Goal: Task Accomplishment & Management: Manage account settings

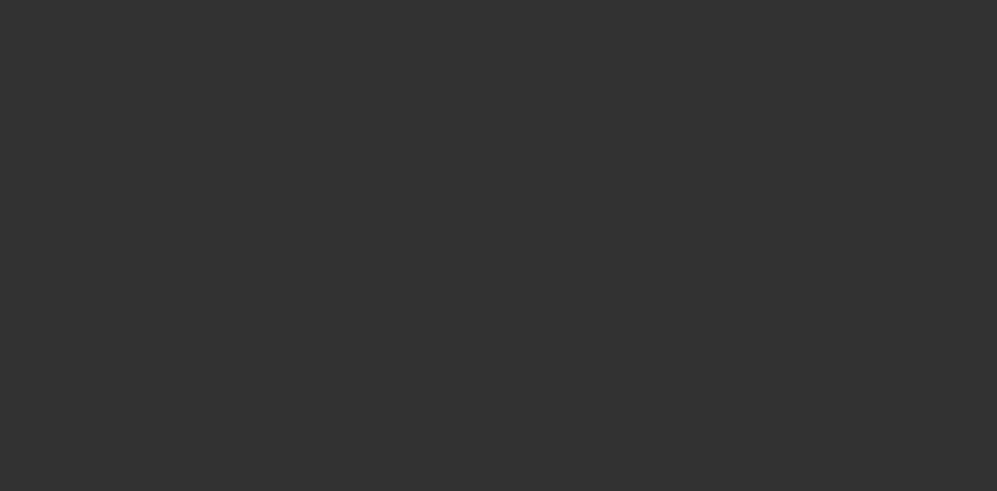
select select "4"
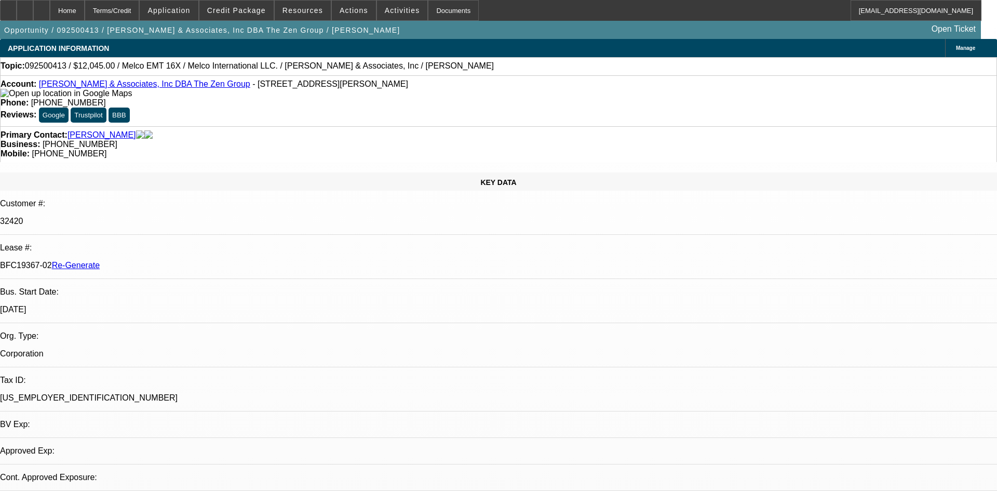
select select "0"
select select "2"
select select "0.1"
select select "4"
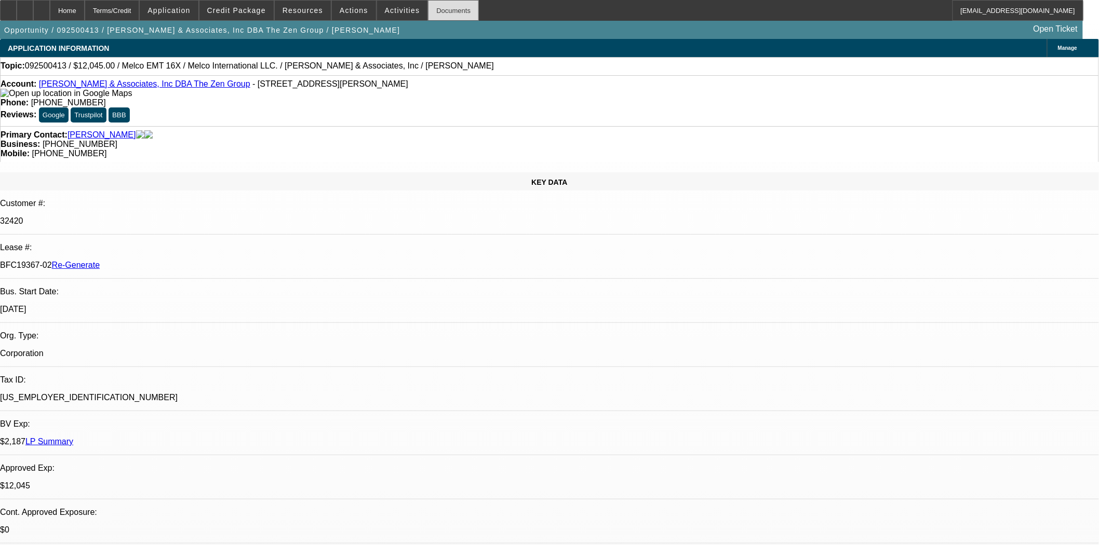
click at [442, 12] on div "Documents" at bounding box center [453, 10] width 51 height 21
click at [381, 5] on span at bounding box center [402, 10] width 51 height 25
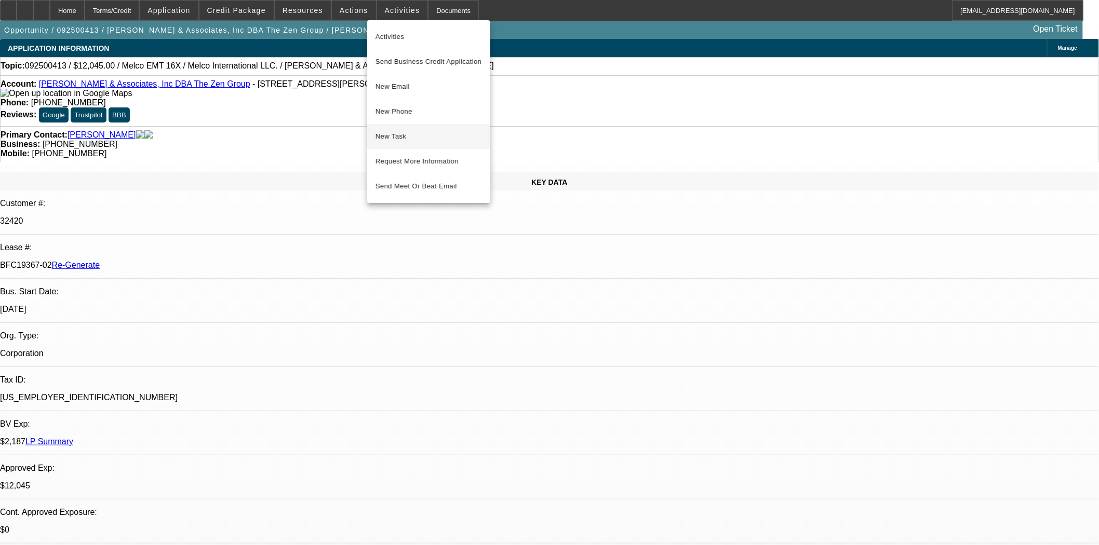
click at [402, 130] on span "New Task" at bounding box center [428, 136] width 106 height 12
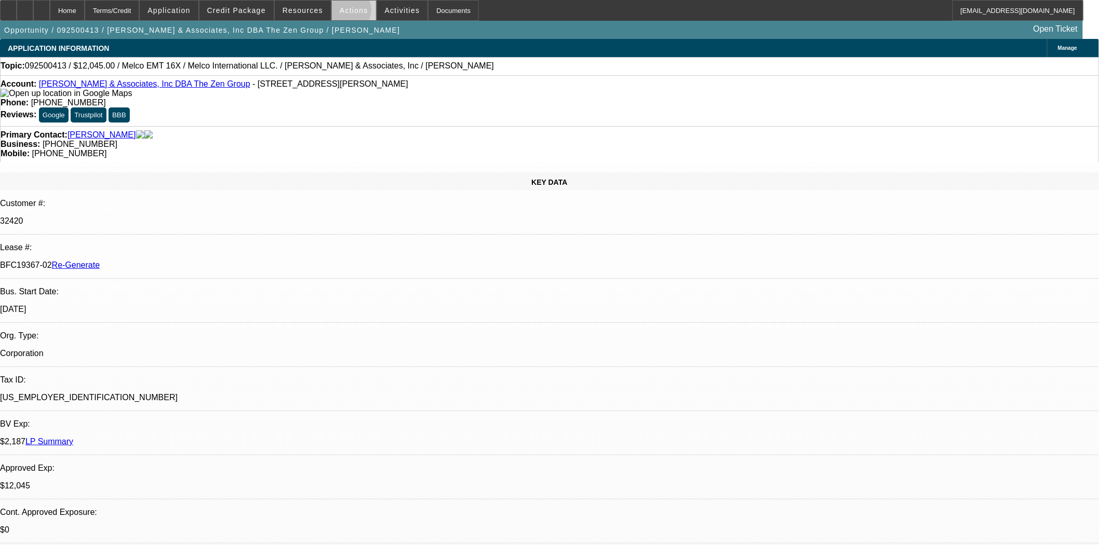
click at [342, 12] on span "Actions" at bounding box center [354, 10] width 29 height 8
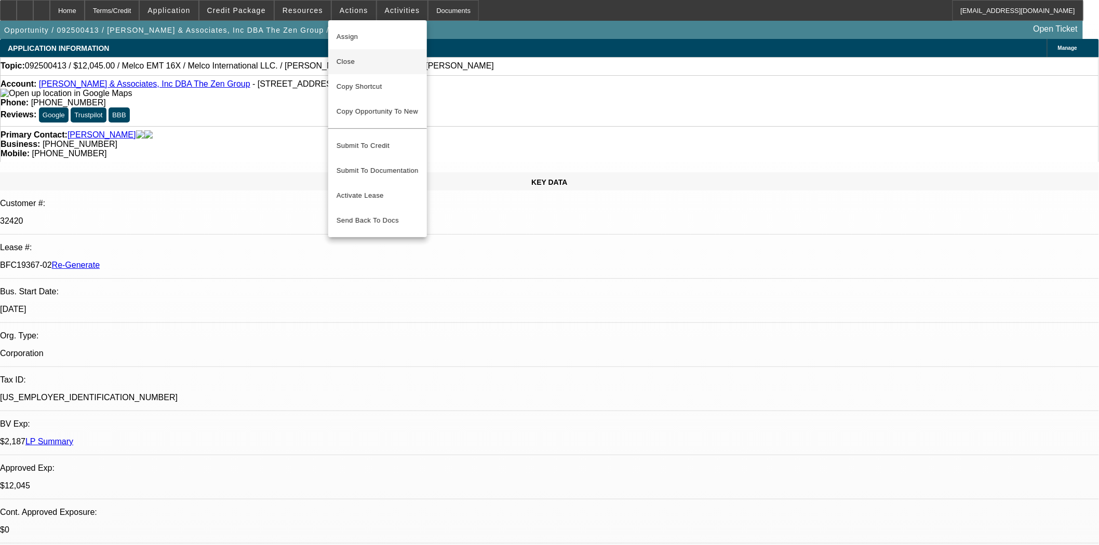
click at [352, 61] on span "Close" at bounding box center [377, 62] width 82 height 12
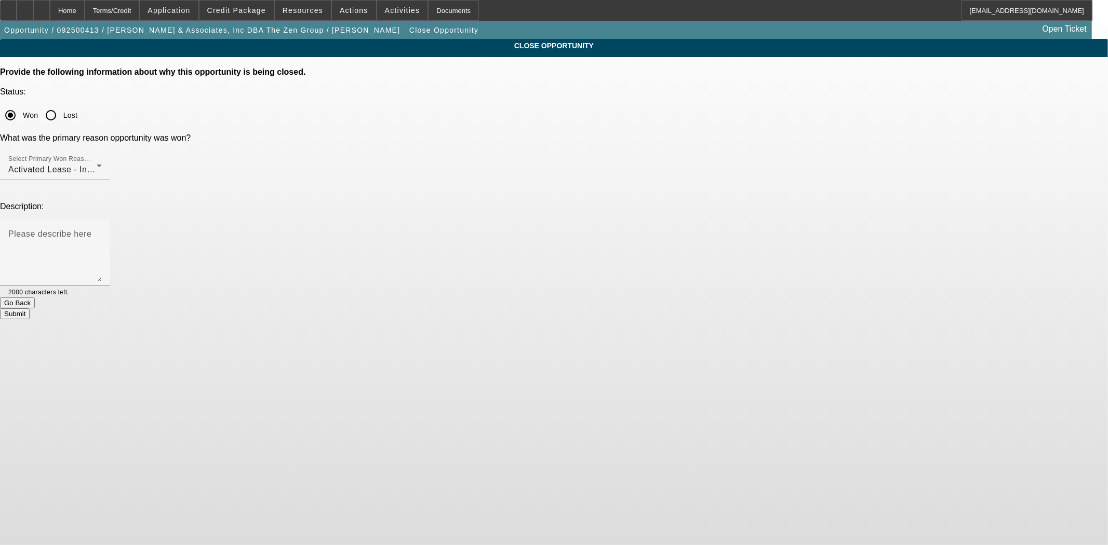
click at [35, 298] on button "Go Back" at bounding box center [17, 303] width 35 height 11
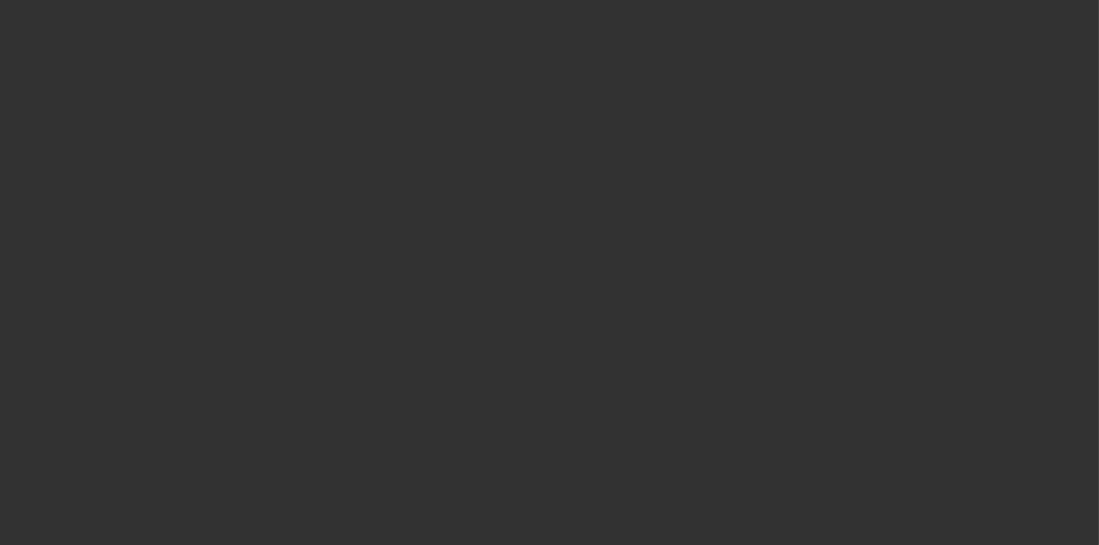
select select "4"
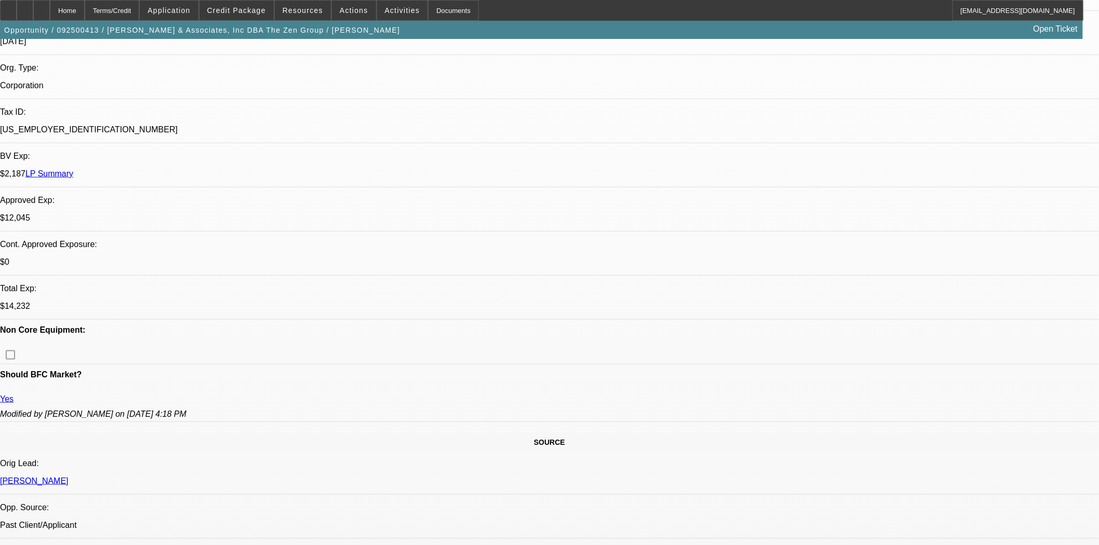
select select "0"
select select "2"
select select "0.1"
select select "4"
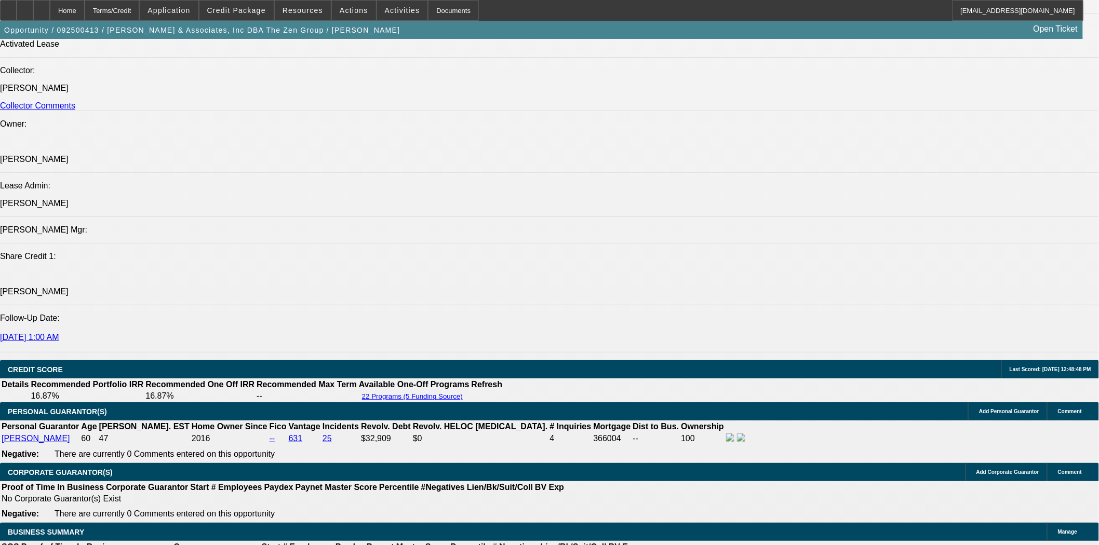
scroll to position [1302, 0]
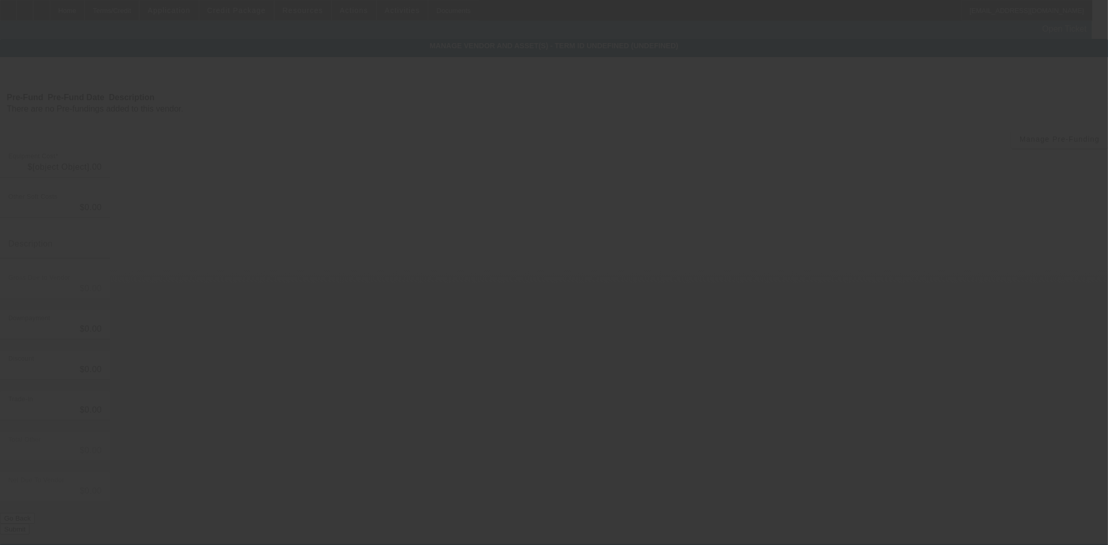
type input "$12,045.00"
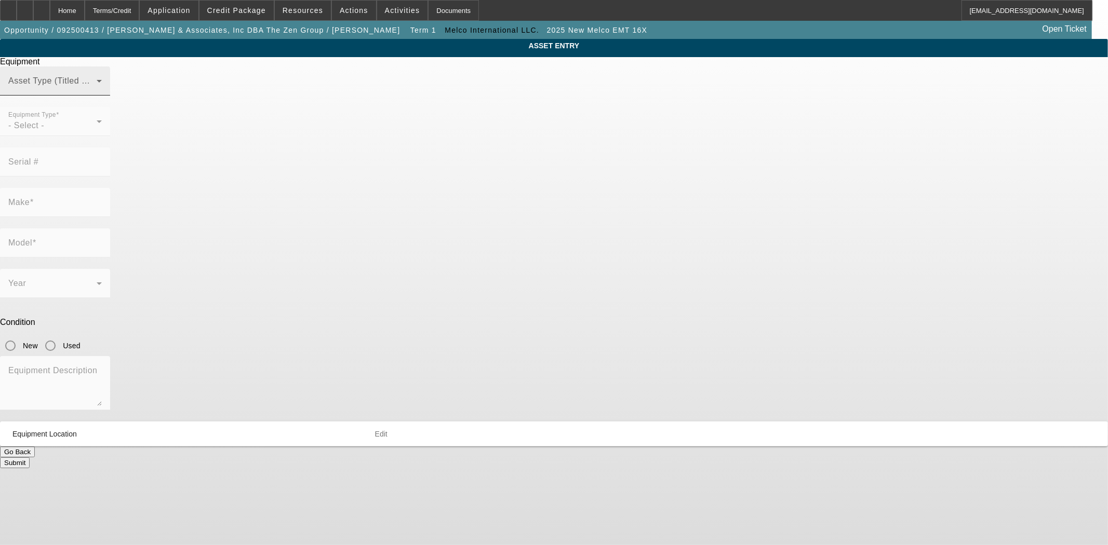
type input "Melco"
type input "EMT 16X"
radio input "true"
type textarea "Embroidery Machine with AC Power Cord, Machine Cart, Ethernet Cable and Maderia…"
type input "170 West Minster Drive"
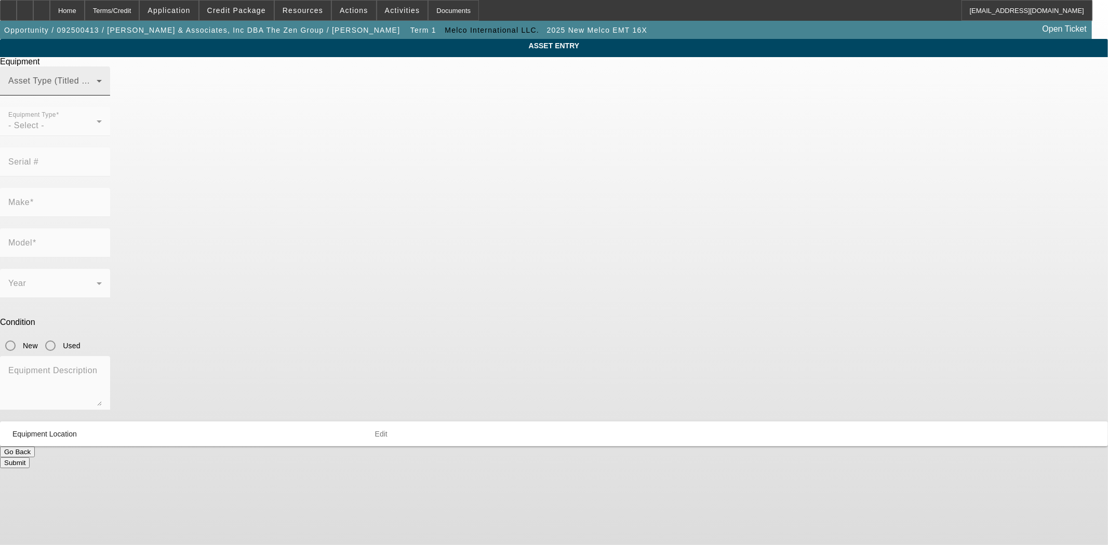
type input "Baxter"
type input "38544"
type input "Putnam"
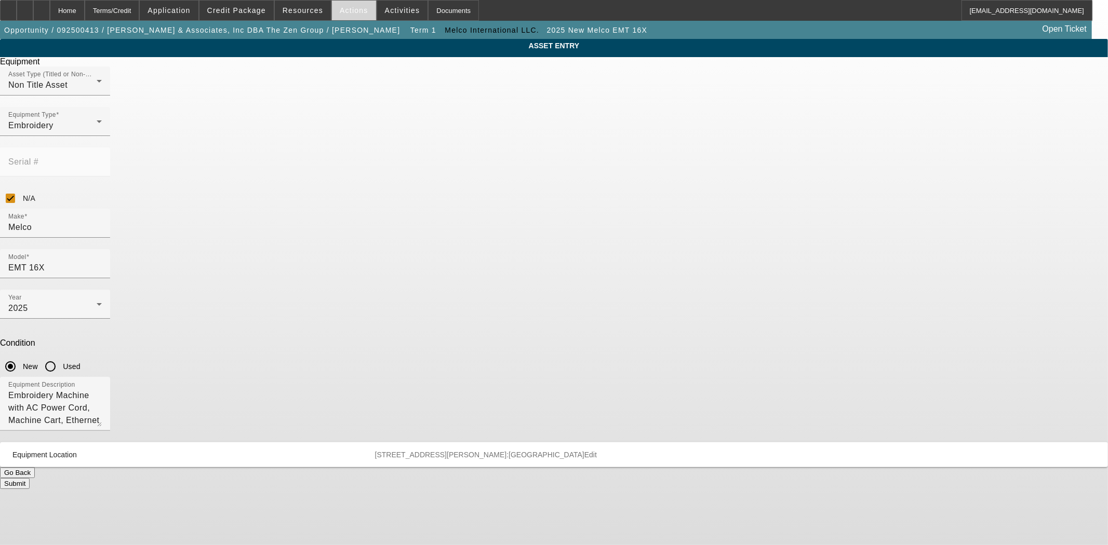
click at [341, 7] on span "Actions" at bounding box center [354, 10] width 29 height 8
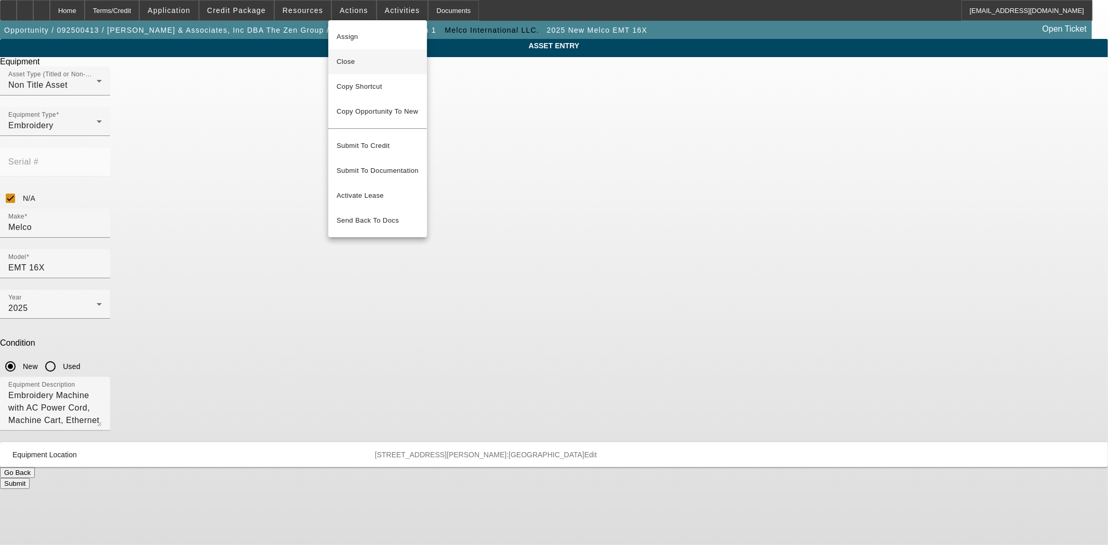
click at [350, 58] on span "Close" at bounding box center [377, 62] width 82 height 12
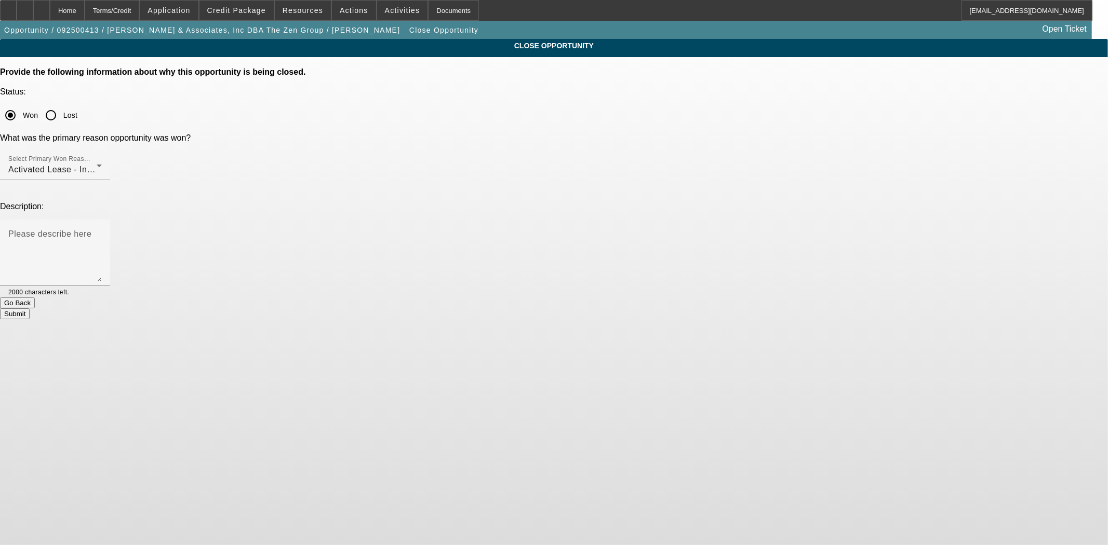
click at [30, 308] on button "Submit" at bounding box center [15, 313] width 30 height 11
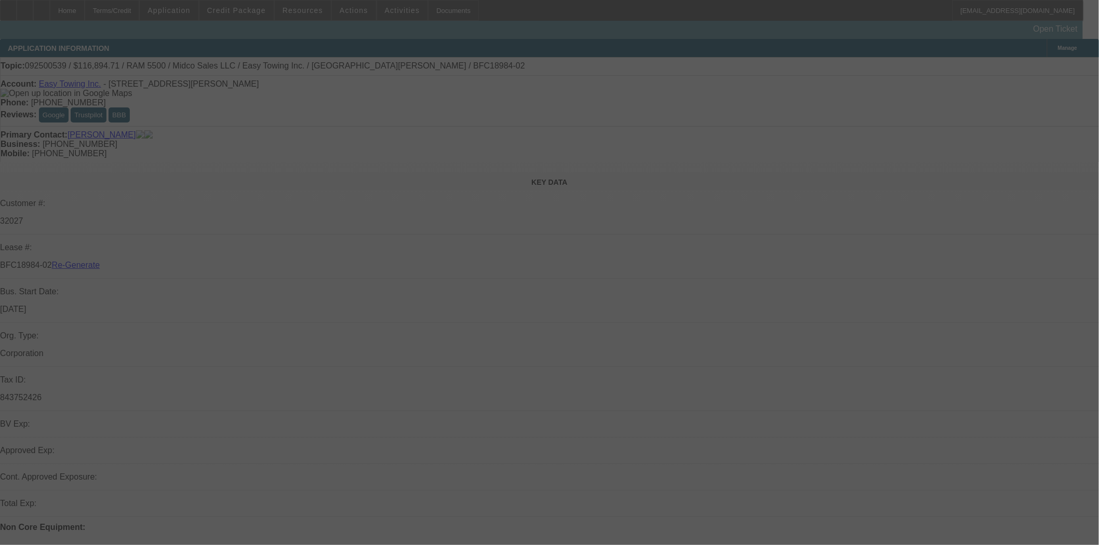
select select "3"
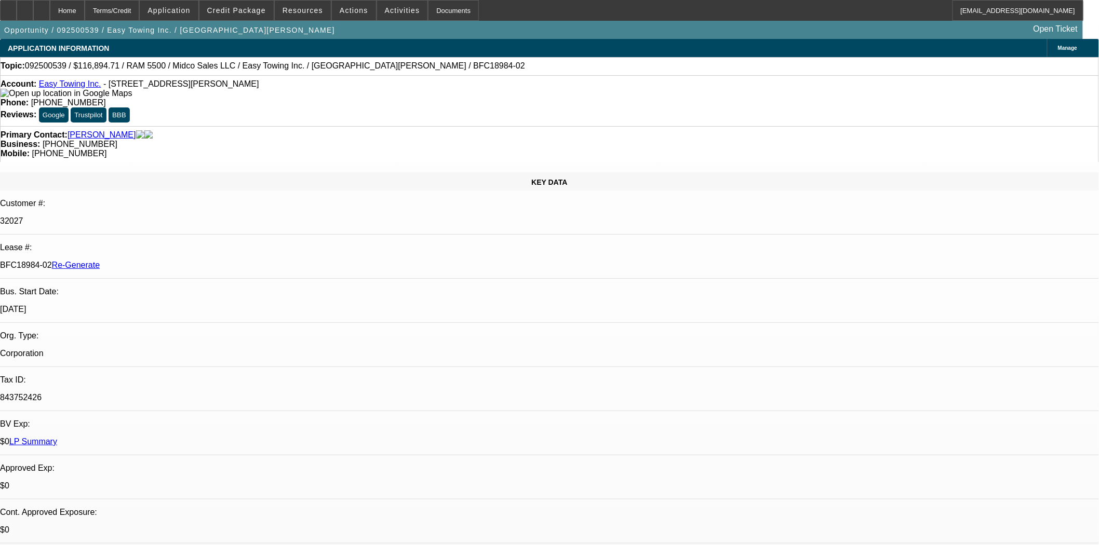
select select "0"
select select "2"
select select "0"
select select "6"
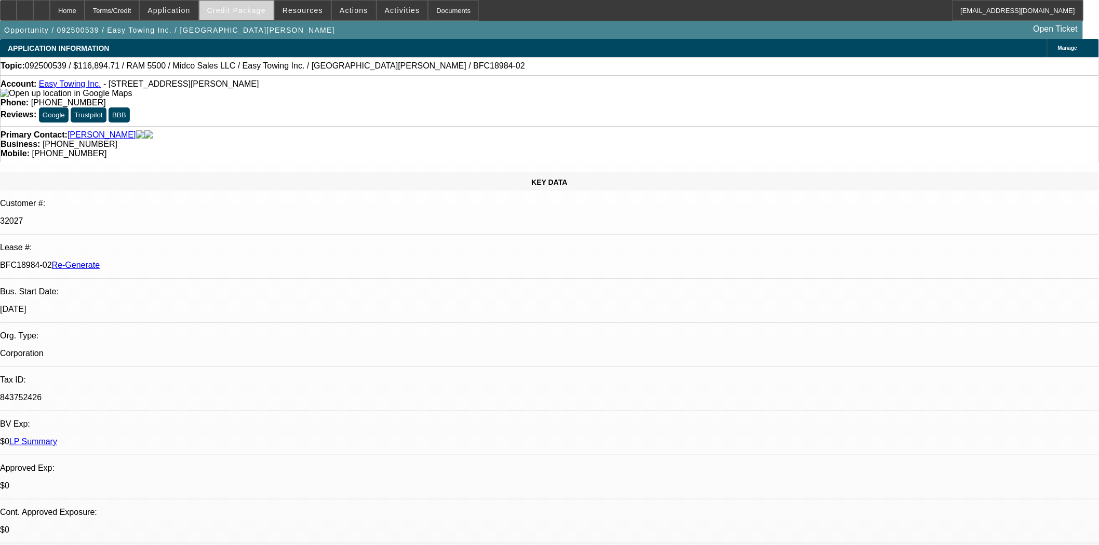
click at [247, 13] on span "Credit Package" at bounding box center [236, 10] width 59 height 8
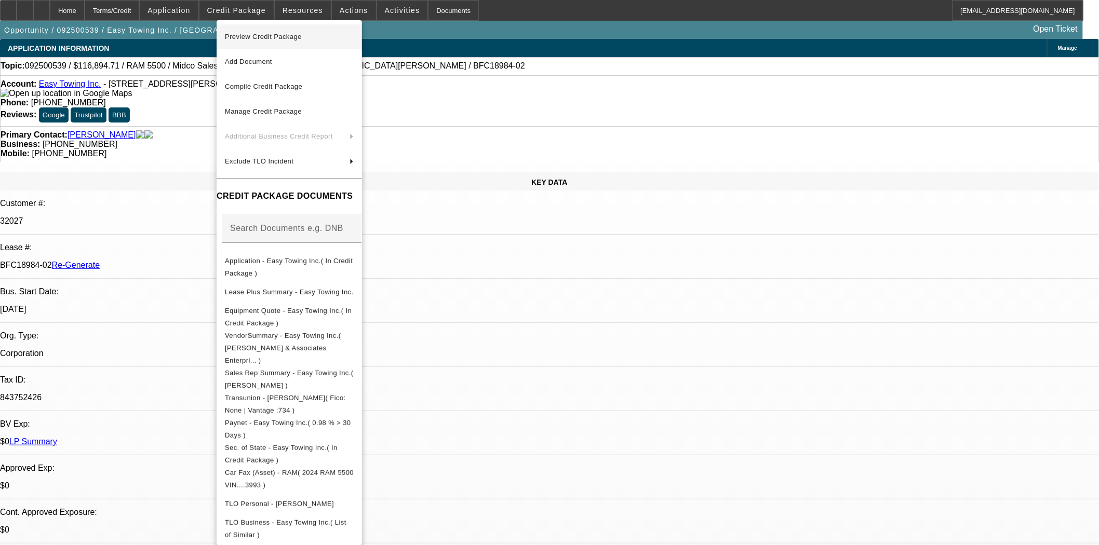
click at [258, 38] on span "Preview Credit Package" at bounding box center [263, 37] width 77 height 8
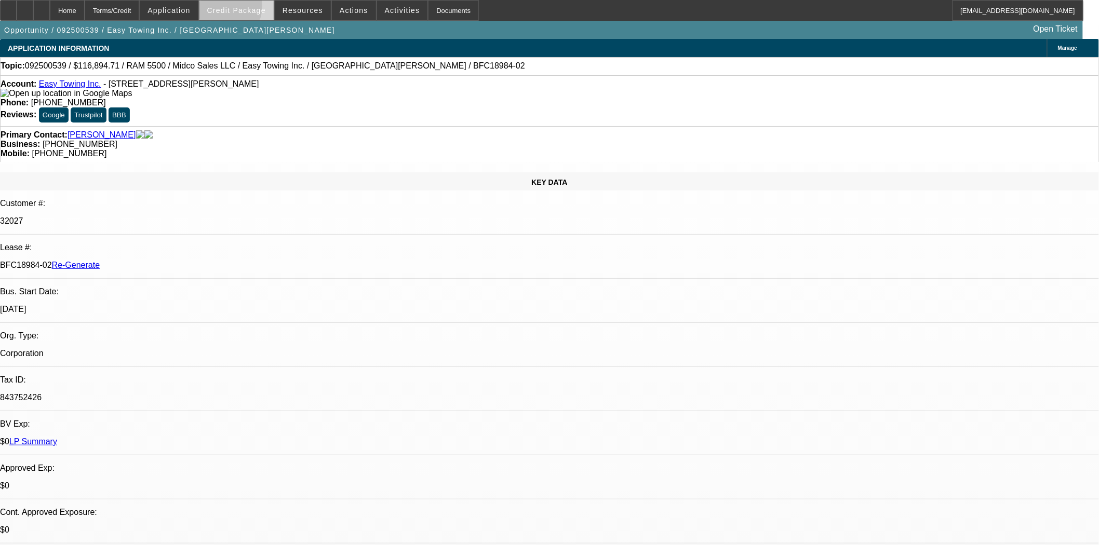
click at [238, 8] on span "Credit Package" at bounding box center [236, 10] width 59 height 8
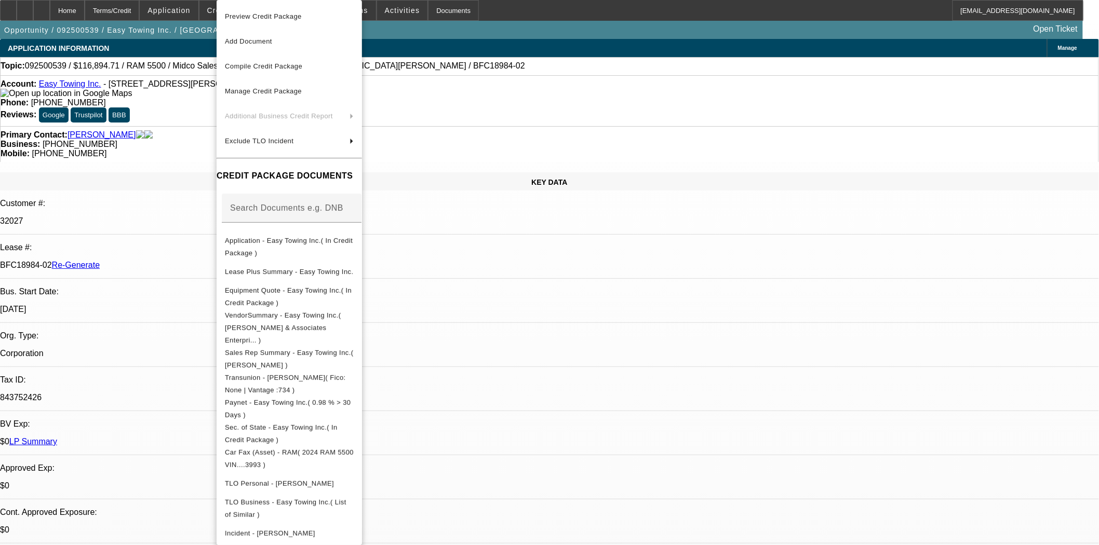
scroll to position [307, 0]
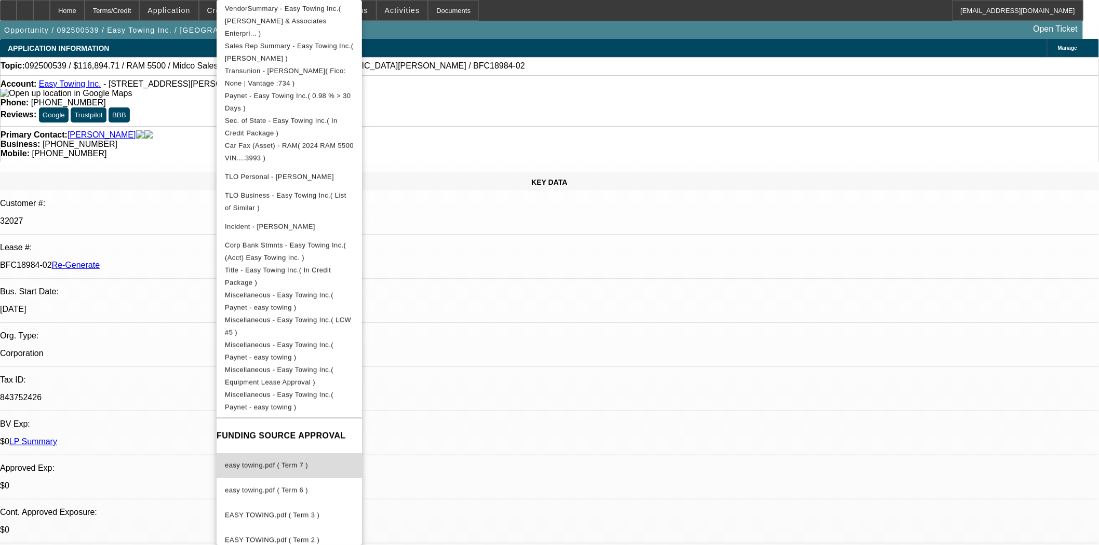
click at [265, 462] on span "easy towing.pdf ( Term 7 )" at bounding box center [266, 466] width 83 height 8
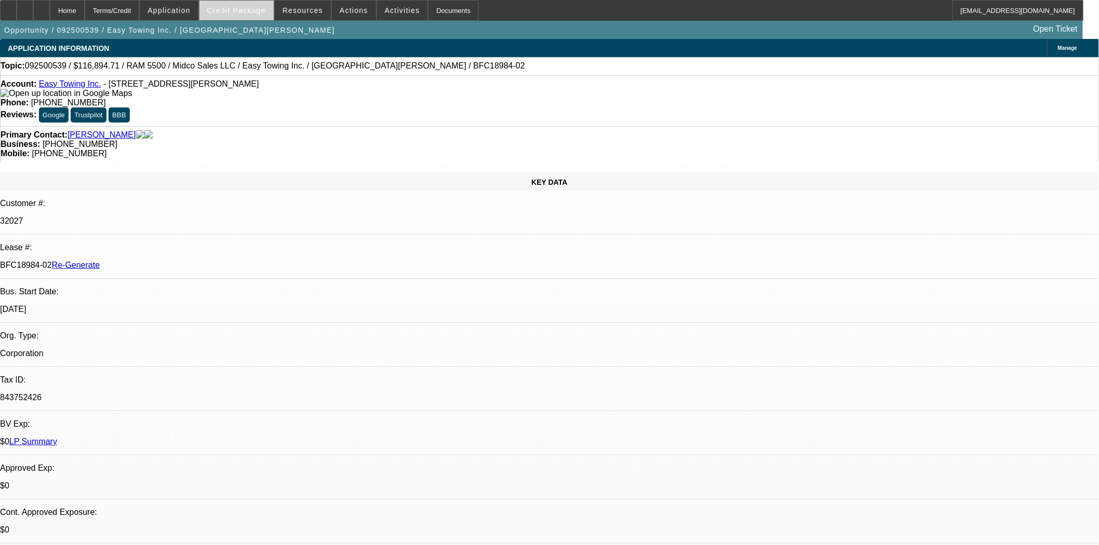
click at [258, 18] on span at bounding box center [236, 10] width 74 height 25
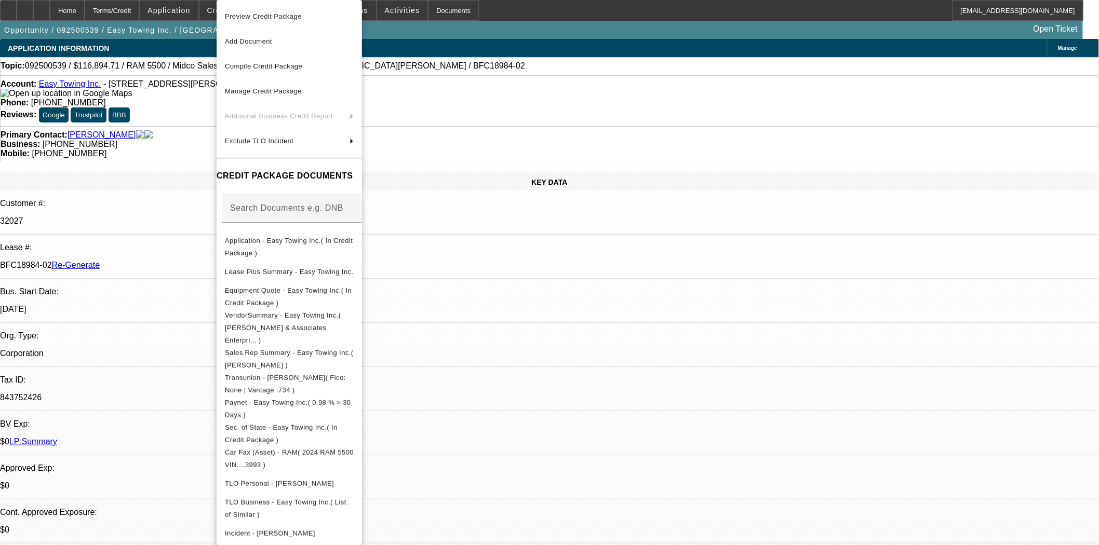
click at [520, 128] on div at bounding box center [549, 272] width 1099 height 545
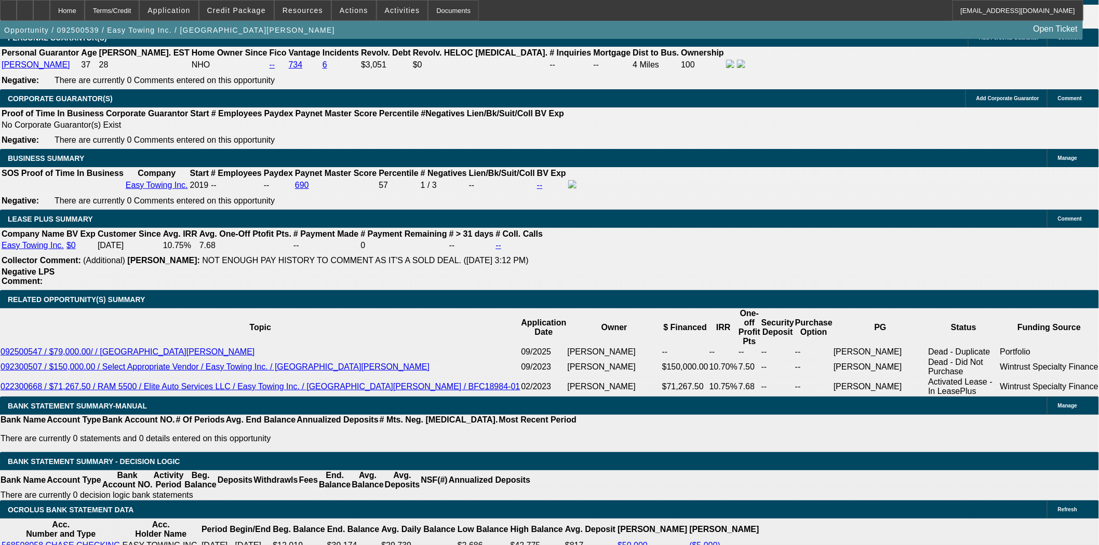
scroll to position [1731, 0]
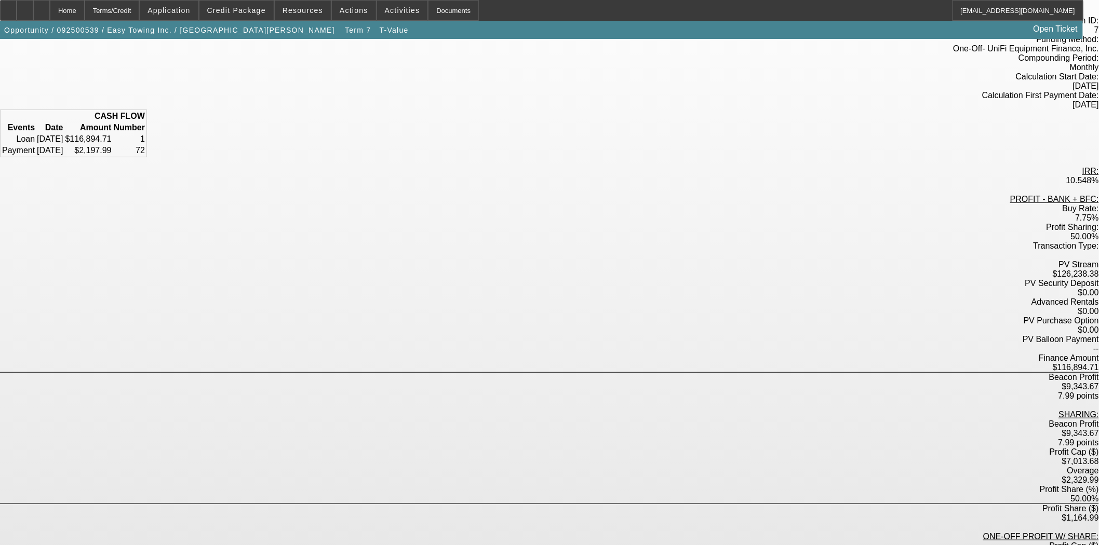
scroll to position [82, 0]
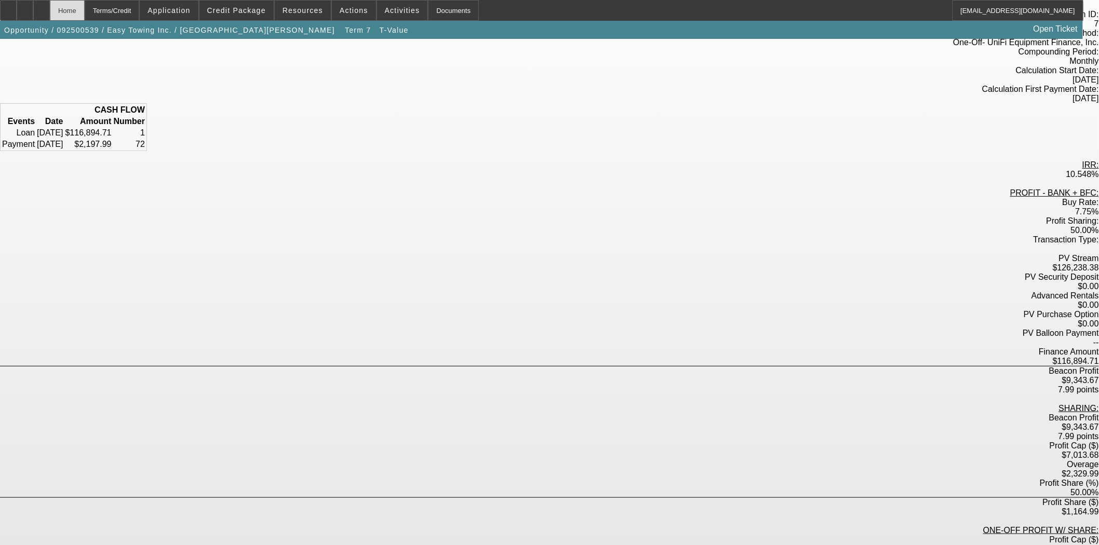
click at [85, 15] on div "Home" at bounding box center [67, 10] width 35 height 21
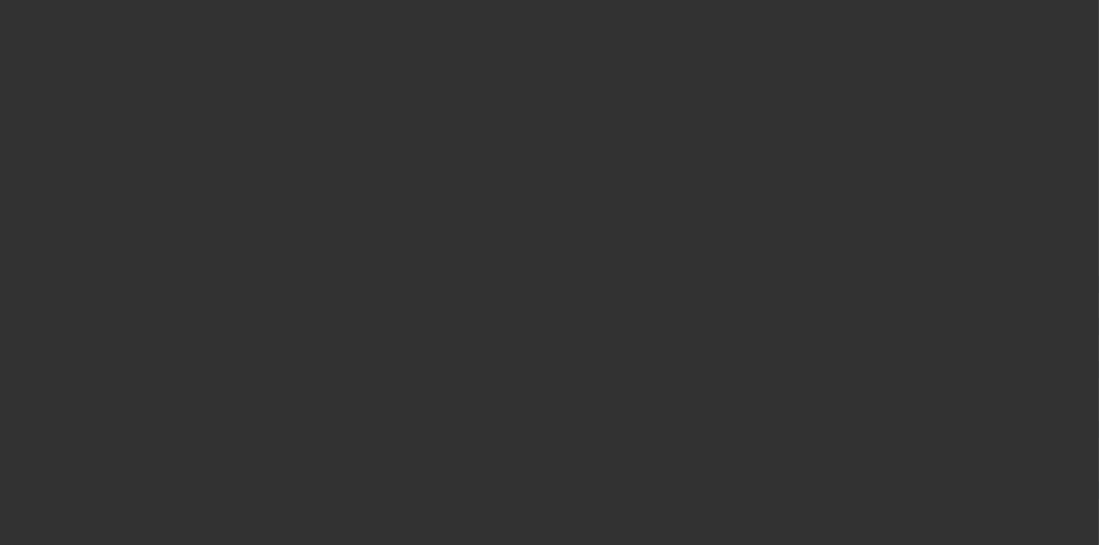
select select "3"
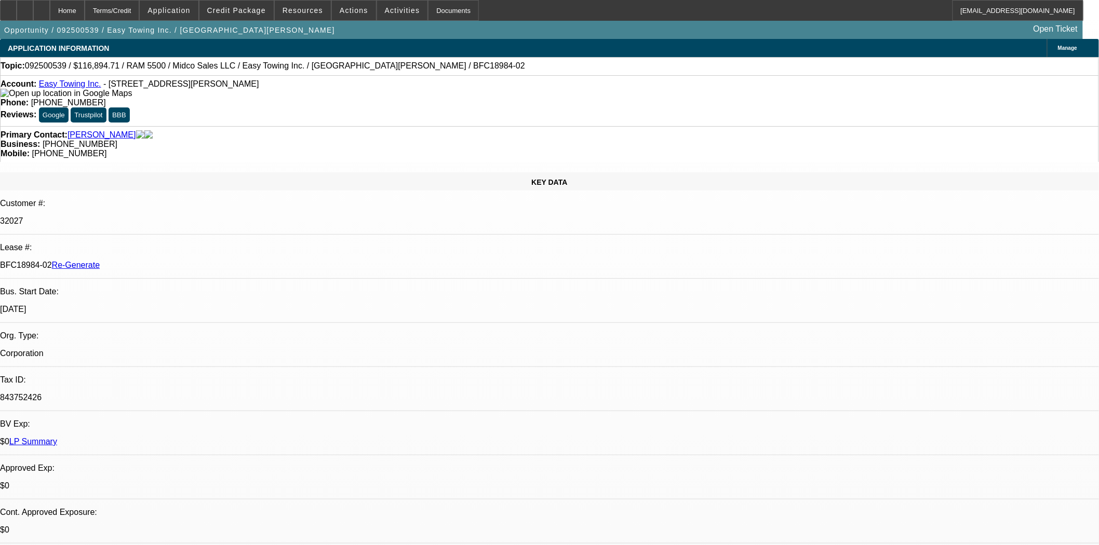
select select "0"
select select "2"
select select "0"
select select "6"
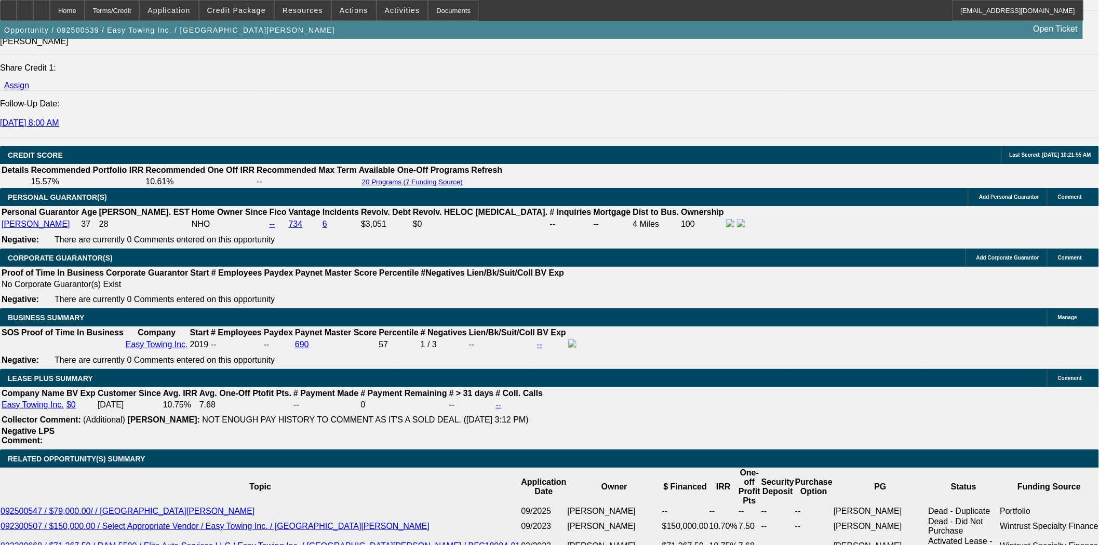
scroll to position [1442, 0]
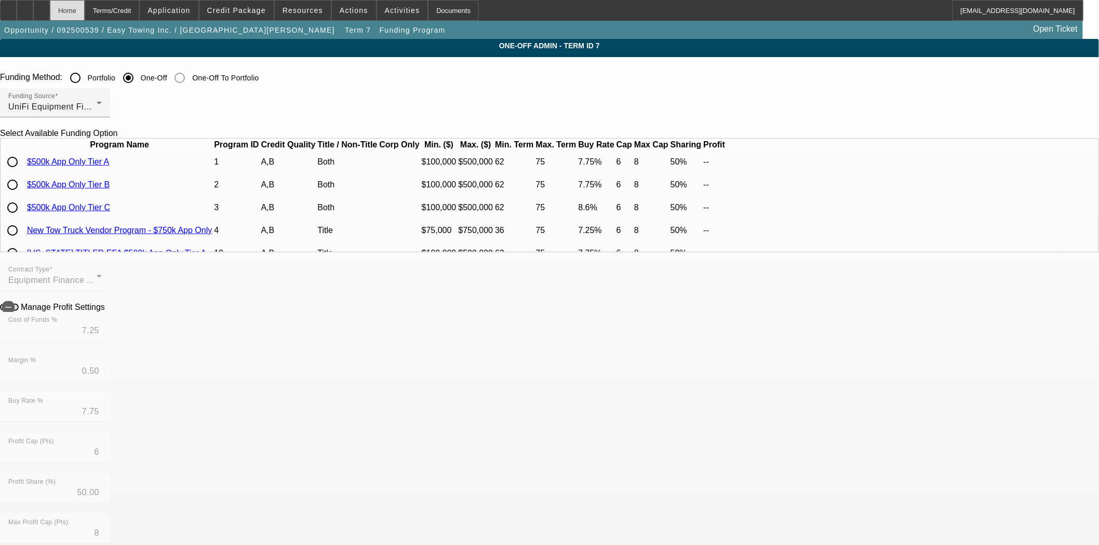
click at [85, 15] on div "Home" at bounding box center [67, 10] width 35 height 21
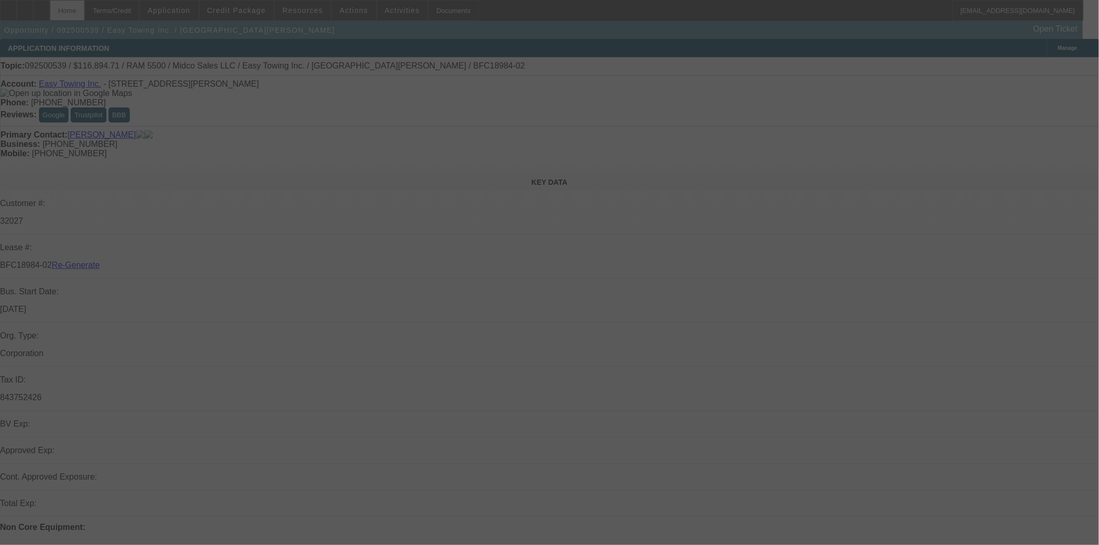
select select "3"
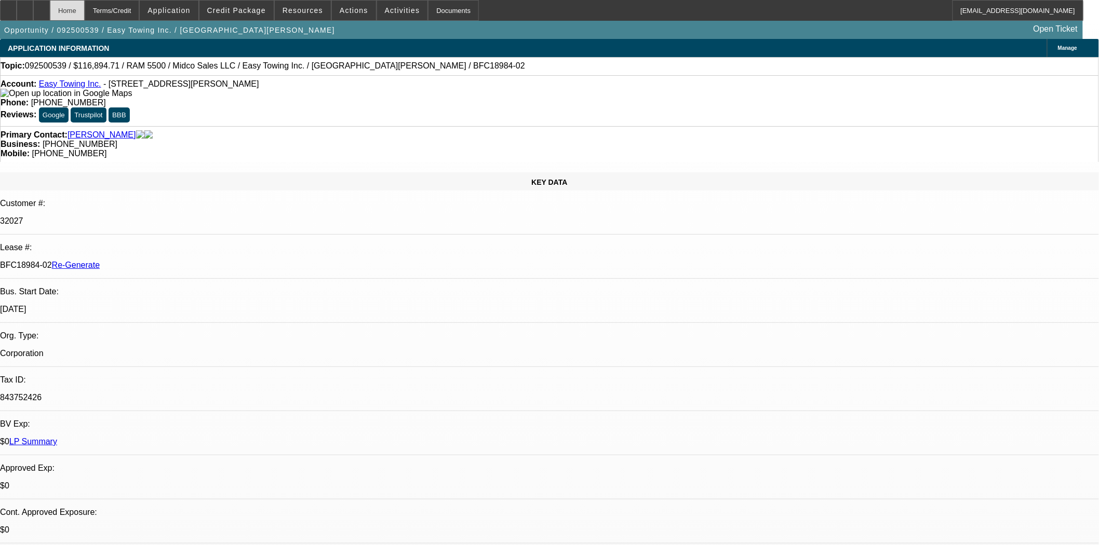
select select "0"
select select "2"
select select "0"
select select "6"
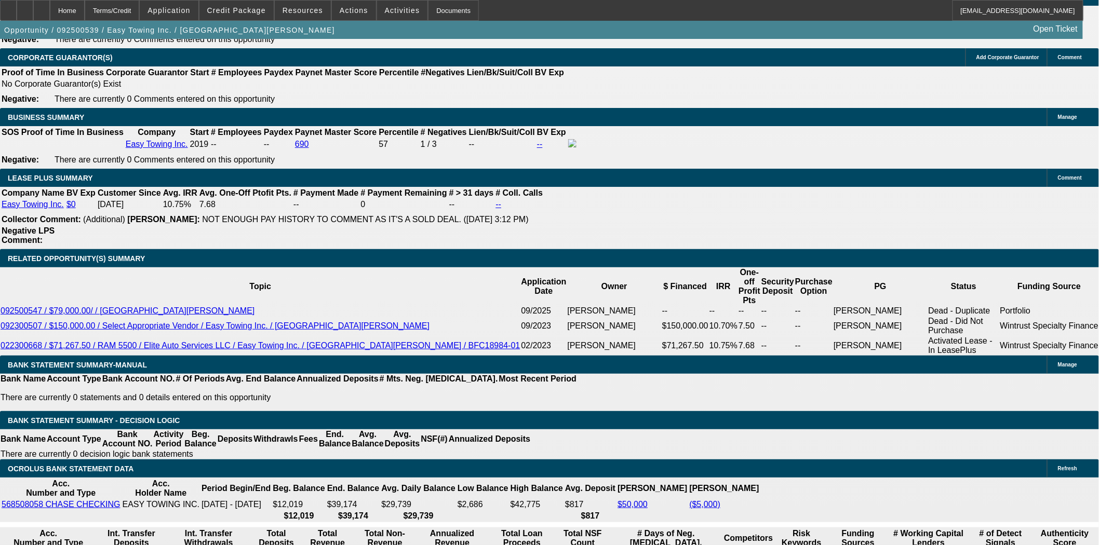
scroll to position [1646, 0]
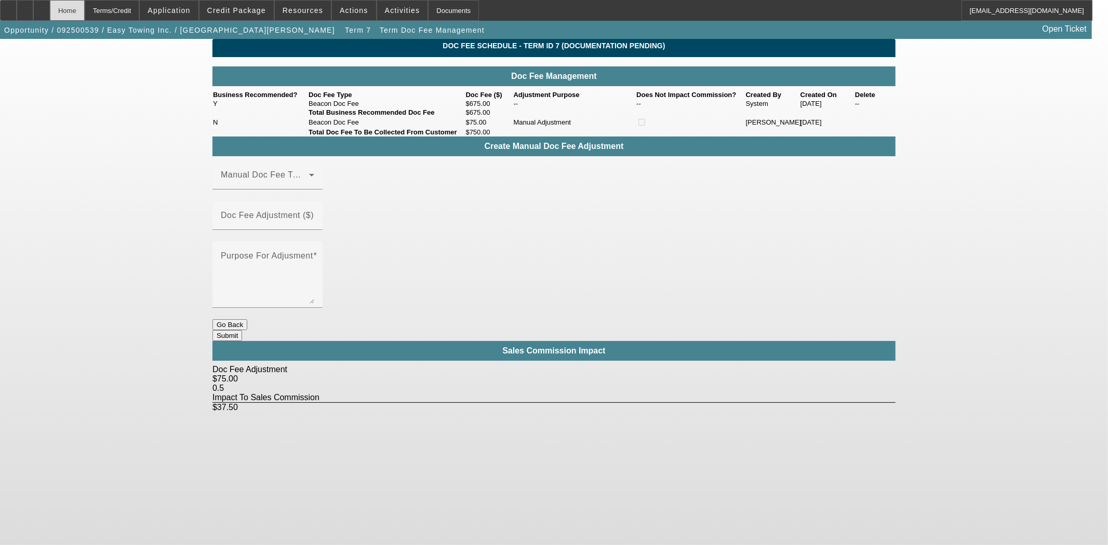
click at [85, 11] on div "Home" at bounding box center [67, 10] width 35 height 21
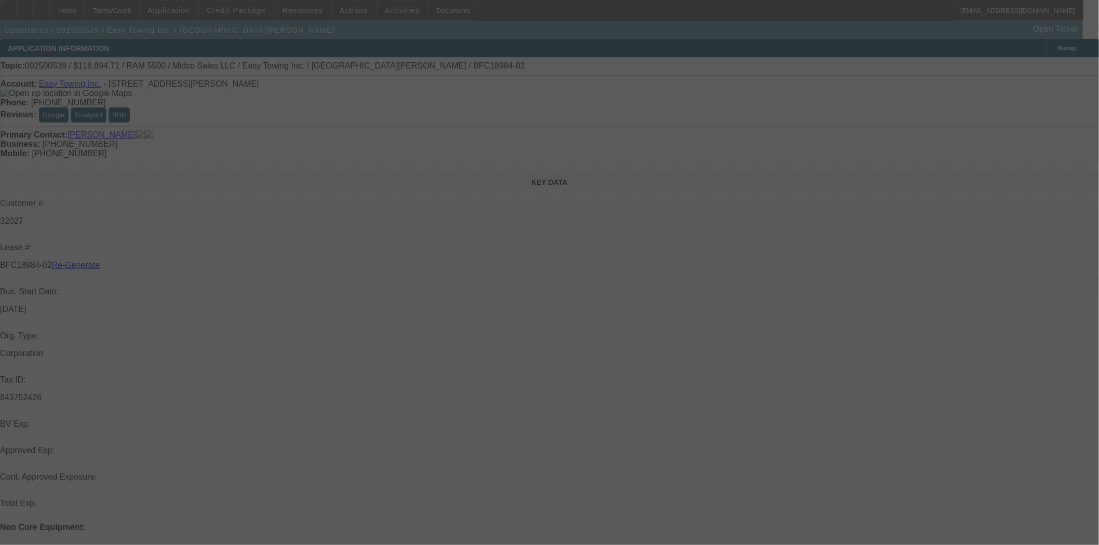
select select "3"
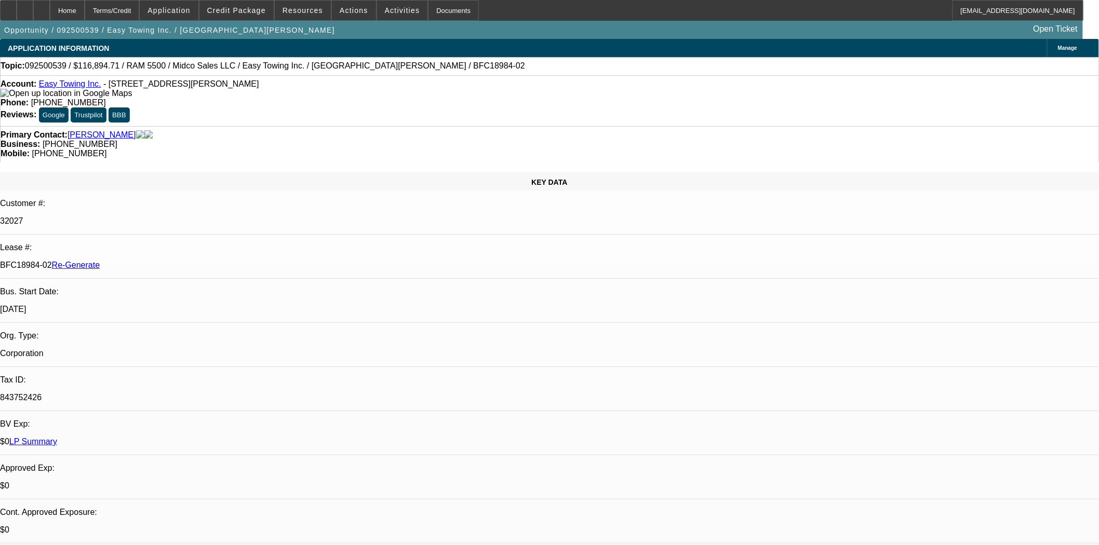
select select "0"
select select "2"
select select "0"
select select "6"
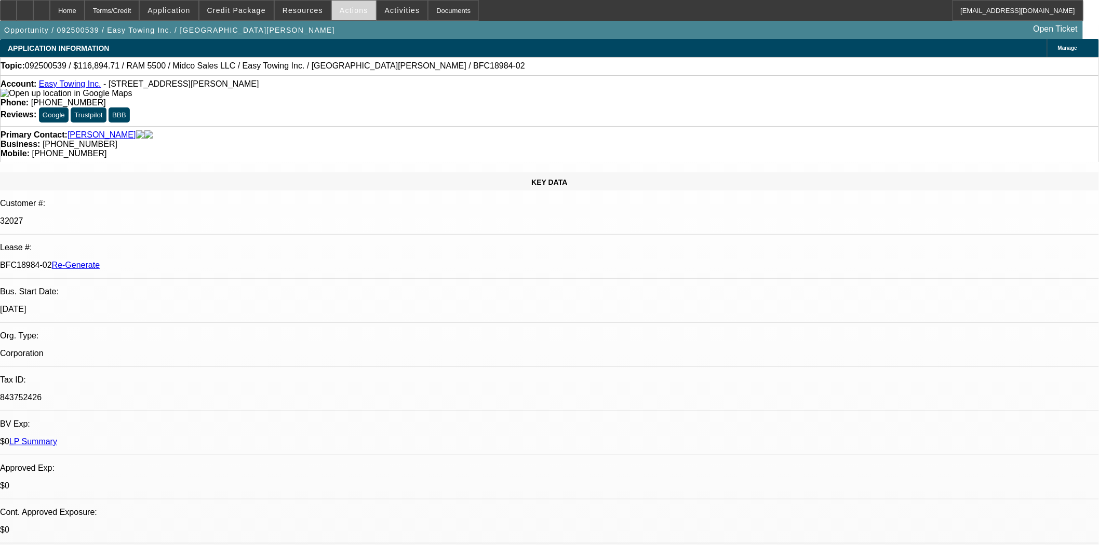
click at [354, 7] on span "Actions" at bounding box center [354, 10] width 29 height 8
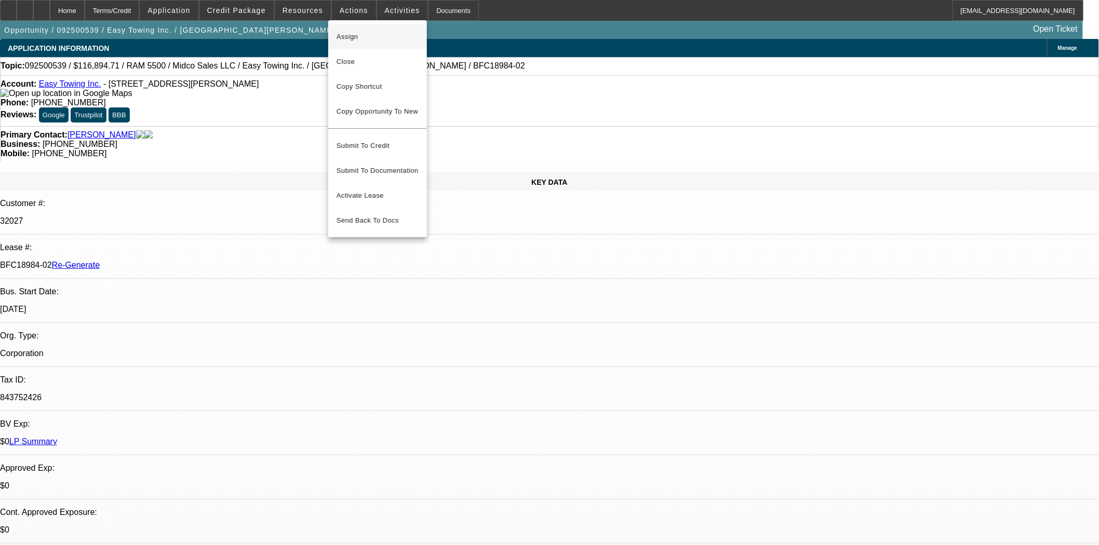
click at [349, 40] on span "Assign" at bounding box center [377, 37] width 82 height 12
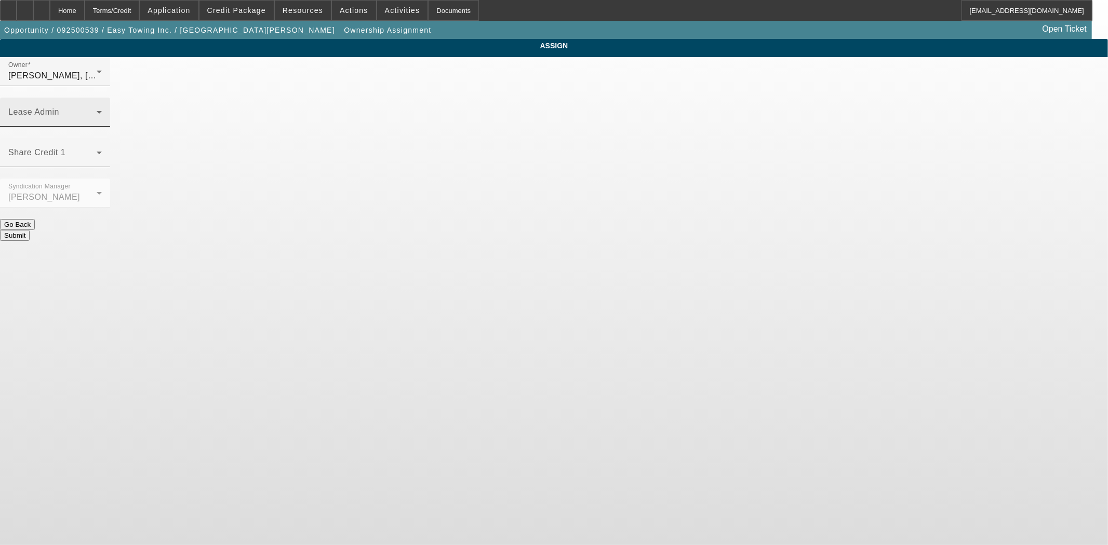
click at [59, 107] on mat-label "Lease Admin" at bounding box center [33, 111] width 51 height 9
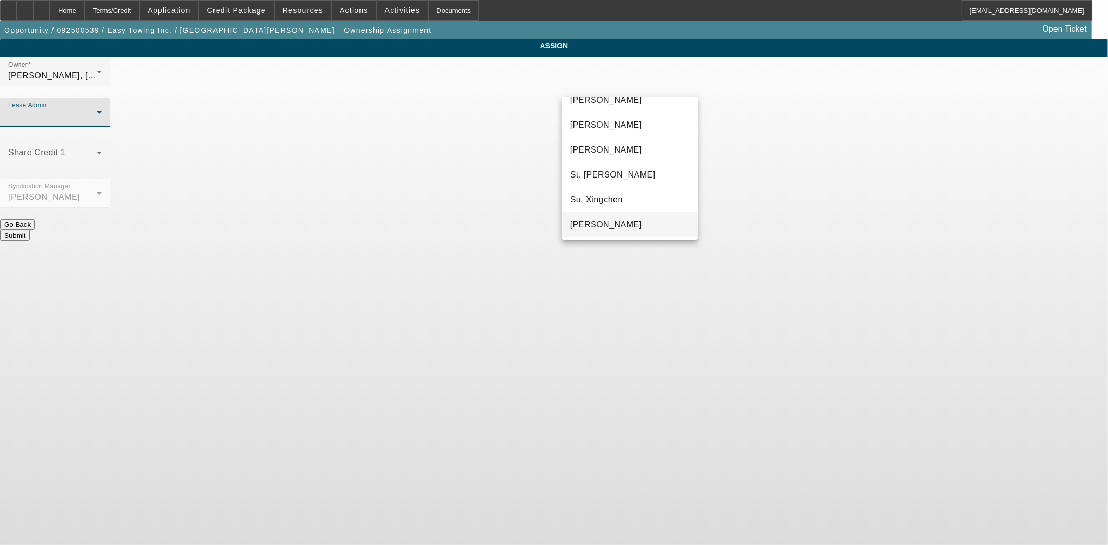
scroll to position [64, 0]
click at [615, 210] on mat-option "Su, Xingchen" at bounding box center [630, 198] width 136 height 25
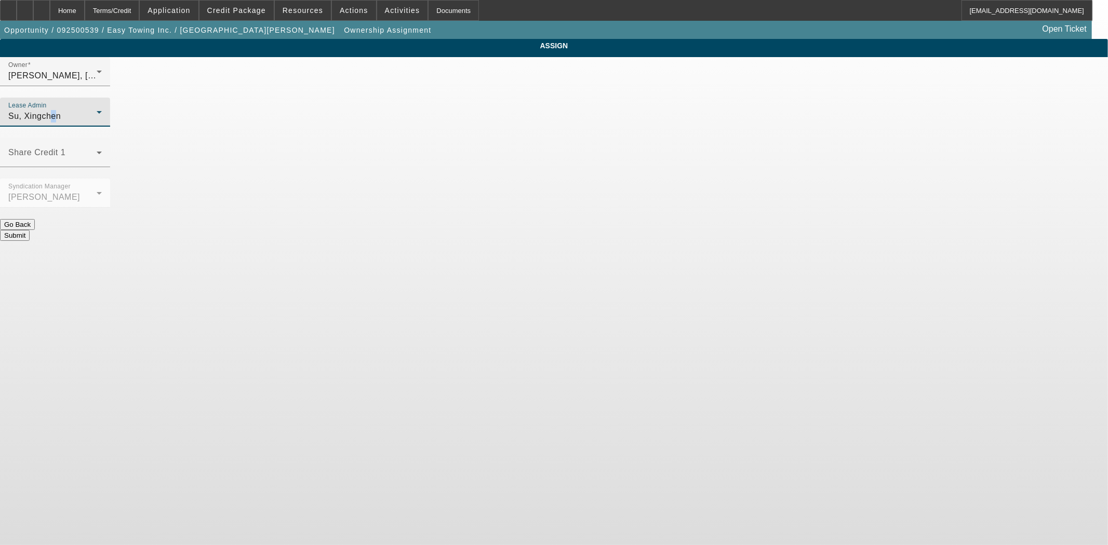
click at [61, 112] on span "Su, Xingchen" at bounding box center [34, 116] width 52 height 9
click at [599, 218] on span "[PERSON_NAME]" at bounding box center [606, 224] width 72 height 12
click at [30, 230] on button "Submit" at bounding box center [15, 235] width 30 height 11
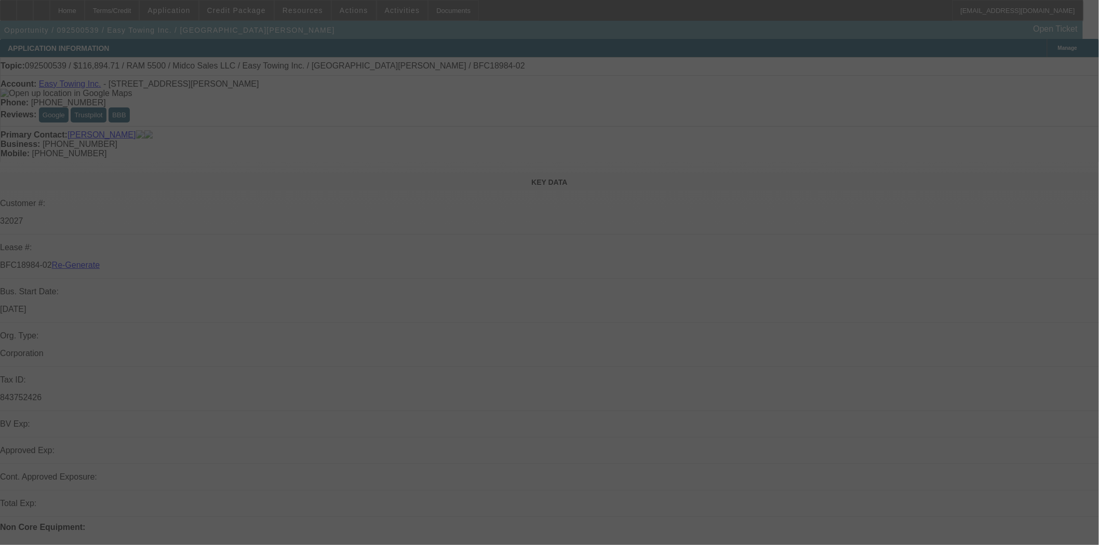
select select "3"
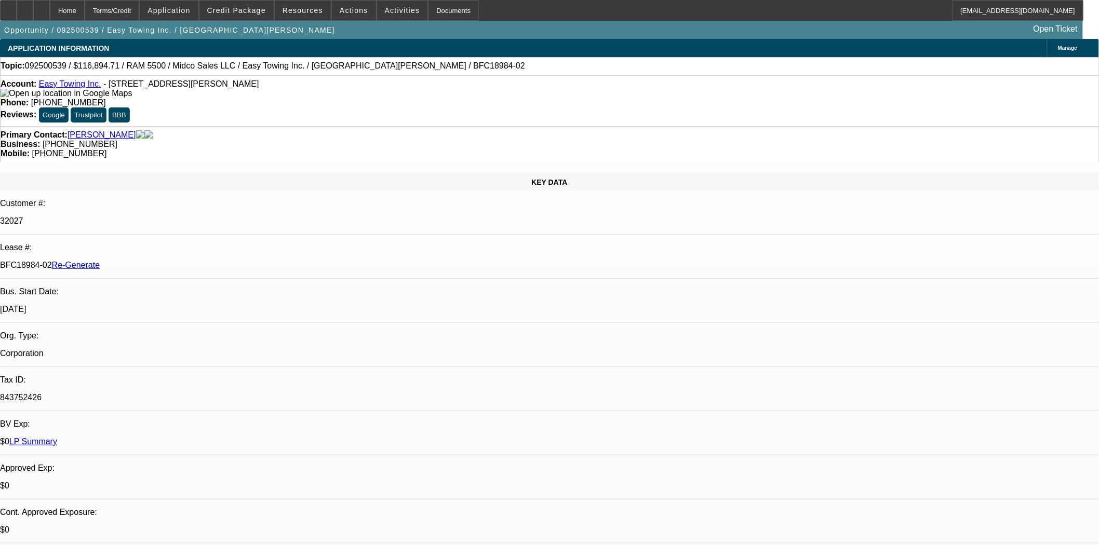
select select "0"
select select "2"
select select "0"
select select "6"
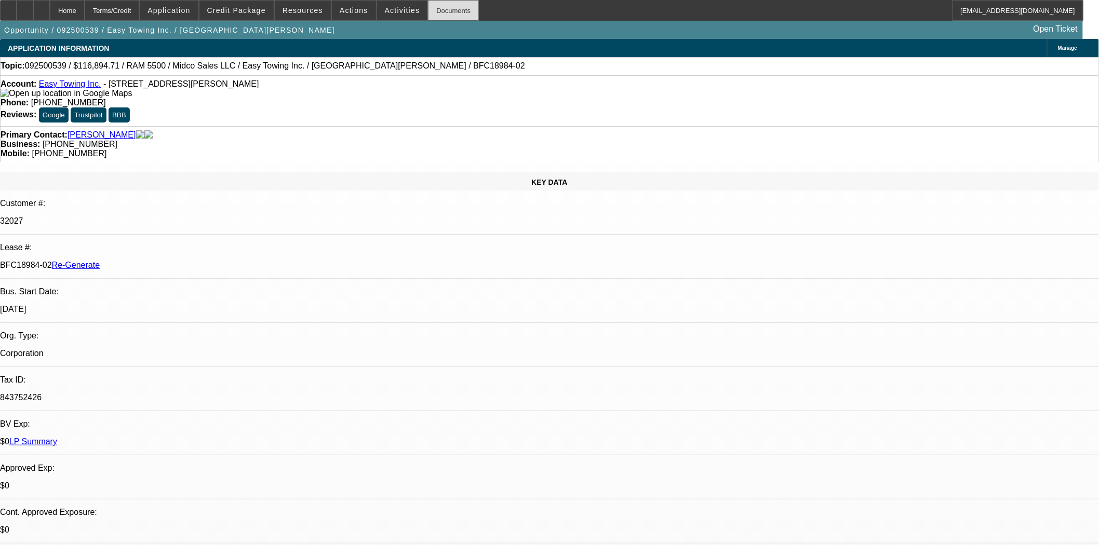
click at [447, 8] on div "Documents" at bounding box center [453, 10] width 51 height 21
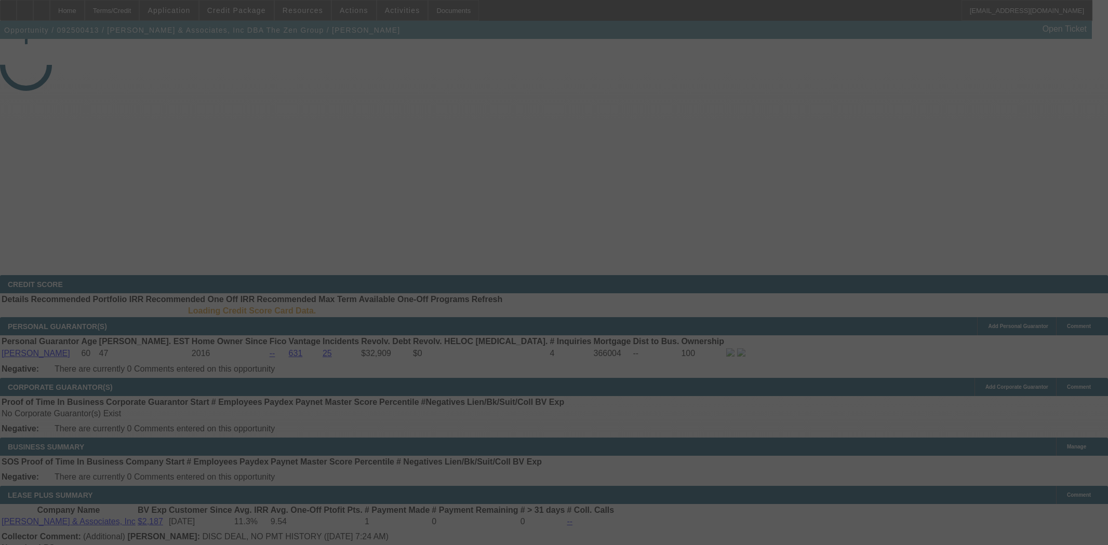
select select "4"
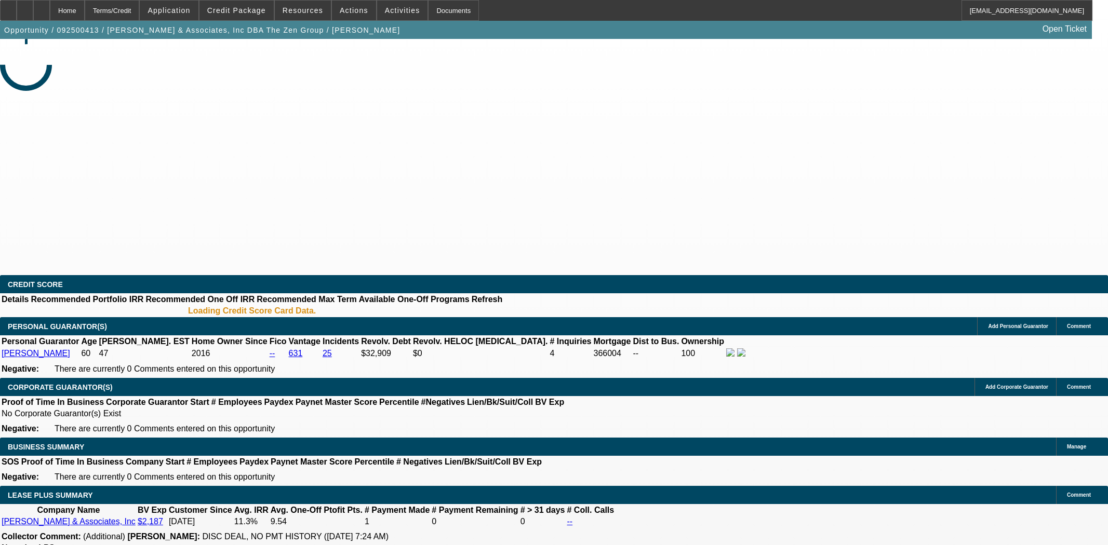
select select "0"
select select "2"
select select "0.1"
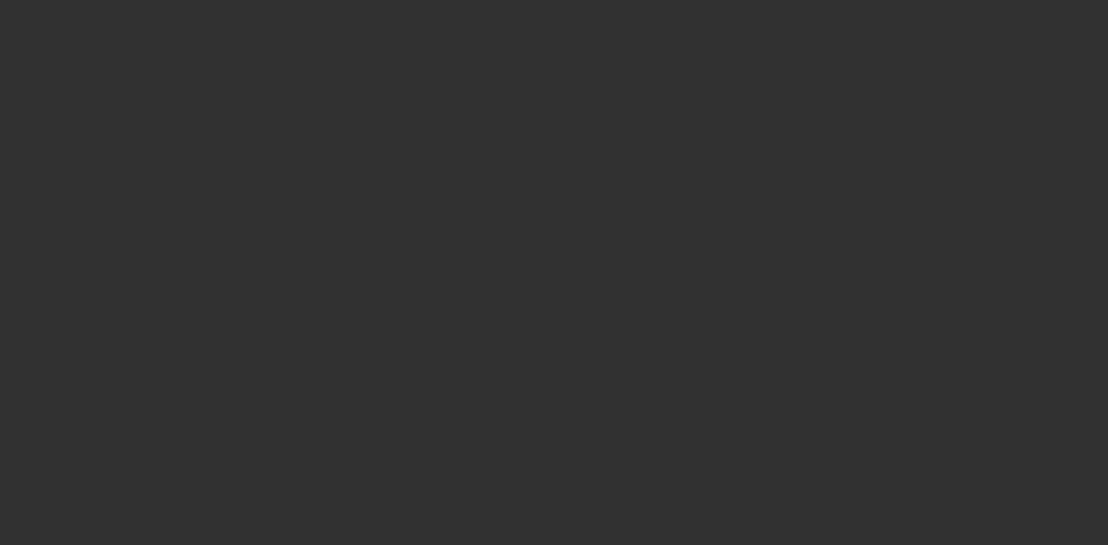
select select "4"
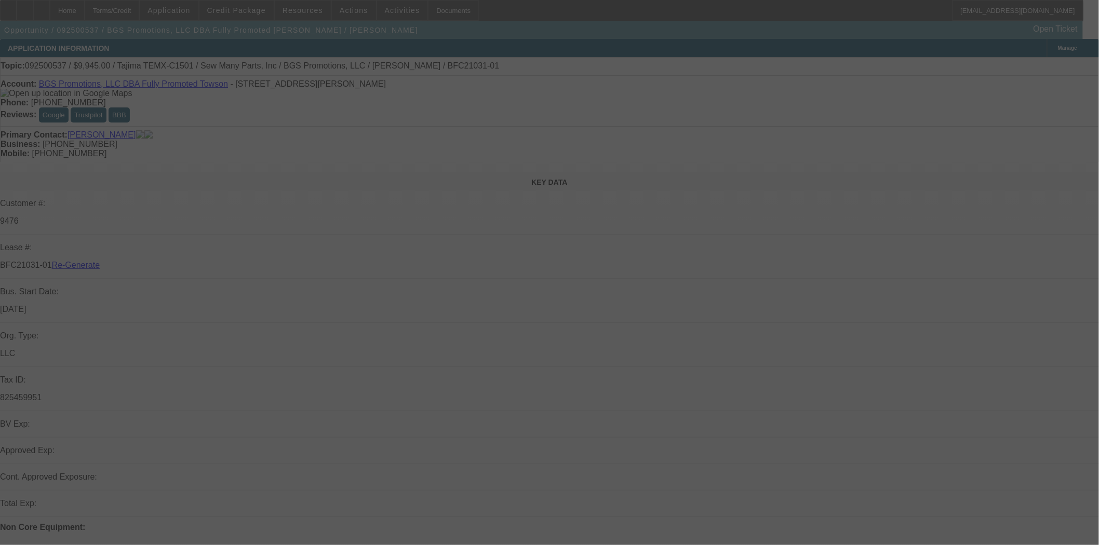
select select "3"
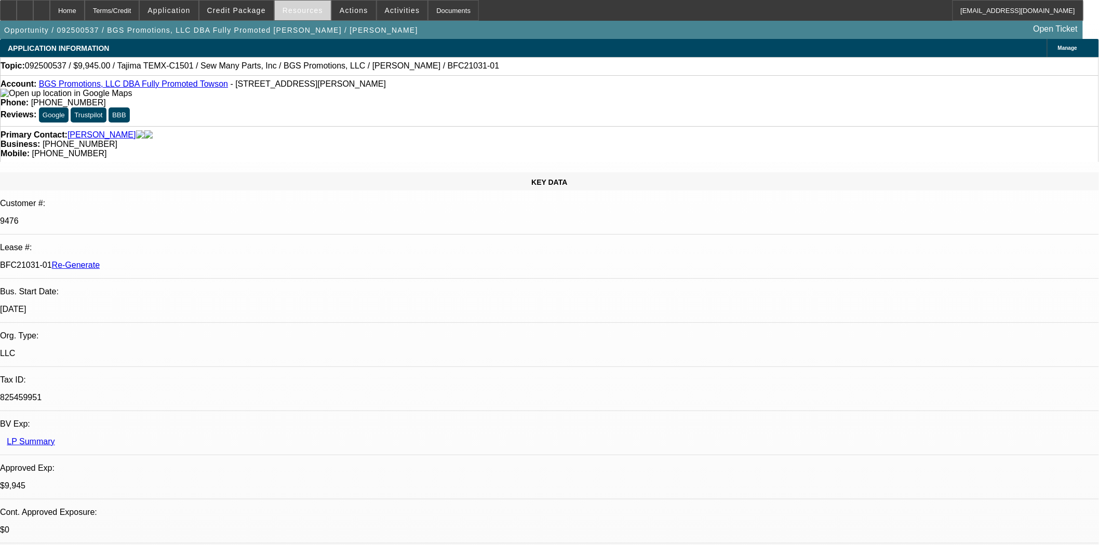
select select "0"
select select "2"
select select "0"
select select "6"
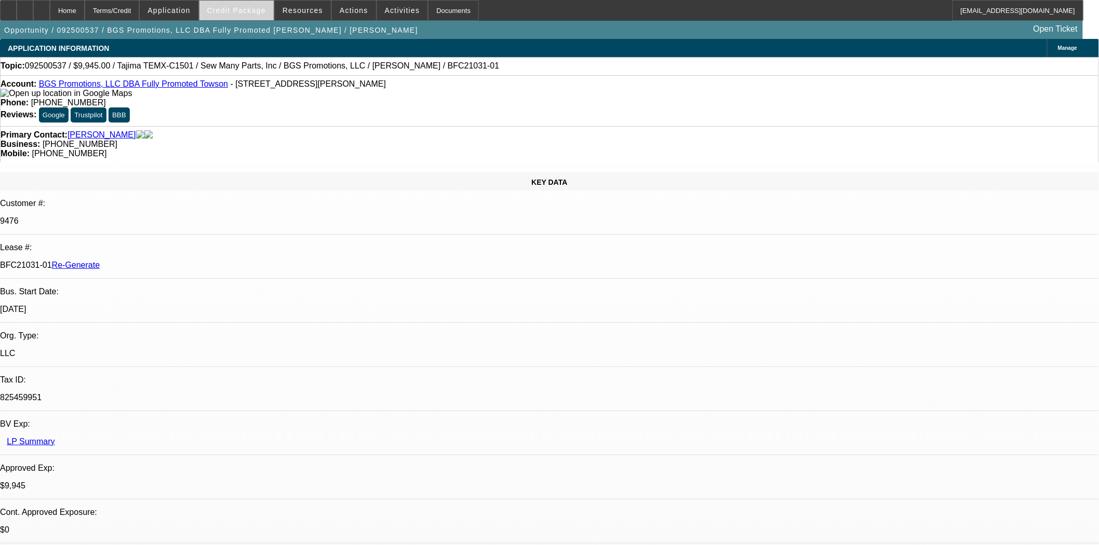
click at [250, 6] on span "Credit Package" at bounding box center [236, 10] width 59 height 8
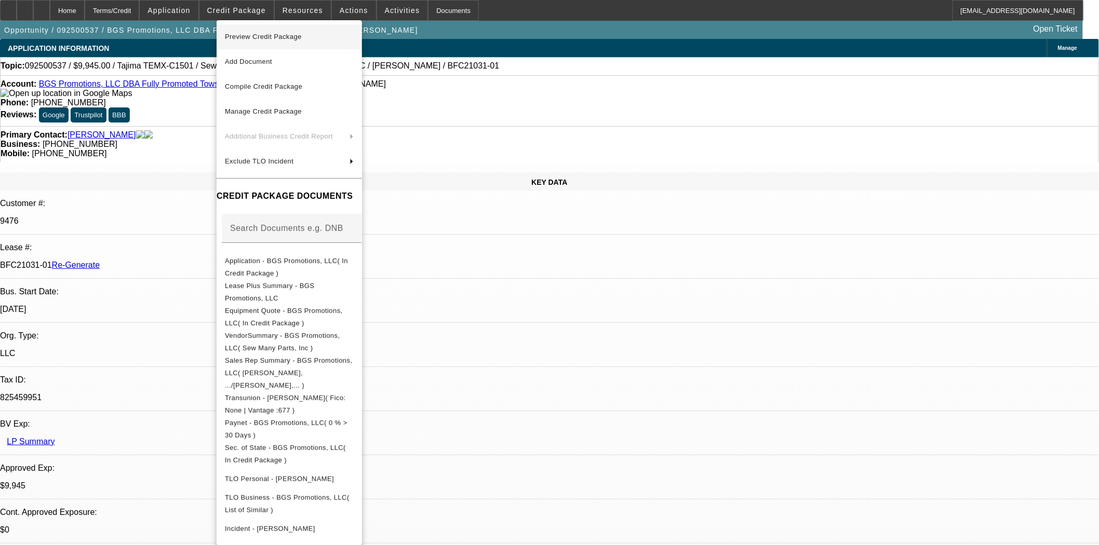
click at [257, 34] on span "Preview Credit Package" at bounding box center [263, 37] width 77 height 8
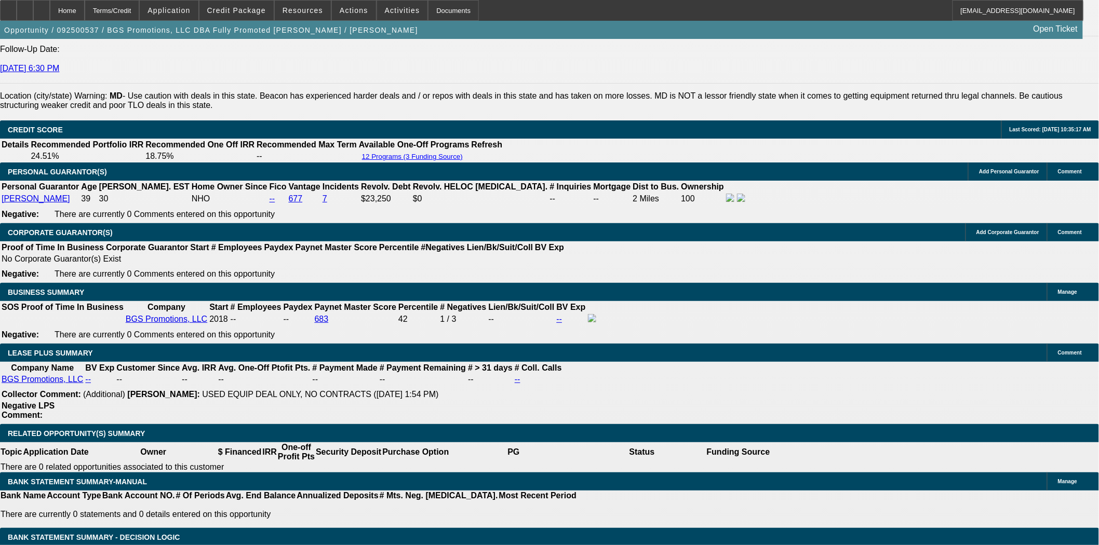
scroll to position [1327, 0]
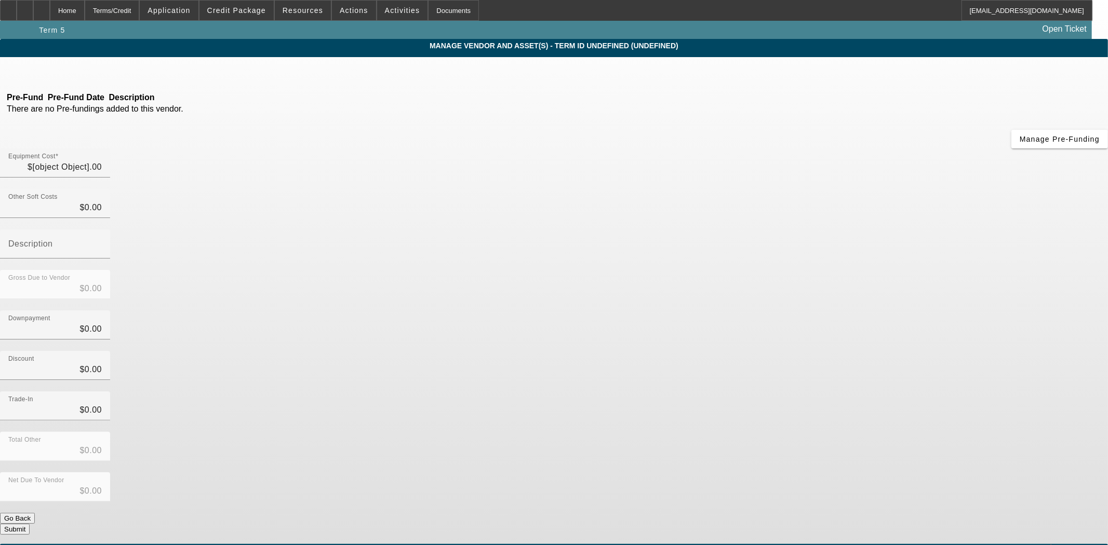
type input "$9,945.00"
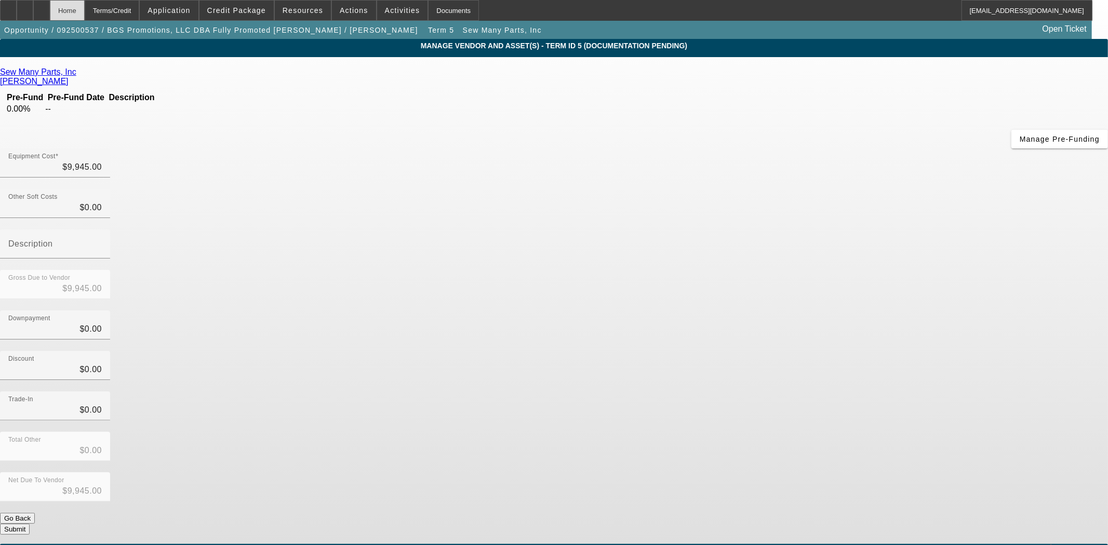
click at [85, 15] on div "Home" at bounding box center [67, 10] width 35 height 21
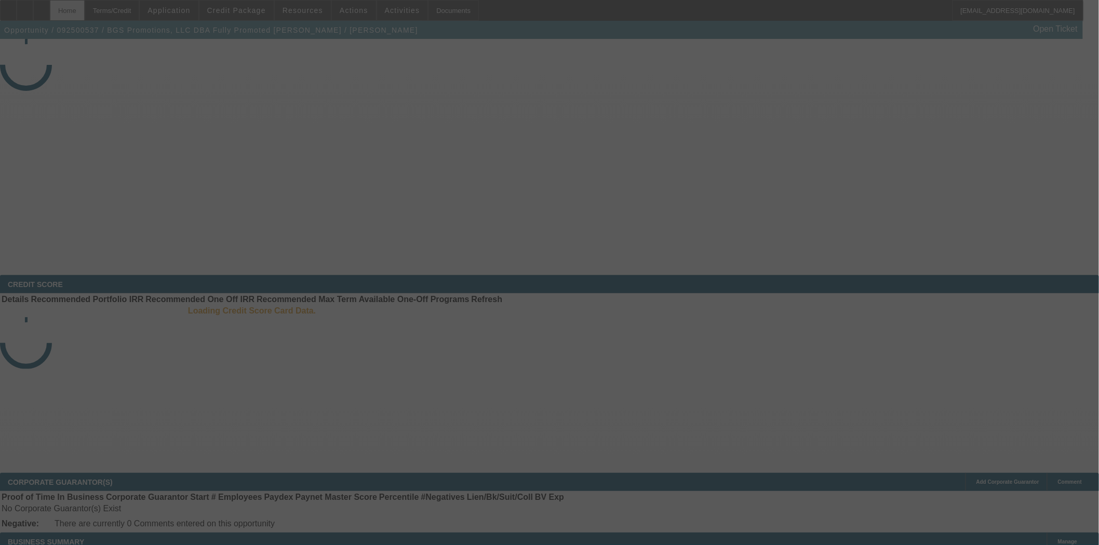
select select "3"
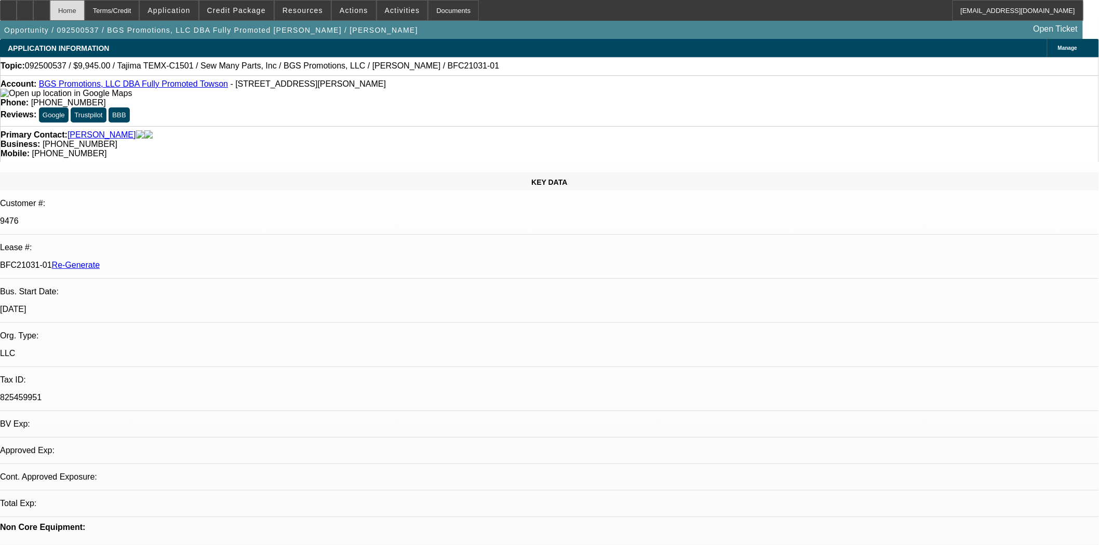
select select "0"
select select "2"
select select "0"
select select "6"
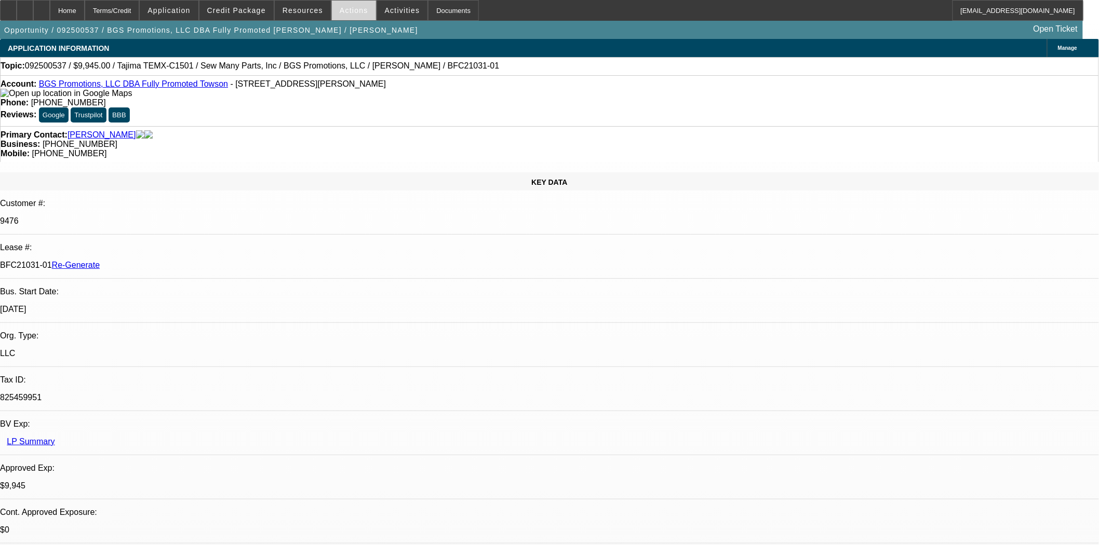
click at [335, 14] on span at bounding box center [354, 10] width 44 height 25
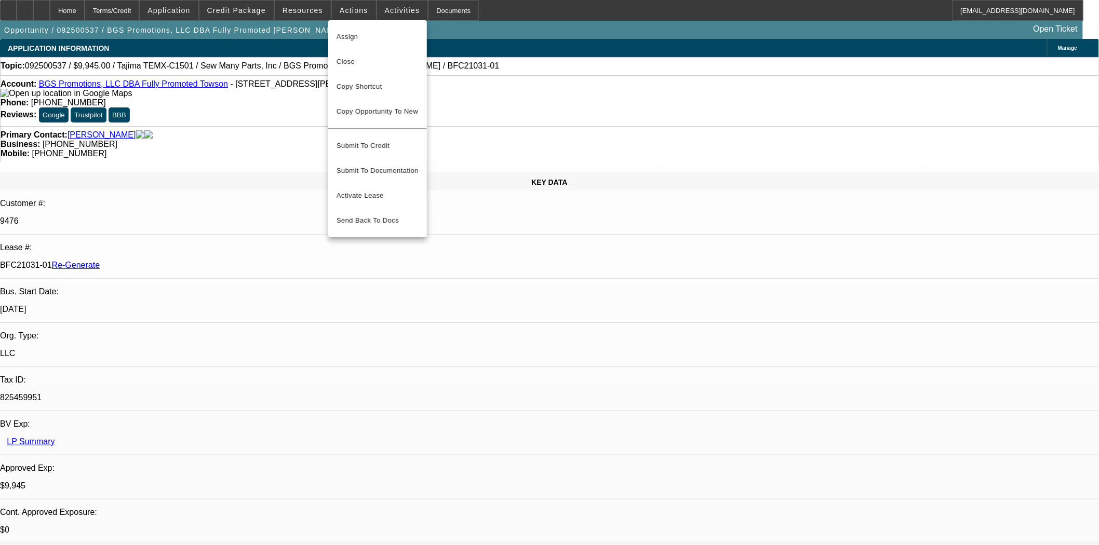
click at [354, 36] on span "Assign" at bounding box center [377, 37] width 82 height 12
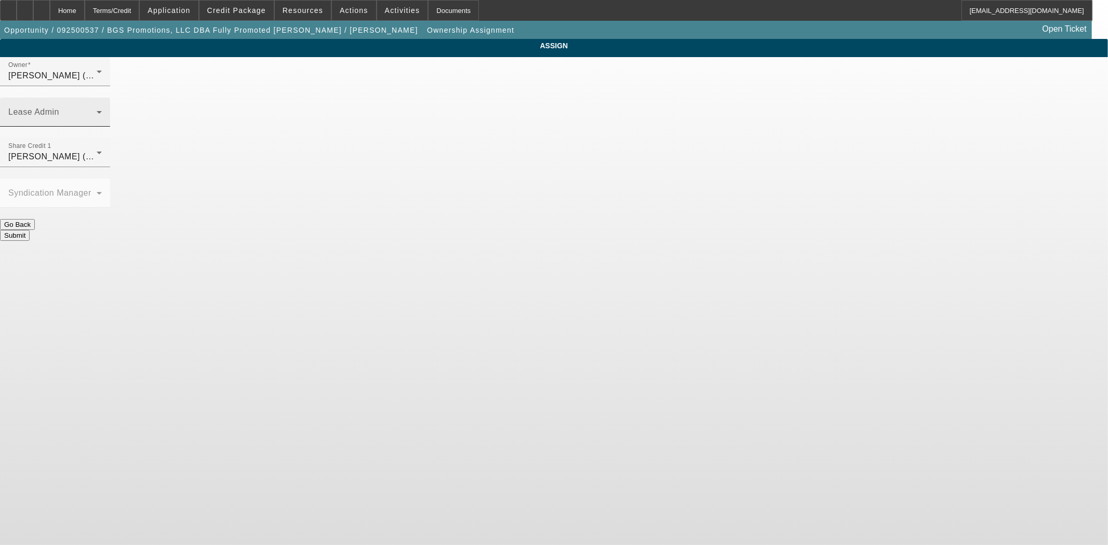
click at [59, 107] on mat-label "Lease Admin" at bounding box center [33, 111] width 51 height 9
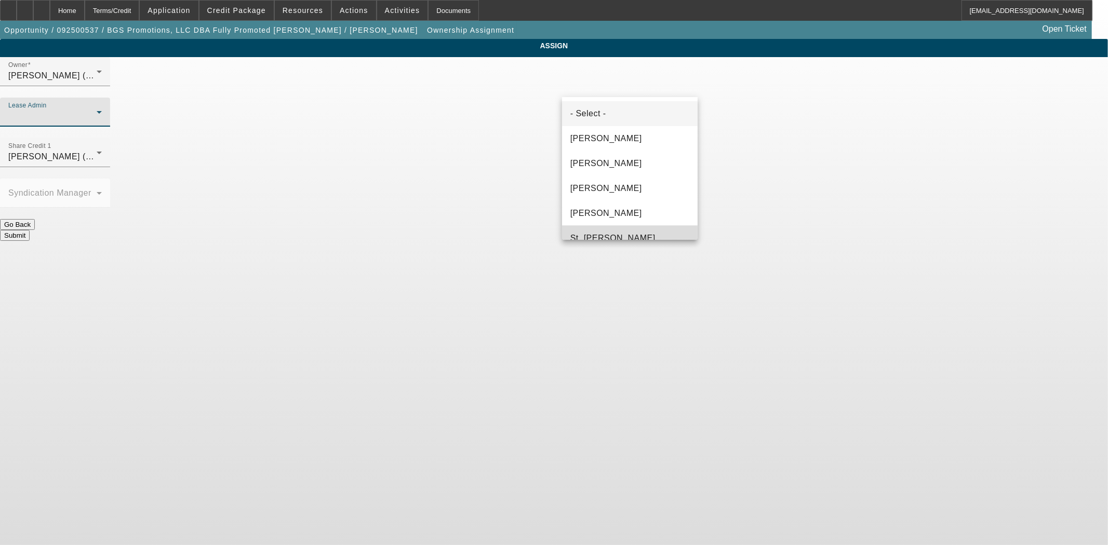
click at [632, 234] on span "St. Laurent, Kim" at bounding box center [612, 238] width 85 height 12
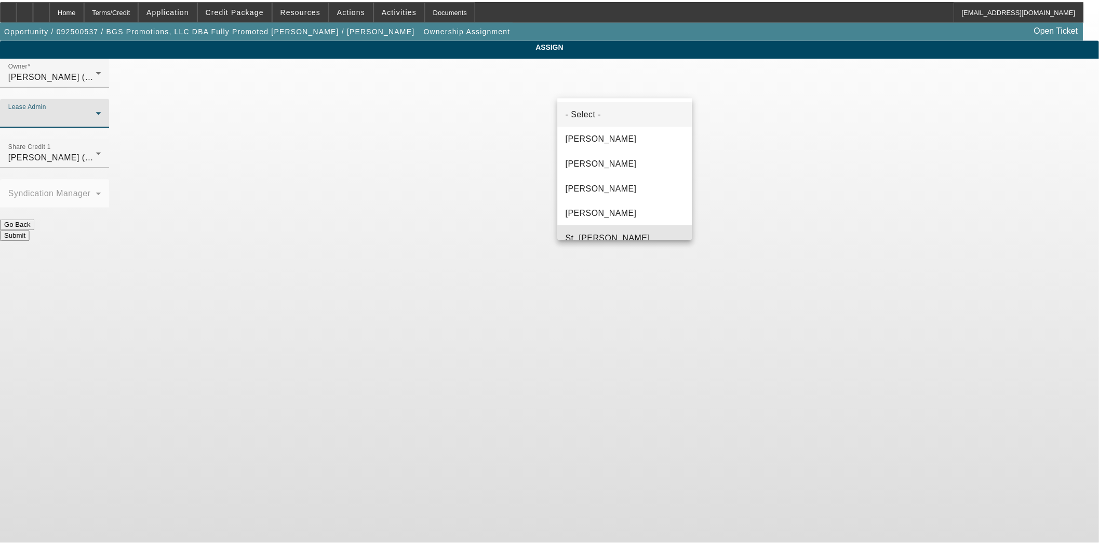
scroll to position [11, 0]
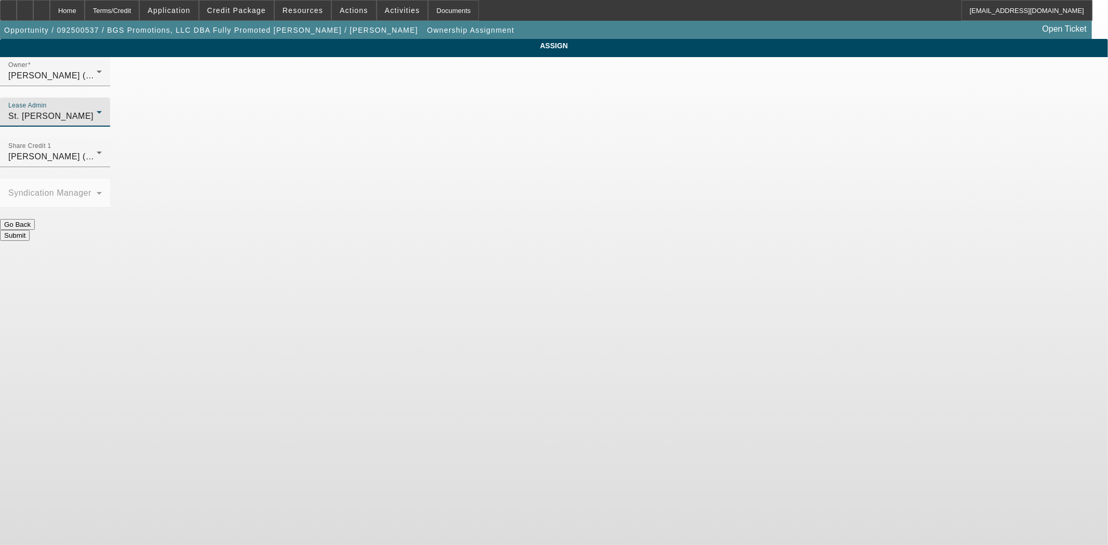
click at [30, 230] on button "Submit" at bounding box center [15, 235] width 30 height 11
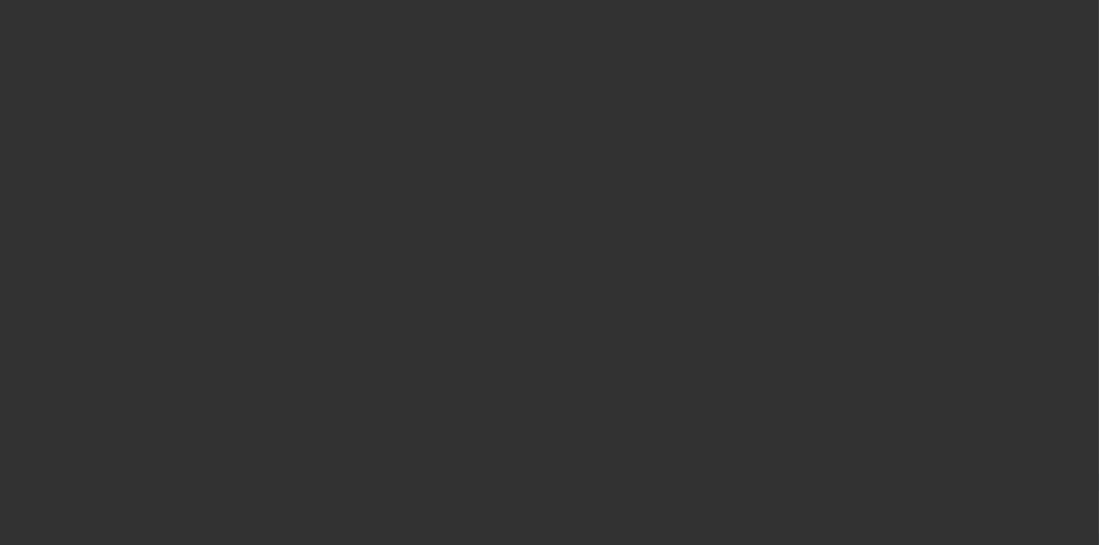
select select "3"
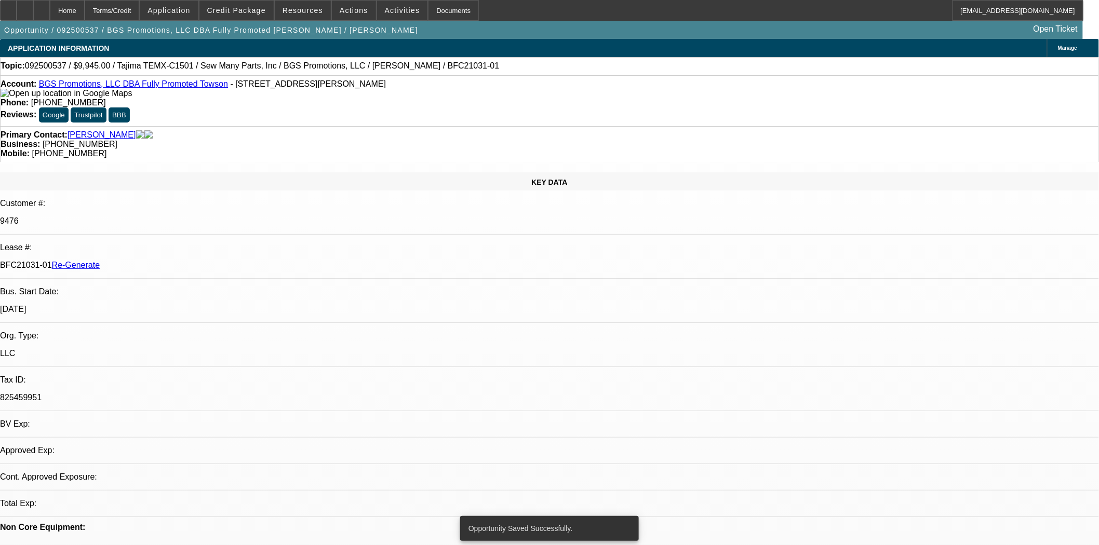
select select "0"
select select "2"
select select "0"
select select "6"
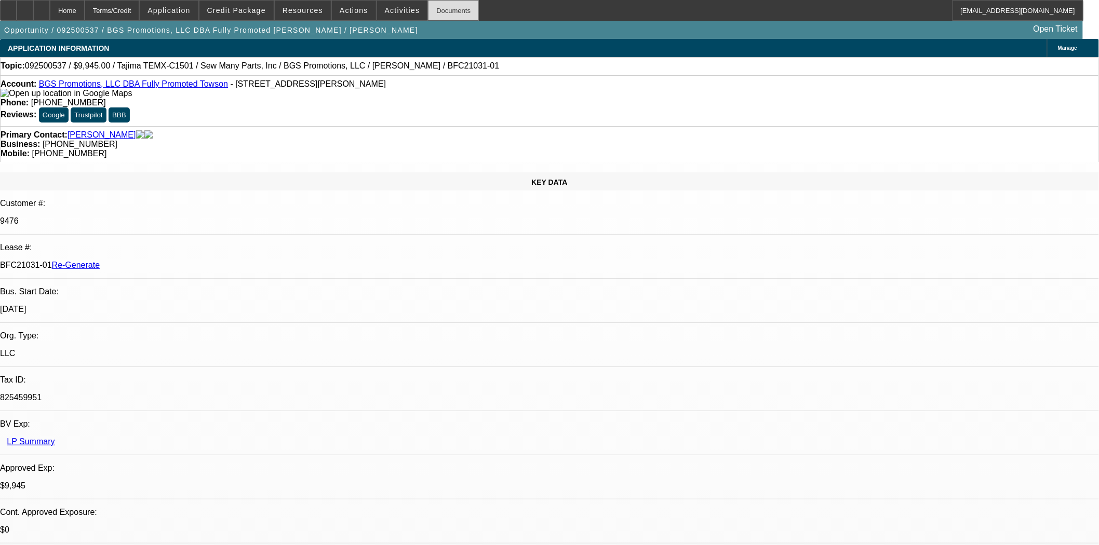
click at [429, 12] on div "Documents" at bounding box center [453, 10] width 51 height 21
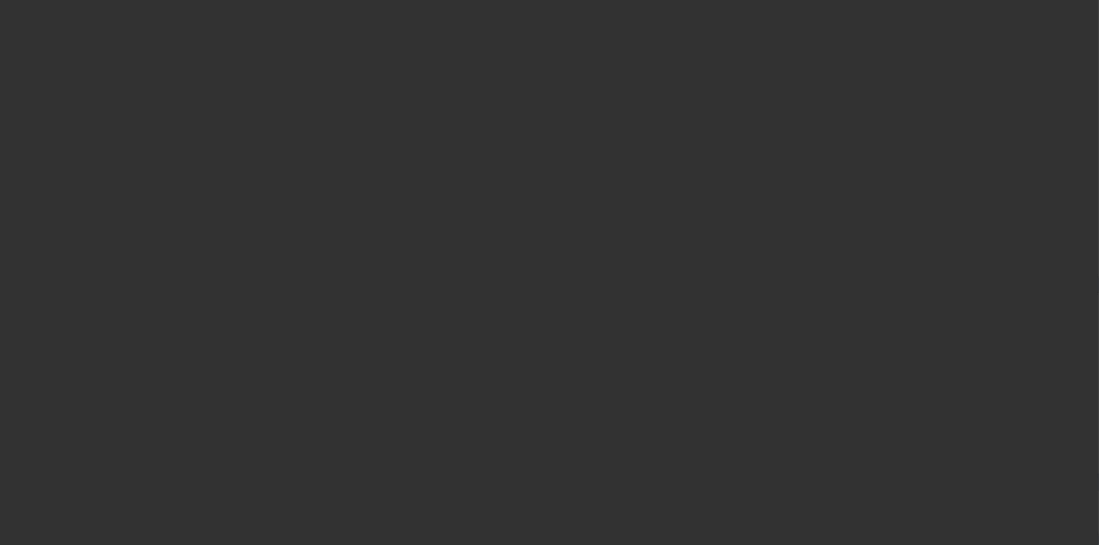
select select "3"
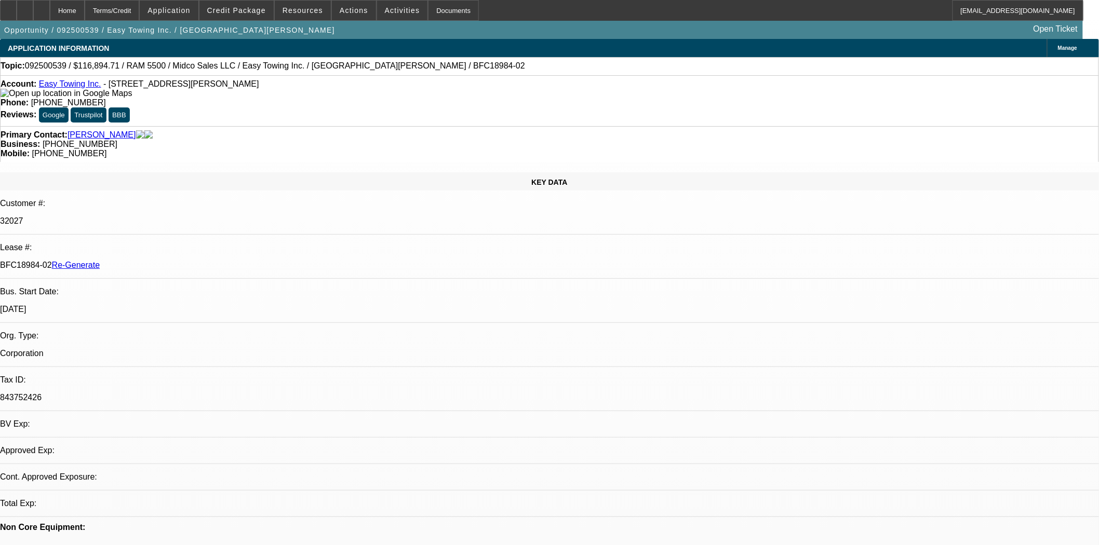
select select "0"
select select "2"
select select "0"
select select "6"
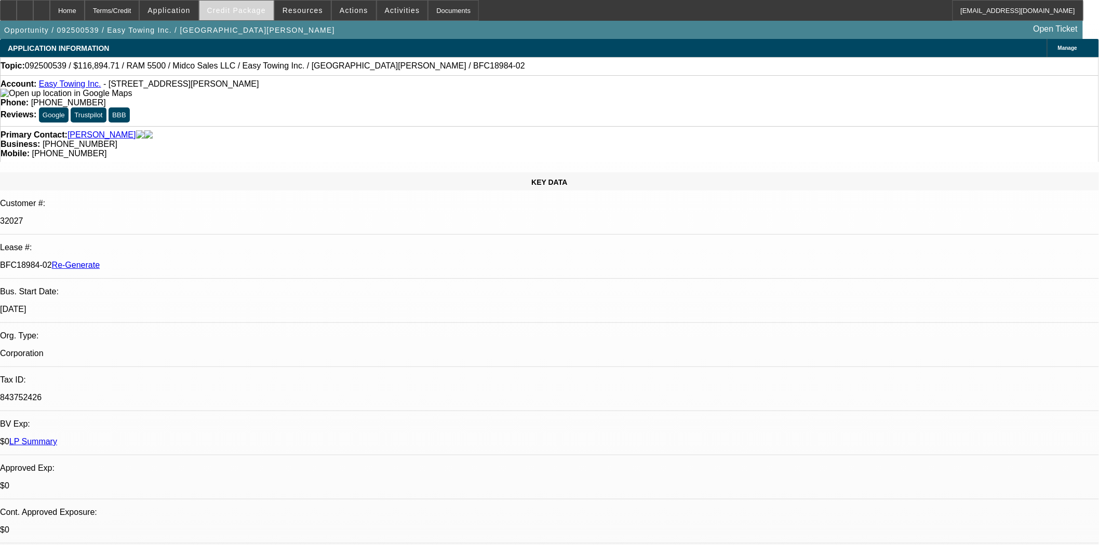
click at [270, 4] on span at bounding box center [236, 10] width 74 height 25
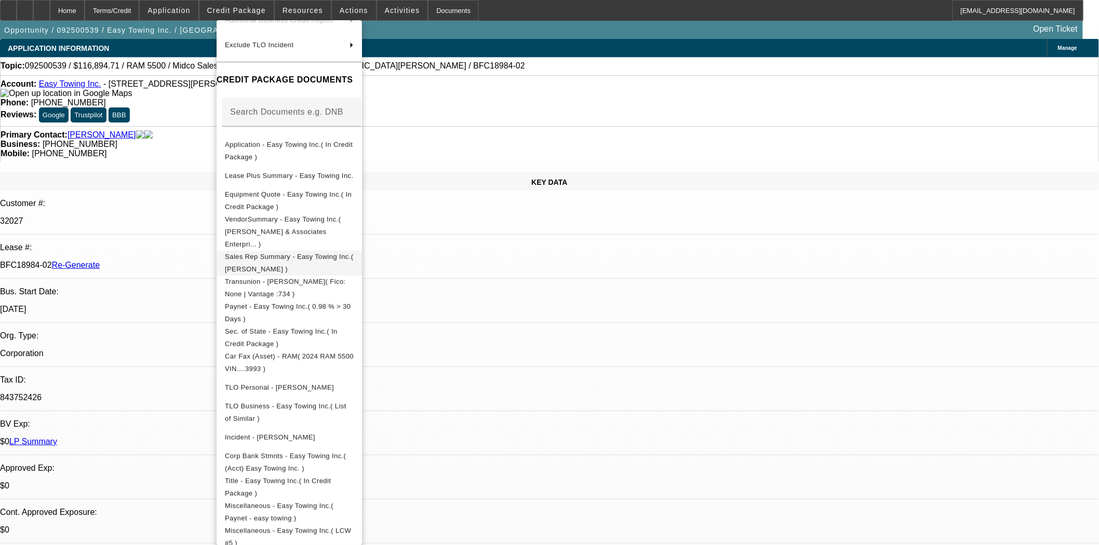
scroll to position [173, 0]
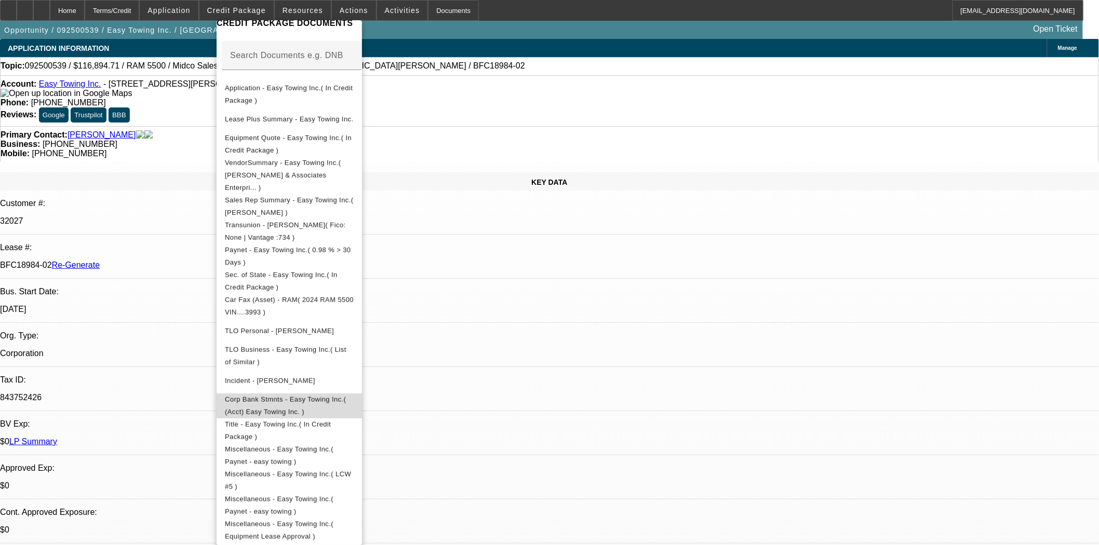
click at [314, 393] on button "Corp Bank Stmnts - Easy Towing Inc.( (Acct) Easy Towing Inc. )" at bounding box center [289, 405] width 145 height 25
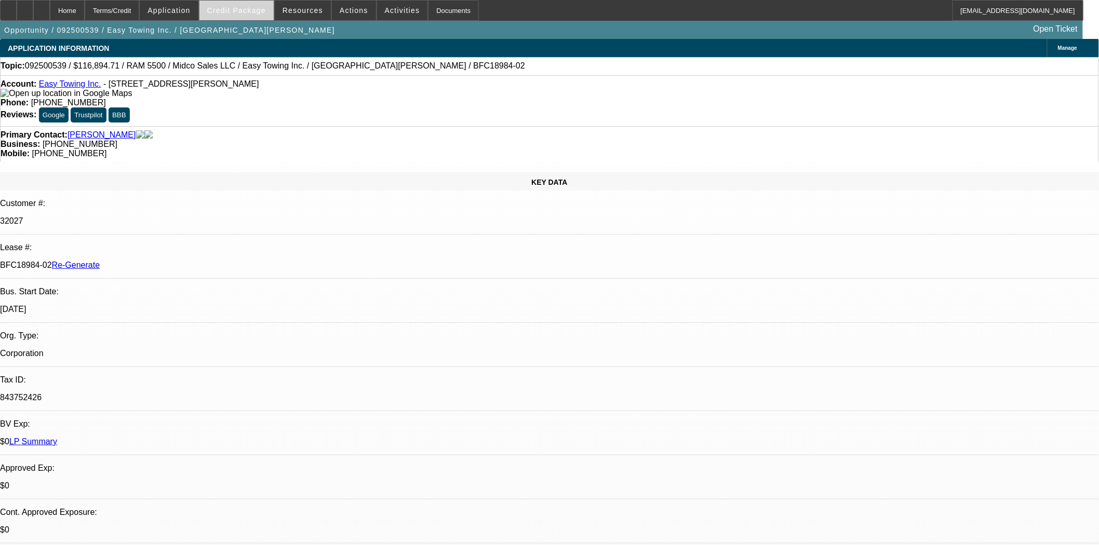
click at [268, 14] on span at bounding box center [236, 10] width 74 height 25
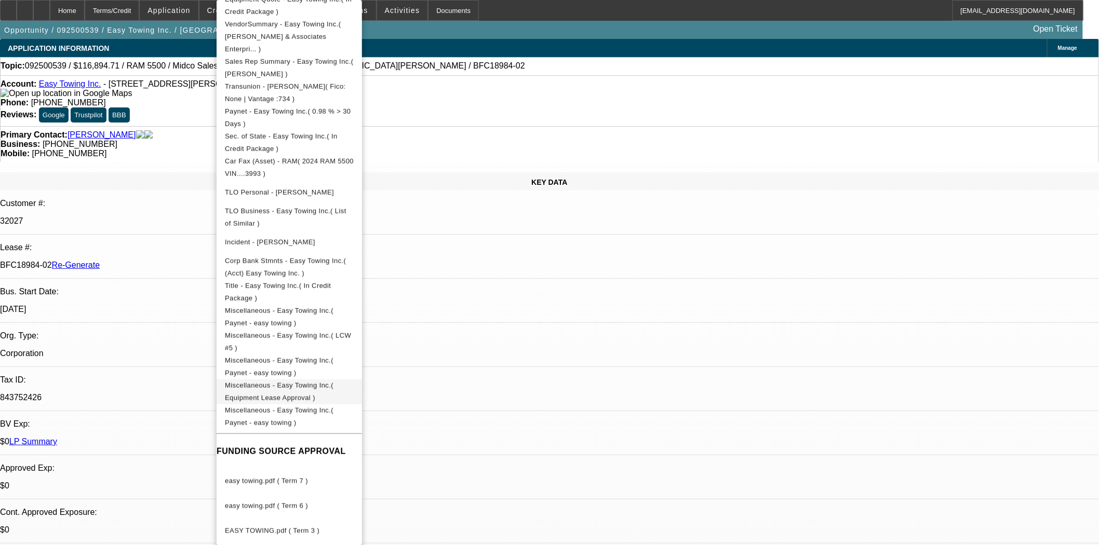
scroll to position [307, 0]
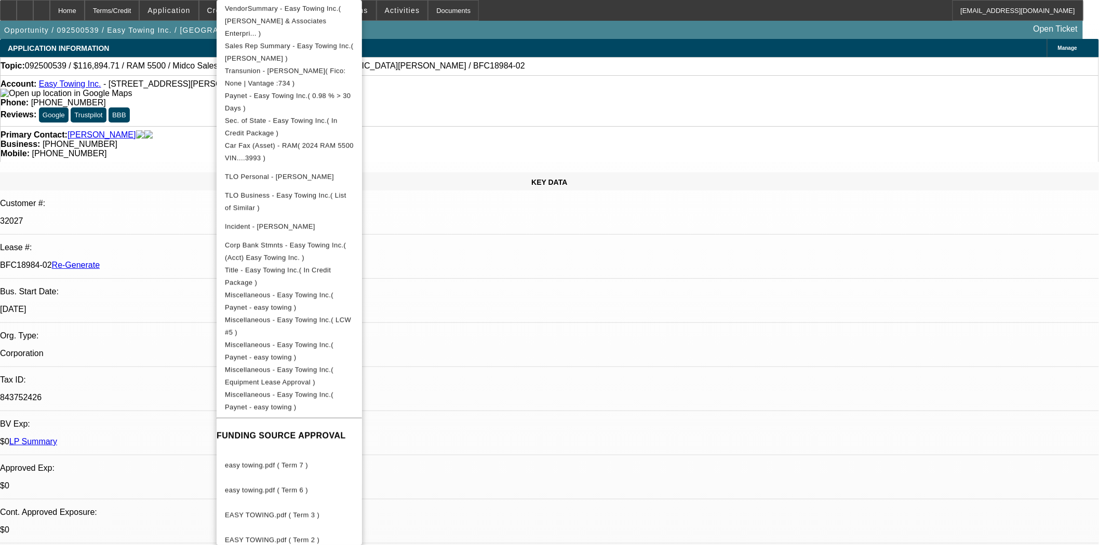
click at [515, 85] on div at bounding box center [549, 272] width 1099 height 545
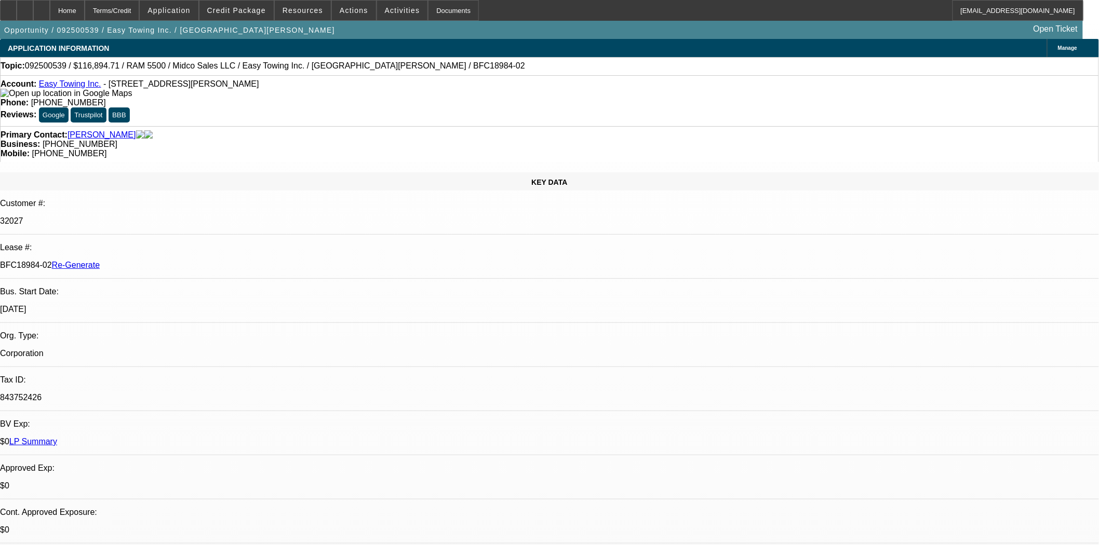
scroll to position [231, 0]
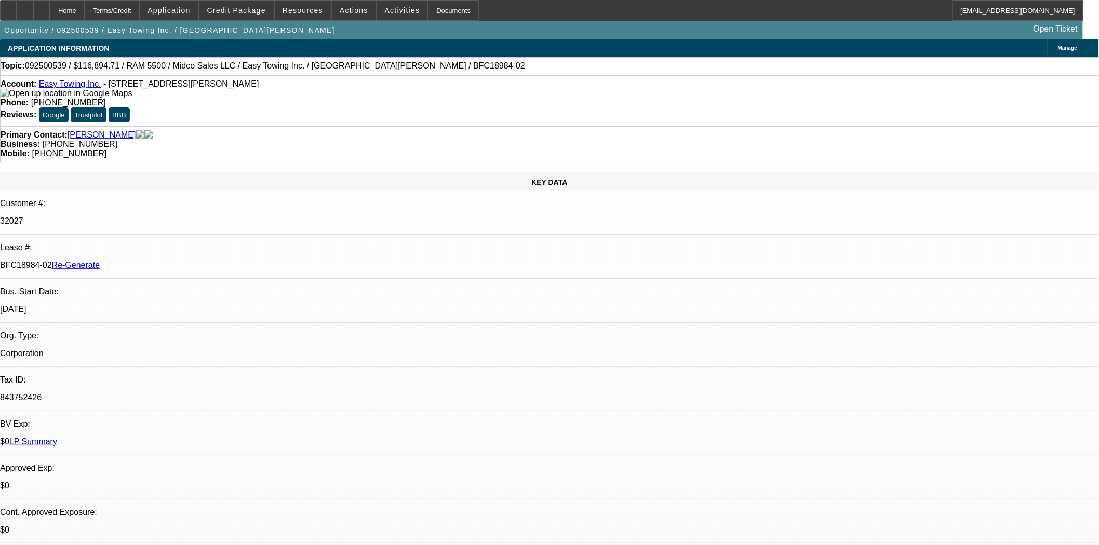
scroll to position [0, 0]
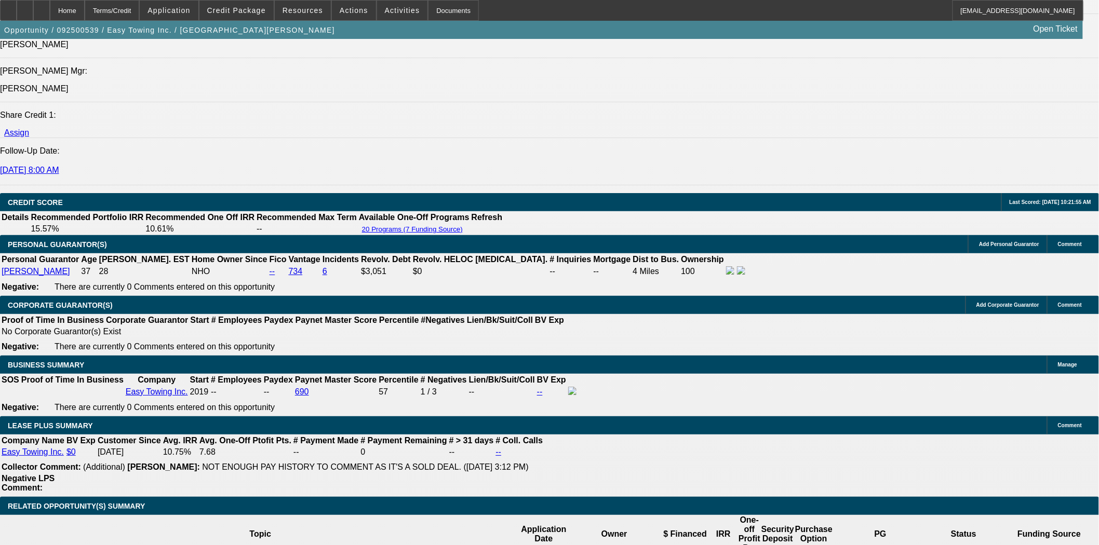
scroll to position [1500, 0]
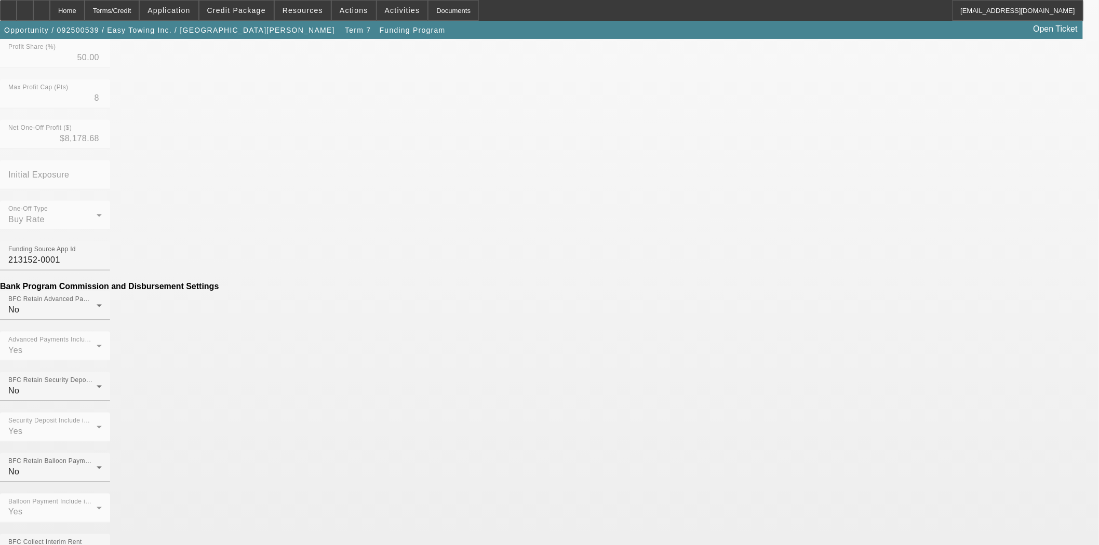
scroll to position [425, 0]
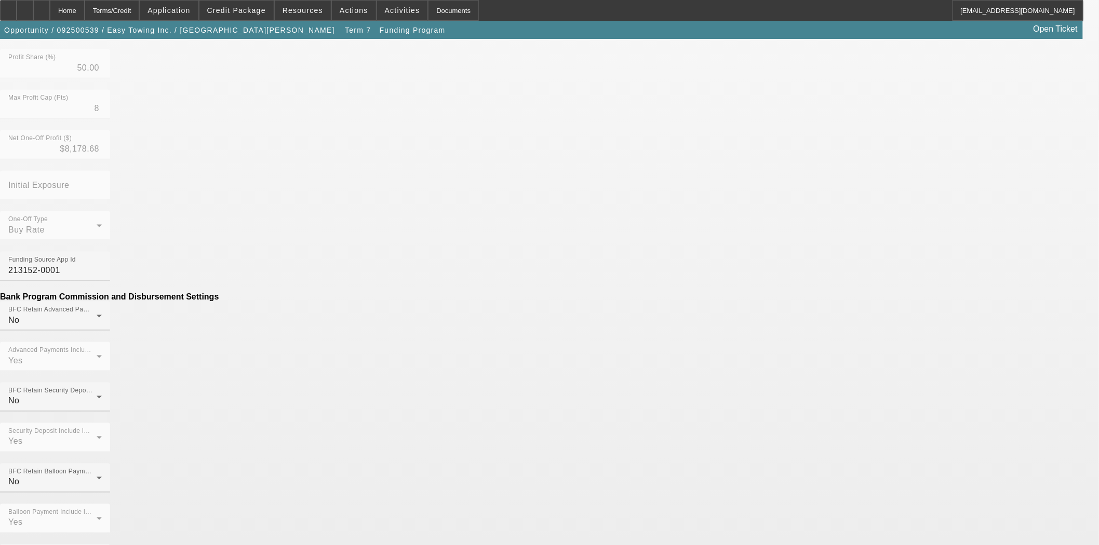
drag, startPoint x: 323, startPoint y: 272, endPoint x: 521, endPoint y: 279, distance: 198.5
type input "1"
type input "($155.00)"
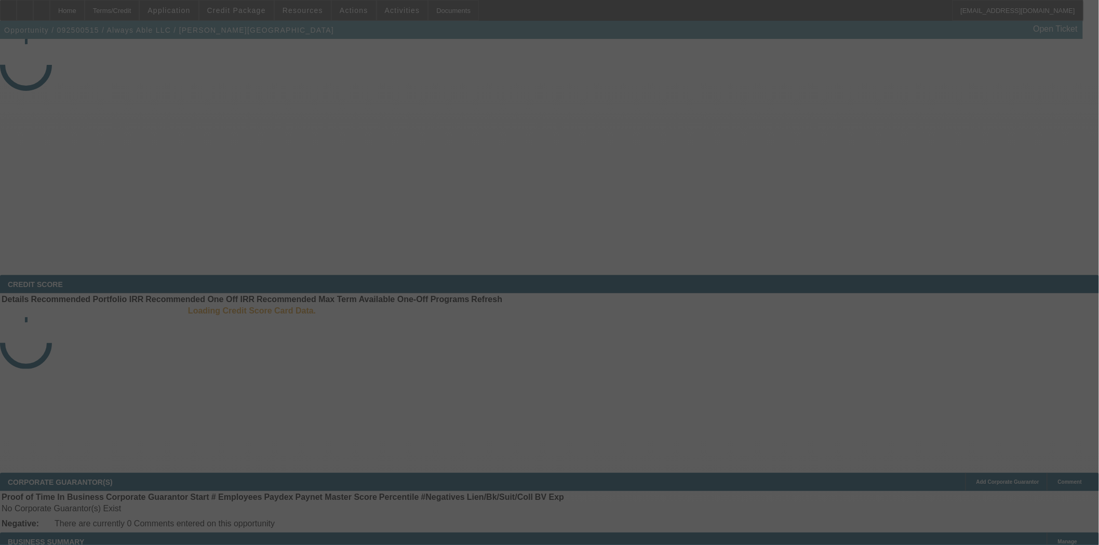
select select "3"
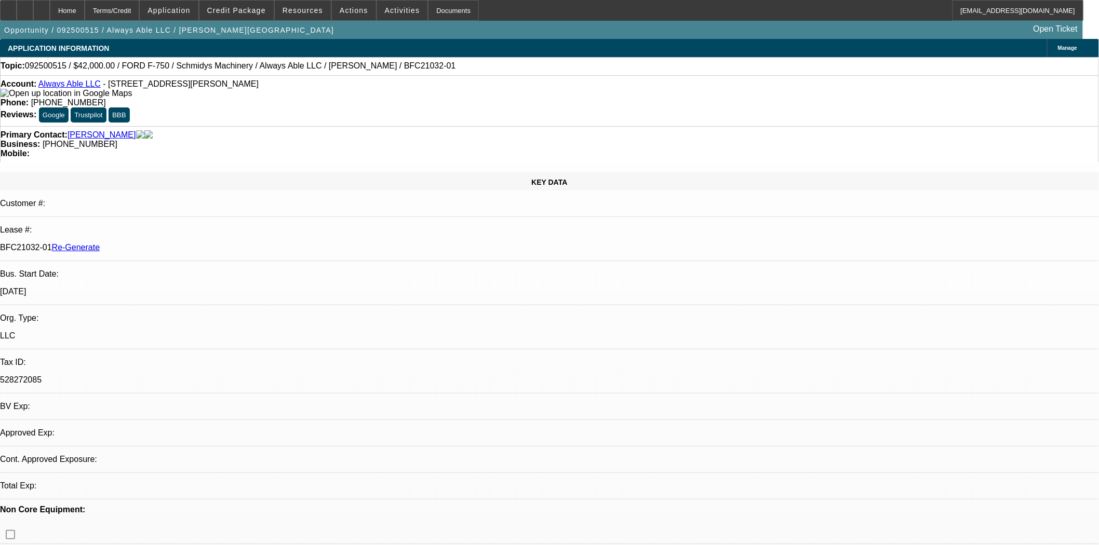
select select "0"
select select "6"
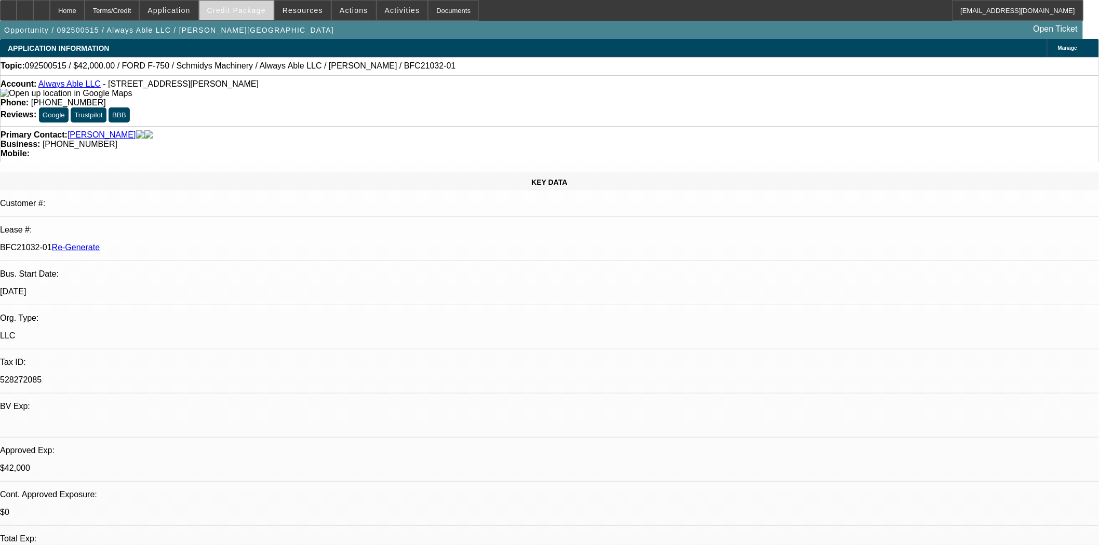
click at [264, 14] on span "Credit Package" at bounding box center [236, 10] width 59 height 8
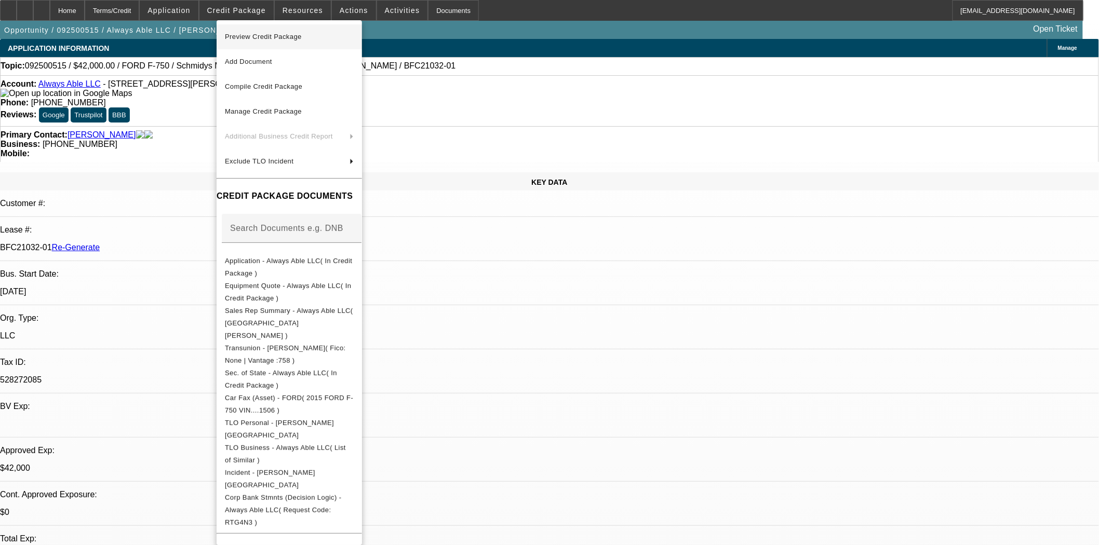
click at [269, 31] on span "Preview Credit Package" at bounding box center [289, 37] width 129 height 12
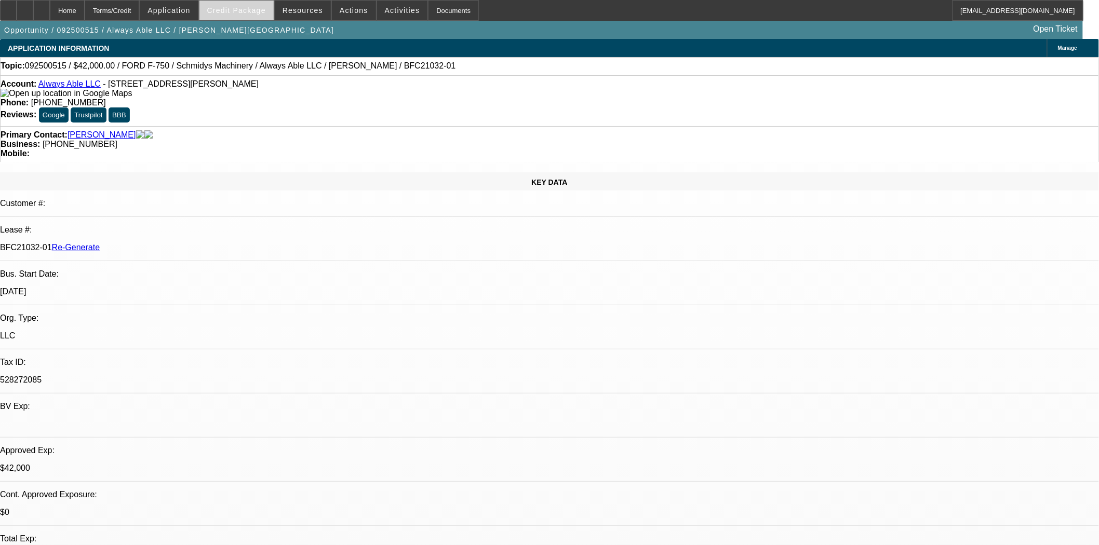
click at [248, 4] on span at bounding box center [236, 10] width 74 height 25
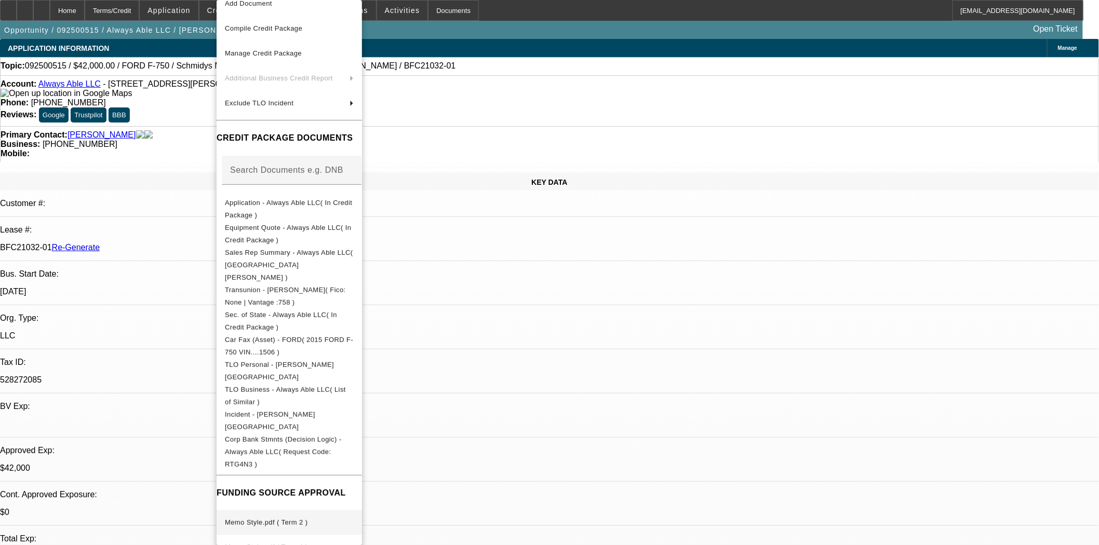
scroll to position [99, 0]
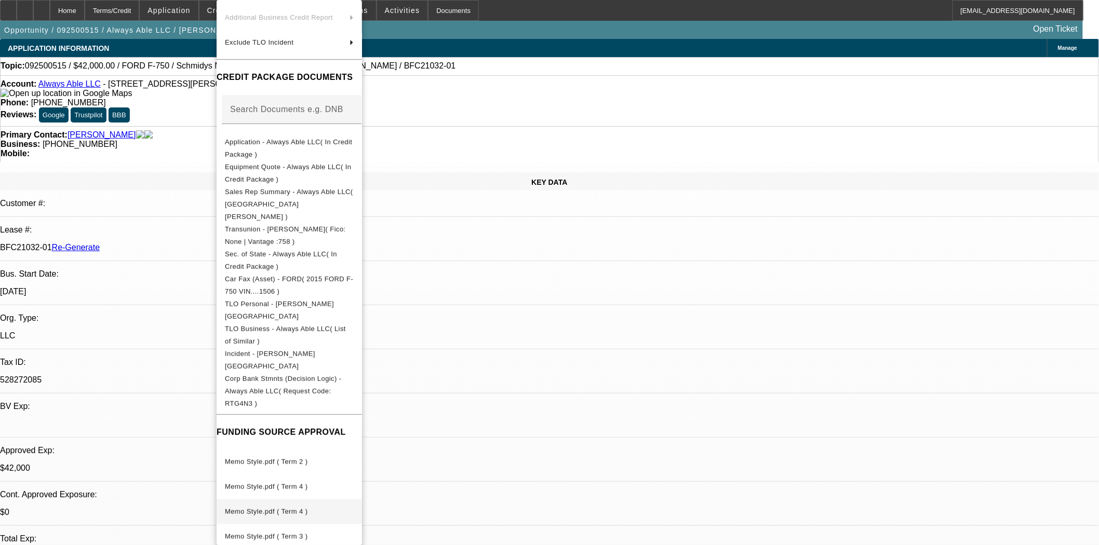
click at [266, 508] on span "Memo Style.pdf ( Term 4 )" at bounding box center [266, 512] width 83 height 8
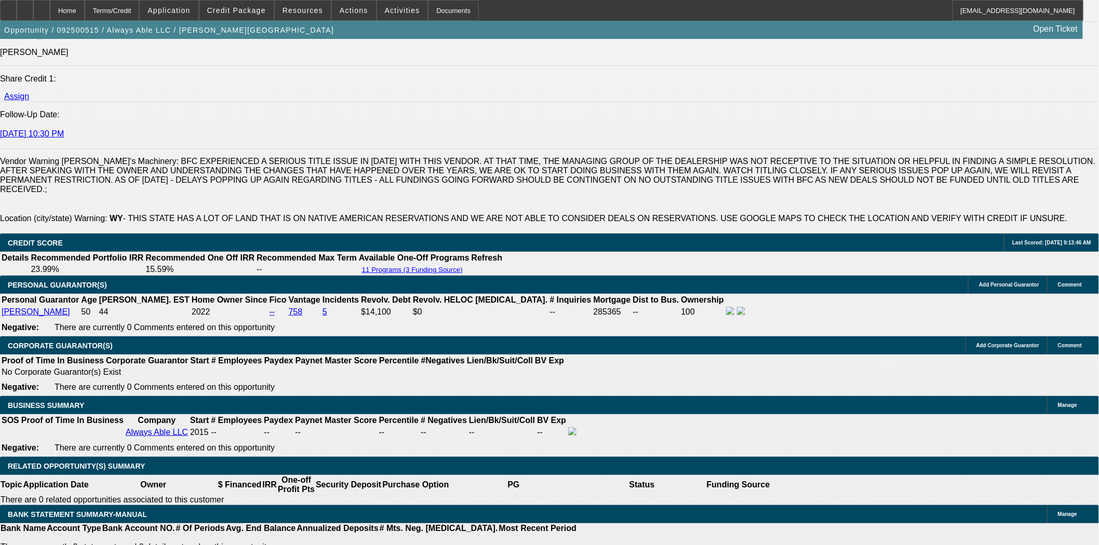
scroll to position [1558, 0]
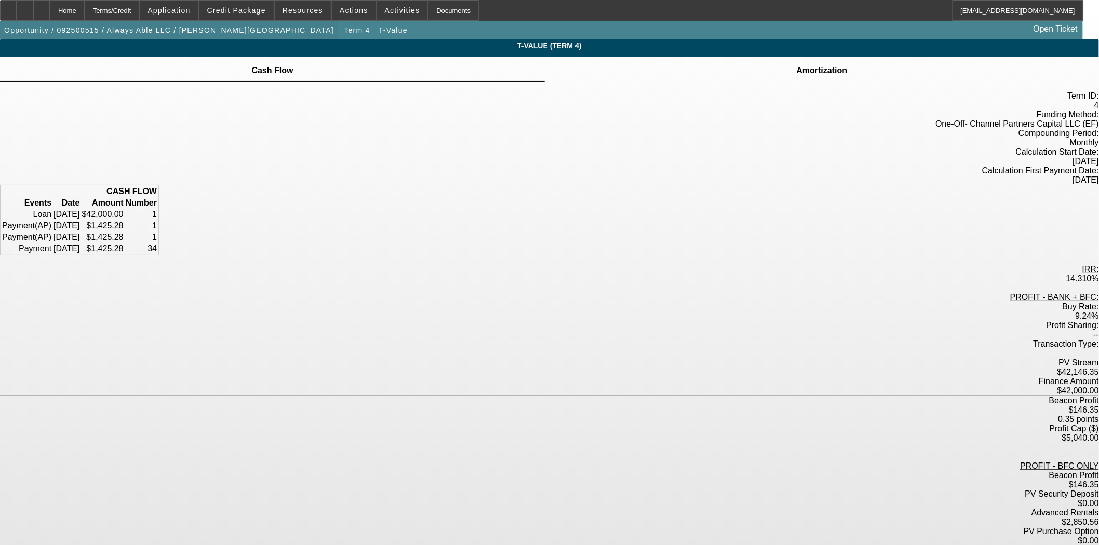
click at [102, 20] on span "button" at bounding box center [169, 30] width 338 height 25
click at [85, 14] on div "Home" at bounding box center [67, 10] width 35 height 21
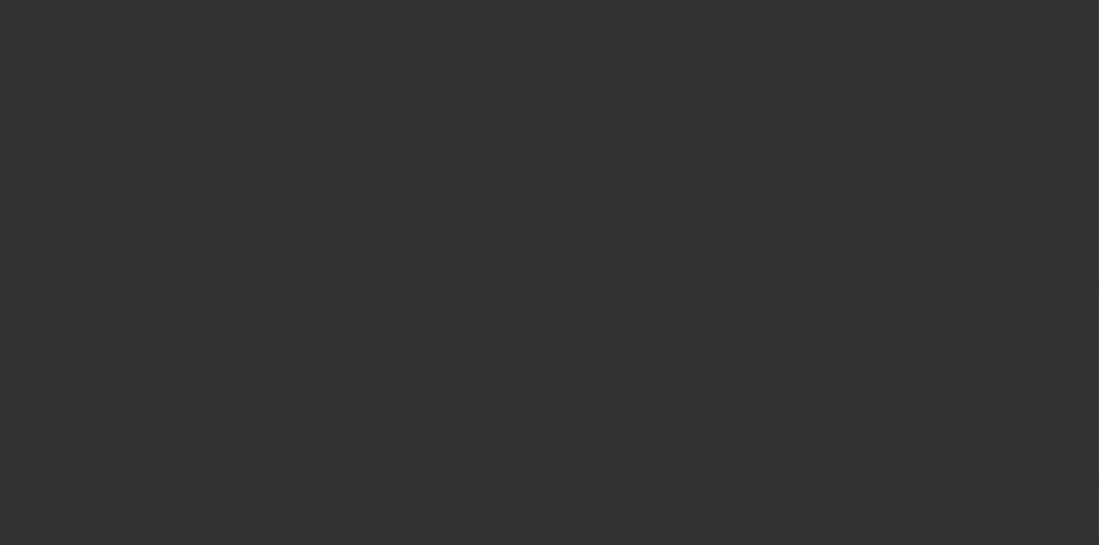
select select "3"
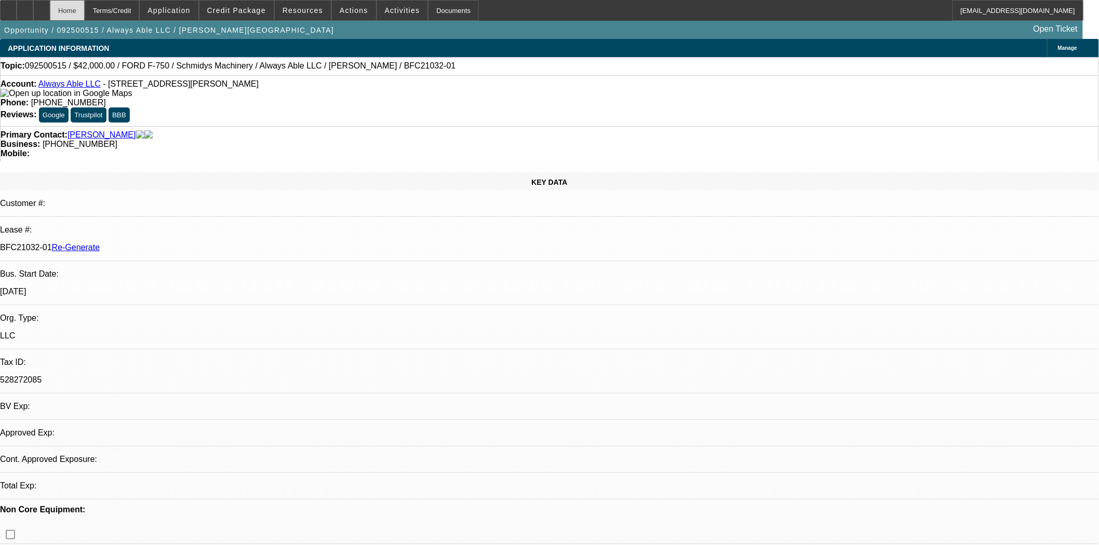
select select "0"
select select "6"
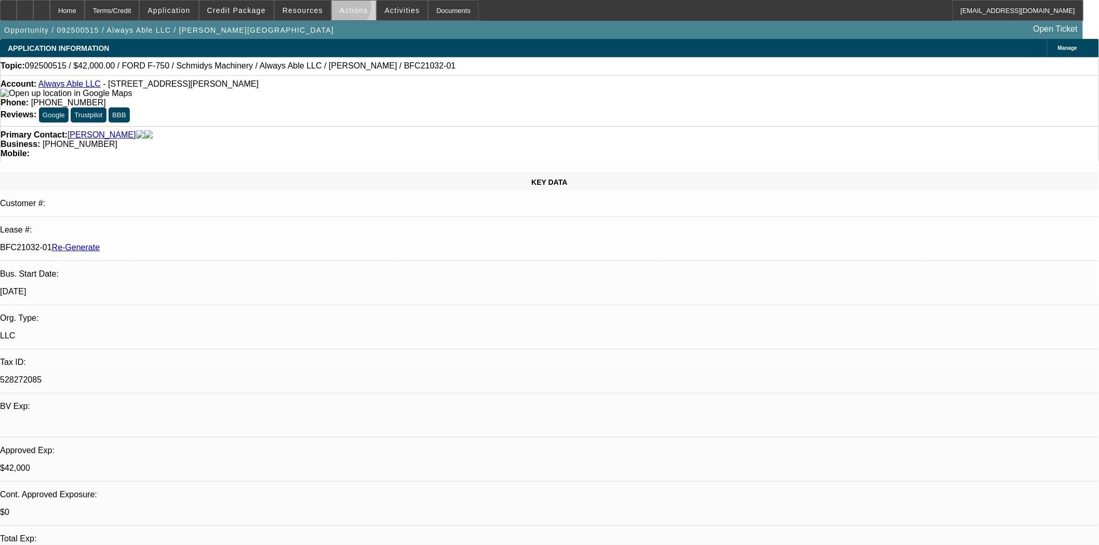
click at [346, 9] on span "Actions" at bounding box center [354, 10] width 29 height 8
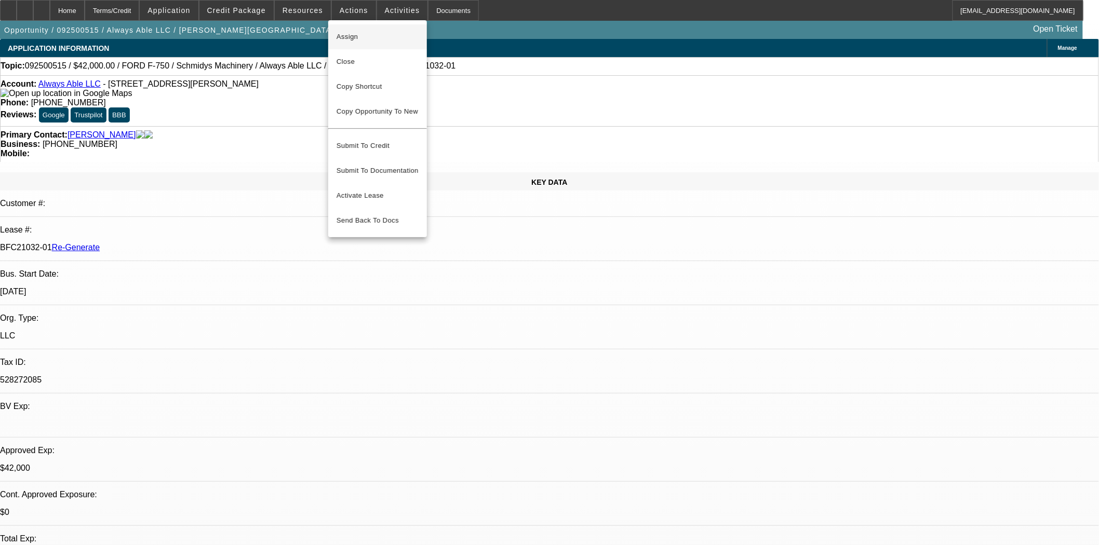
click at [346, 33] on span "Assign" at bounding box center [377, 37] width 82 height 12
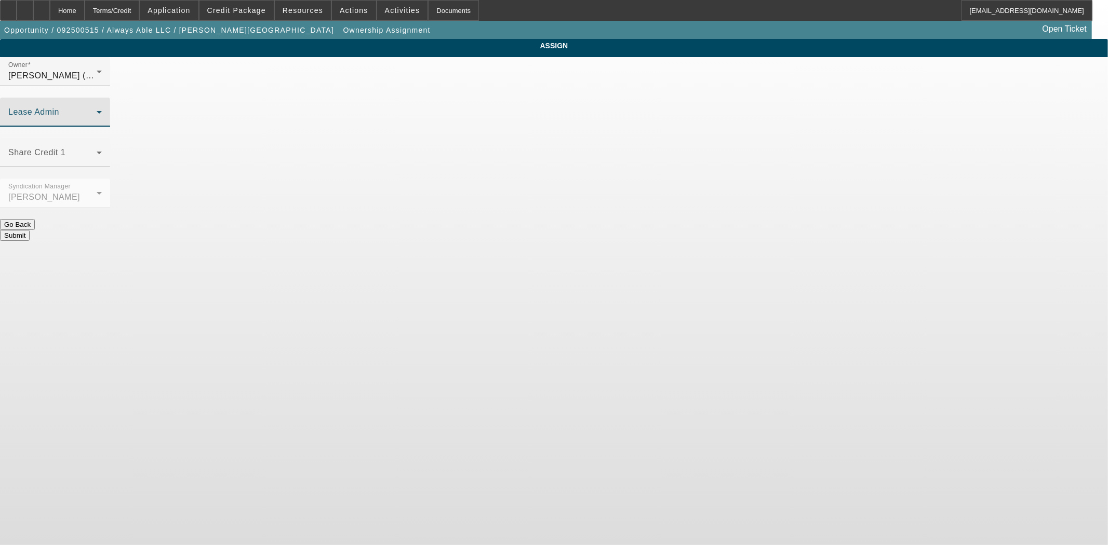
click at [97, 110] on span at bounding box center [52, 116] width 88 height 12
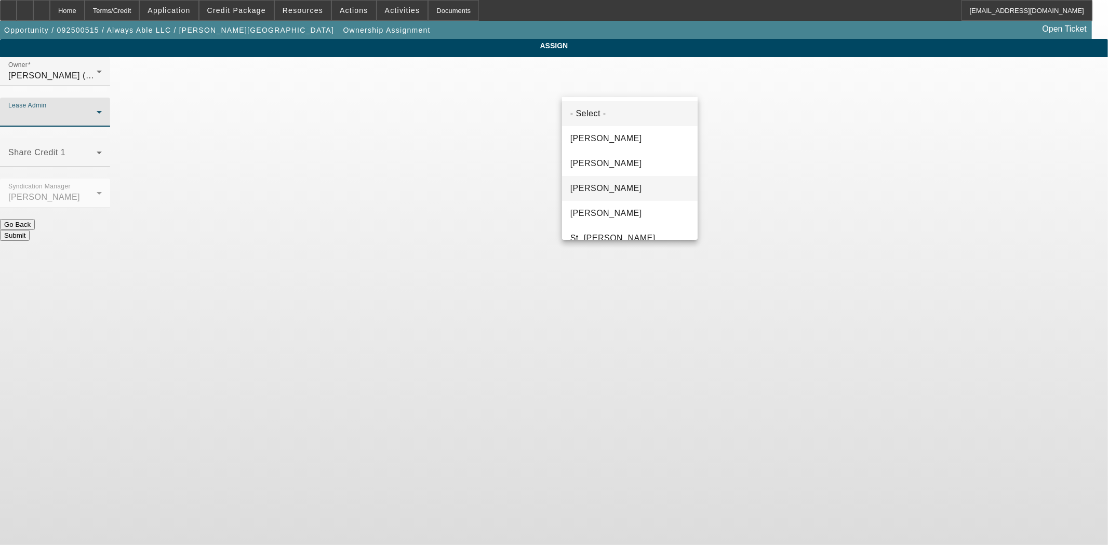
click at [632, 188] on span "[PERSON_NAME]" at bounding box center [606, 188] width 72 height 12
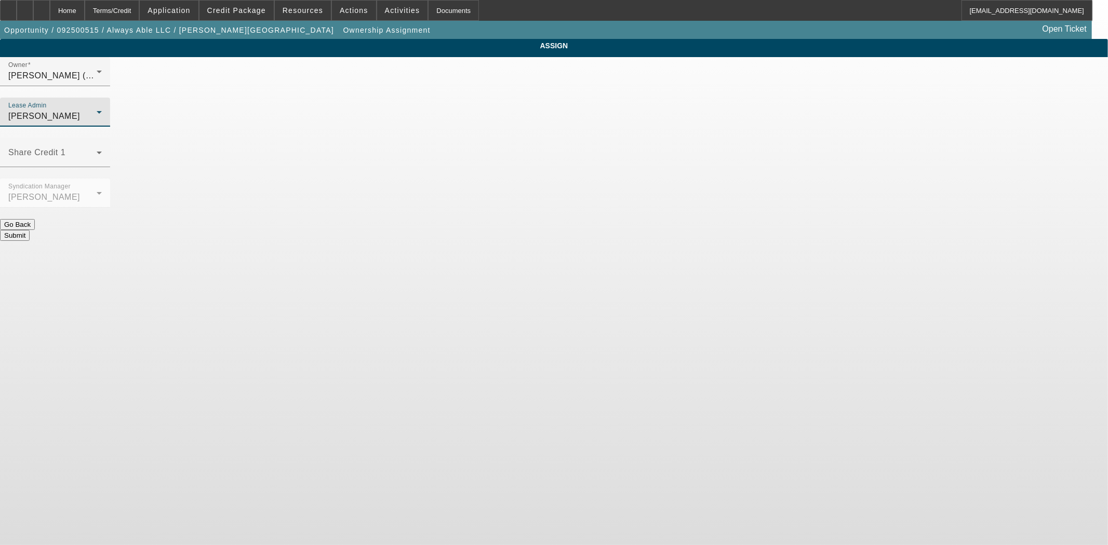
click at [30, 230] on button "Submit" at bounding box center [15, 235] width 30 height 11
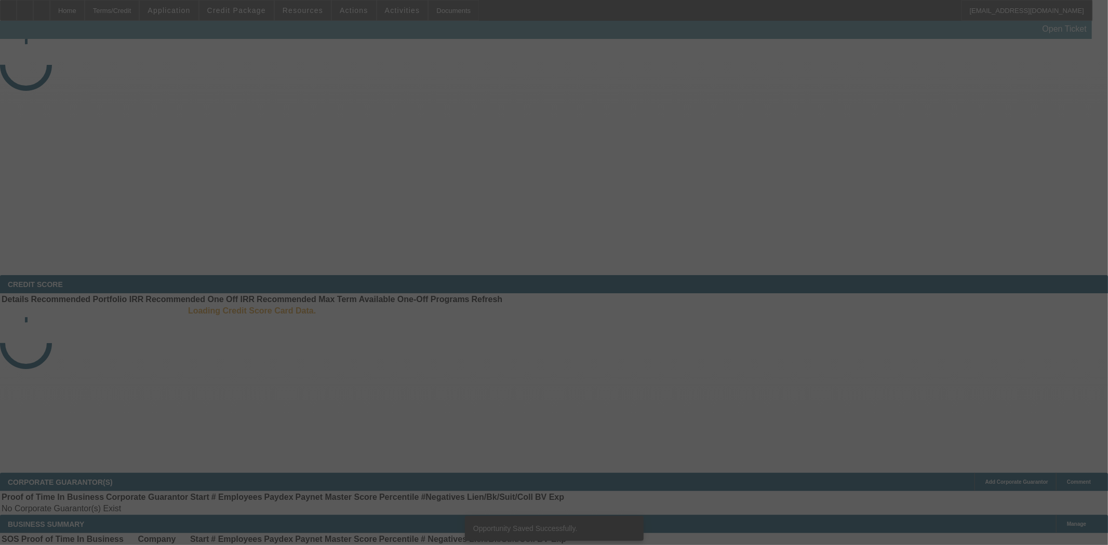
select select "3"
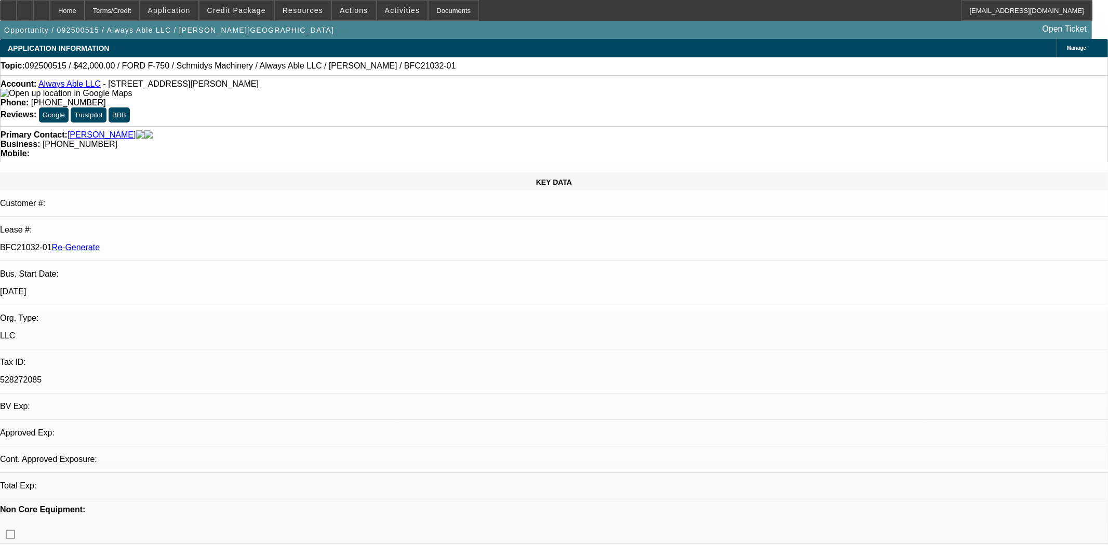
select select "0"
select select "6"
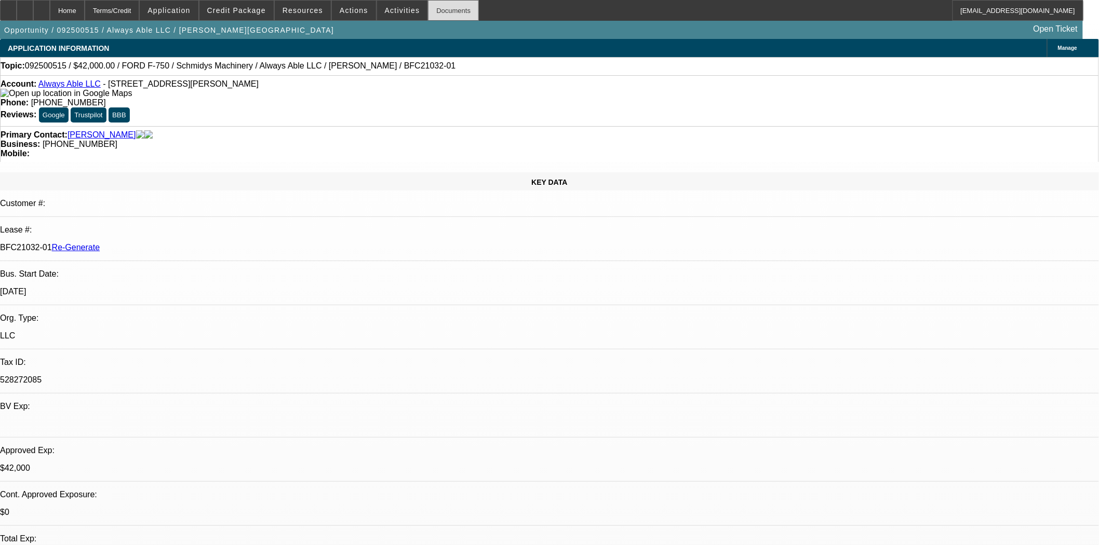
click at [428, 11] on div "Documents" at bounding box center [453, 10] width 51 height 21
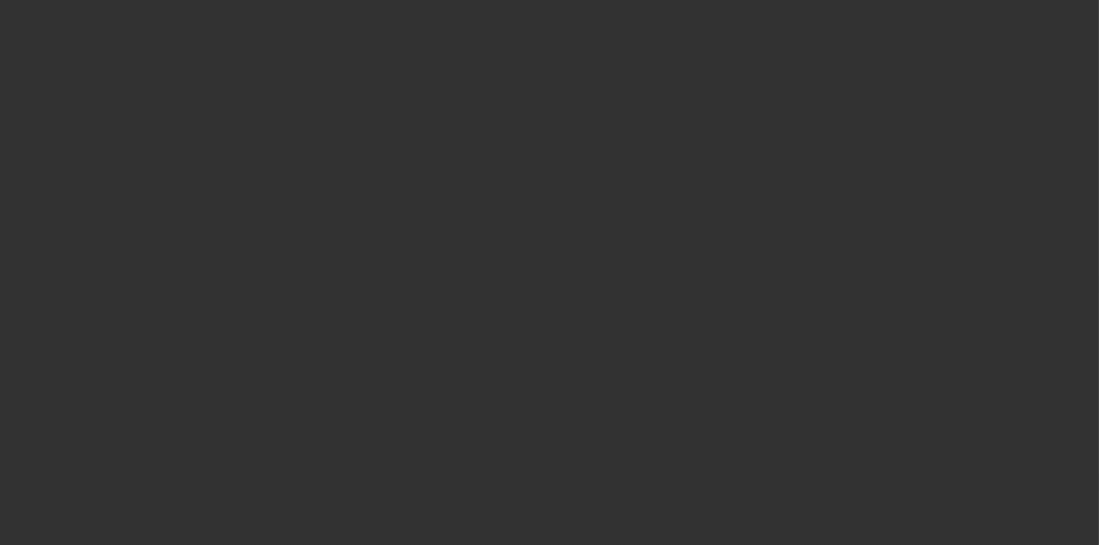
select select "3"
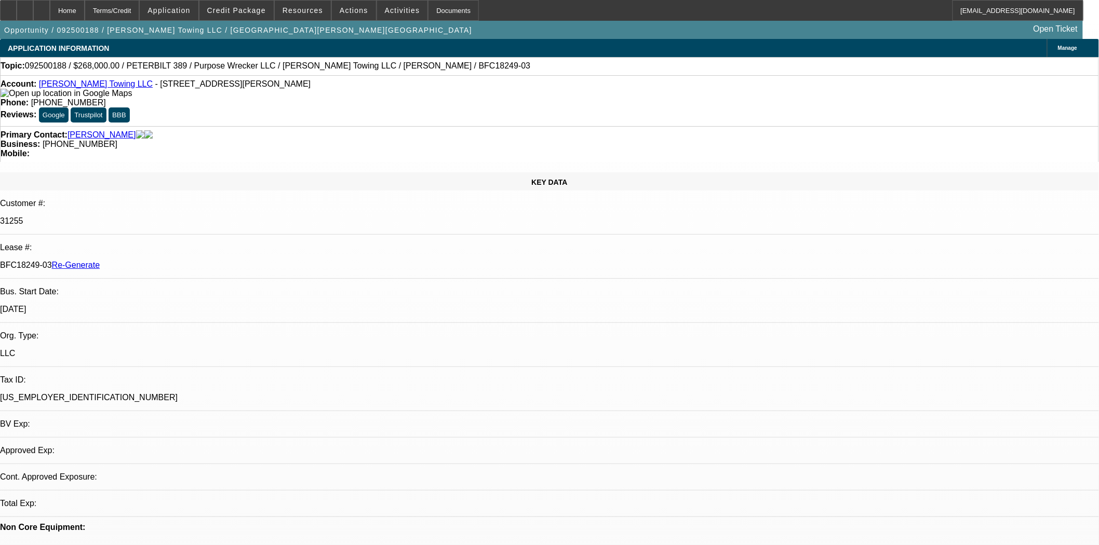
select select "0"
select select "6"
click at [237, 7] on span "Credit Package" at bounding box center [236, 10] width 59 height 8
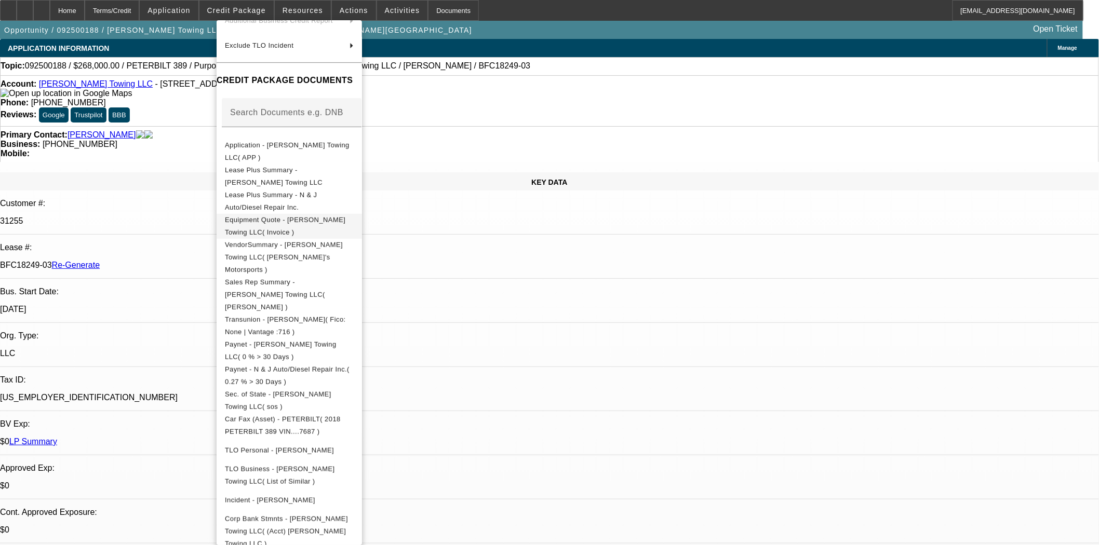
scroll to position [115, 0]
click at [272, 226] on span "Equipment Quote - [PERSON_NAME] Towing LLC( Invoice )" at bounding box center [289, 226] width 129 height 25
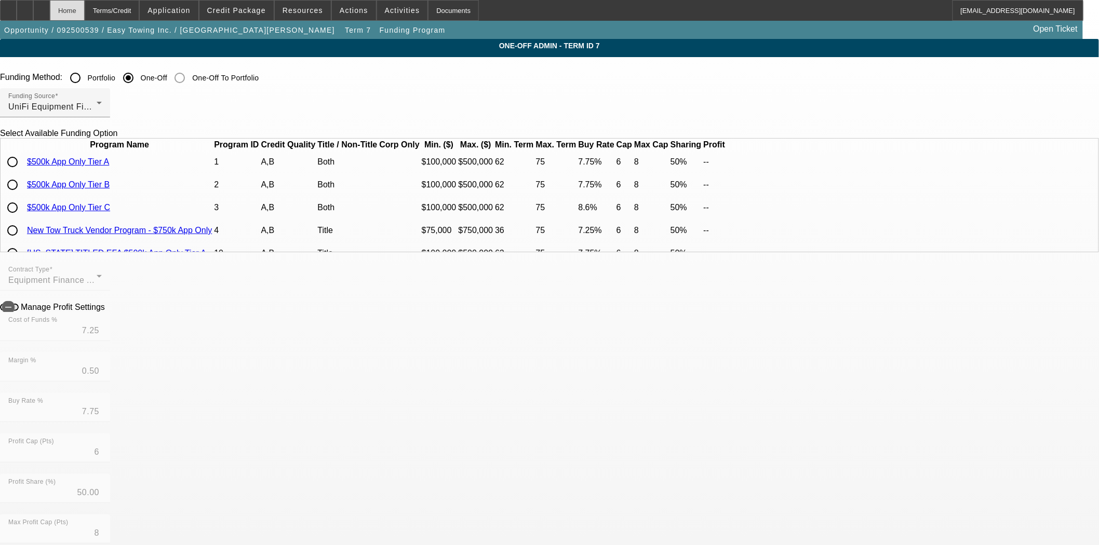
click at [84, 3] on div "Home" at bounding box center [67, 10] width 35 height 21
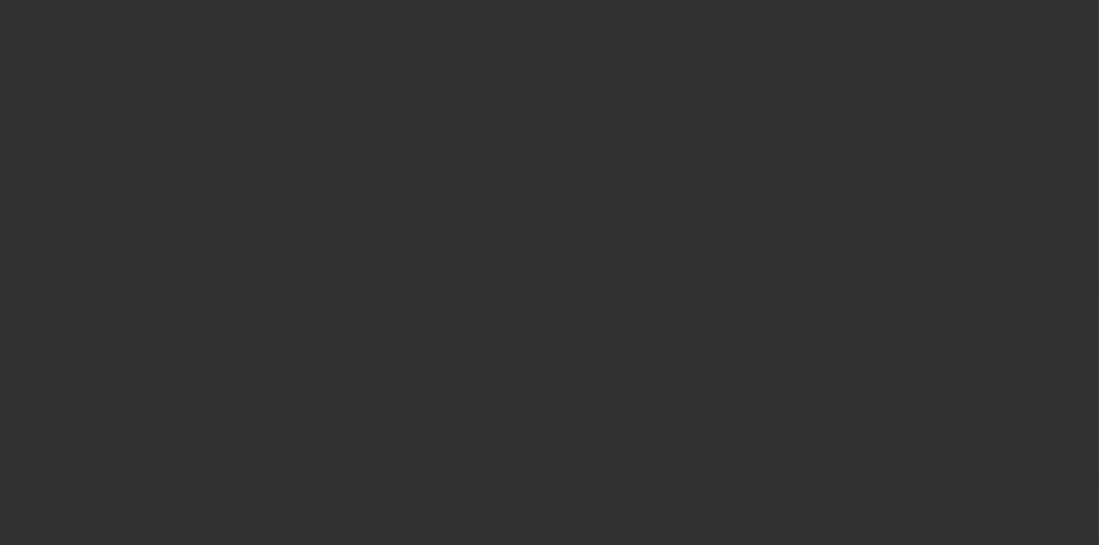
select select "3"
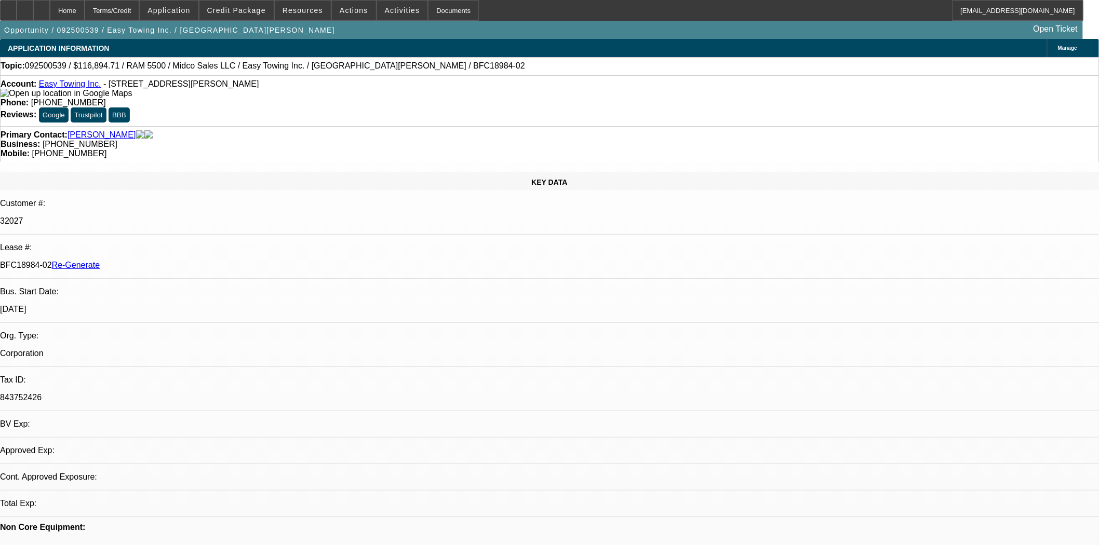
select select "0"
select select "2"
select select "0"
select select "6"
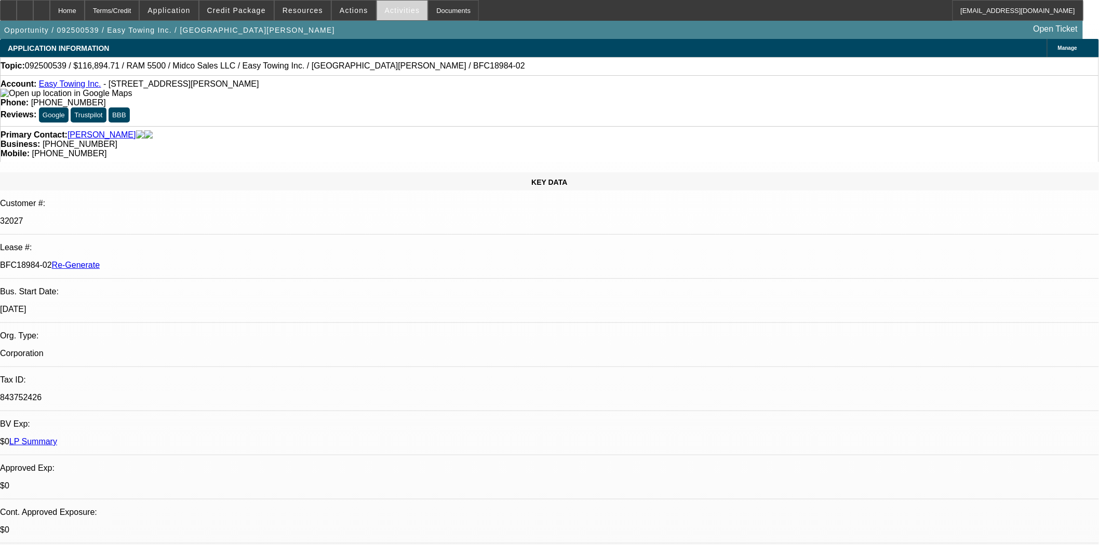
click at [386, 7] on span "Activities" at bounding box center [402, 10] width 35 height 8
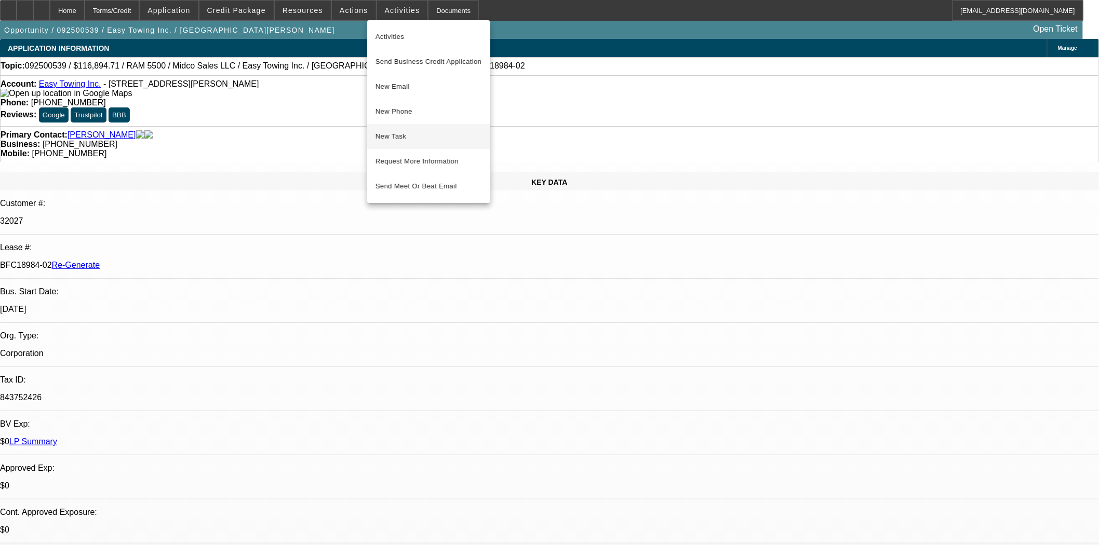
click at [393, 132] on span "New Task" at bounding box center [428, 136] width 106 height 12
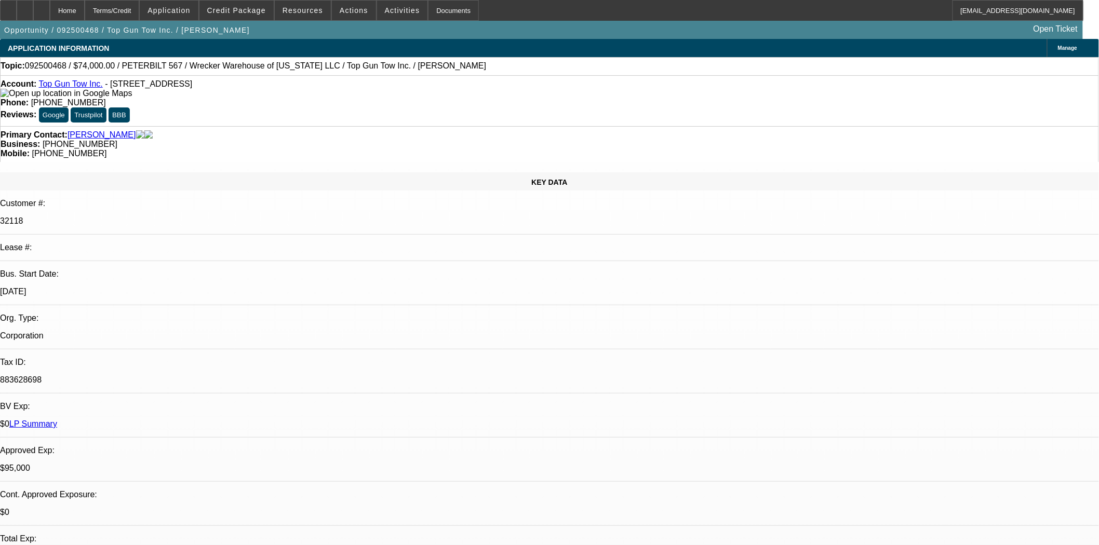
select select "0"
select select "2"
select select "0.1"
select select "4"
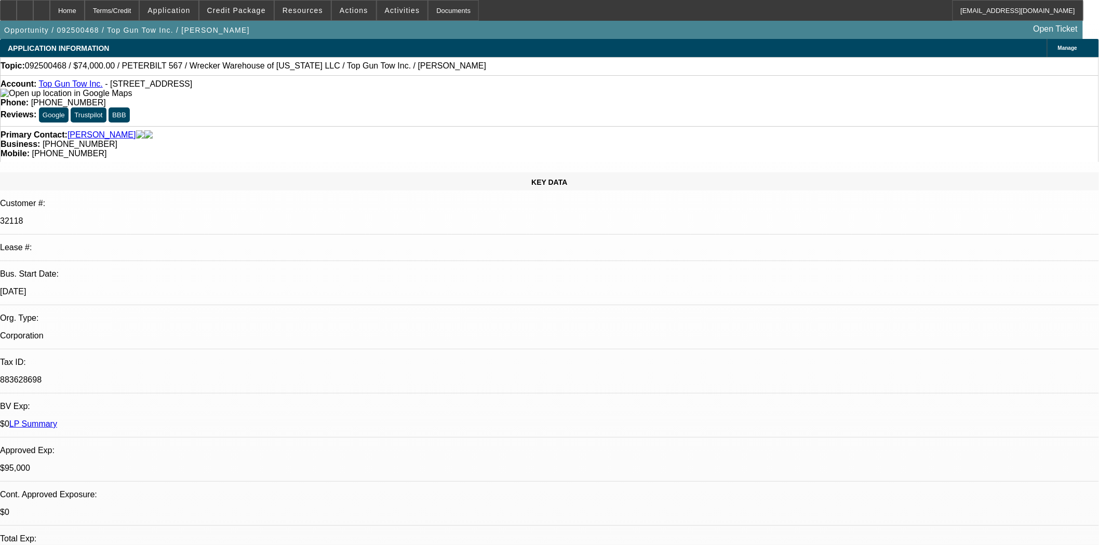
select select "0"
select select "2"
select select "0.1"
select select "4"
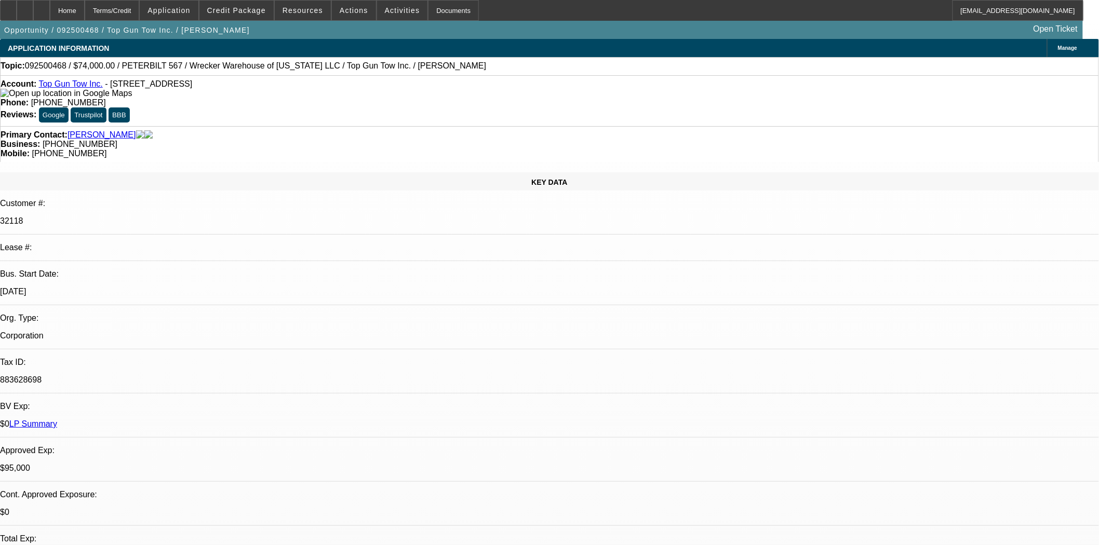
select select "0"
select select "2"
select select "0.1"
select select "4"
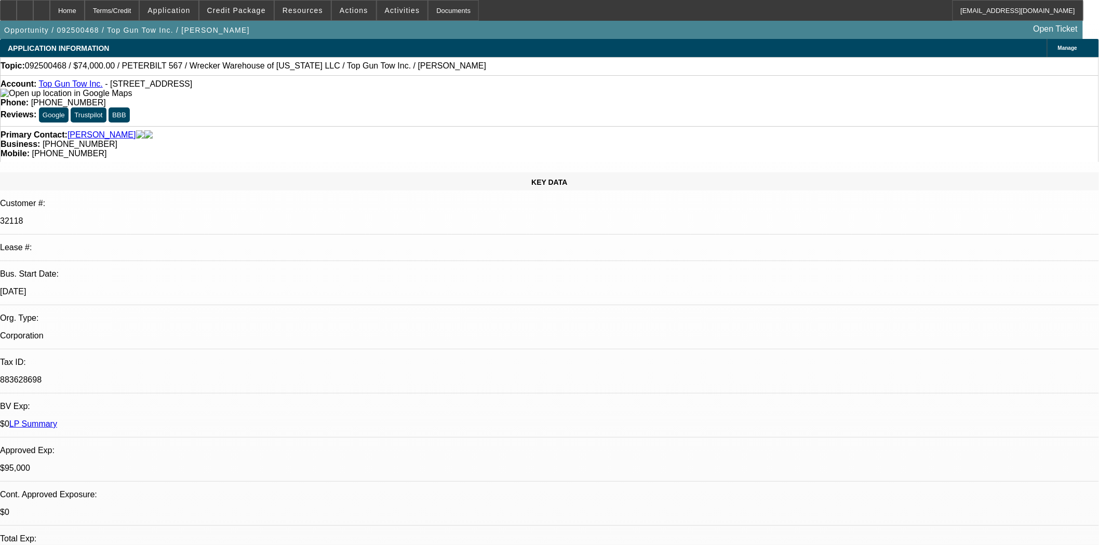
select select "0"
select select "2"
select select "0.1"
select select "4"
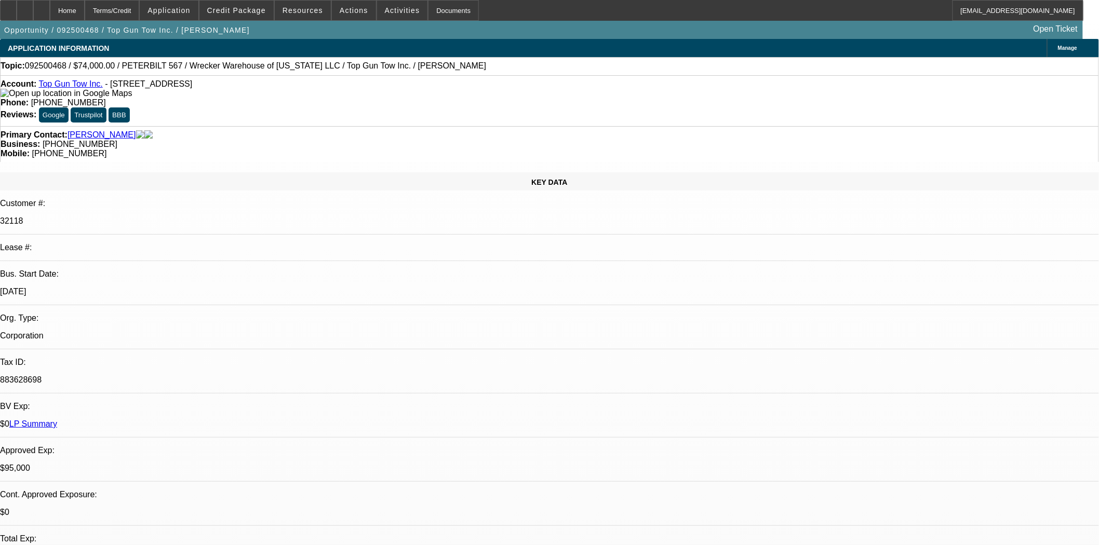
scroll to position [346, 0]
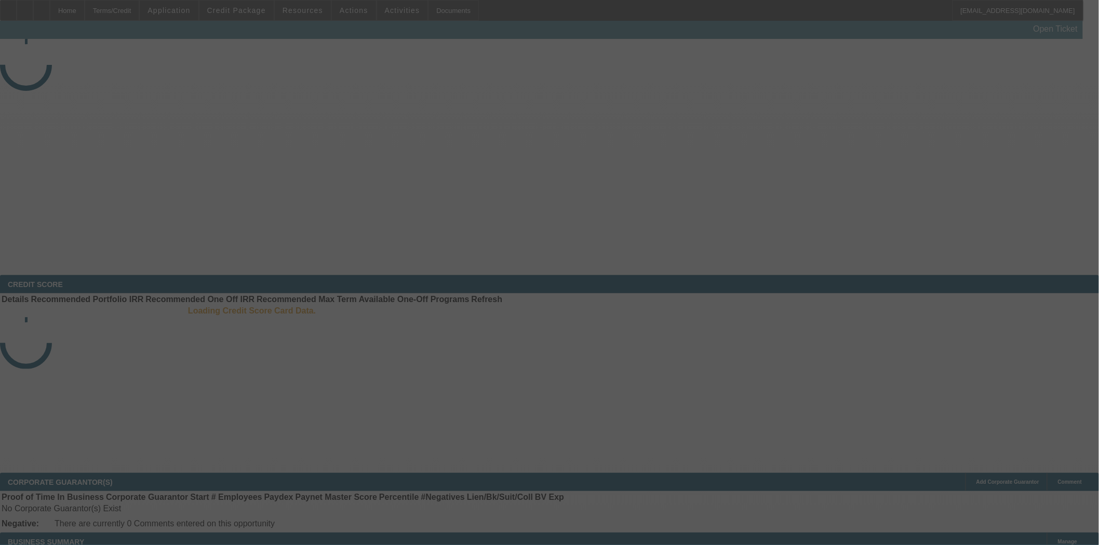
select select "3"
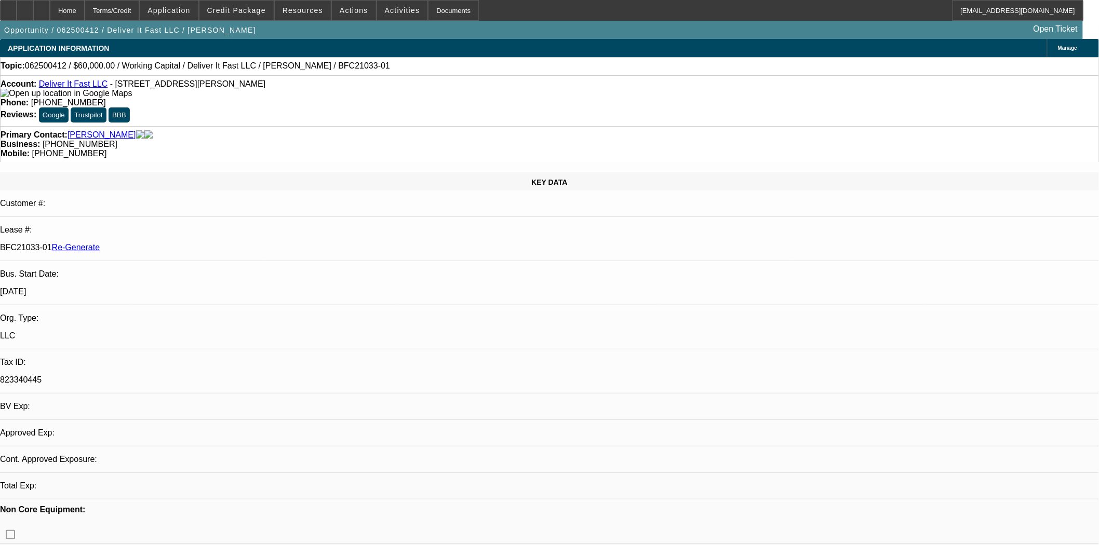
select select "0"
select select "2"
select select "0"
select select "6"
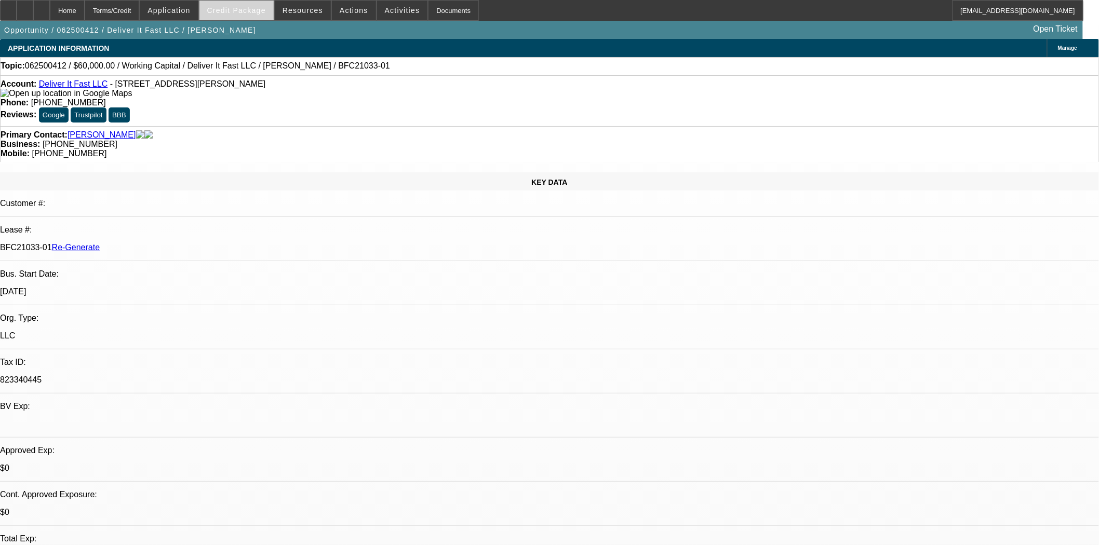
click at [242, 18] on span at bounding box center [236, 10] width 74 height 25
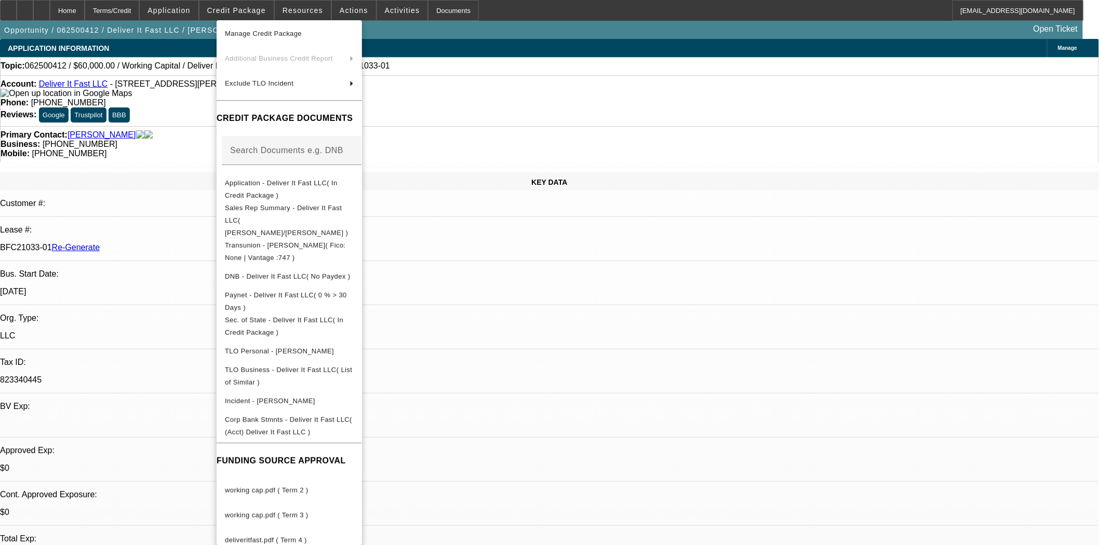
scroll to position [346, 0]
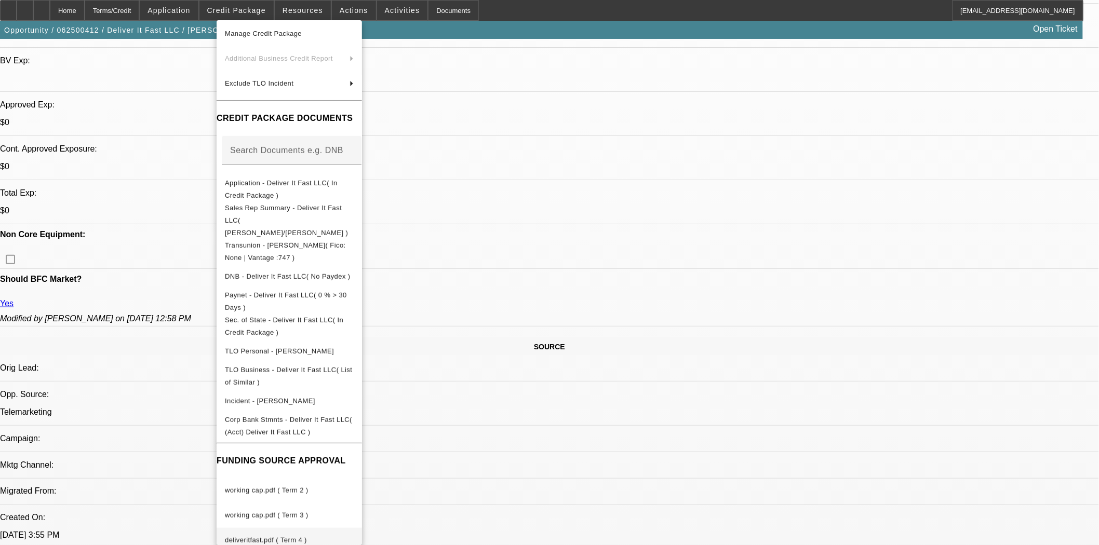
click at [291, 536] on span "deliveritfast.pdf ( Term 4 )" at bounding box center [266, 540] width 82 height 8
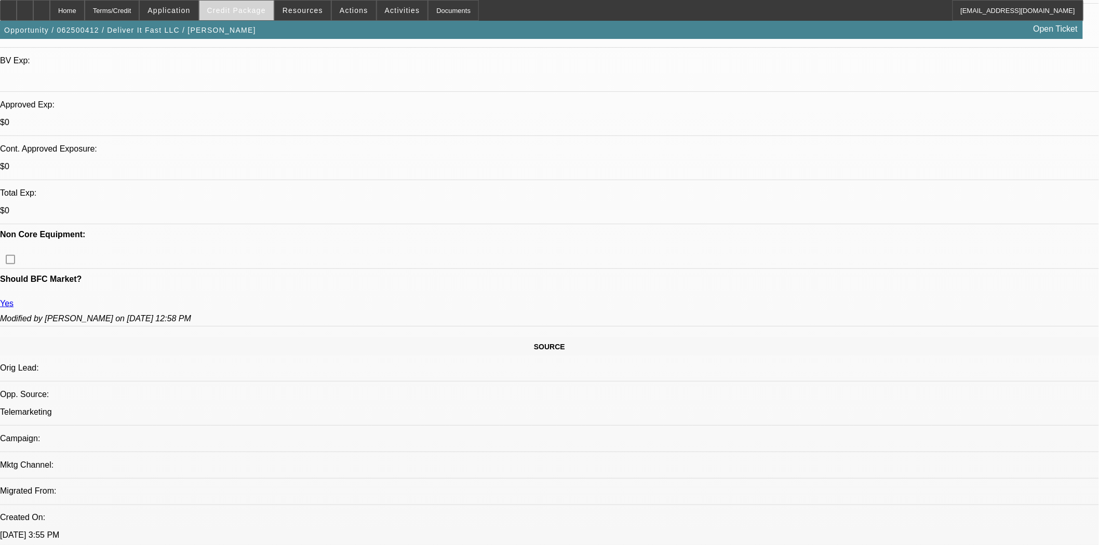
click at [239, 8] on span "Credit Package" at bounding box center [236, 10] width 59 height 8
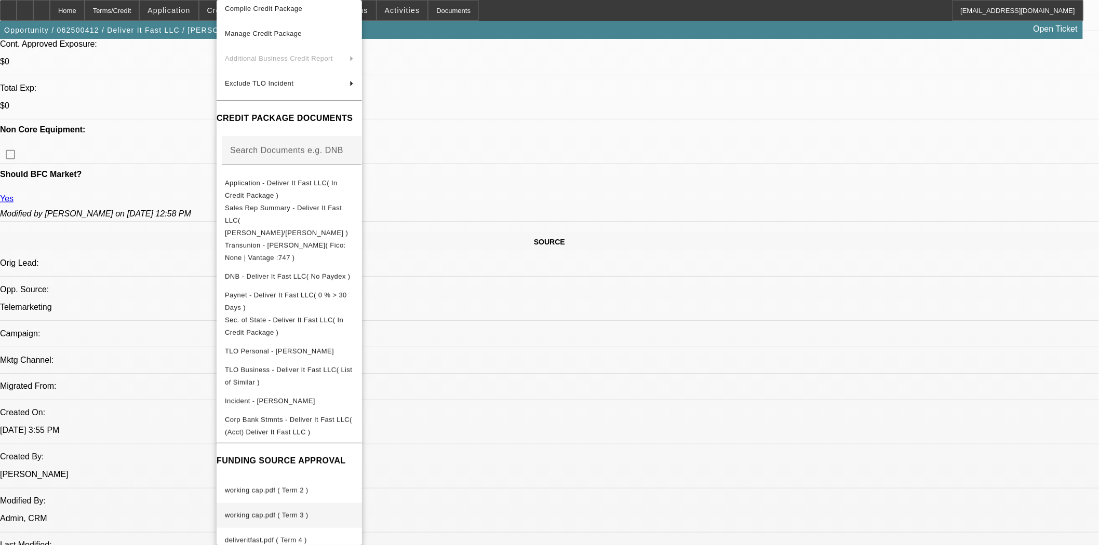
scroll to position [577, 0]
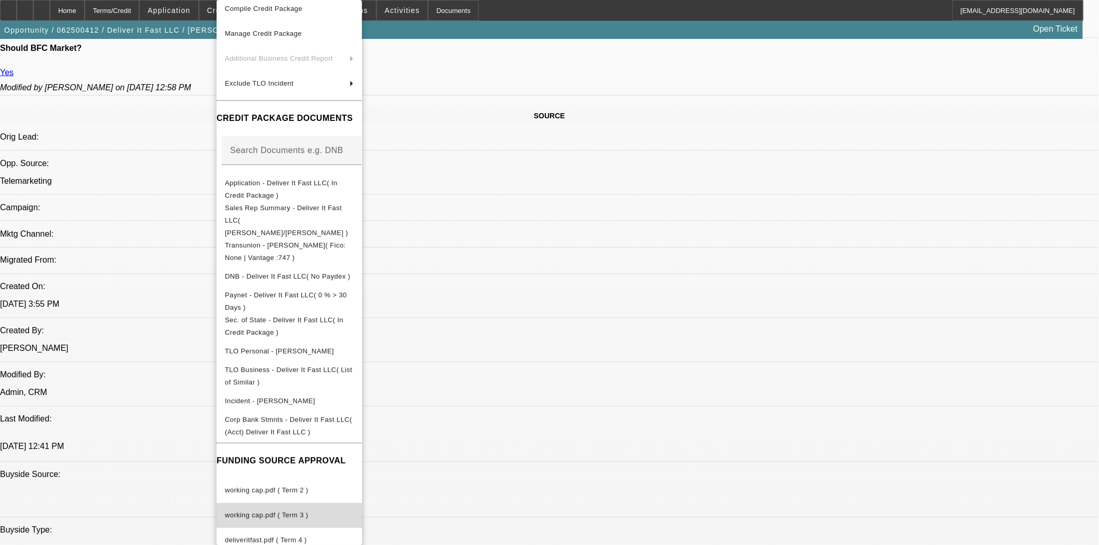
click at [296, 511] on span "working cap.pdf ( Term 3 )" at bounding box center [267, 515] width 84 height 8
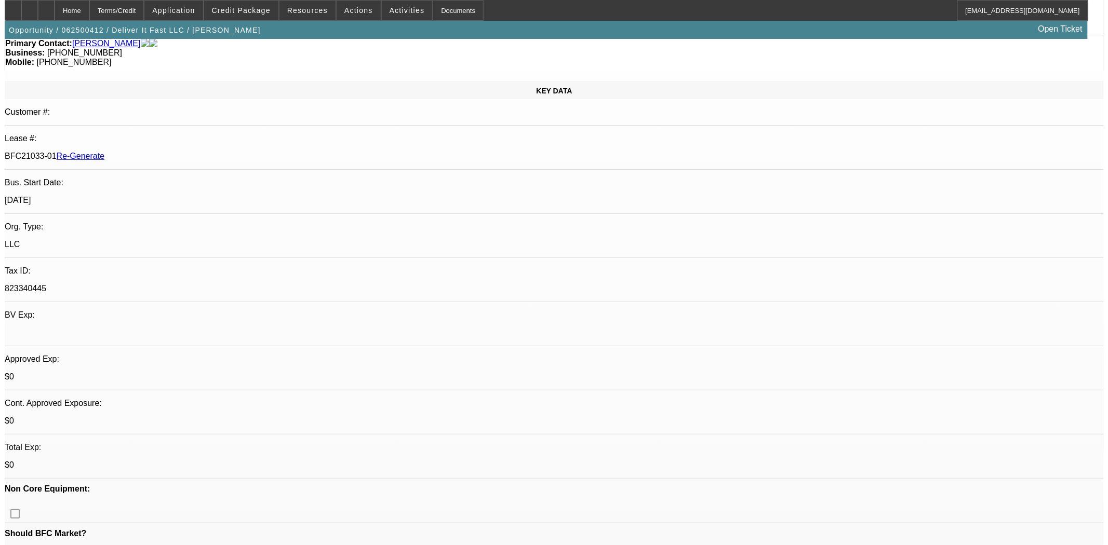
scroll to position [0, 0]
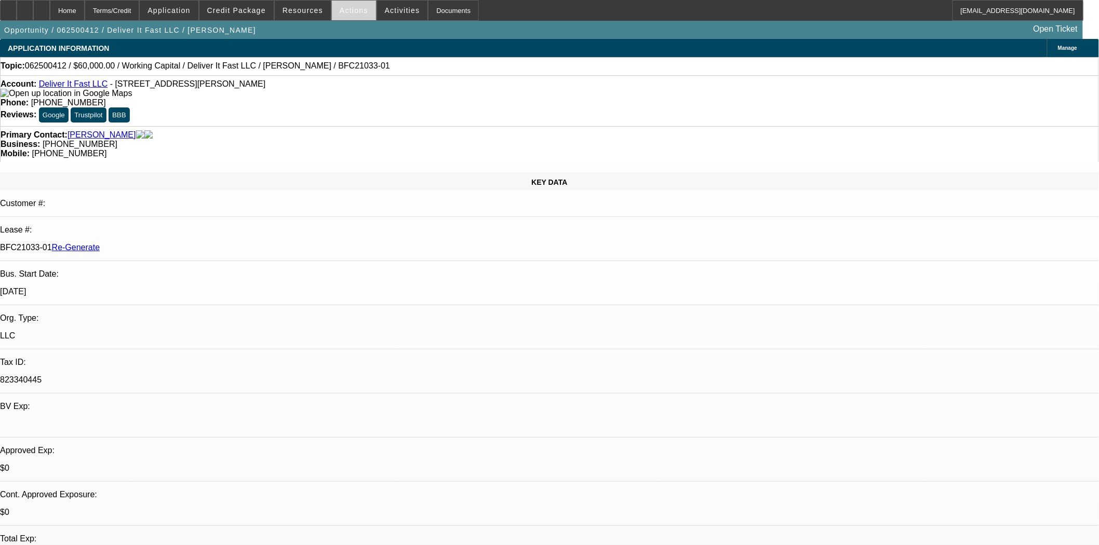
click at [340, 11] on span "Actions" at bounding box center [354, 10] width 29 height 8
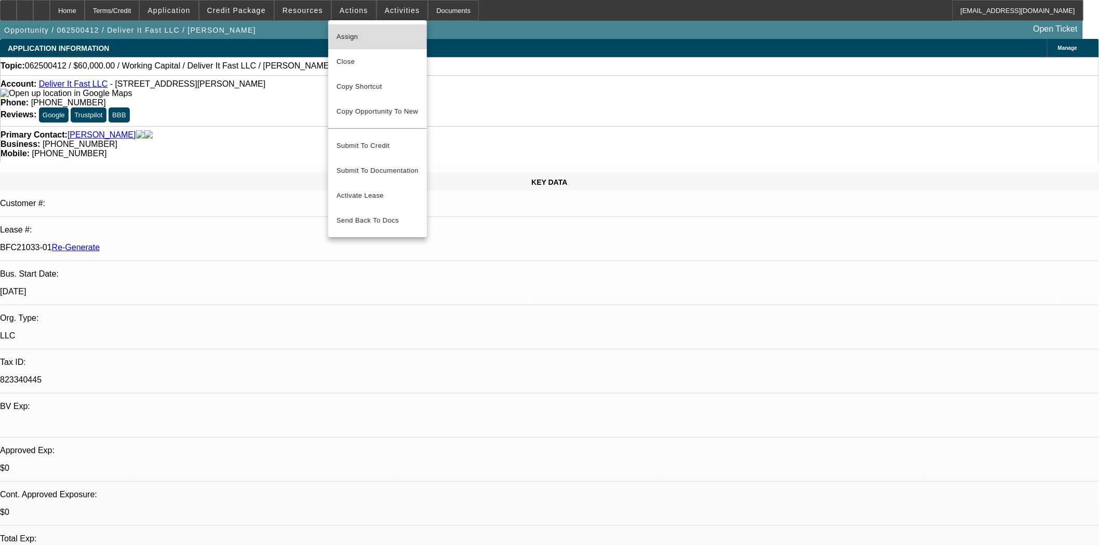
click at [340, 39] on span "Assign" at bounding box center [377, 37] width 82 height 12
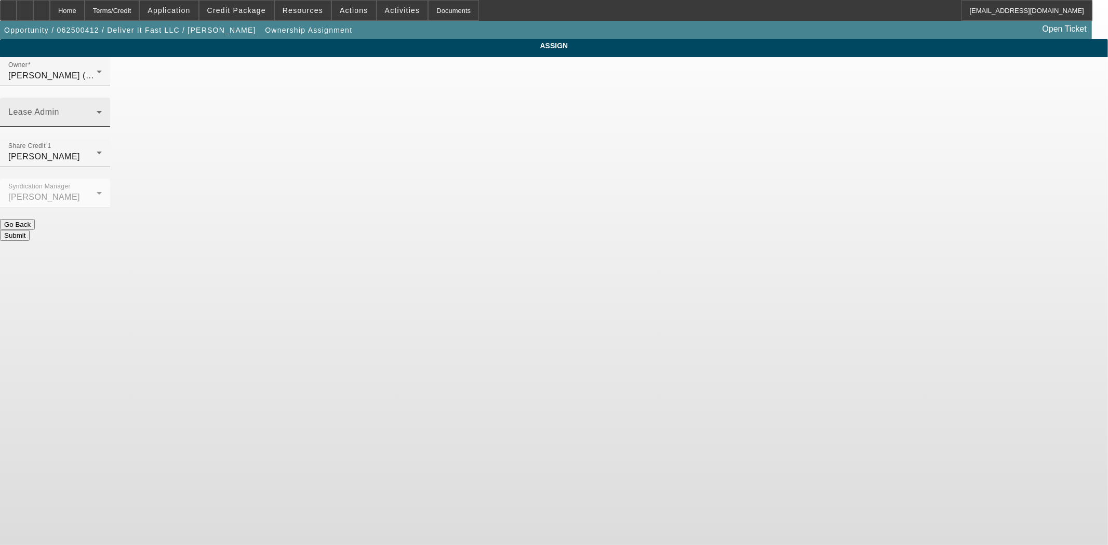
click at [97, 110] on span at bounding box center [52, 116] width 88 height 12
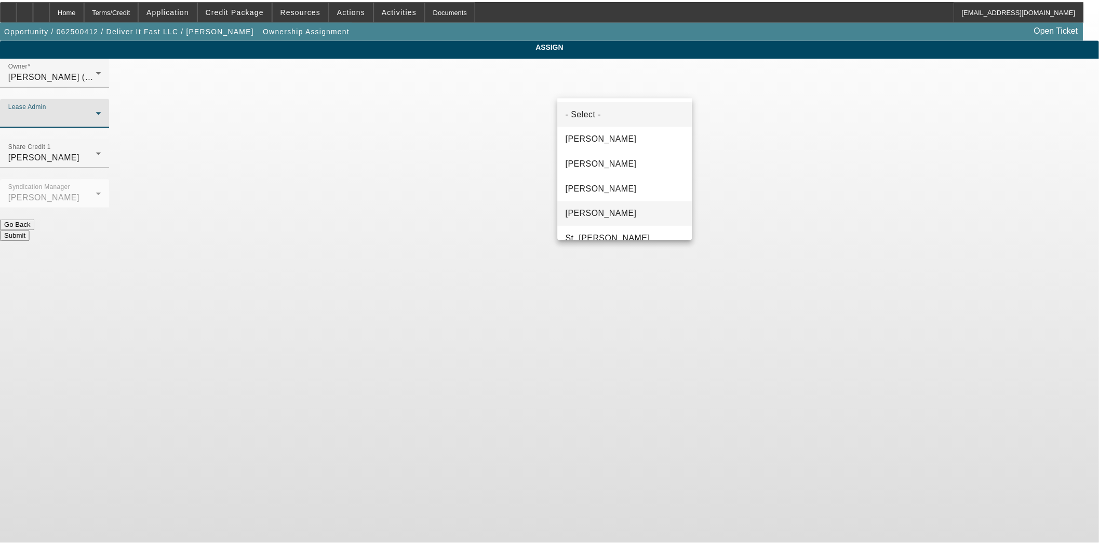
scroll to position [64, 0]
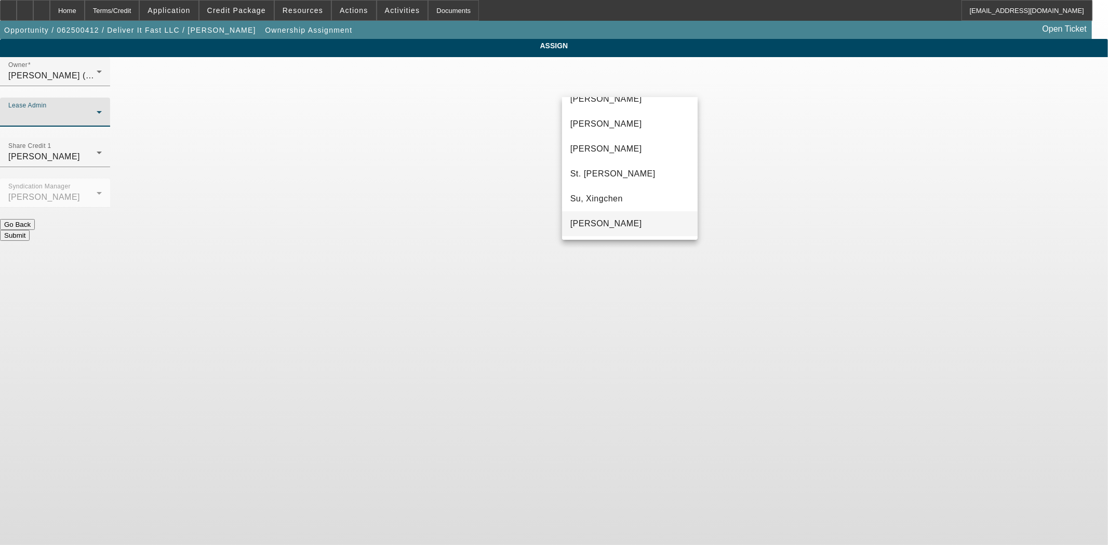
click at [594, 219] on span "[PERSON_NAME]" at bounding box center [606, 224] width 72 height 12
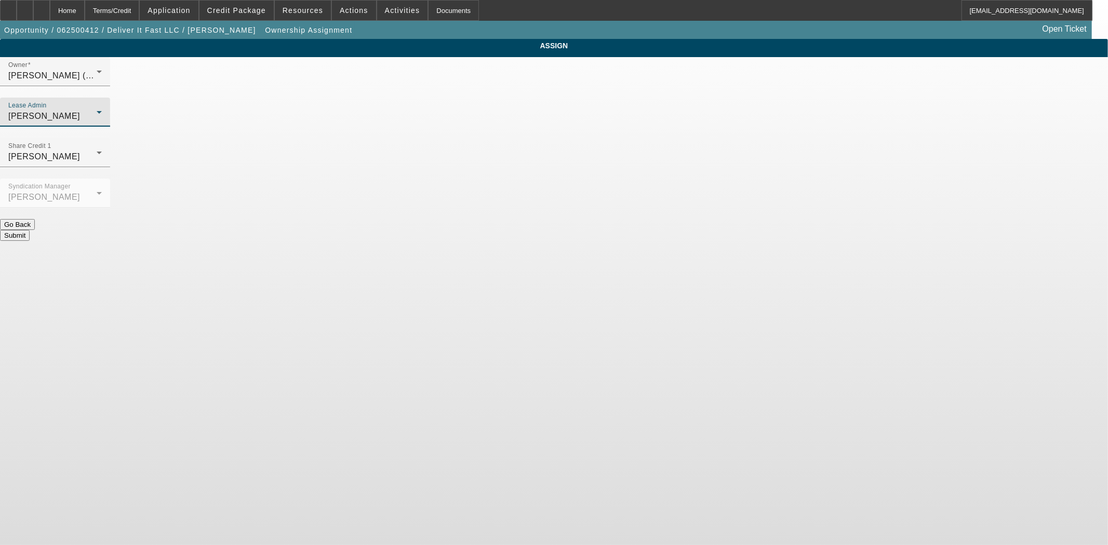
click at [30, 230] on button "Submit" at bounding box center [15, 235] width 30 height 11
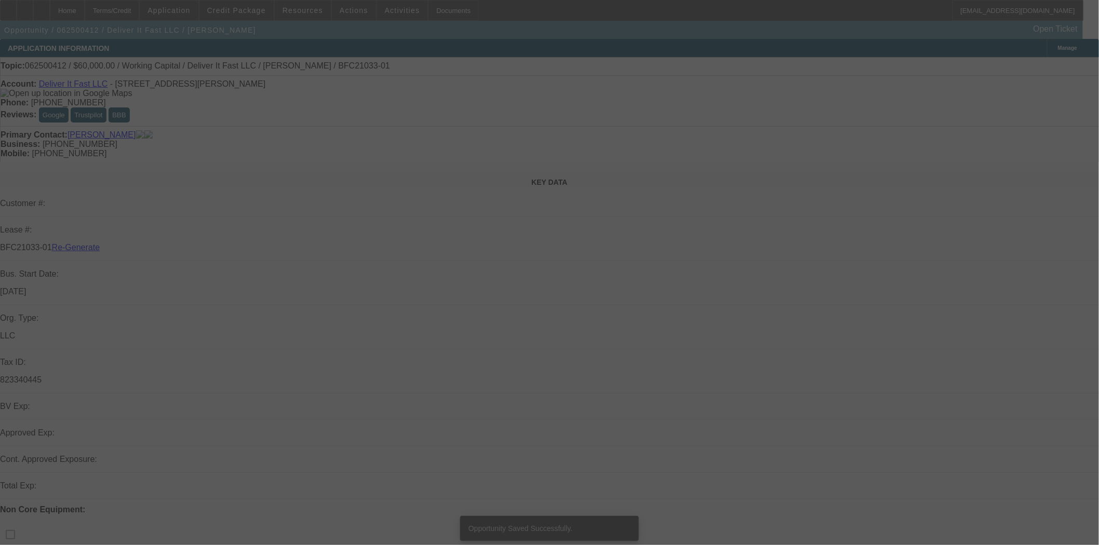
select select "3"
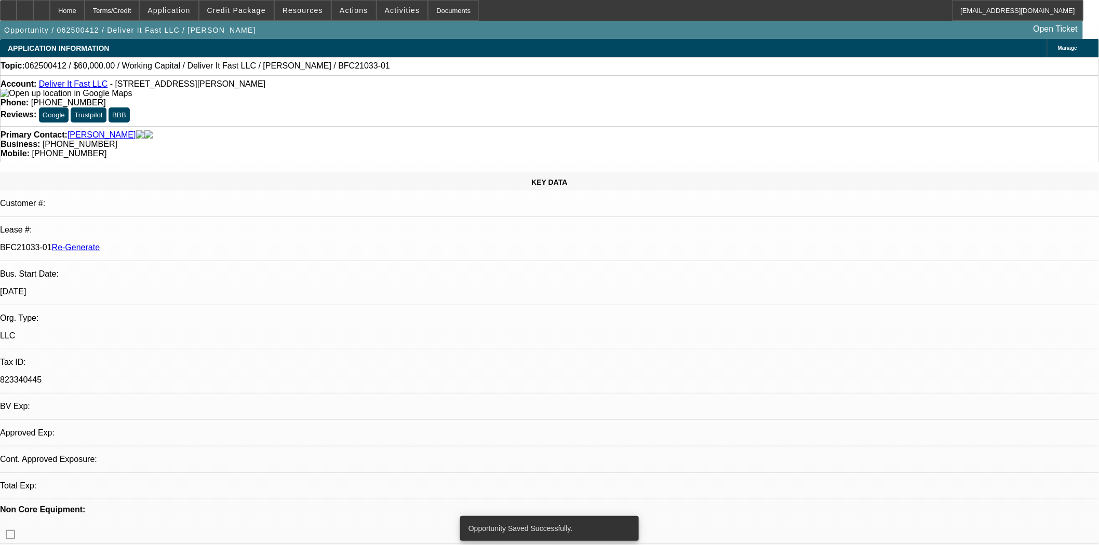
select select "0"
select select "2"
select select "0"
select select "6"
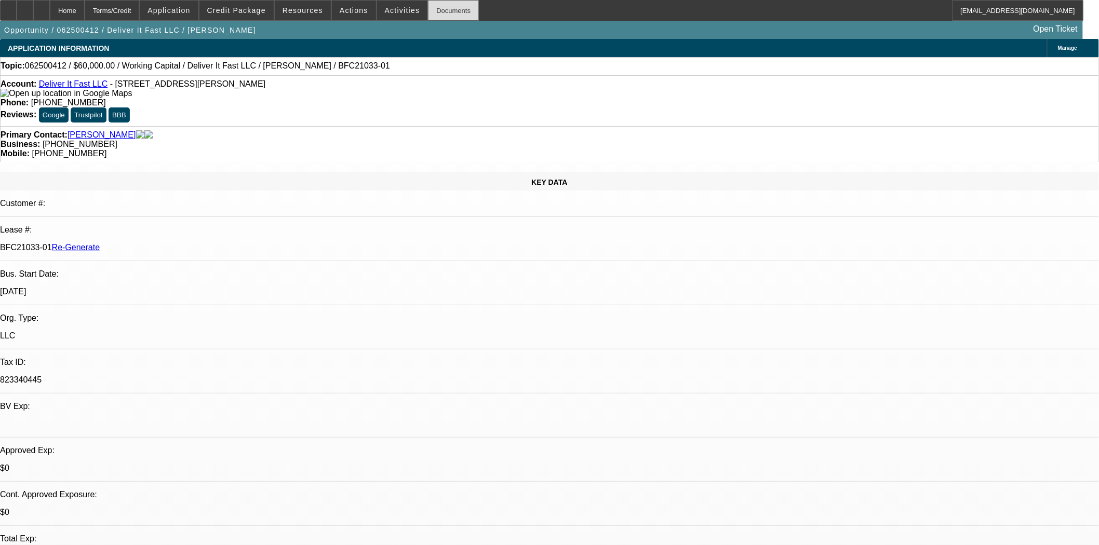
click at [428, 18] on div "Documents" at bounding box center [453, 10] width 51 height 21
click at [357, 7] on span "Actions" at bounding box center [354, 10] width 29 height 8
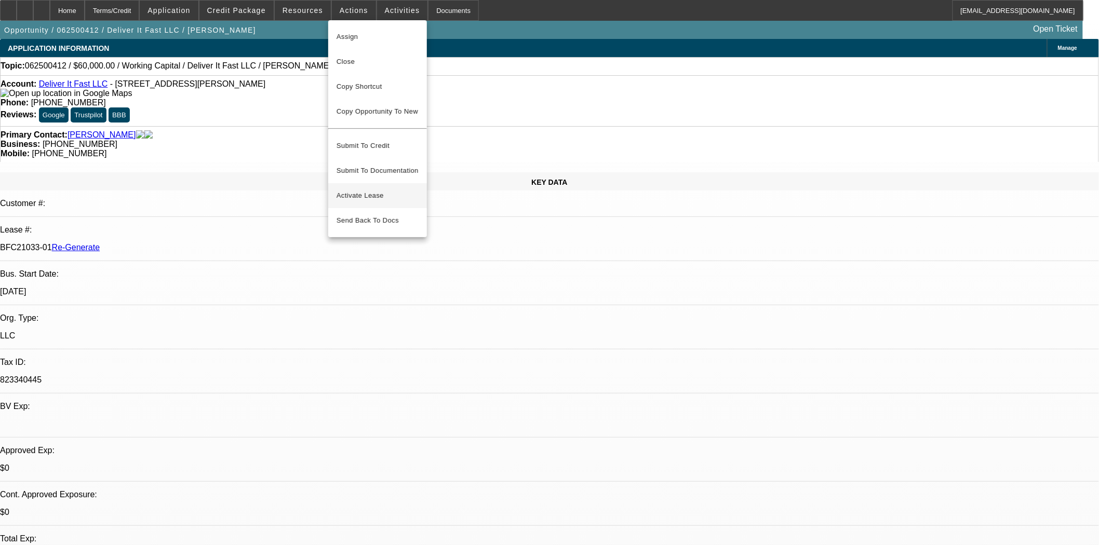
click at [356, 190] on span "Activate Lease" at bounding box center [377, 196] width 82 height 12
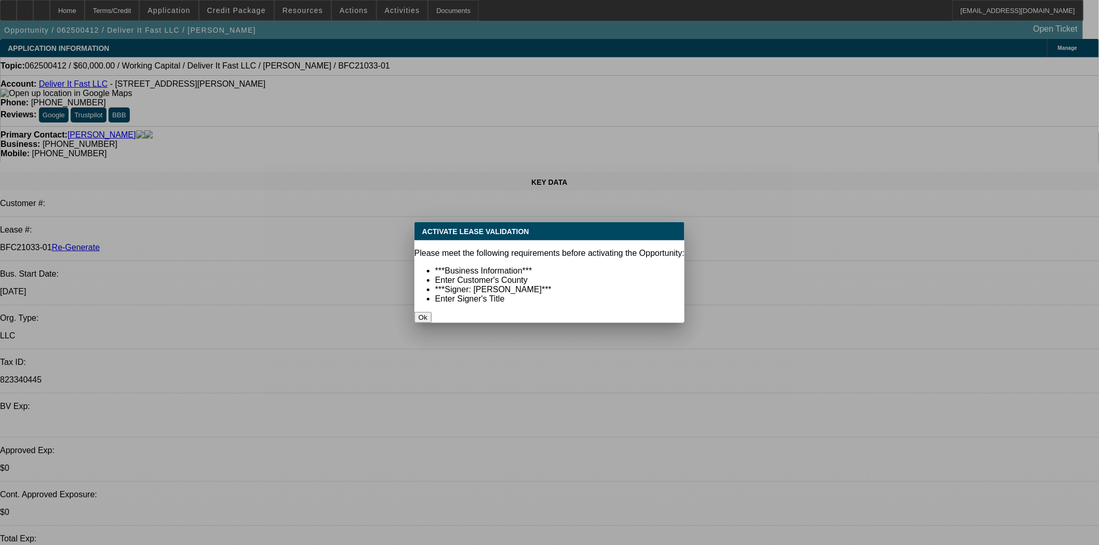
click at [431, 312] on button "Ok" at bounding box center [422, 317] width 17 height 11
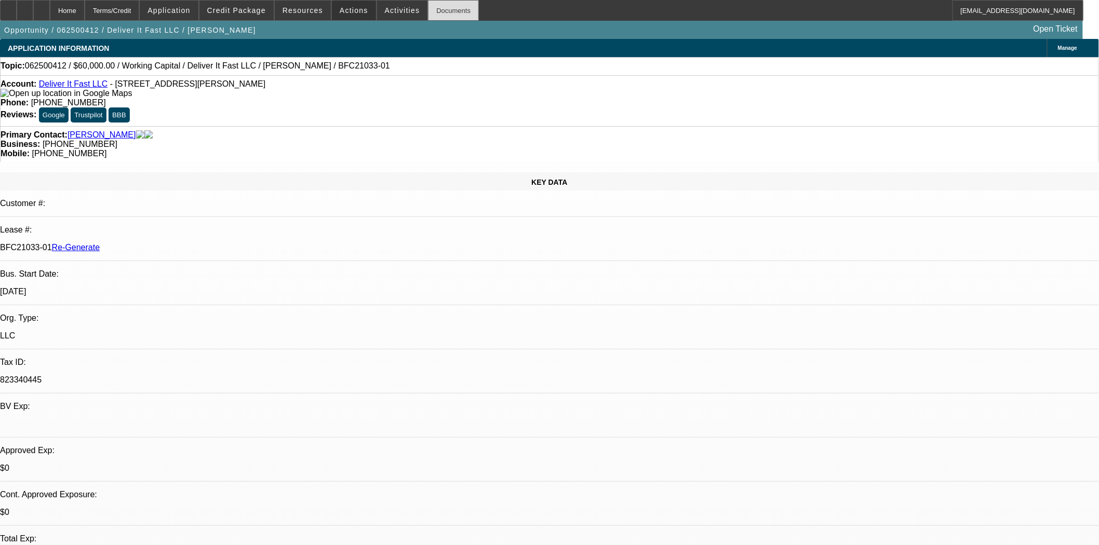
click at [453, 8] on div "Documents" at bounding box center [453, 10] width 51 height 21
click at [341, 7] on span "Actions" at bounding box center [354, 10] width 29 height 8
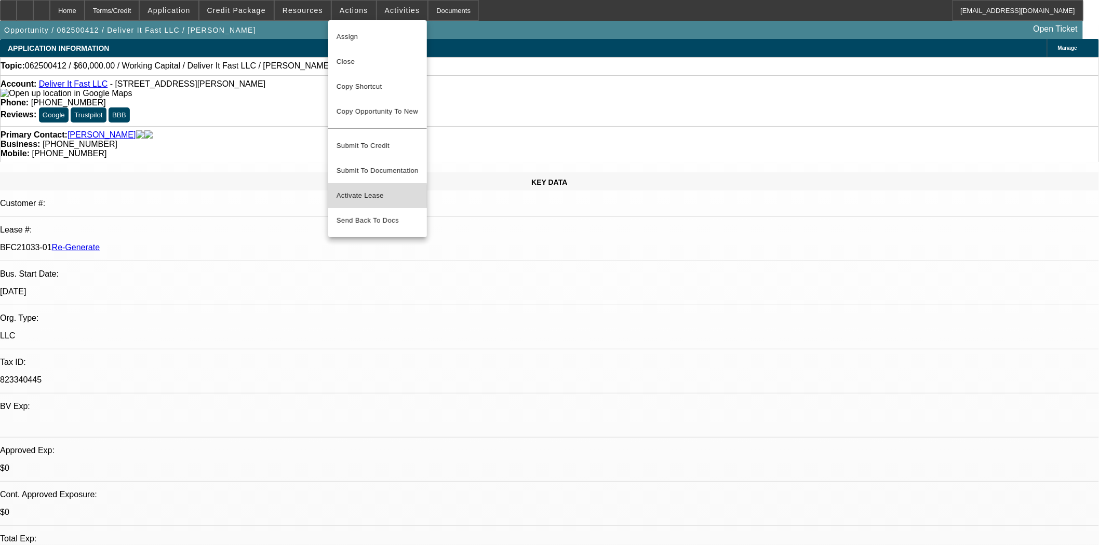
click at [371, 190] on span "Activate Lease" at bounding box center [377, 196] width 82 height 12
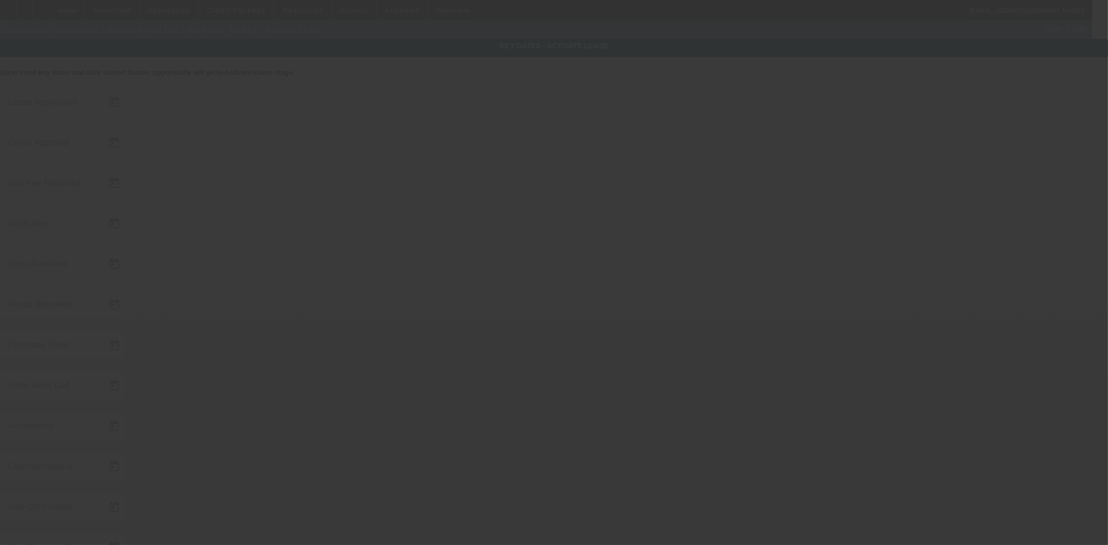
type input "[DATE]"
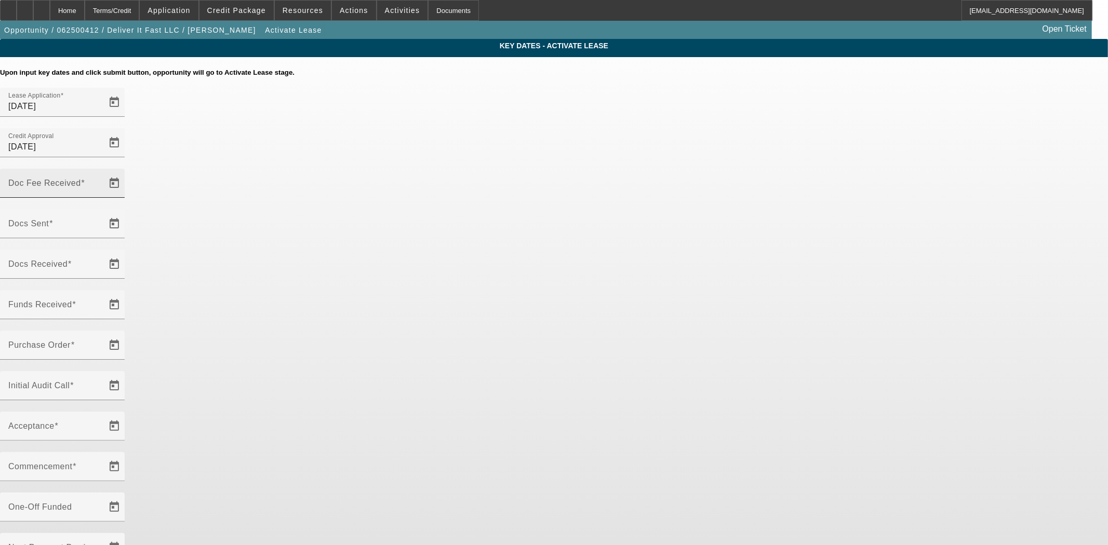
click at [81, 179] on mat-label "Doc Fee Received" at bounding box center [44, 183] width 73 height 9
click at [102, 181] on input "Doc Fee Received" at bounding box center [54, 187] width 93 height 12
type input "[DATE]"
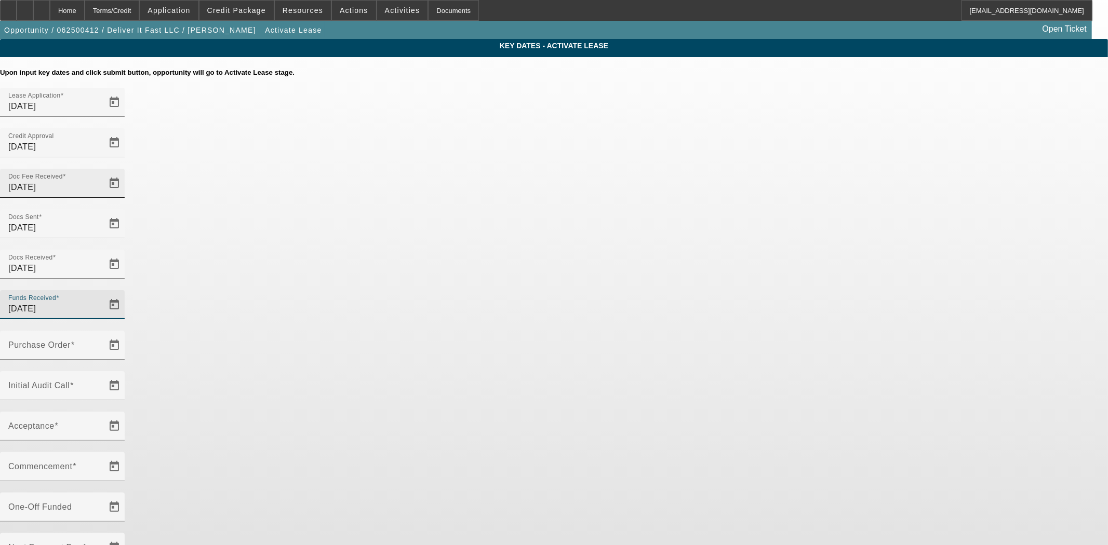
type input "[DATE]"
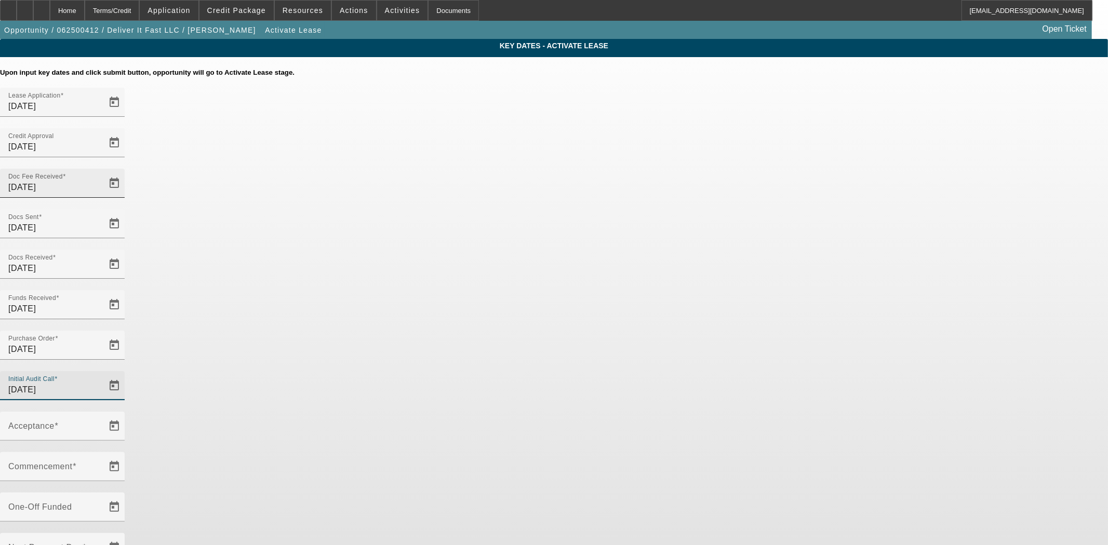
type input "[DATE]"
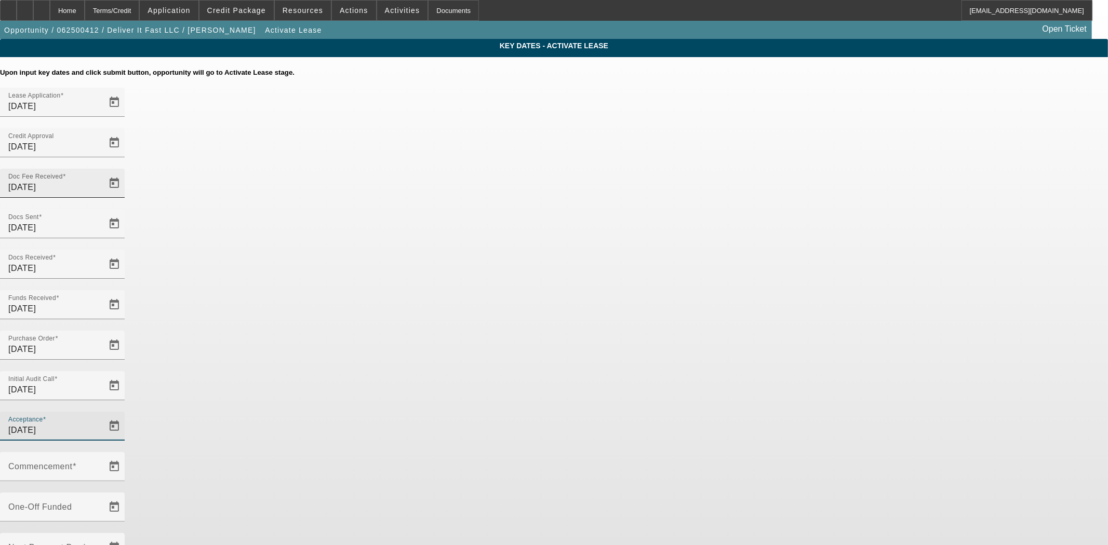
type input "[DATE]"
type input "10/1/2025"
type input "11/1/2025"
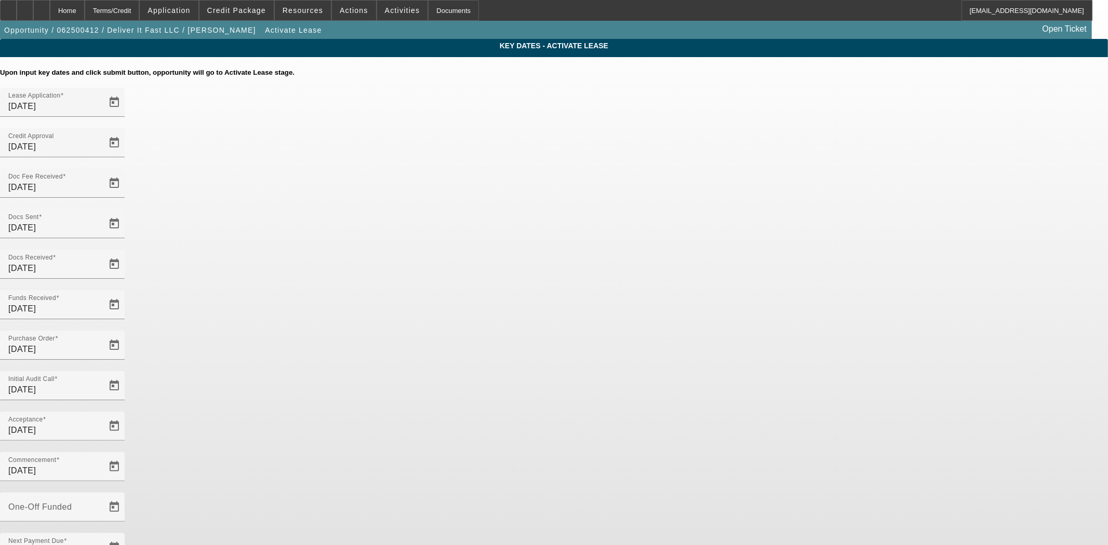
type input "[DATE]"
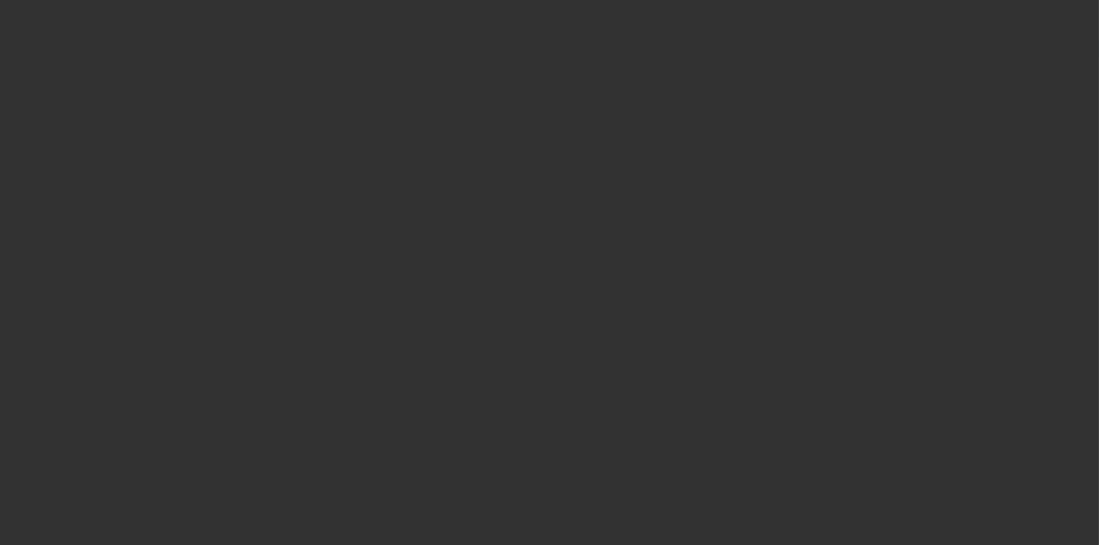
select select "4"
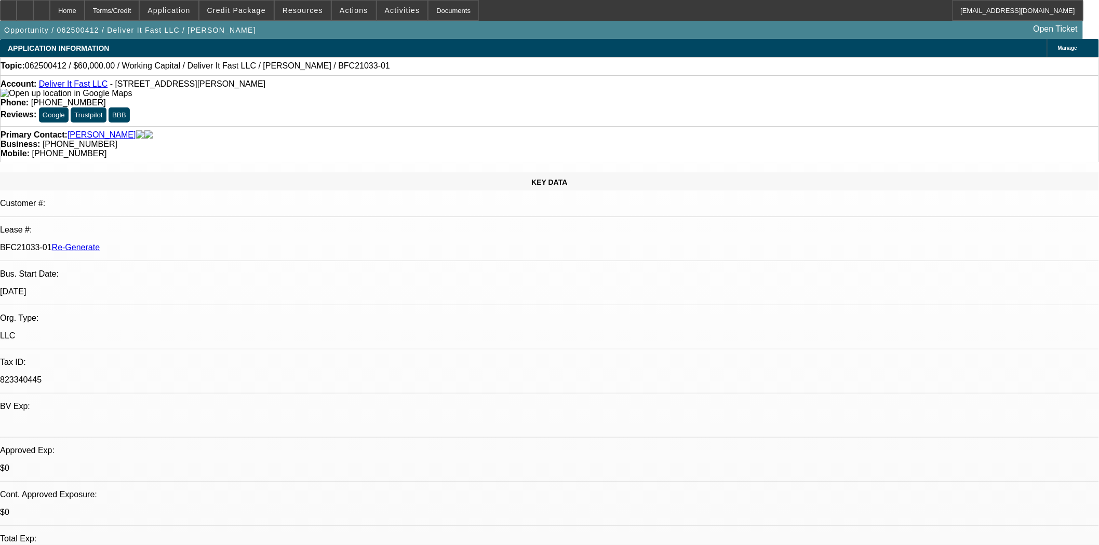
select select "0"
select select "2"
select select "0"
select select "6"
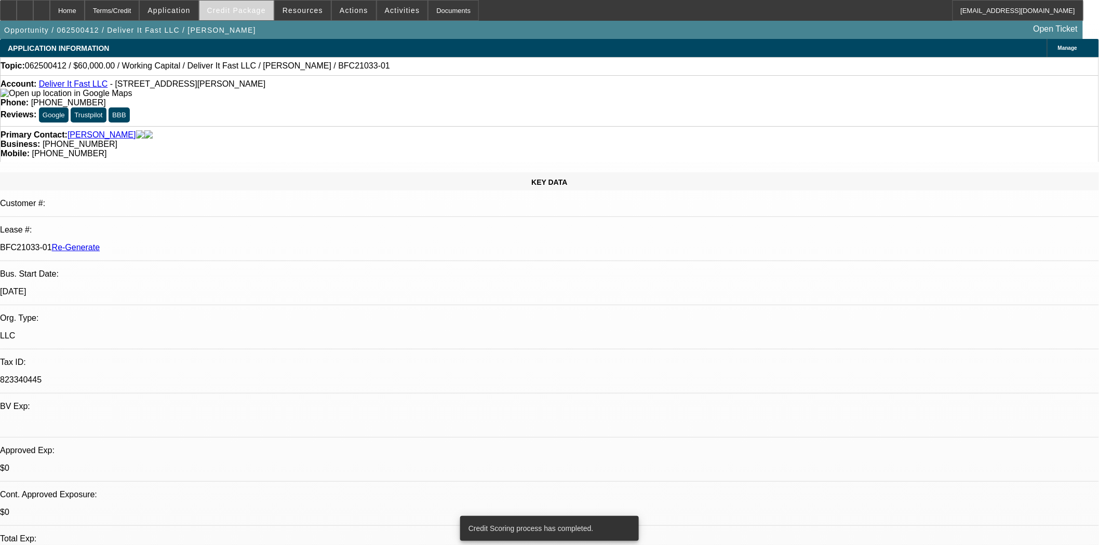
click at [239, 16] on span at bounding box center [236, 10] width 74 height 25
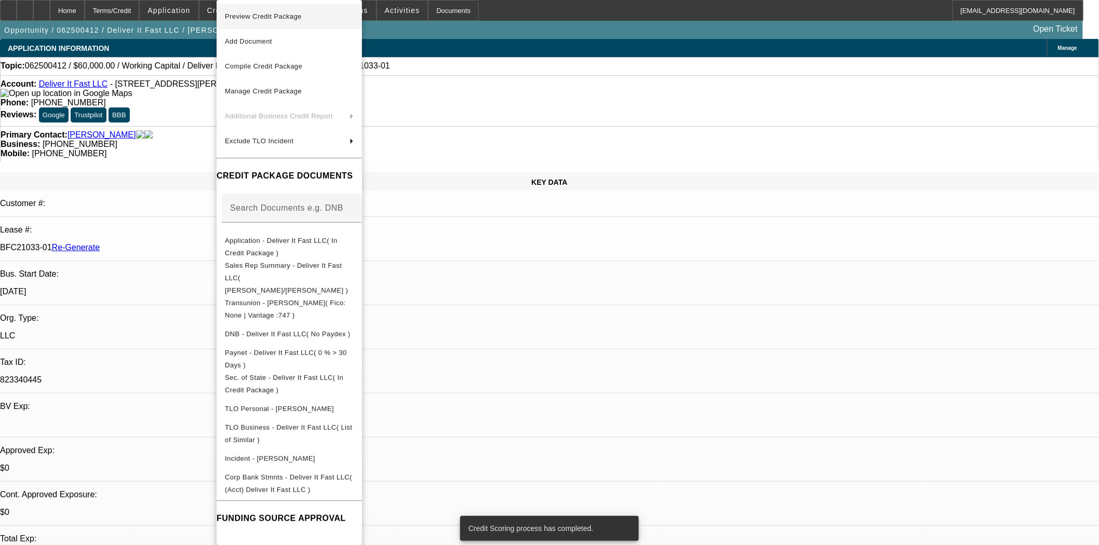
click at [255, 16] on span "Preview Credit Package" at bounding box center [263, 16] width 77 height 8
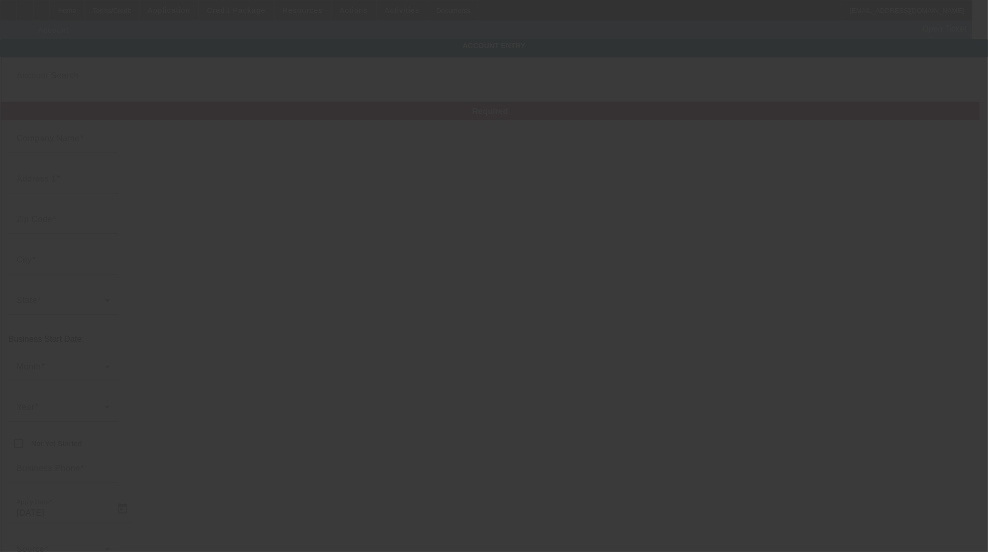
type input "Deliver It Fast LLC"
type input "[STREET_ADDRESS][PERSON_NAME]"
type input "27597"
type input "Zebulon"
type input "[PHONE_NUMBER]"
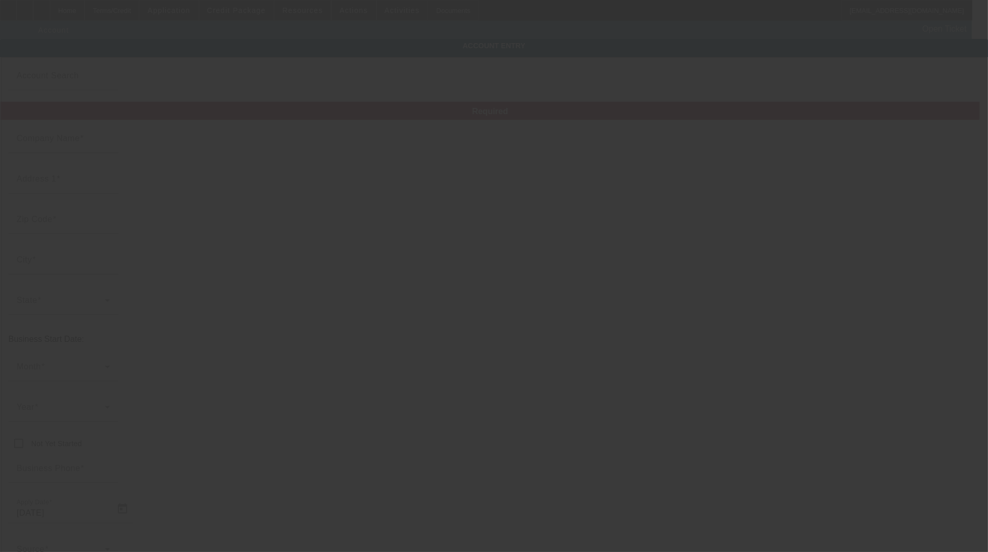
type input "[EMAIL_ADDRESS][DOMAIN_NAME]"
type input "823340445"
type input "[URL][DOMAIN_NAME]"
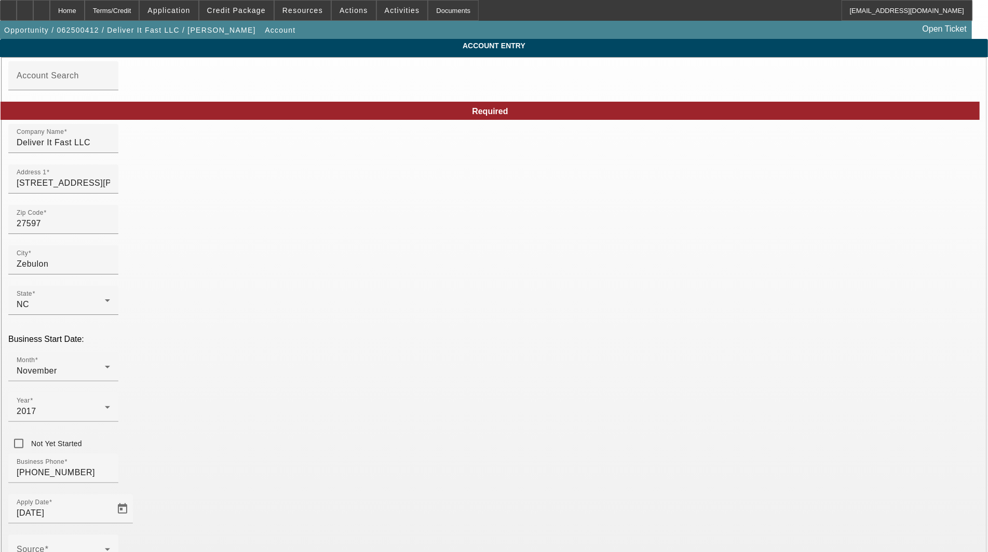
type input "[DATE]"
click at [110, 230] on input "27597" at bounding box center [63, 224] width 93 height 12
type input "2759"
type input "27597"
type input "Zebulon"
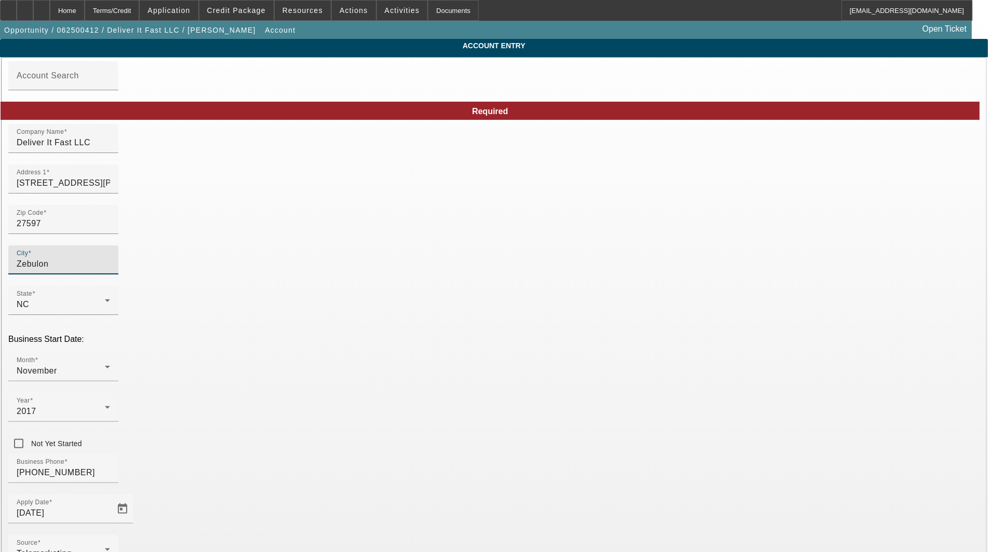
type input "Wake"
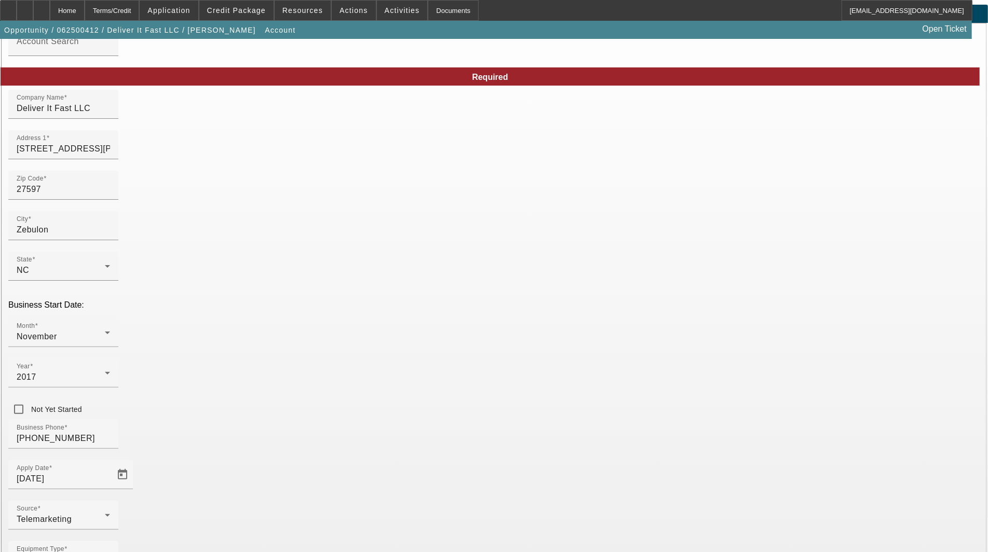
scroll to position [50, 0]
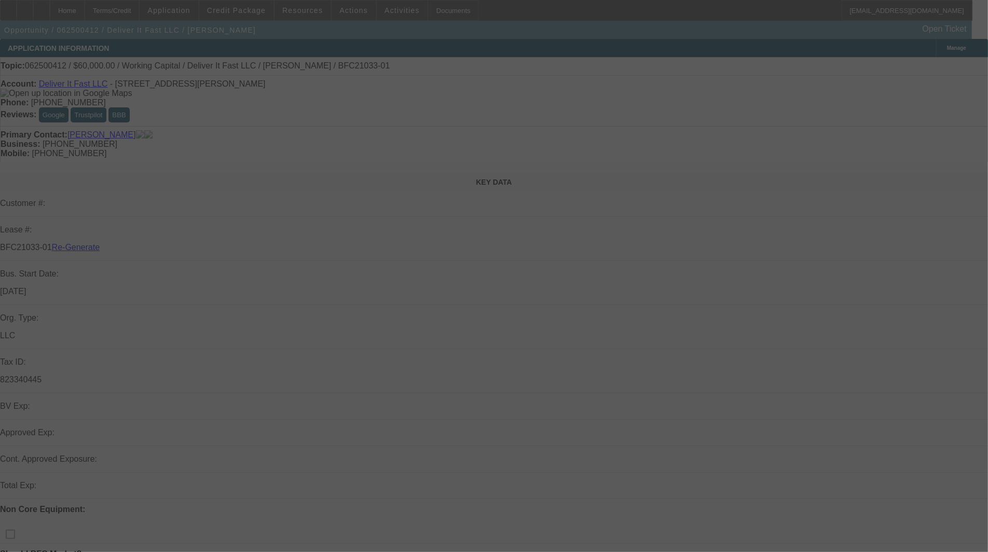
select select "3"
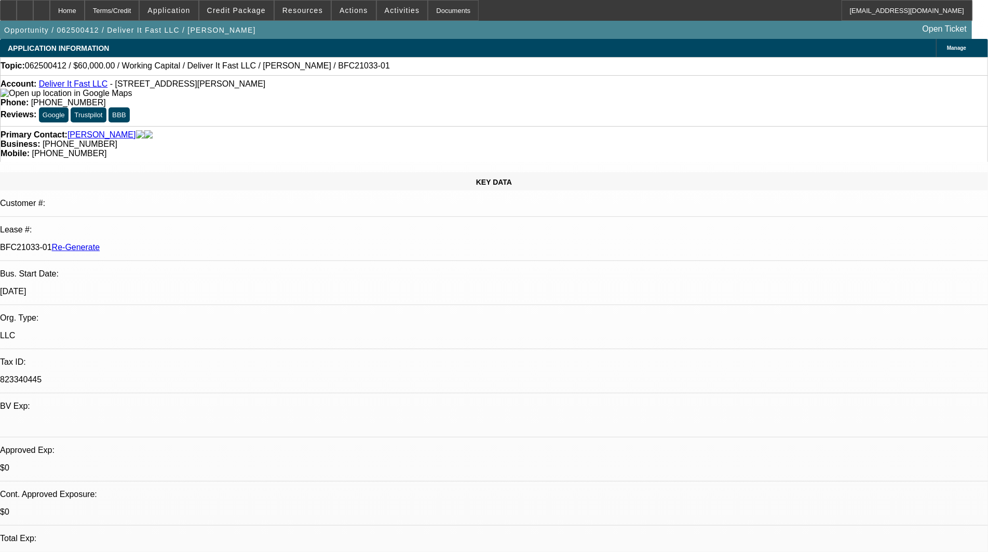
select select "0"
select select "2"
select select "0"
select select "6"
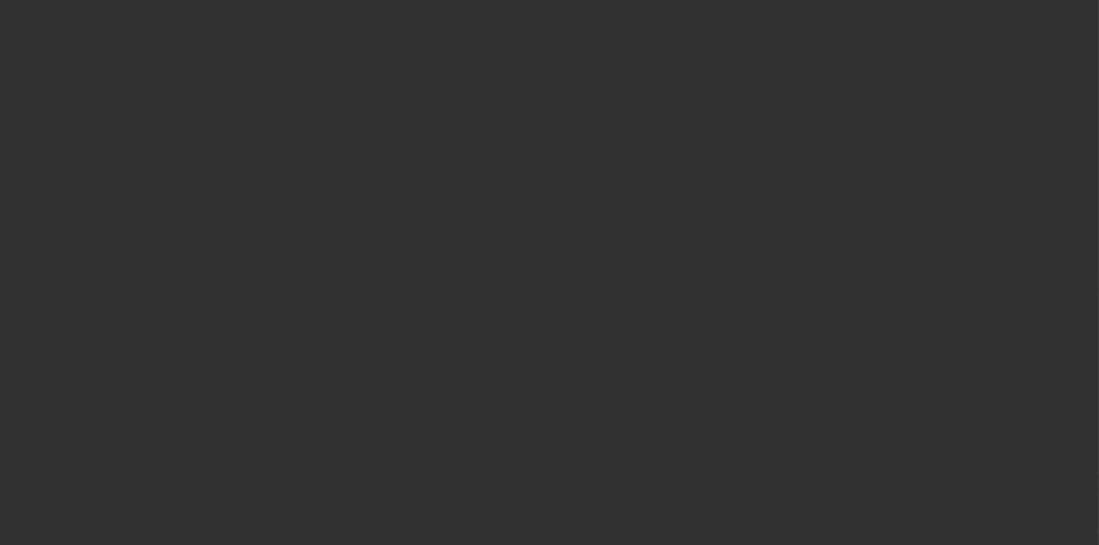
select select "3"
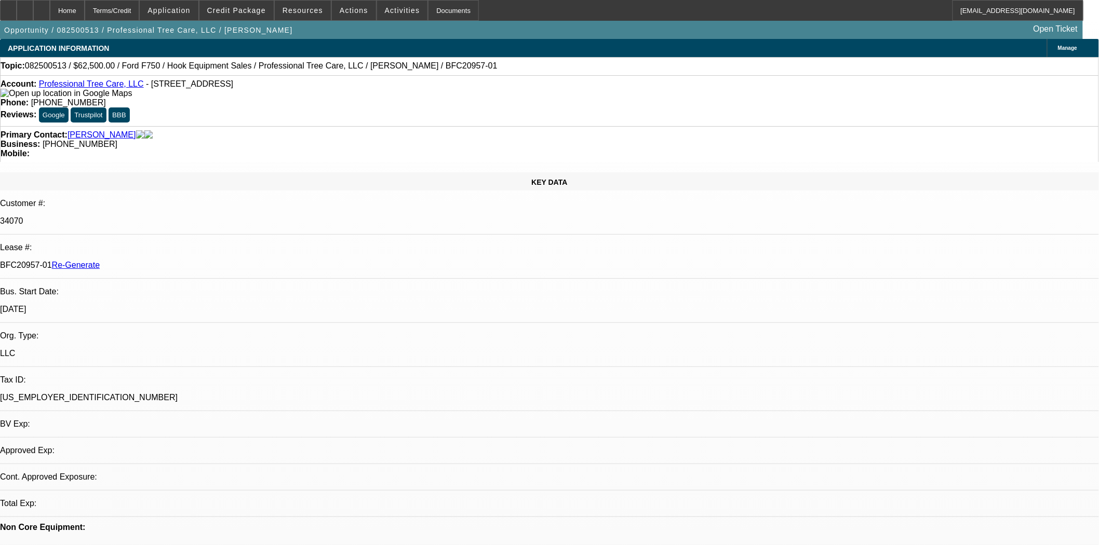
select select "0"
select select "6"
click at [222, 4] on span at bounding box center [236, 10] width 74 height 25
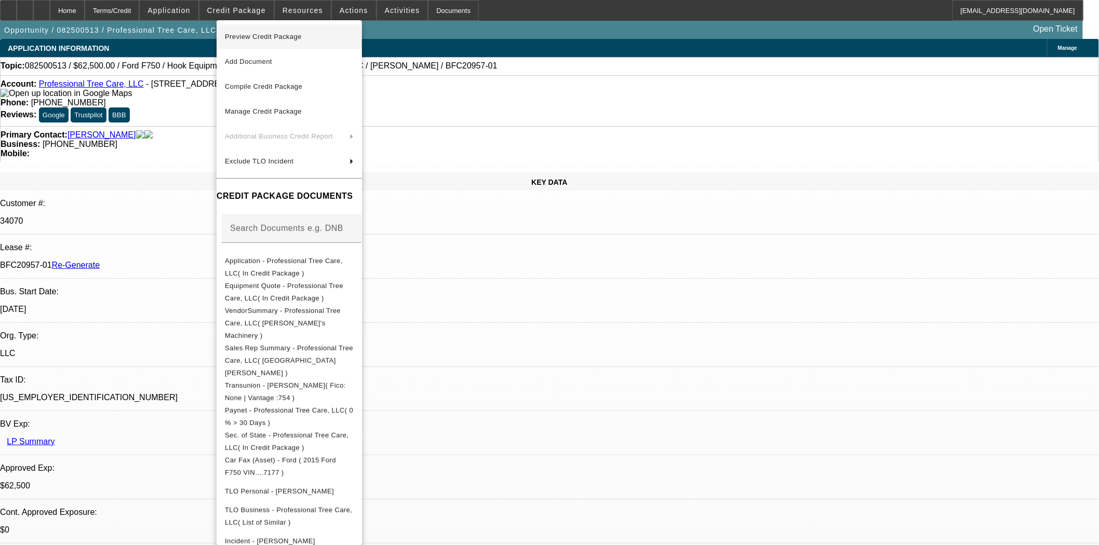
click at [245, 36] on span "Preview Credit Package" at bounding box center [263, 37] width 77 height 8
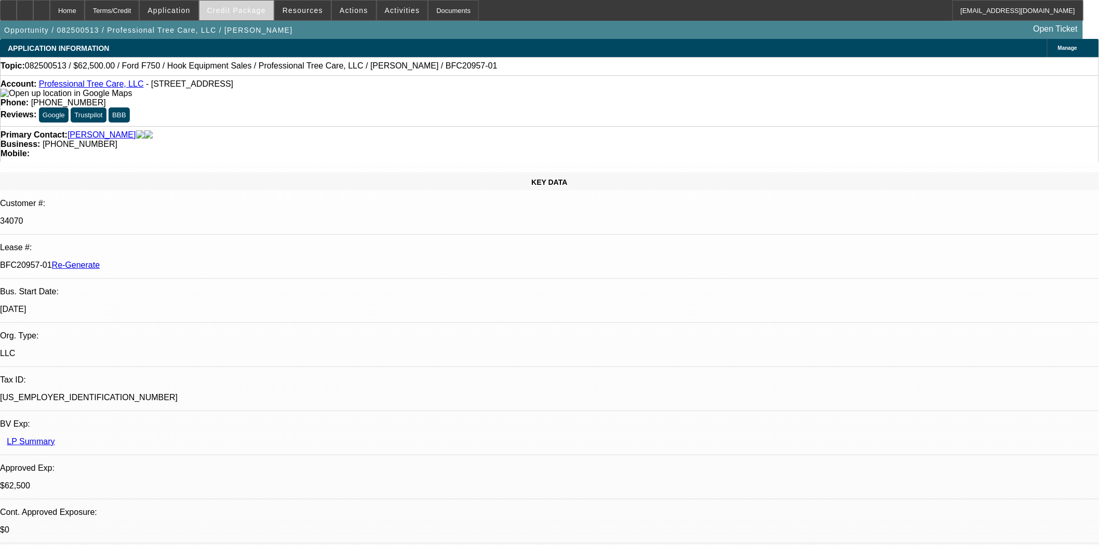
click at [256, 12] on span "Credit Package" at bounding box center [236, 10] width 59 height 8
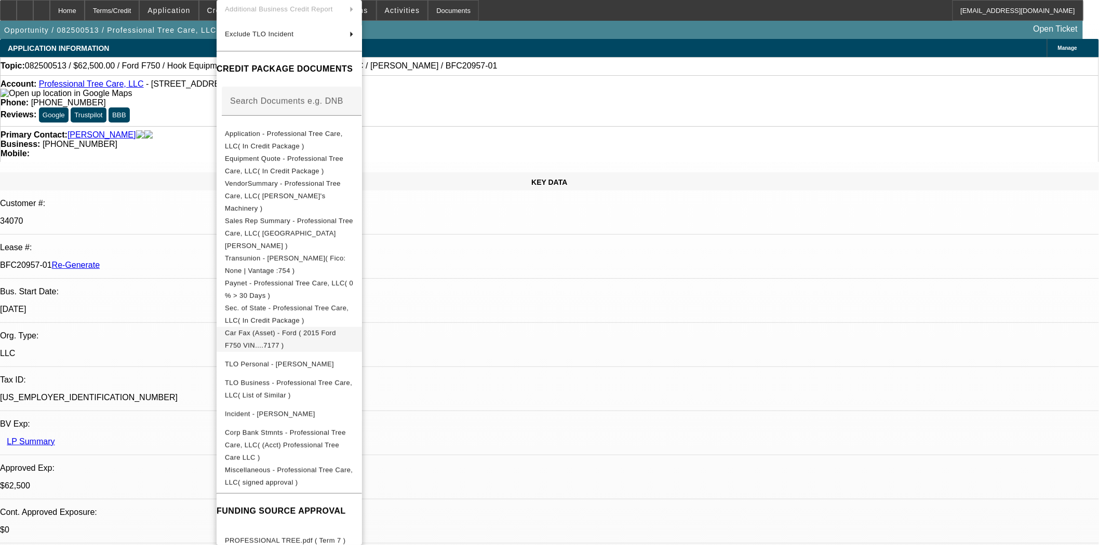
scroll to position [129, 0]
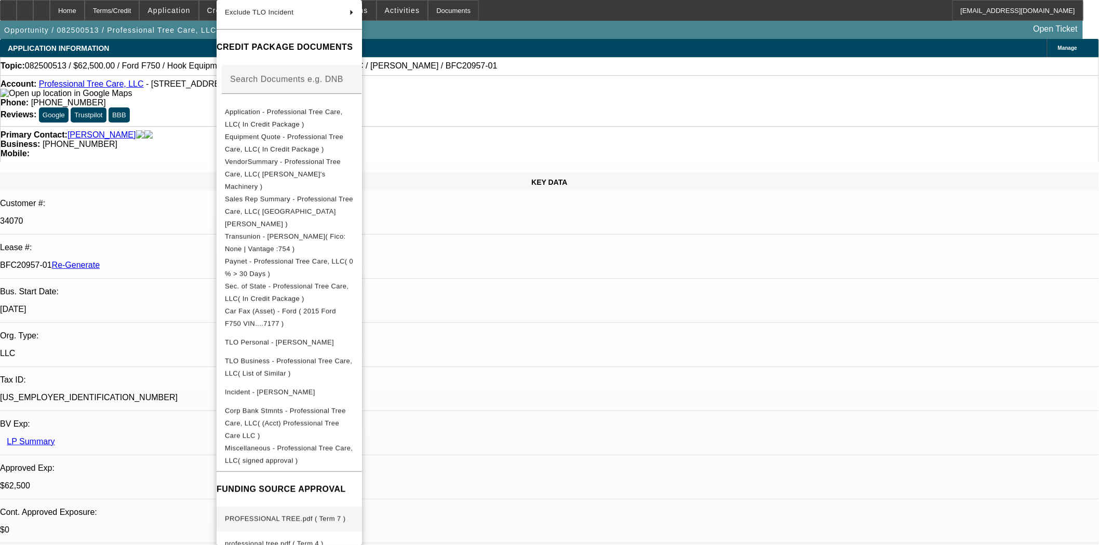
click at [311, 513] on span "PROFESSIONAL TREE.pdf ( Term 7 )" at bounding box center [289, 519] width 129 height 12
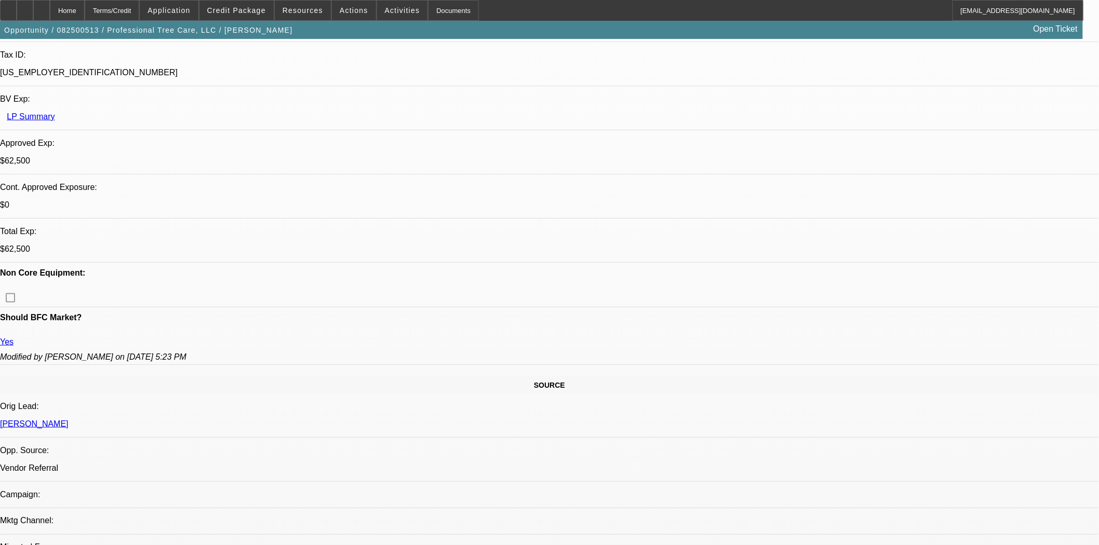
scroll to position [461, 0]
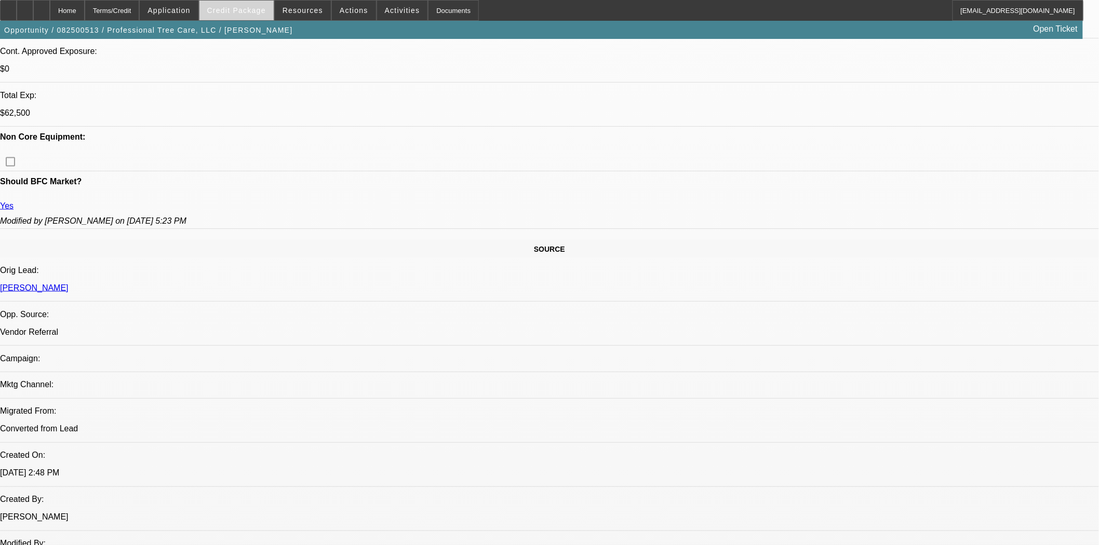
click at [237, 16] on span at bounding box center [236, 10] width 74 height 25
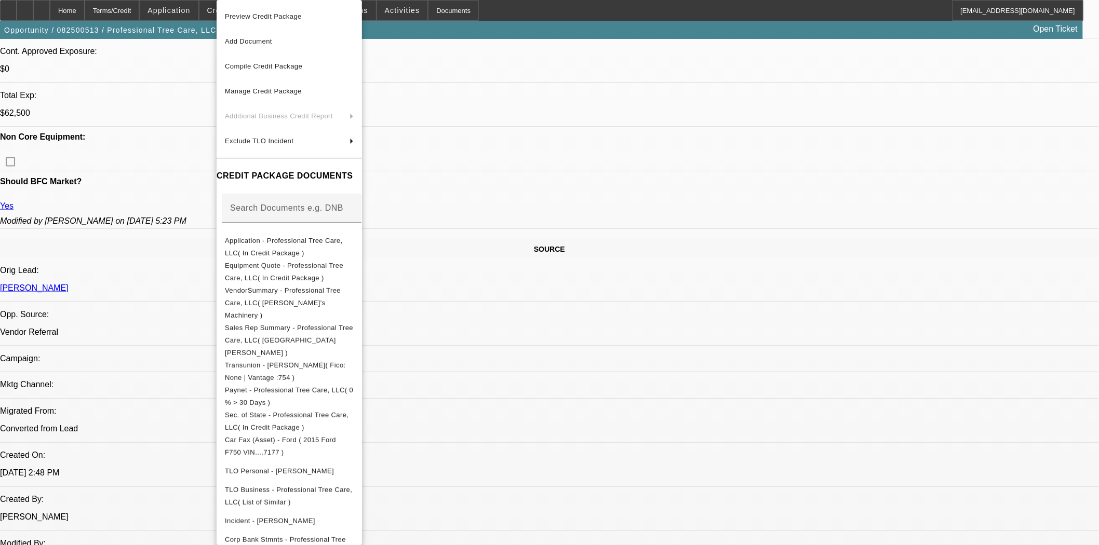
click at [258, 18] on span "Preview Credit Package" at bounding box center [263, 16] width 77 height 8
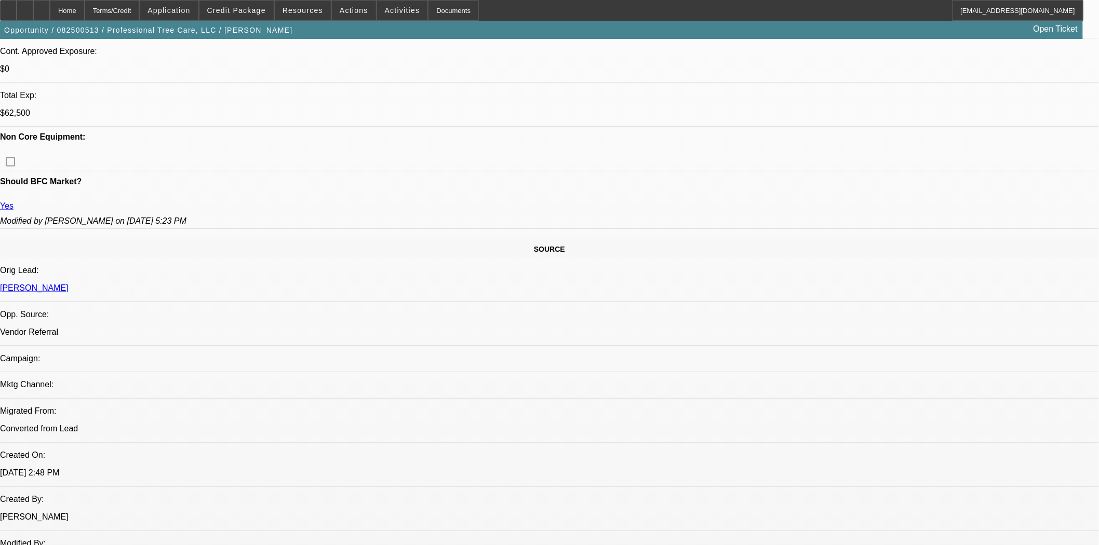
scroll to position [0, 0]
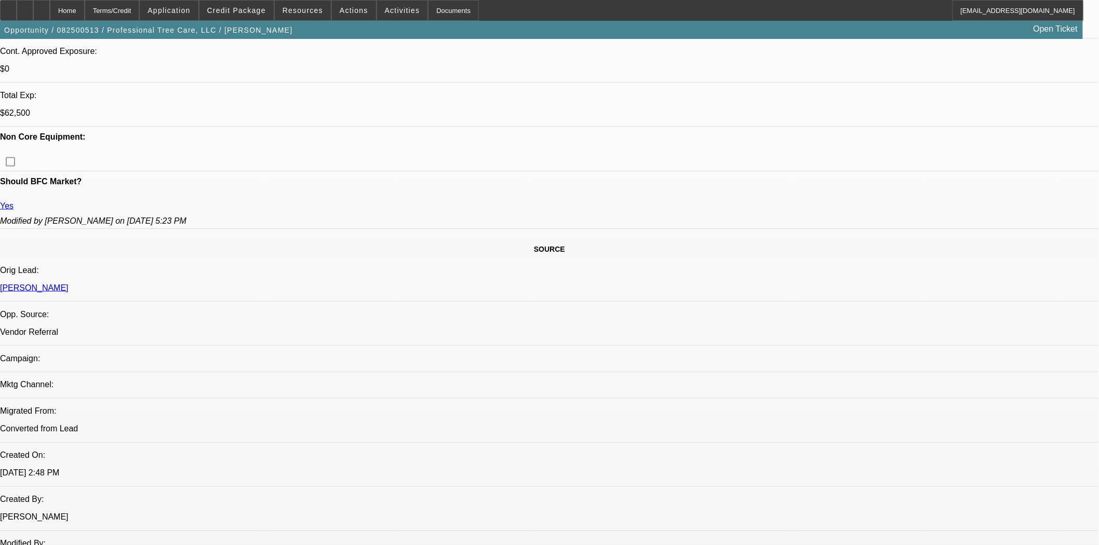
click at [244, 12] on span "Credit Package" at bounding box center [236, 10] width 59 height 8
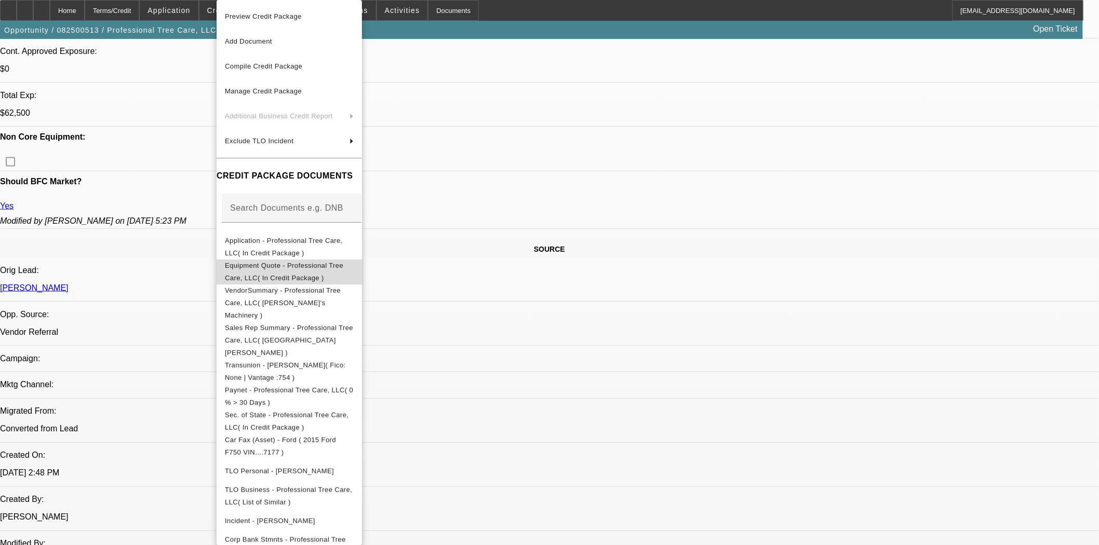
click at [281, 269] on span "Equipment Quote - Professional Tree Care, LLC( In Credit Package )" at bounding box center [284, 272] width 118 height 20
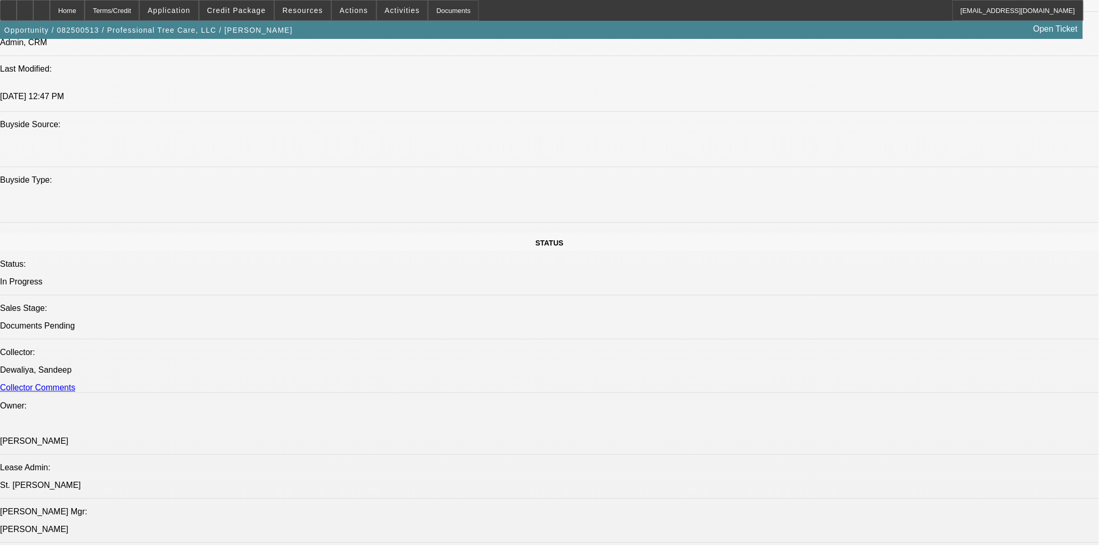
scroll to position [1384, 0]
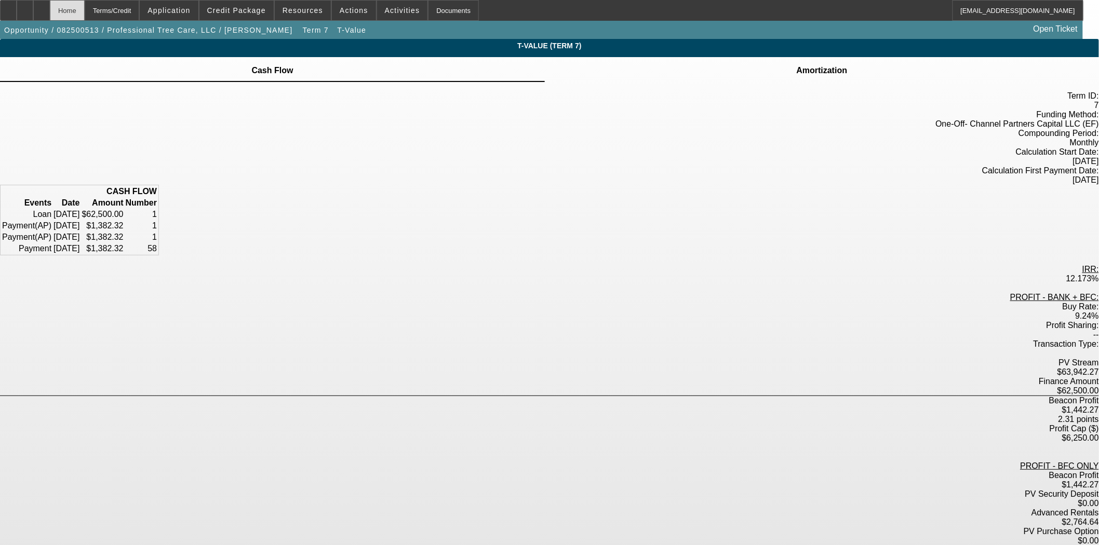
click at [85, 13] on div "Home" at bounding box center [67, 10] width 35 height 21
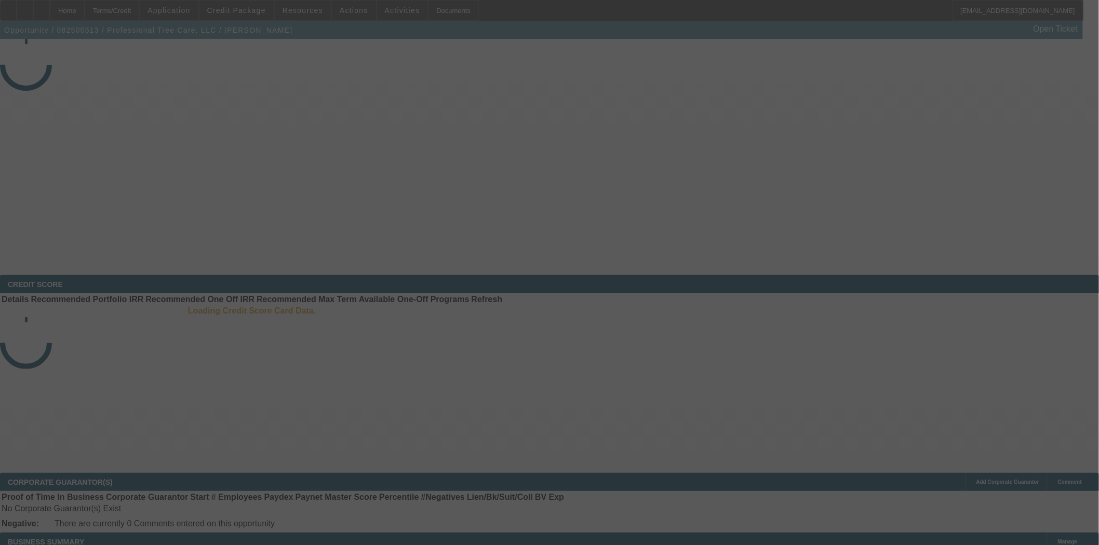
select select "3"
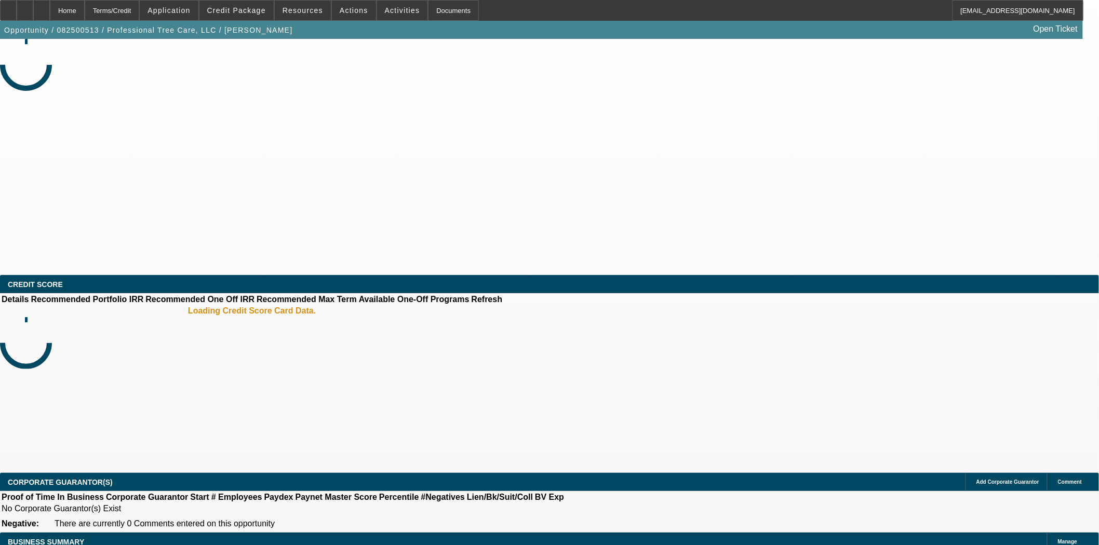
select select "0"
select select "6"
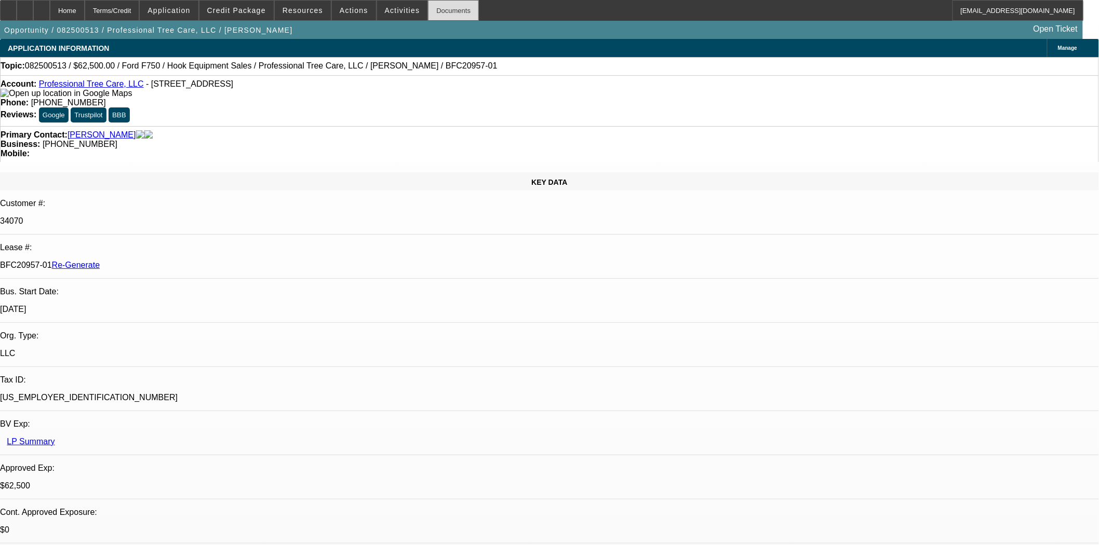
click at [441, 19] on div "Documents" at bounding box center [453, 10] width 51 height 21
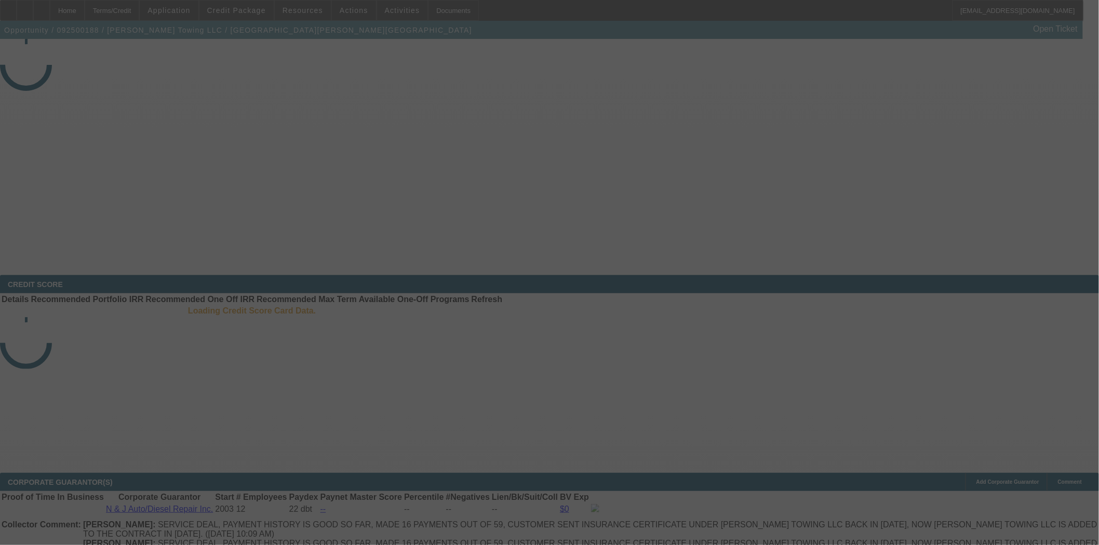
select select "3"
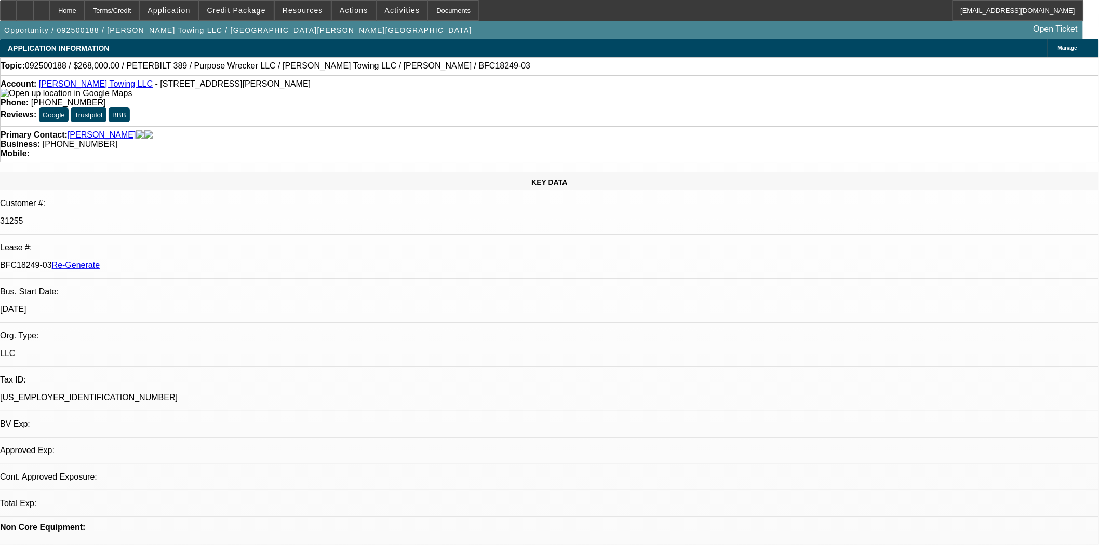
select select "0"
select select "6"
click at [351, 11] on span "Actions" at bounding box center [354, 10] width 29 height 8
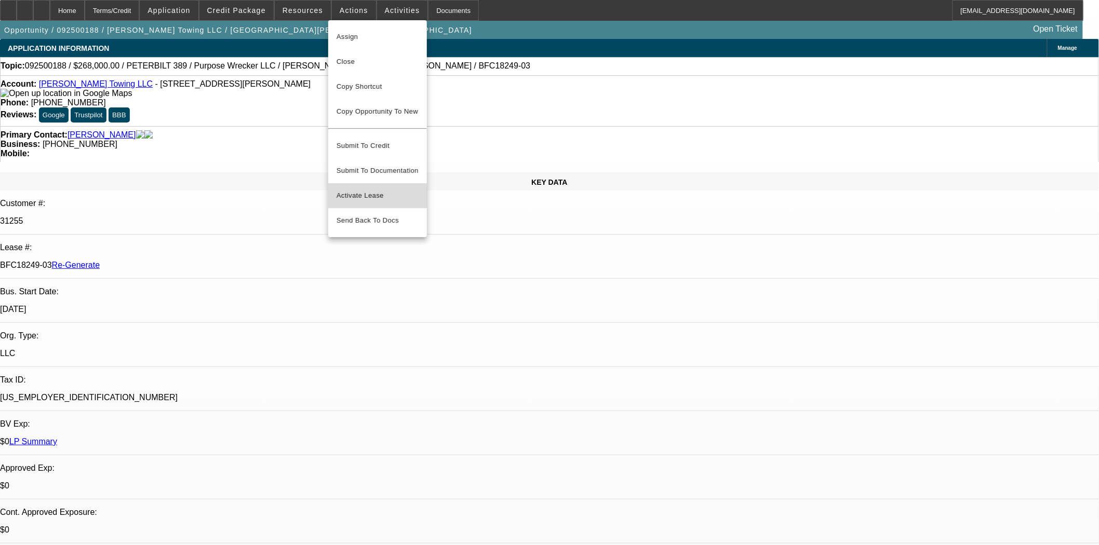
click at [367, 190] on span "Activate Lease" at bounding box center [377, 196] width 82 height 12
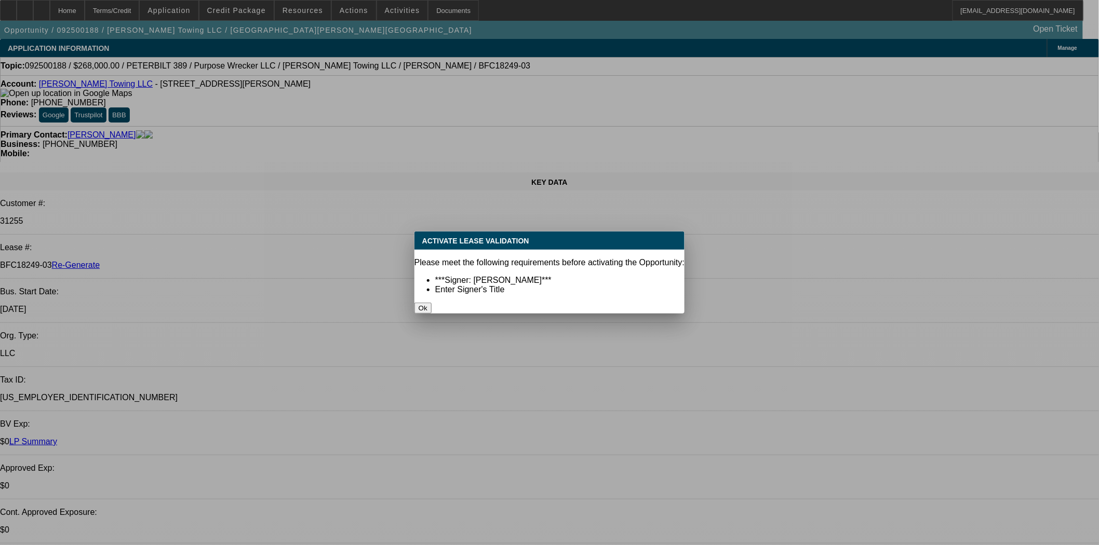
click at [431, 303] on button "Ok" at bounding box center [422, 308] width 17 height 11
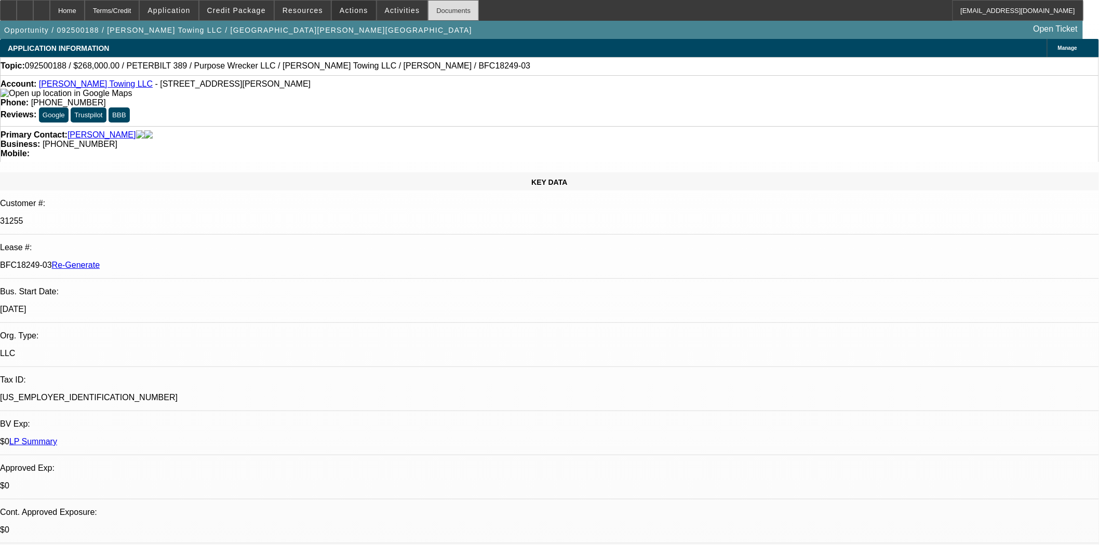
click at [434, 9] on div "Documents" at bounding box center [453, 10] width 51 height 21
click at [352, 12] on span "Actions" at bounding box center [354, 10] width 29 height 8
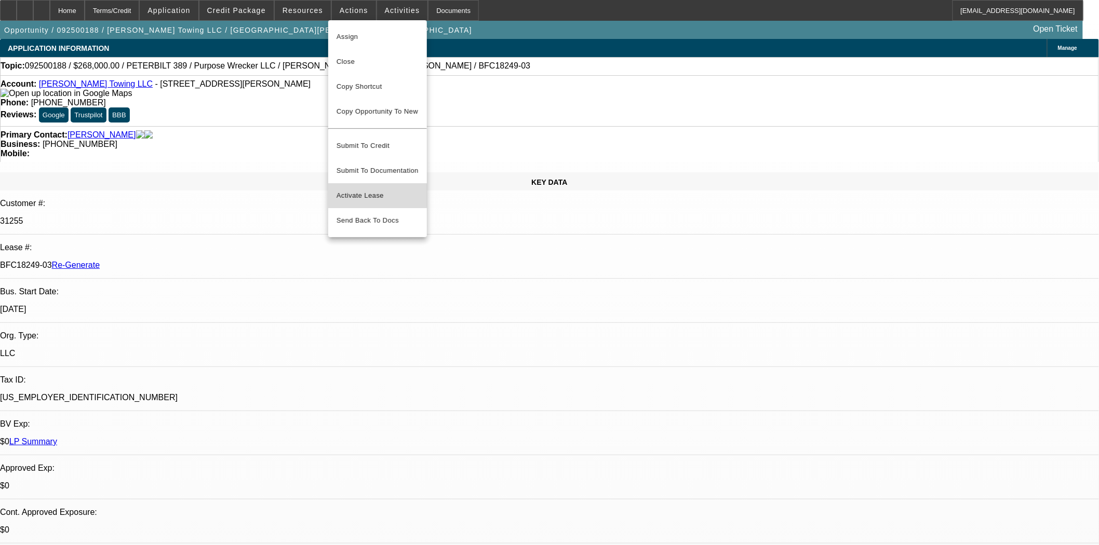
click at [372, 190] on span "Activate Lease" at bounding box center [377, 196] width 82 height 12
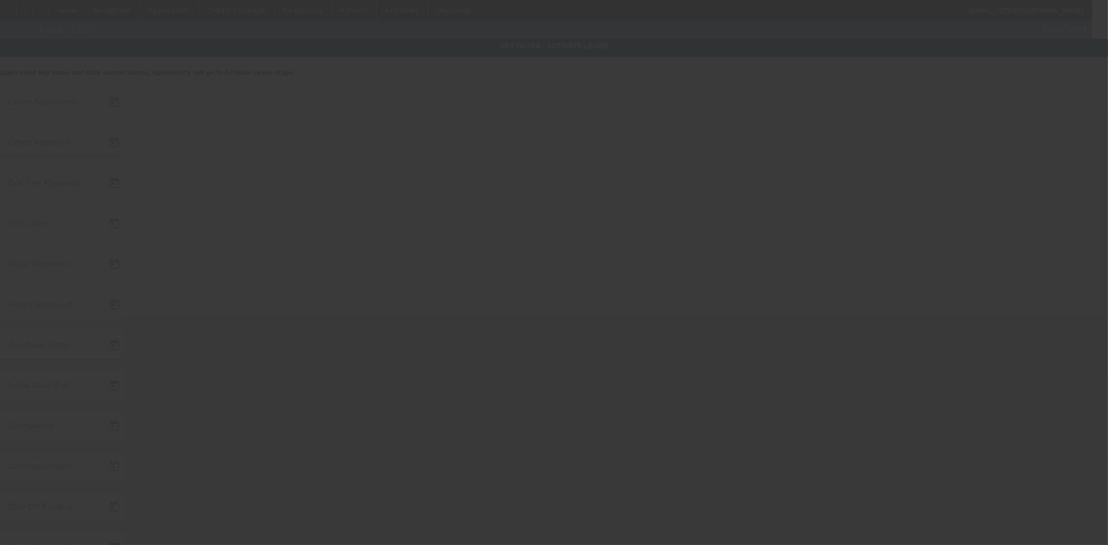
type input "9/9/2025"
type input "9/19/2025"
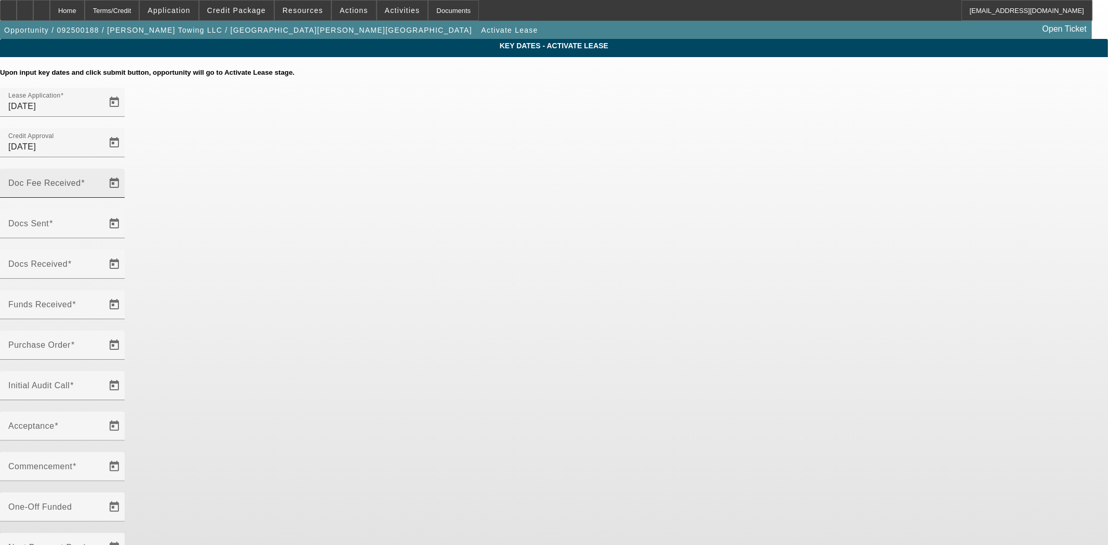
click at [102, 169] on div "Doc Fee Received" at bounding box center [54, 183] width 93 height 29
type input "9/26/2025"
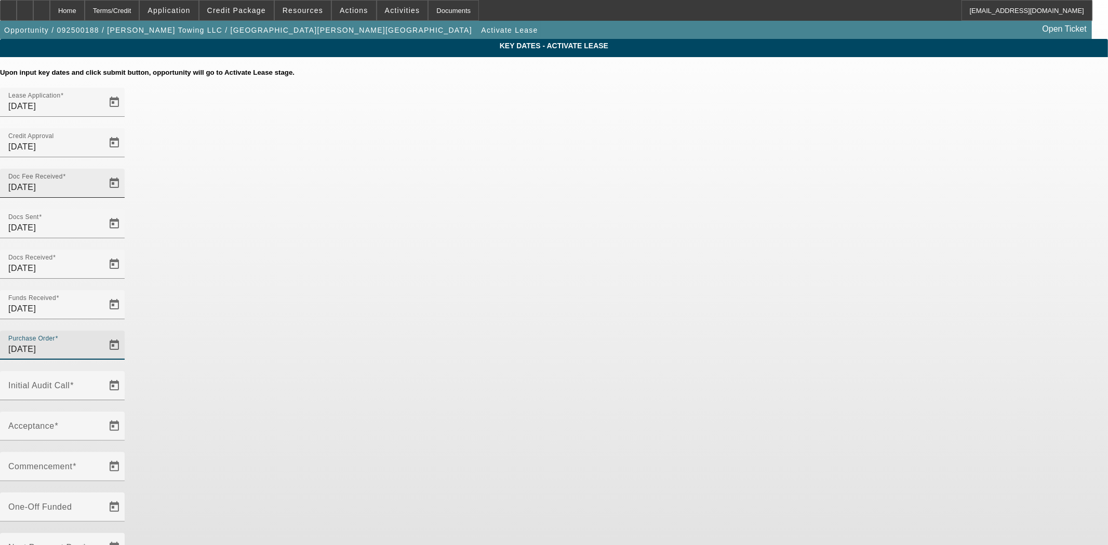
type input "9/26/2025"
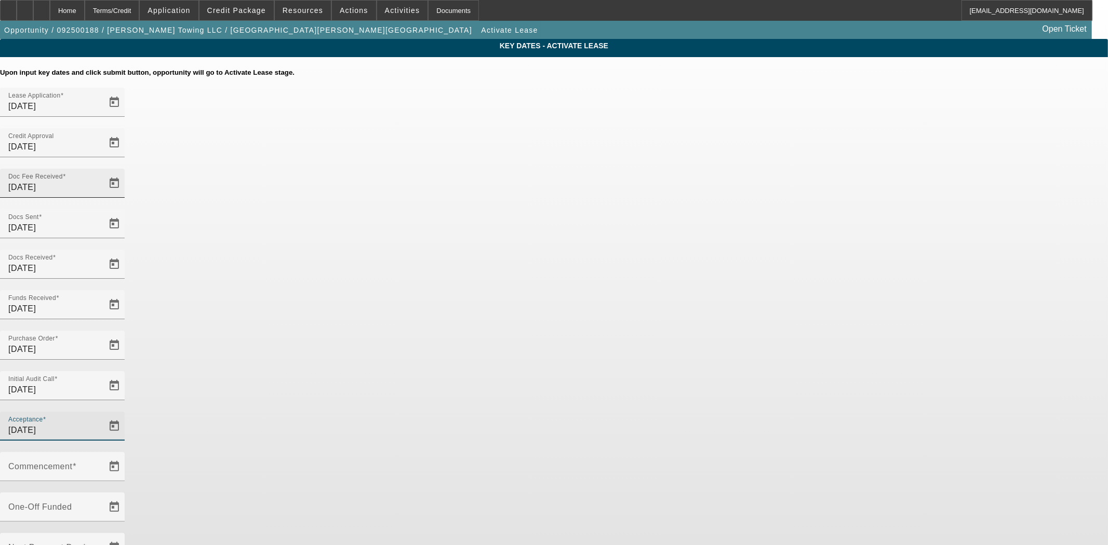
type input "[DATE]"
type input "10/1/2025"
type input "11/1/2025"
type input "10/1/2025"
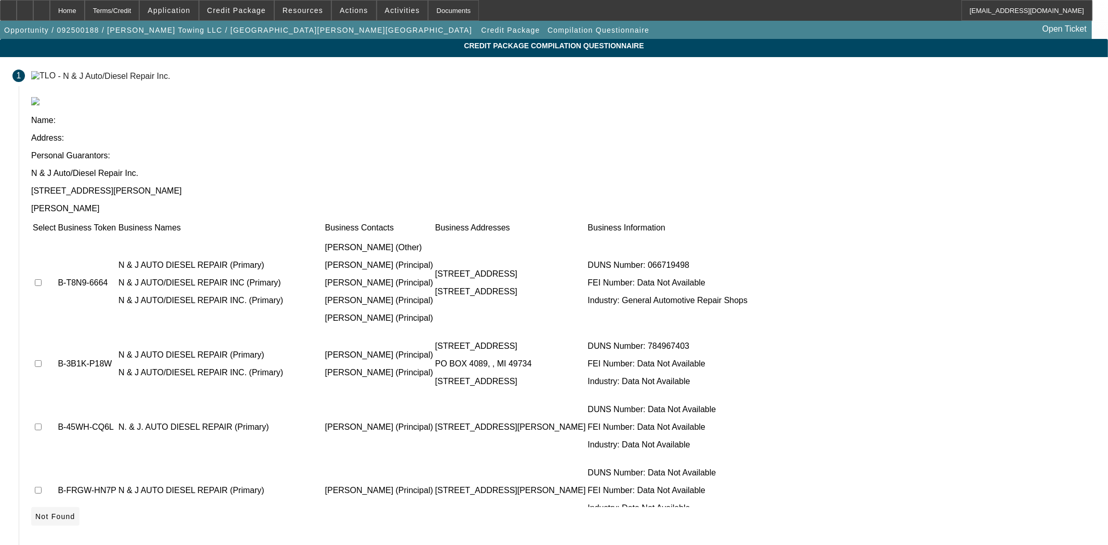
click at [75, 512] on span "Not Found" at bounding box center [55, 516] width 40 height 8
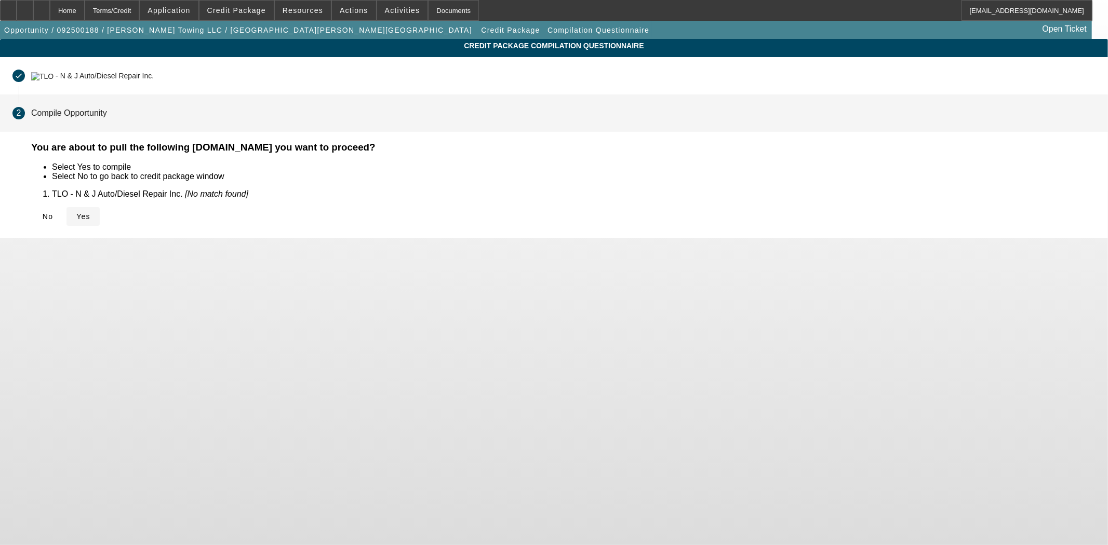
click at [76, 215] on icon at bounding box center [76, 216] width 0 height 8
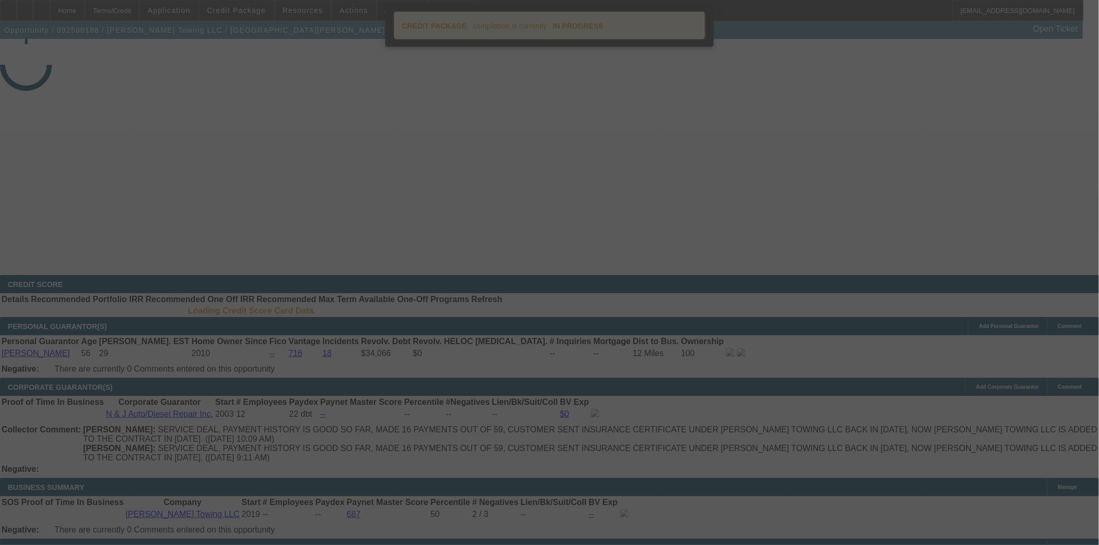
select select "4"
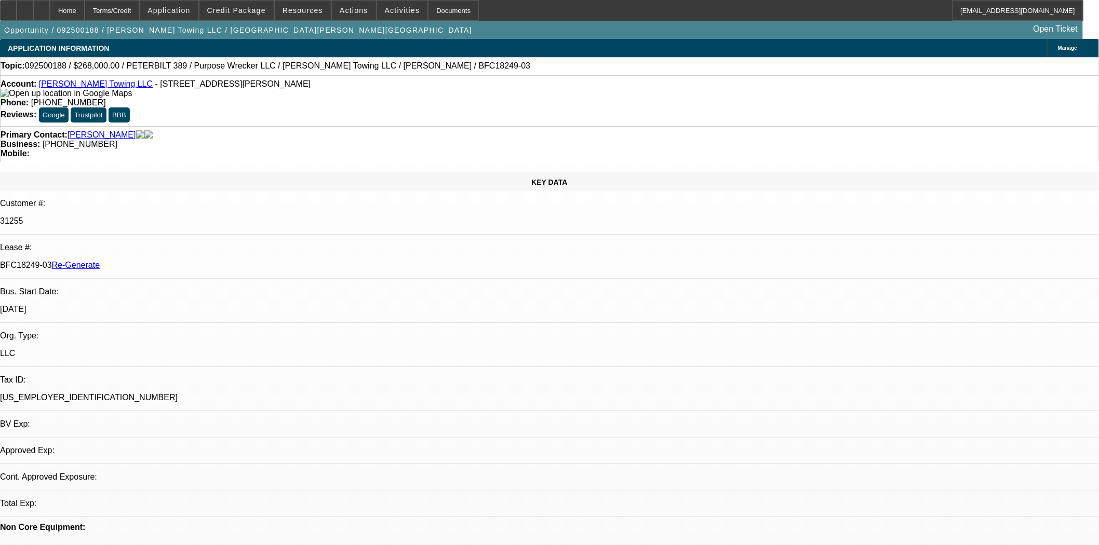
select select "0"
select select "6"
click at [226, 7] on span "Credit Package" at bounding box center [236, 10] width 59 height 8
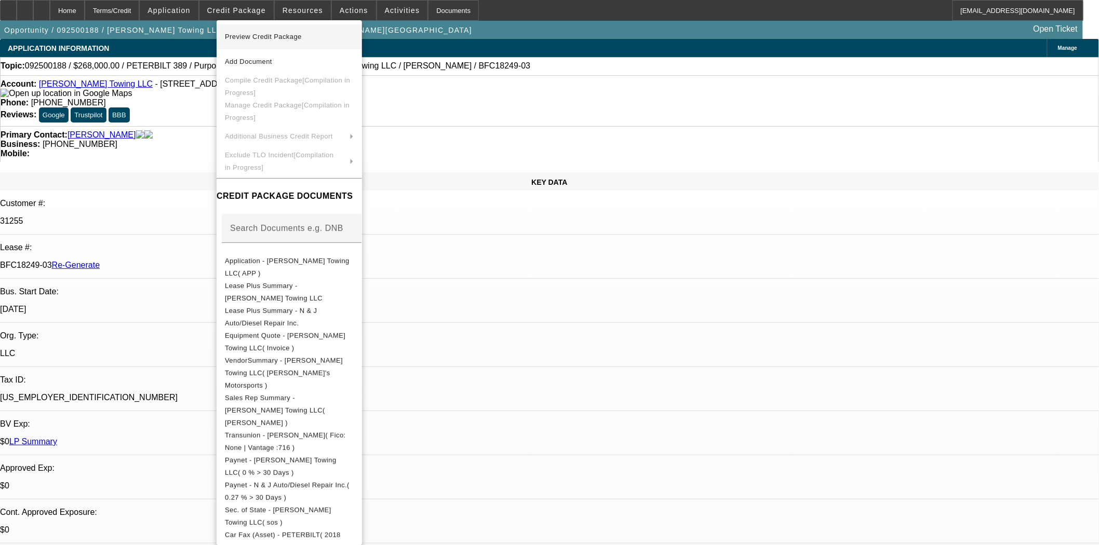
click at [234, 36] on span "Preview Credit Package" at bounding box center [263, 37] width 77 height 8
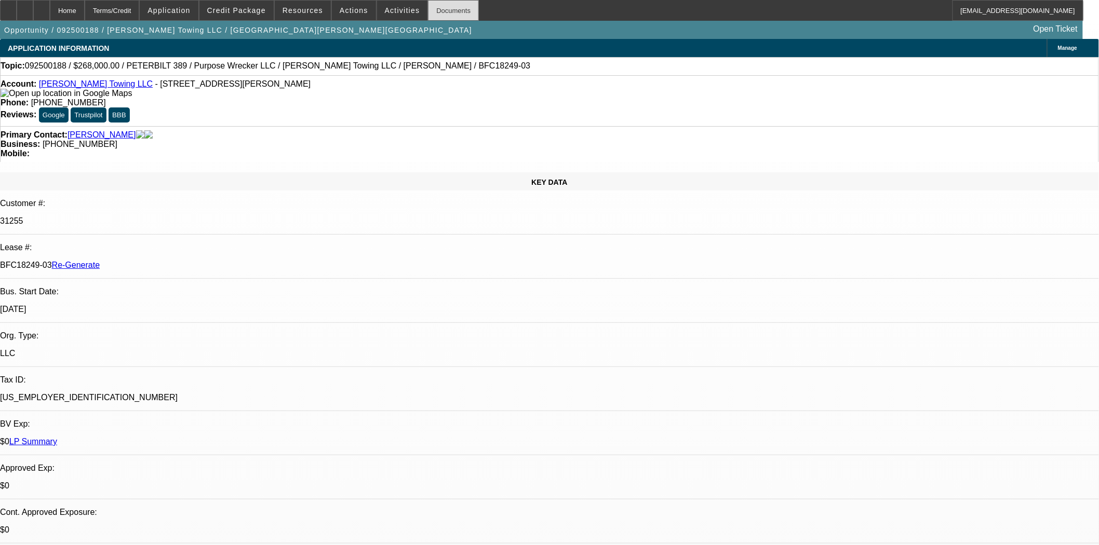
click at [444, 11] on div "Documents" at bounding box center [453, 10] width 51 height 21
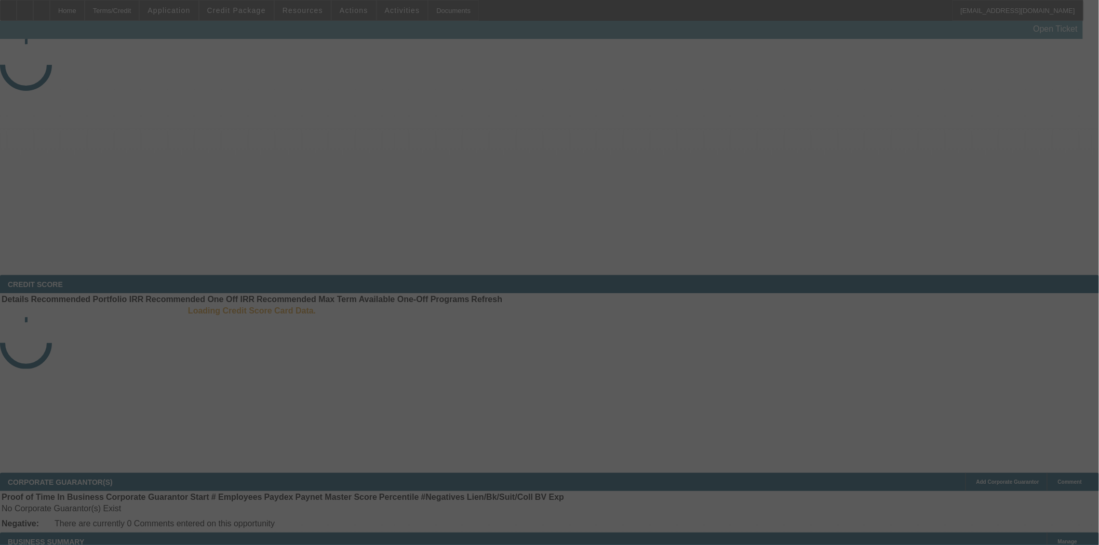
select select "3"
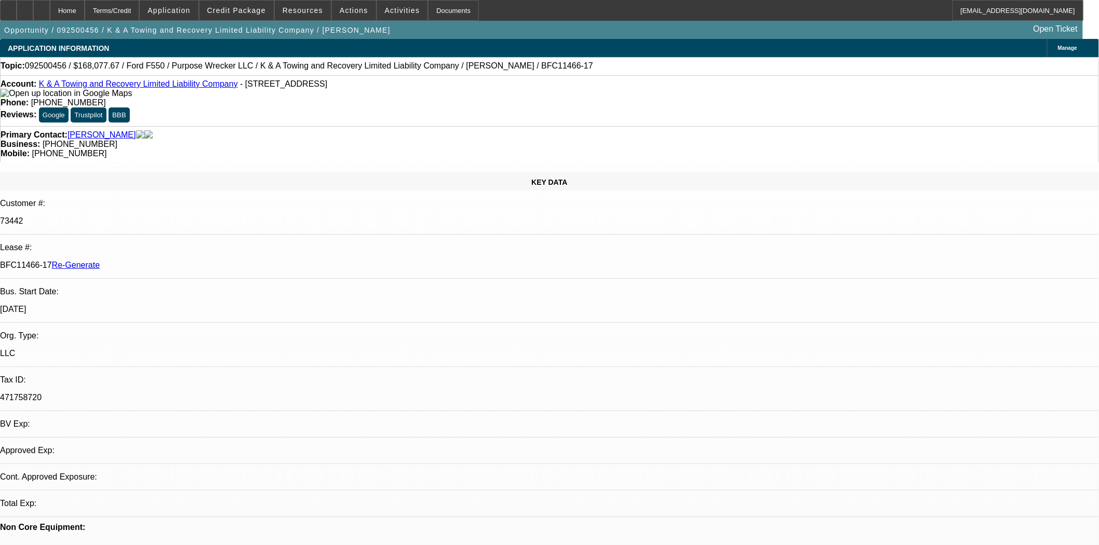
select select "0"
select select "2"
select select "0"
select select "6"
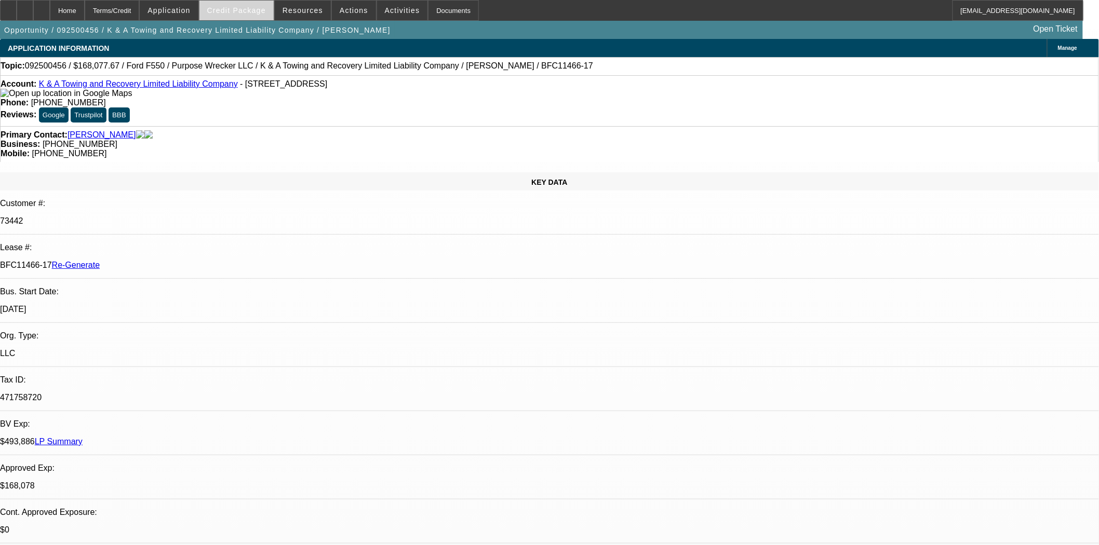
click at [262, 14] on span "Credit Package" at bounding box center [236, 10] width 59 height 8
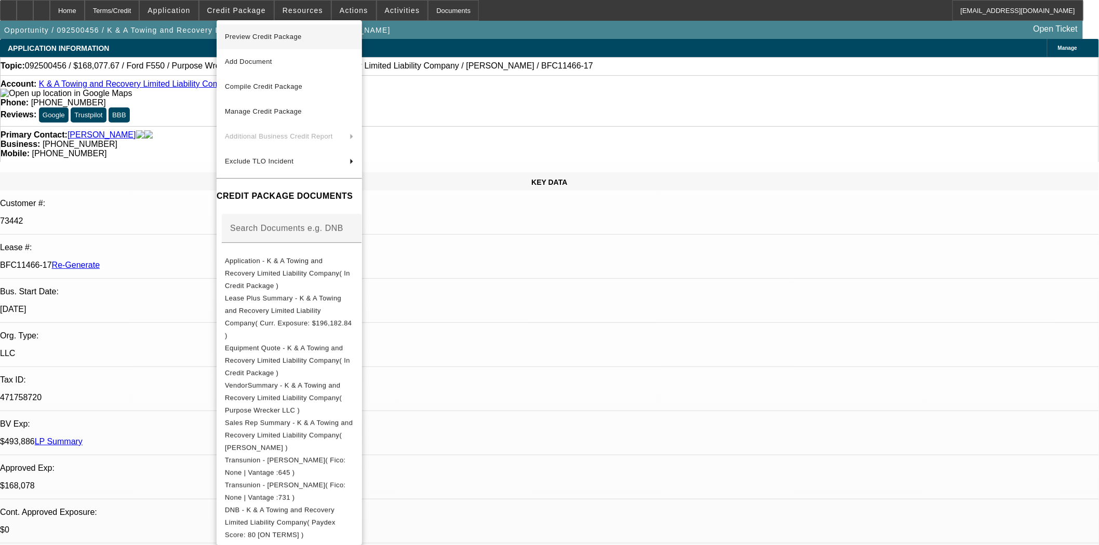
click at [252, 38] on span "Preview Credit Package" at bounding box center [263, 37] width 77 height 8
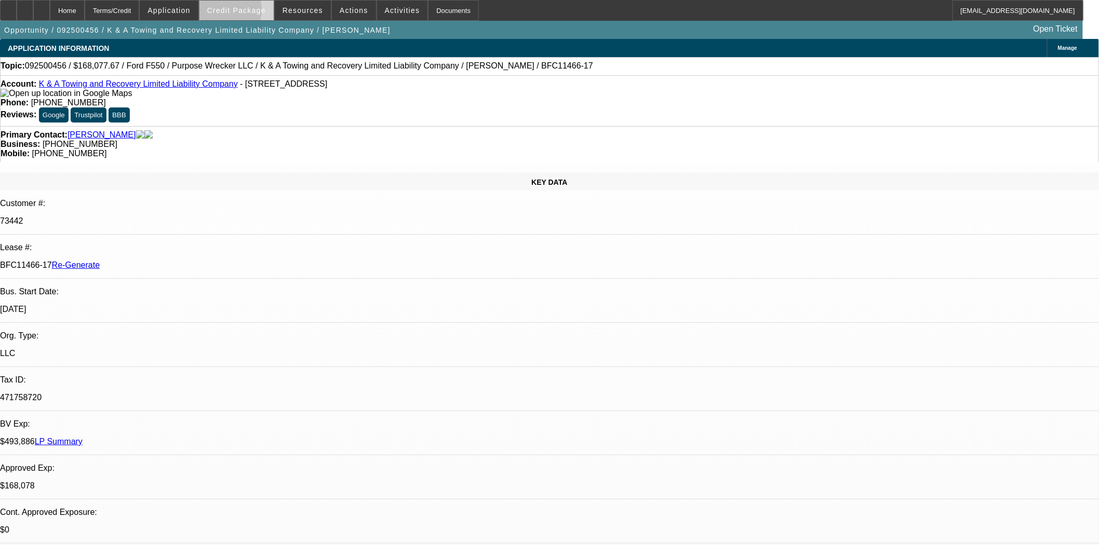
click at [235, 12] on span "Credit Package" at bounding box center [236, 10] width 59 height 8
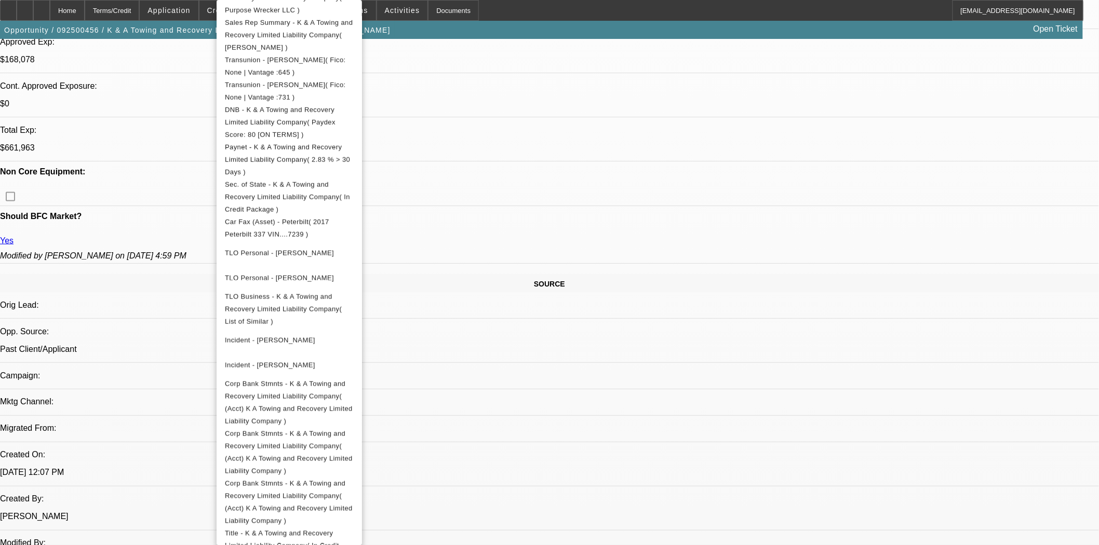
scroll to position [692, 0]
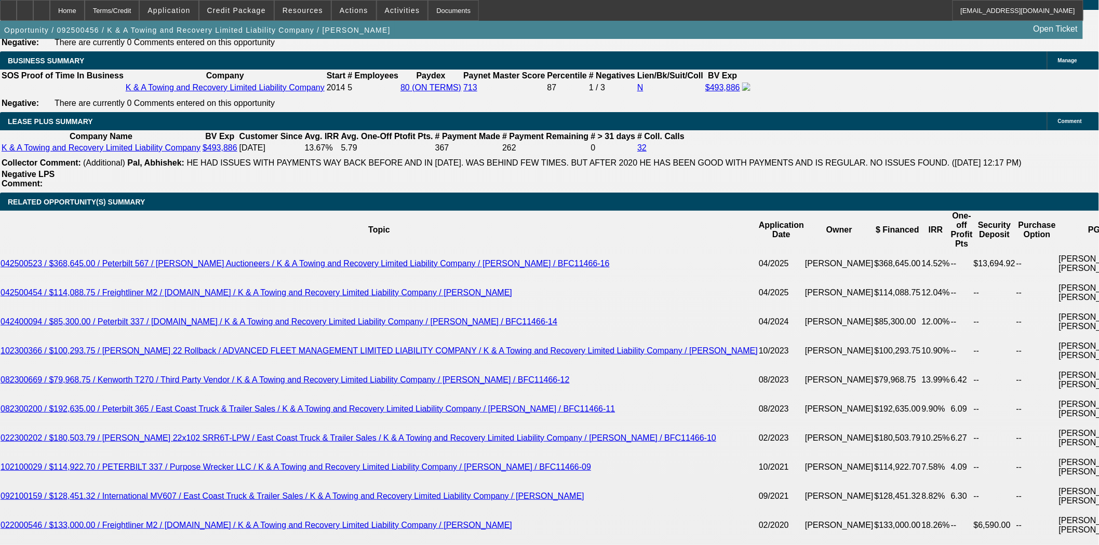
scroll to position [1788, 0]
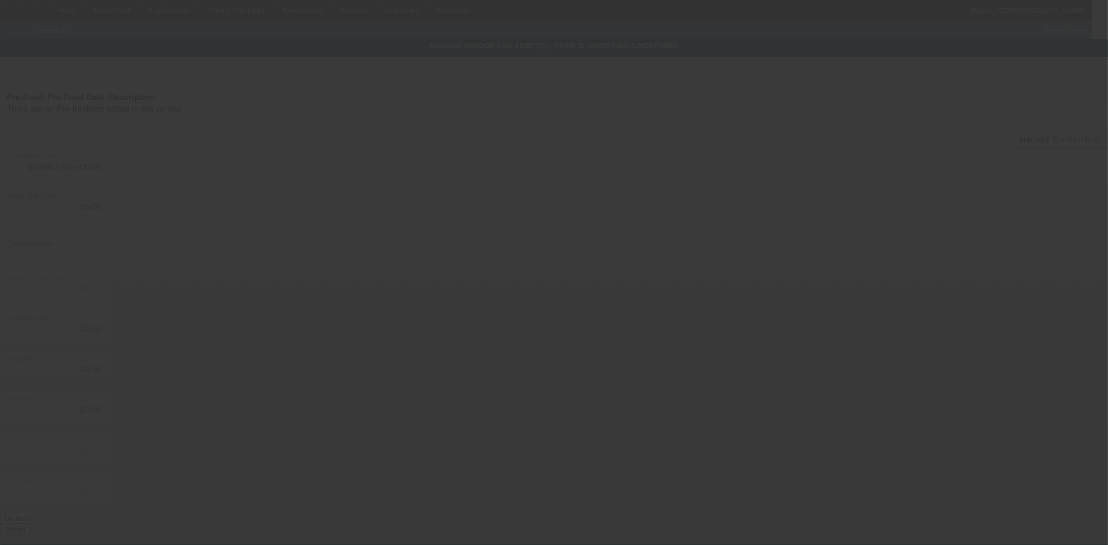
type input "$63,414.42"
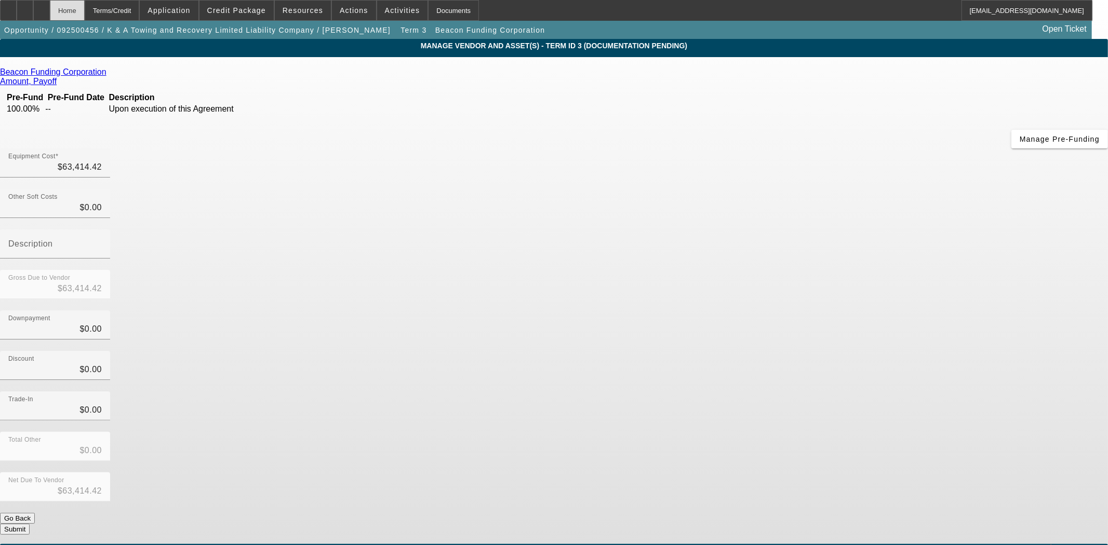
click at [85, 17] on div "Home" at bounding box center [67, 10] width 35 height 21
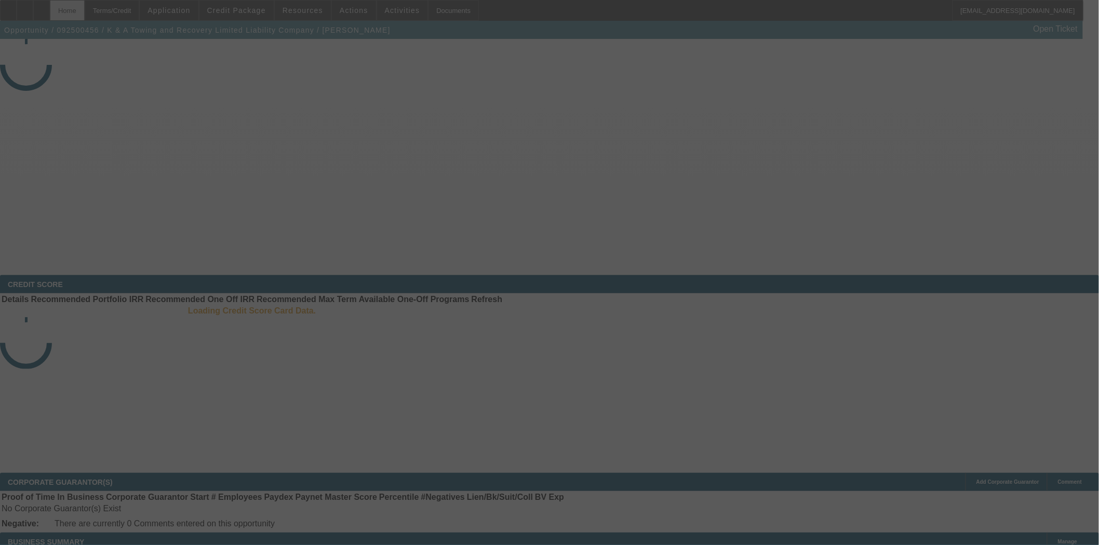
select select "3"
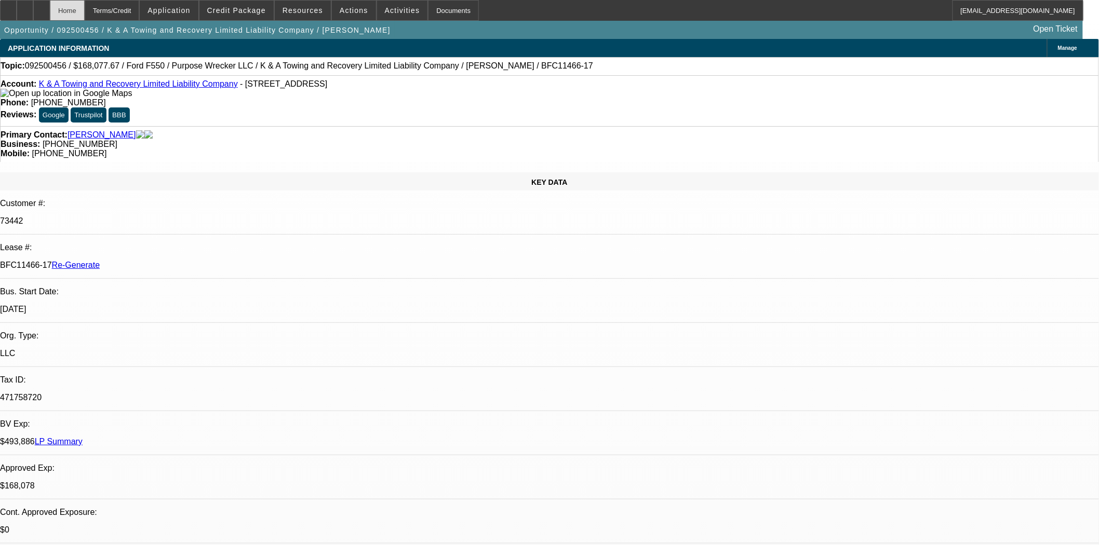
select select "0"
select select "2"
select select "0"
select select "6"
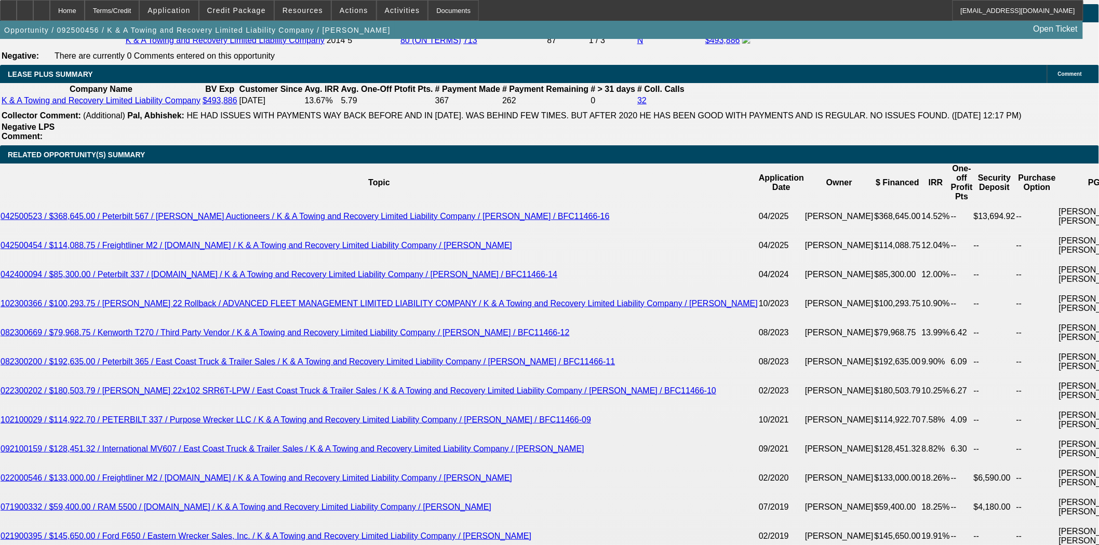
scroll to position [1610, 0]
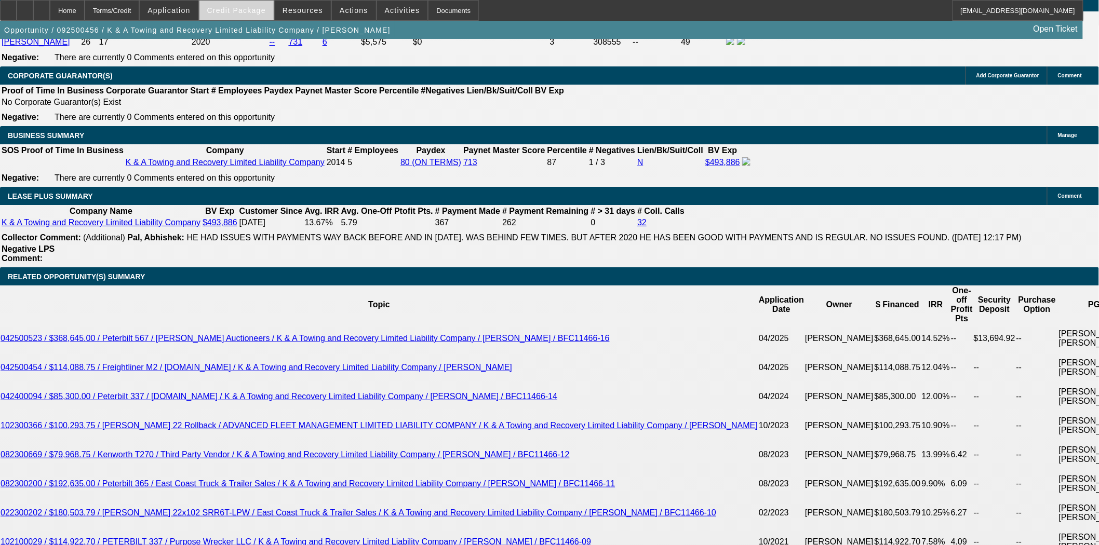
click at [247, 11] on span "Credit Package" at bounding box center [236, 10] width 59 height 8
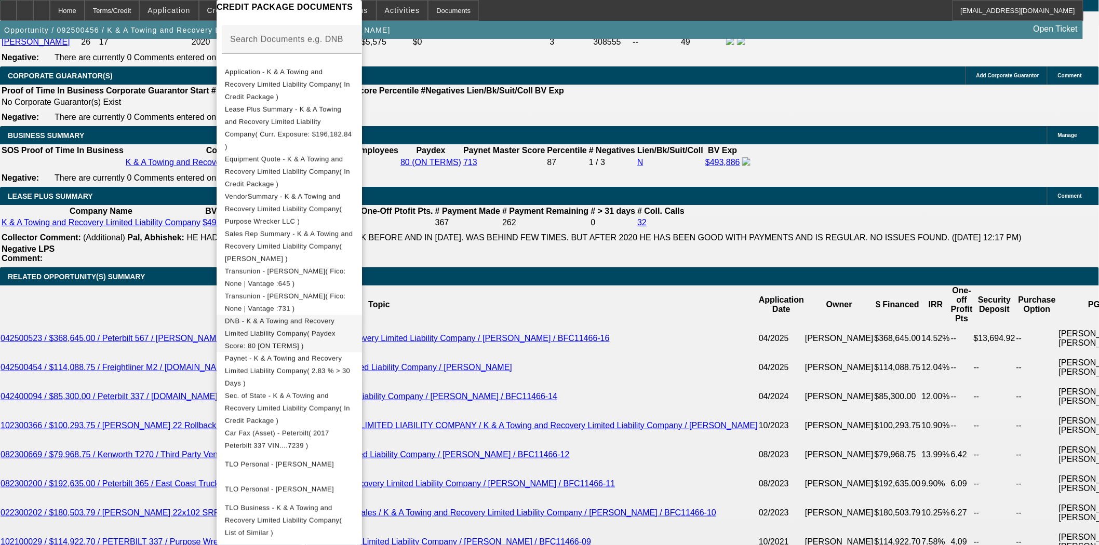
scroll to position [173, 0]
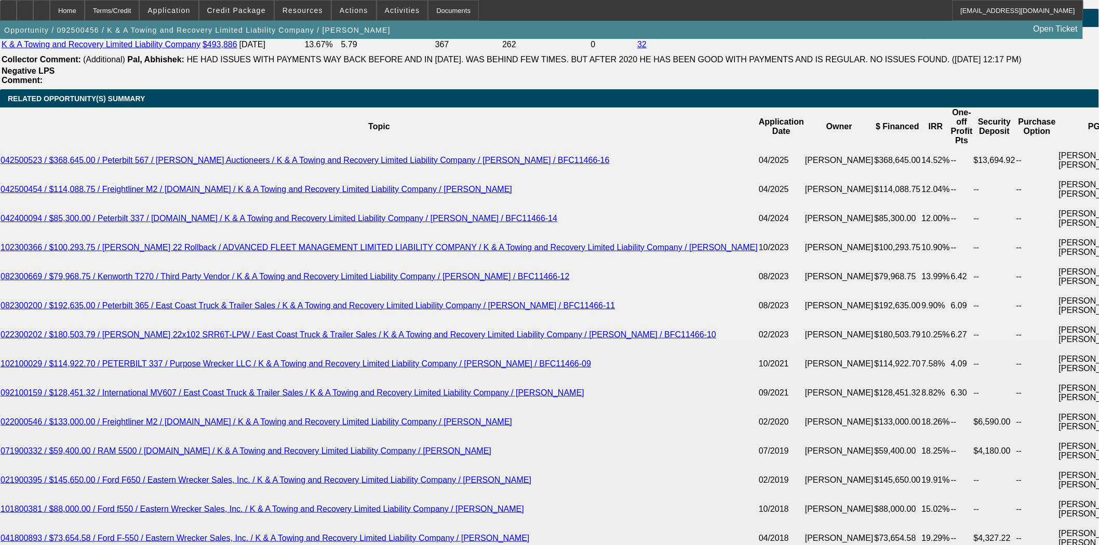
scroll to position [577, 0]
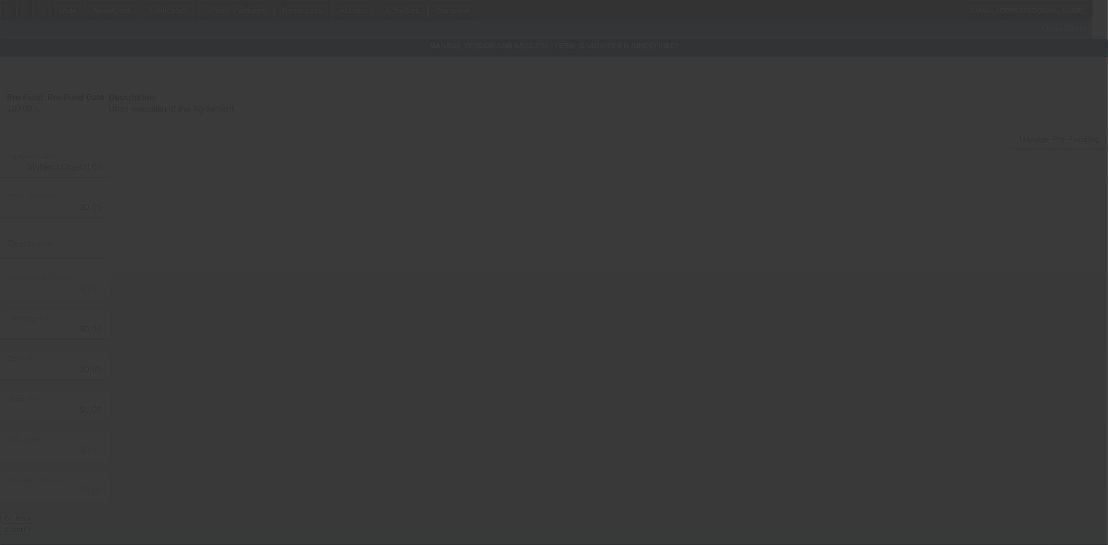
type input "$63,414.42"
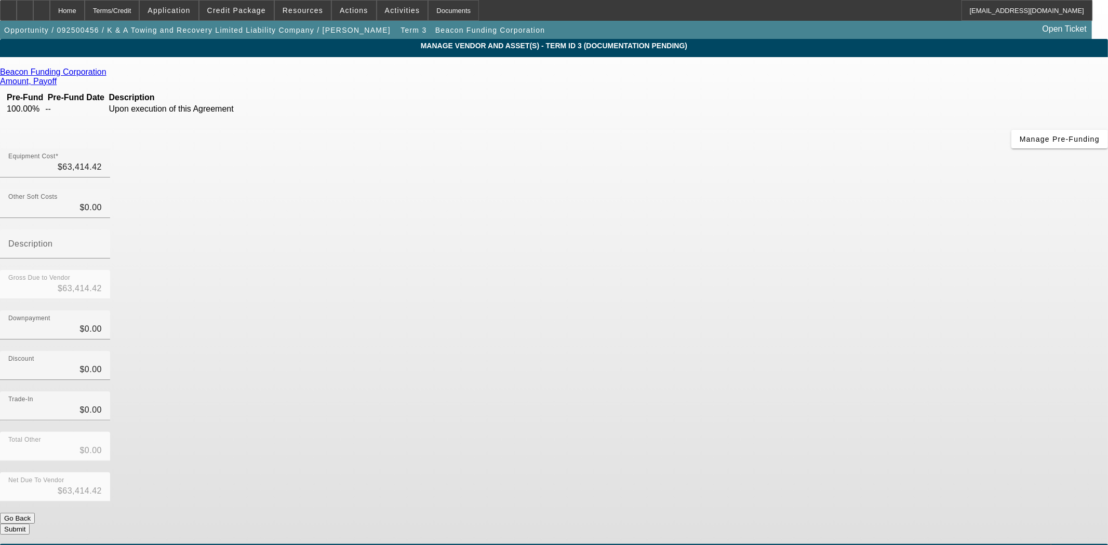
click at [109, 71] on link at bounding box center [107, 72] width 3 height 9
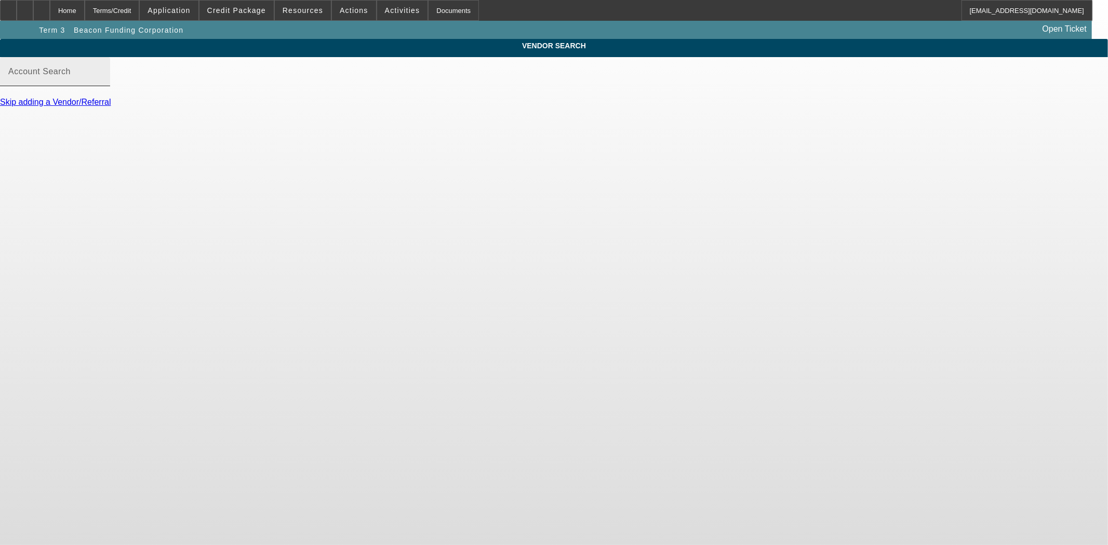
click at [102, 82] on input "Account Search" at bounding box center [54, 76] width 93 height 12
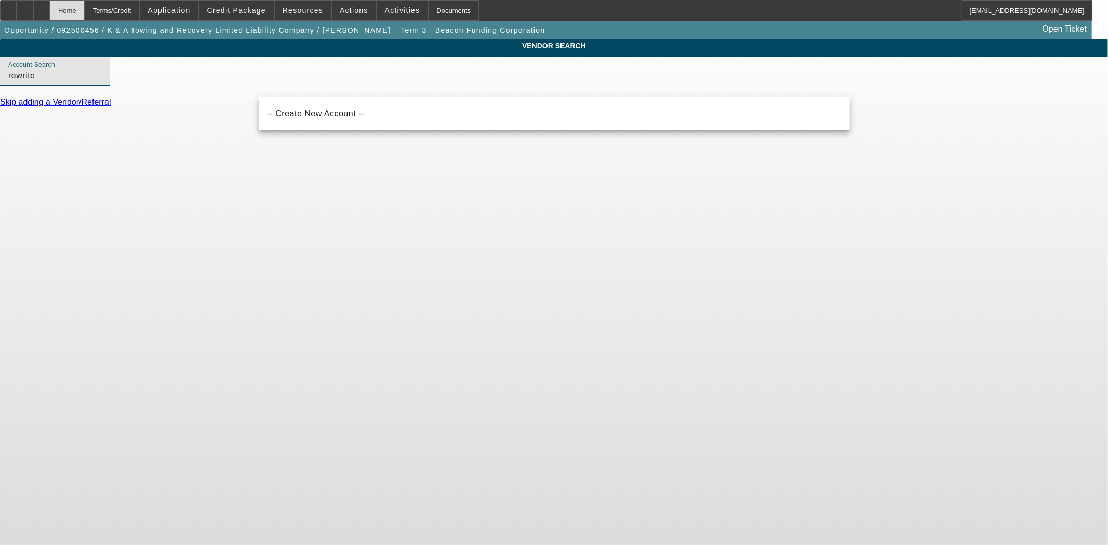
type input "rewrite"
click at [85, 10] on div "Home" at bounding box center [67, 10] width 35 height 21
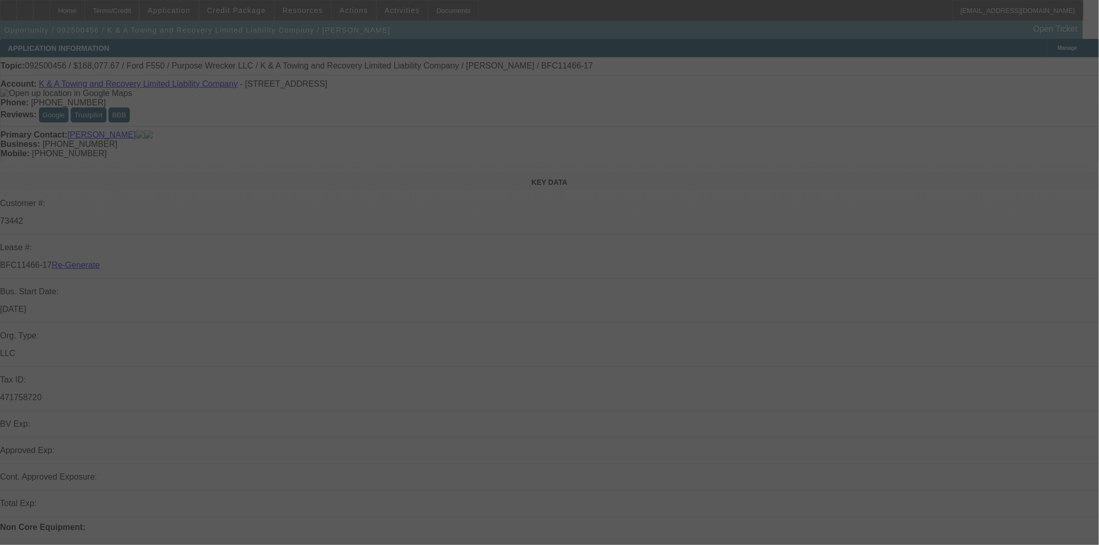
select select "3"
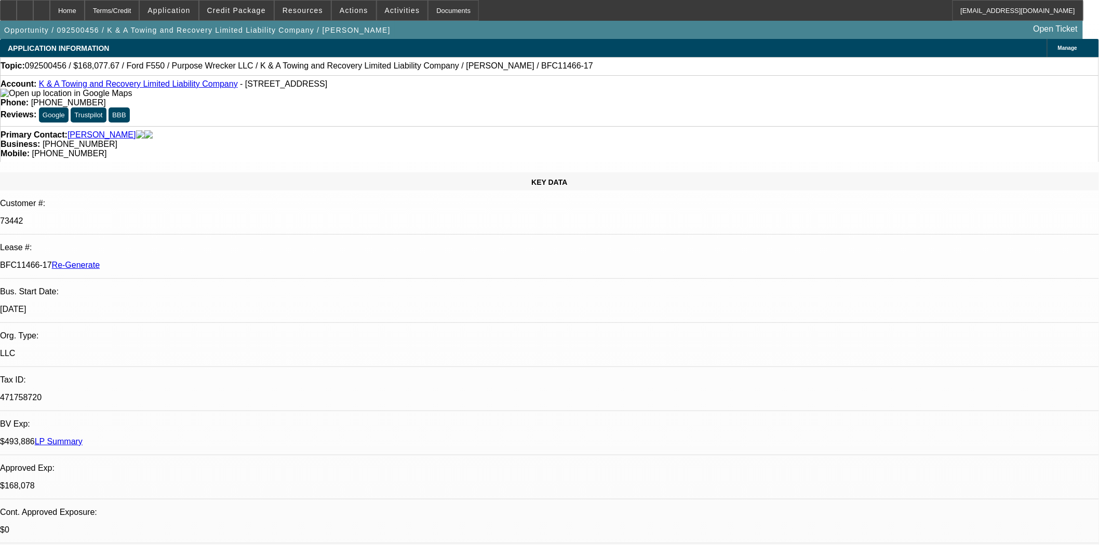
select select "0"
select select "2"
select select "0"
select select "6"
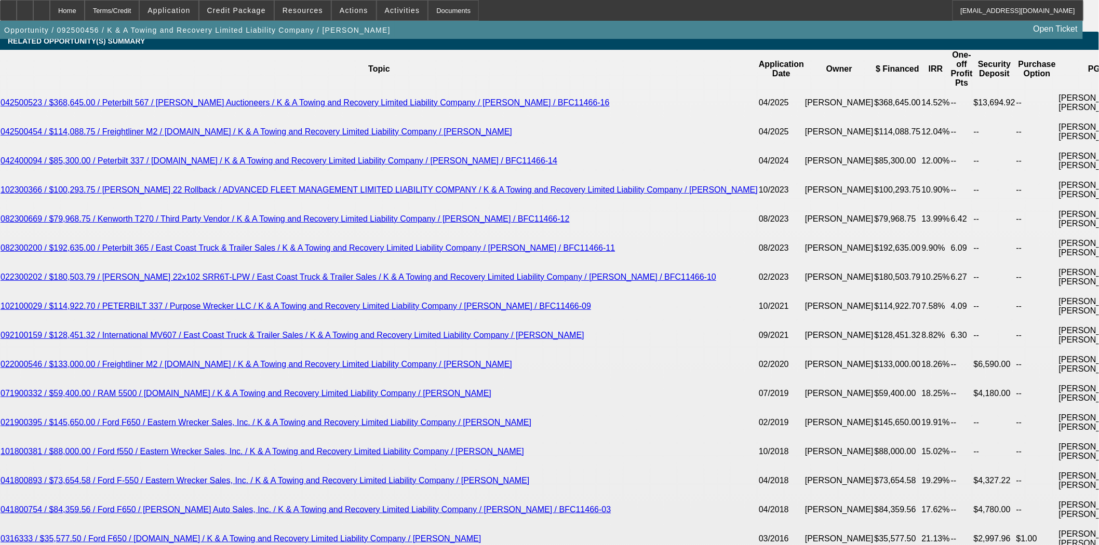
scroll to position [635, 0]
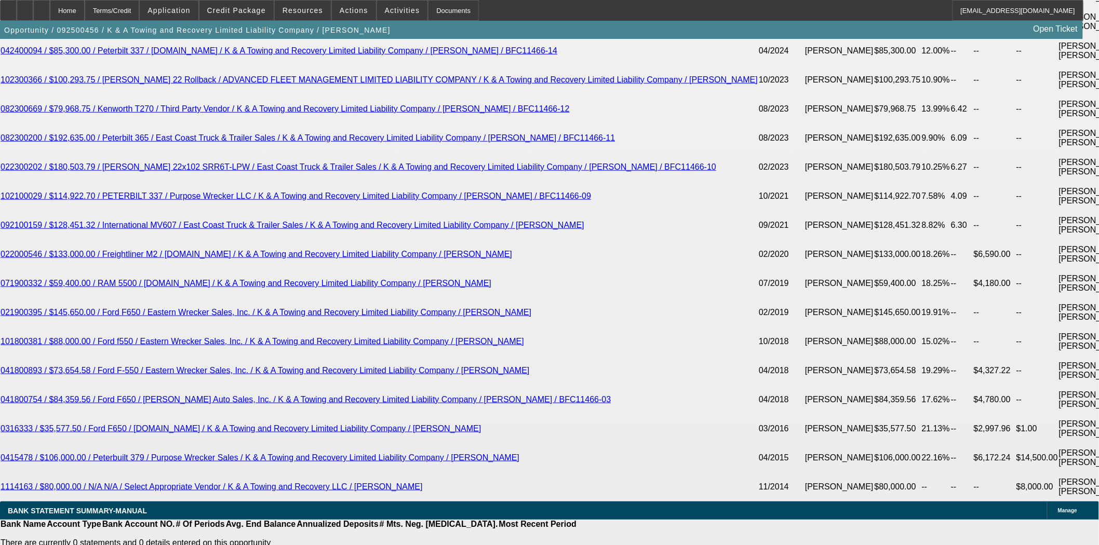
scroll to position [665, 0]
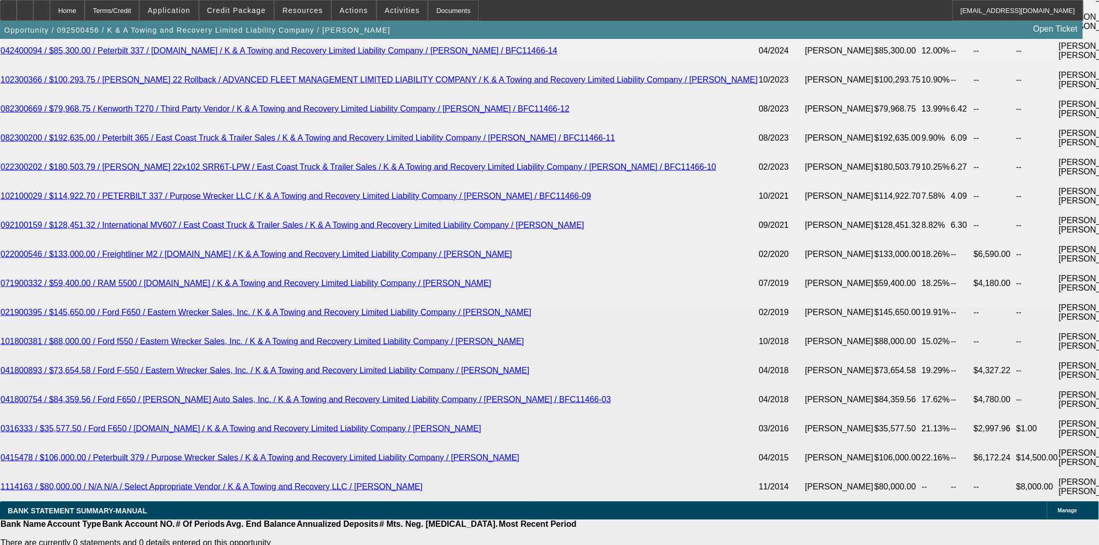
scroll to position [608, 0]
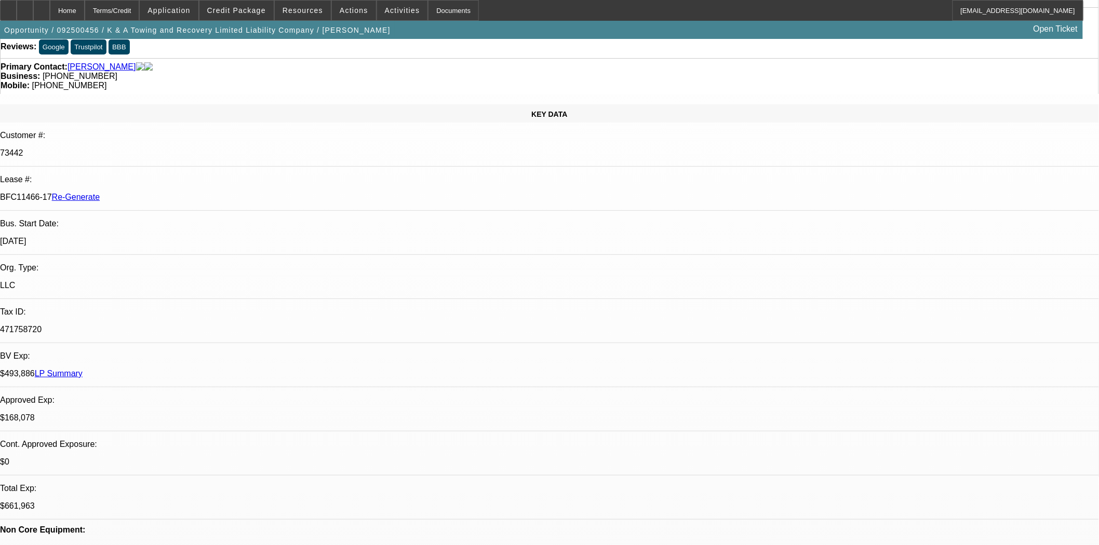
scroll to position [0, 0]
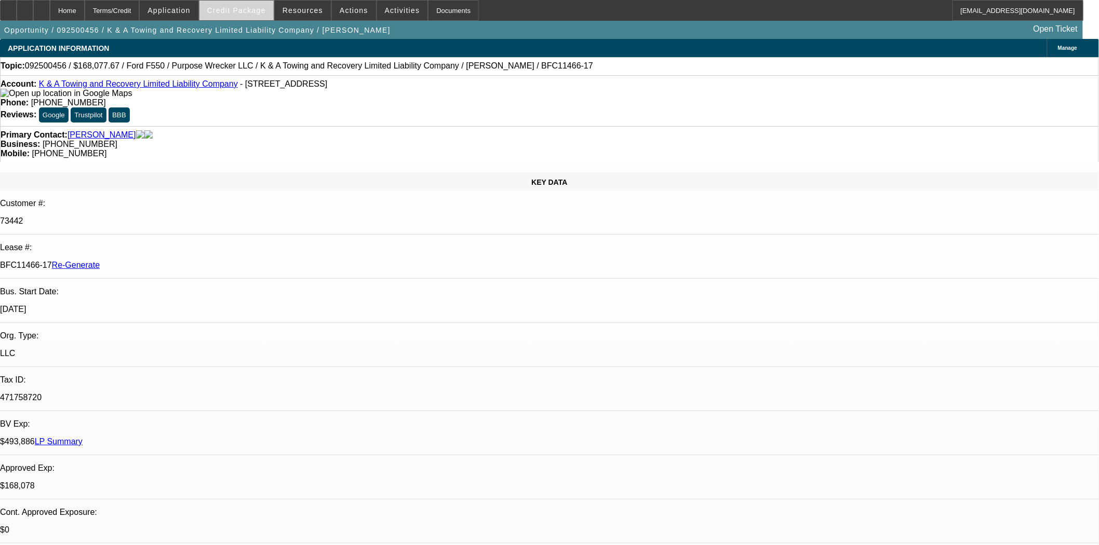
click at [253, 3] on span at bounding box center [236, 10] width 74 height 25
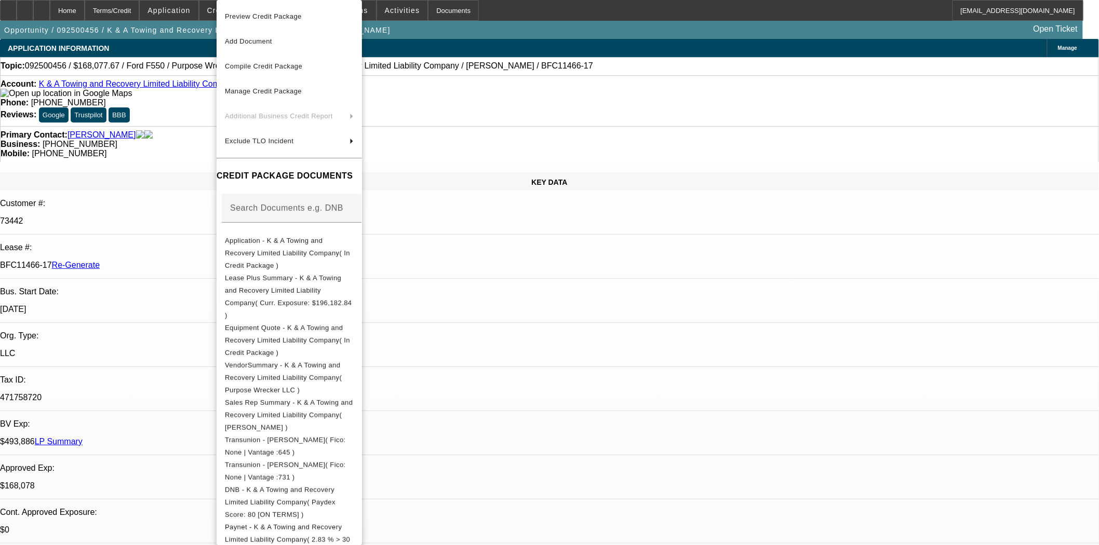
click at [153, 286] on div at bounding box center [549, 272] width 1099 height 545
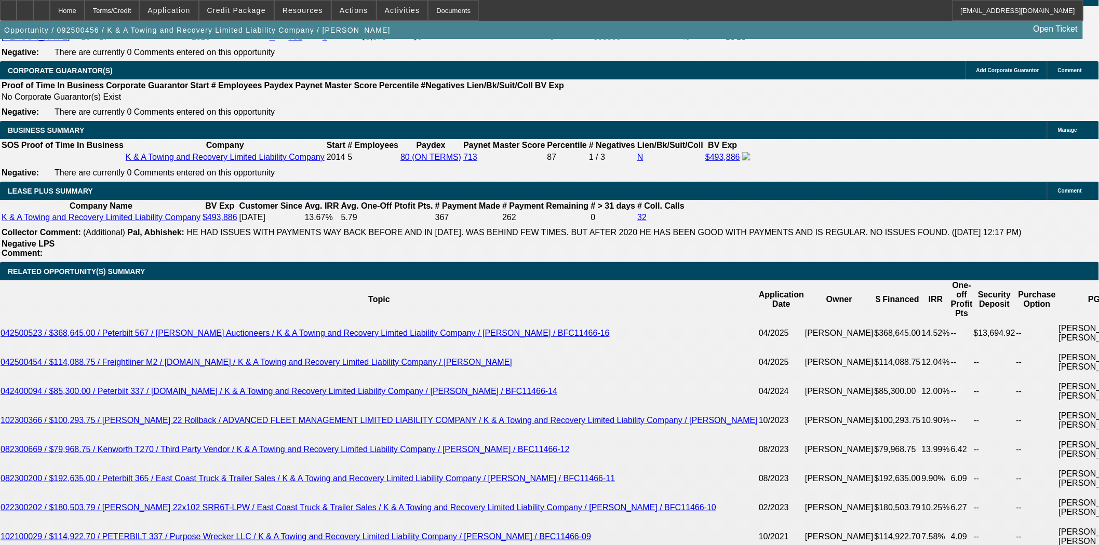
scroll to position [1846, 0]
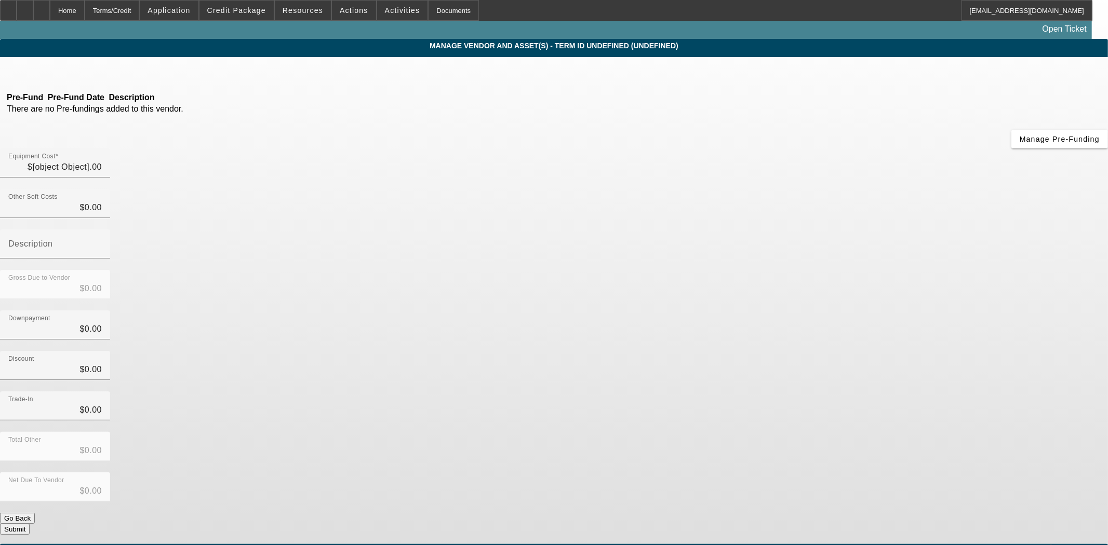
type input "$63,414.42"
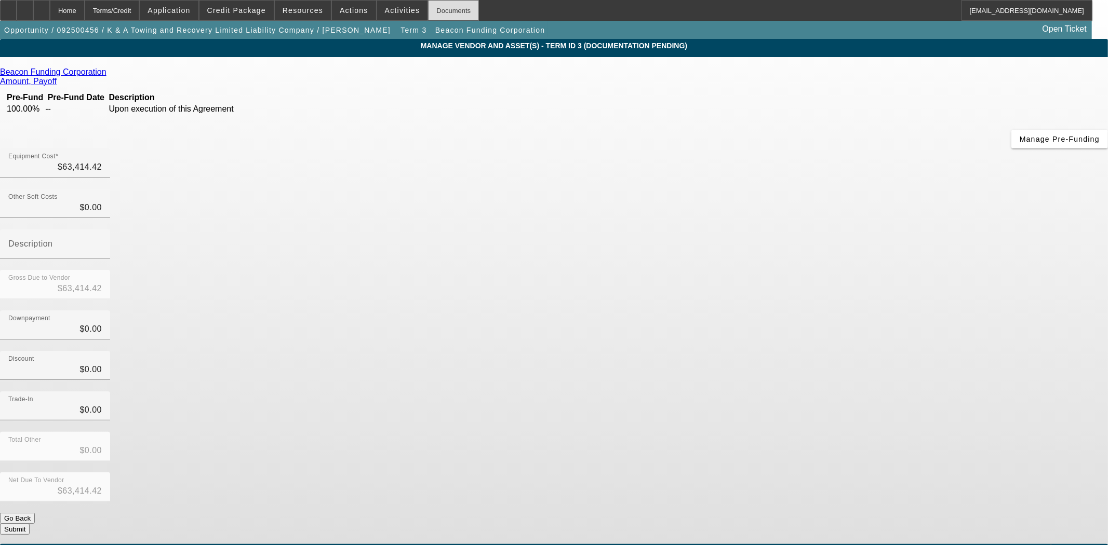
click at [436, 11] on div "Documents" at bounding box center [453, 10] width 51 height 21
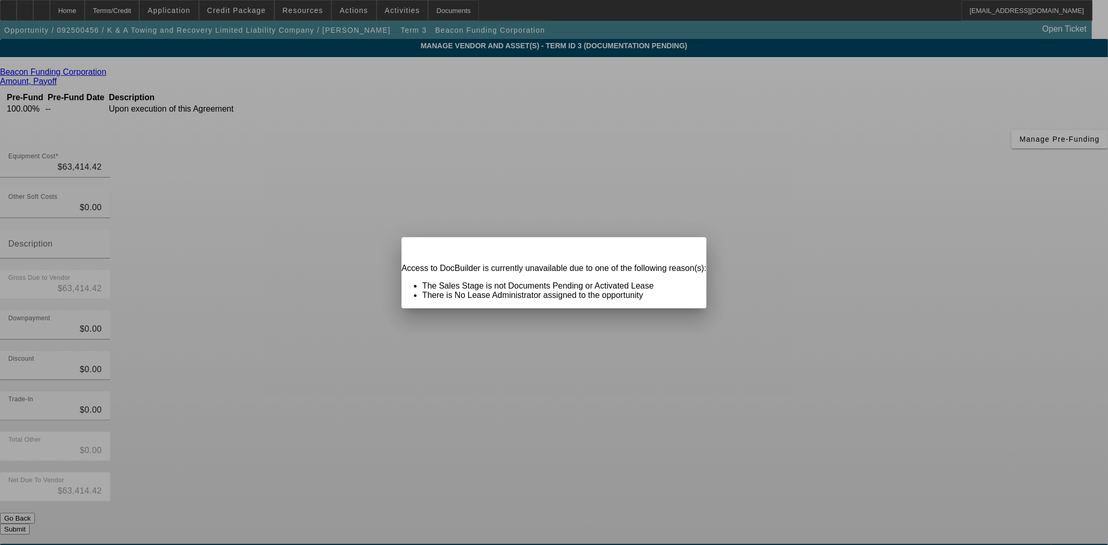
click at [686, 249] on span "Close" at bounding box center [693, 247] width 14 height 6
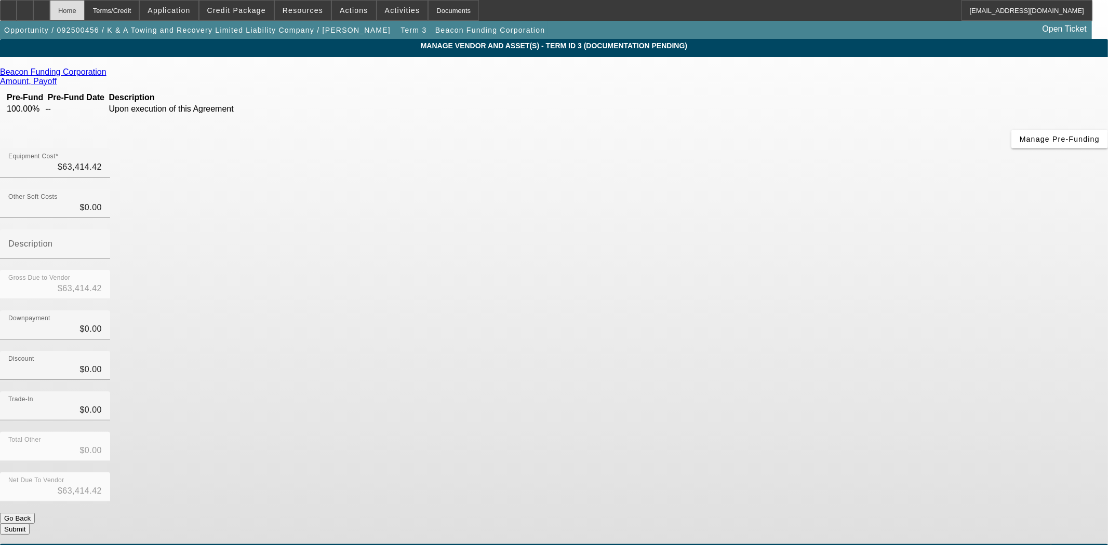
click at [84, 16] on div "Home" at bounding box center [67, 10] width 35 height 21
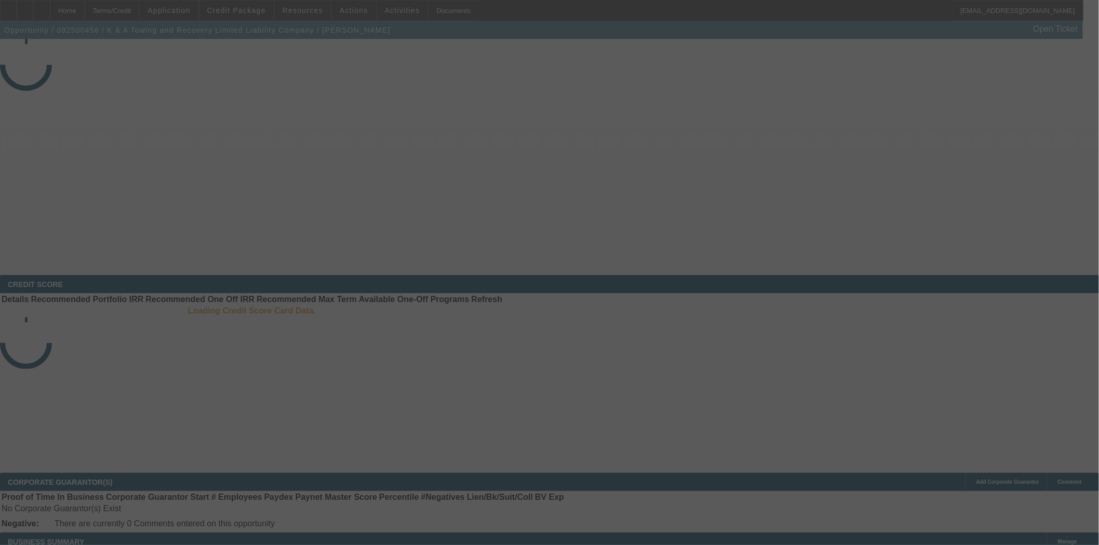
select select "3"
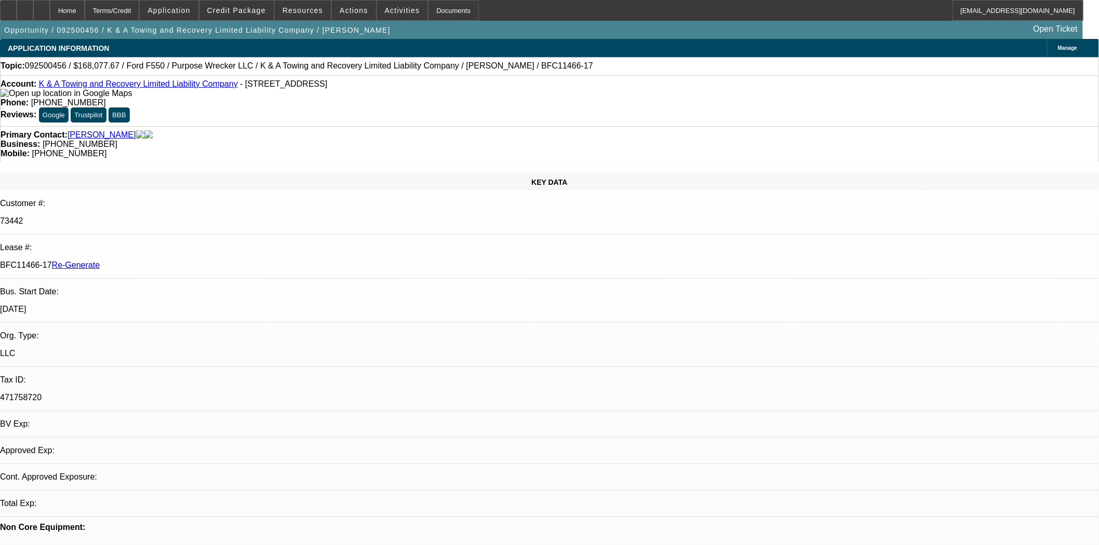
select select "0"
select select "2"
select select "0"
select select "6"
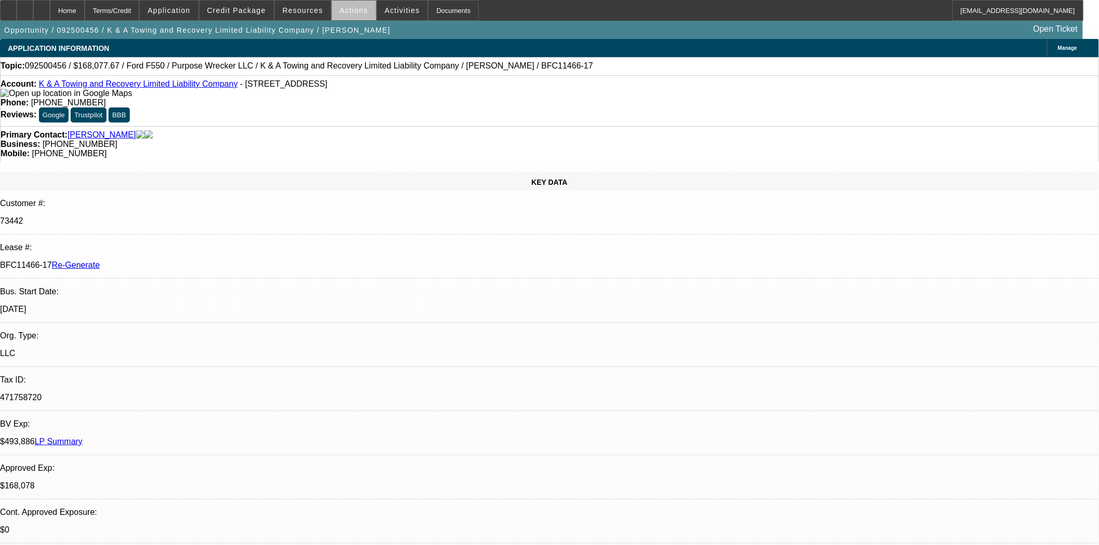
click at [361, 12] on span at bounding box center [354, 10] width 44 height 25
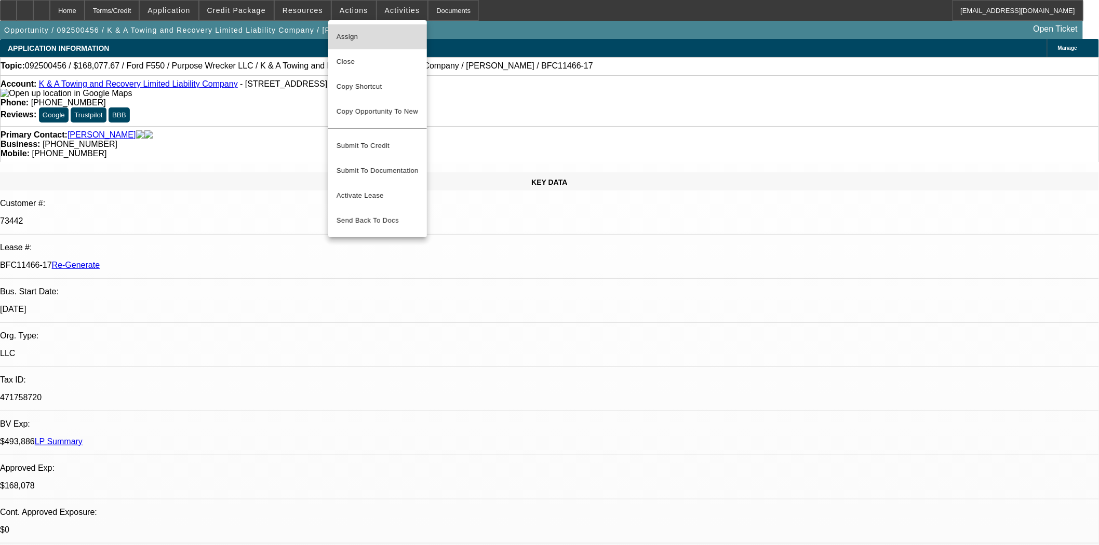
click at [345, 31] on span "Assign" at bounding box center [377, 37] width 82 height 12
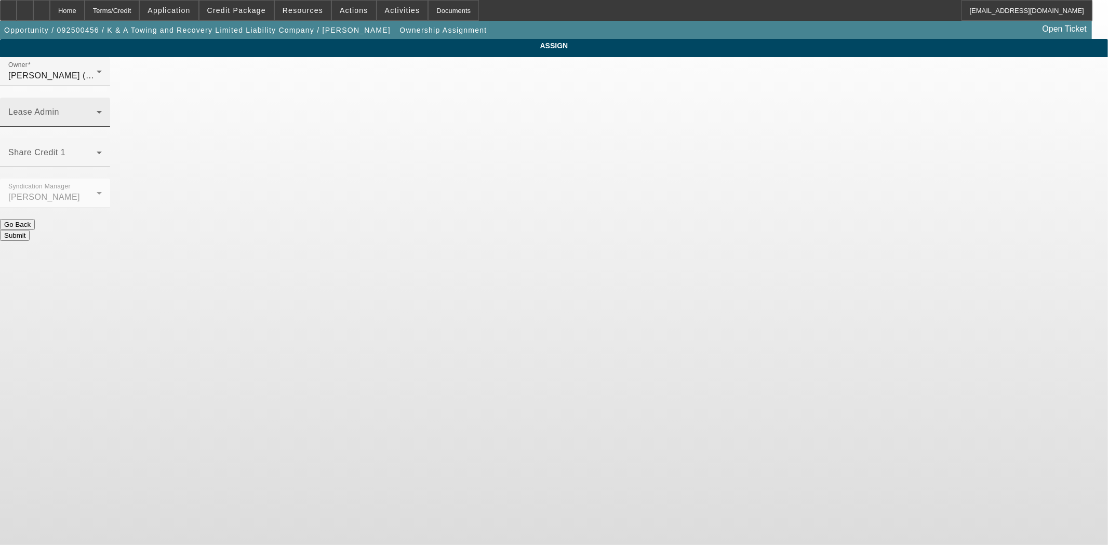
click at [97, 110] on span at bounding box center [52, 116] width 88 height 12
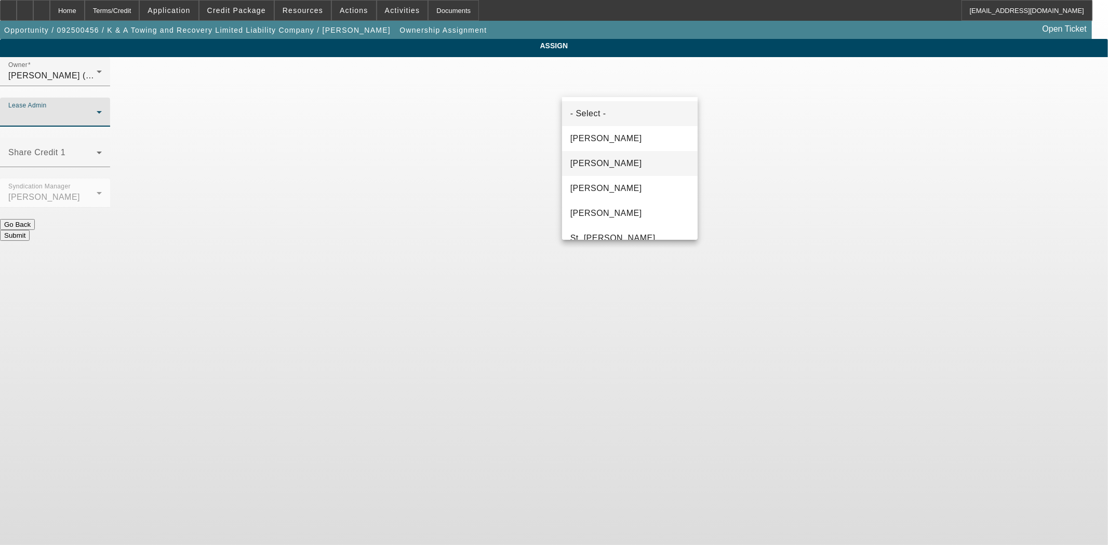
click at [599, 167] on span "[PERSON_NAME]" at bounding box center [606, 163] width 72 height 12
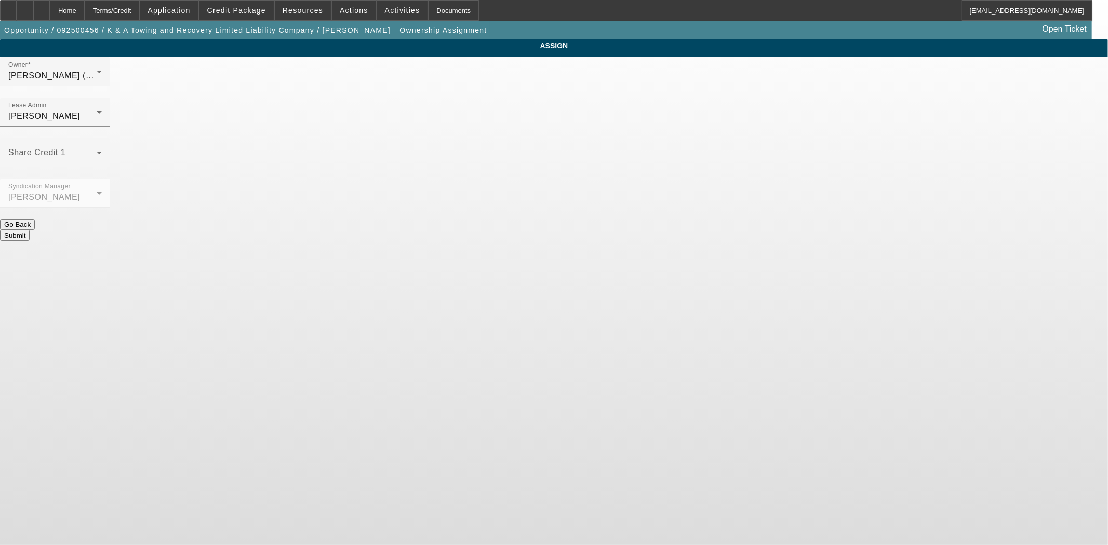
click at [30, 230] on button "Submit" at bounding box center [15, 235] width 30 height 11
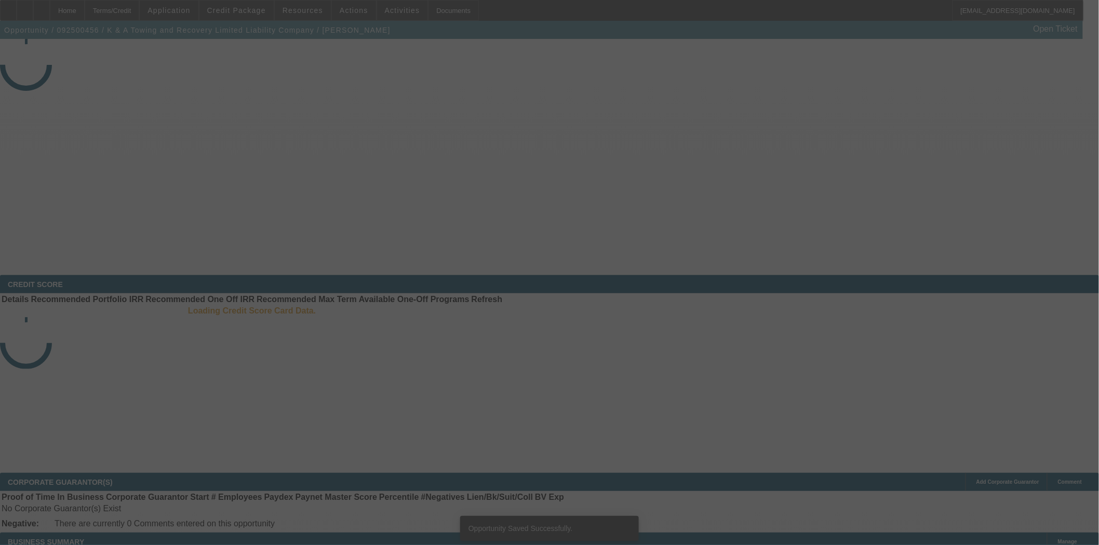
select select "3"
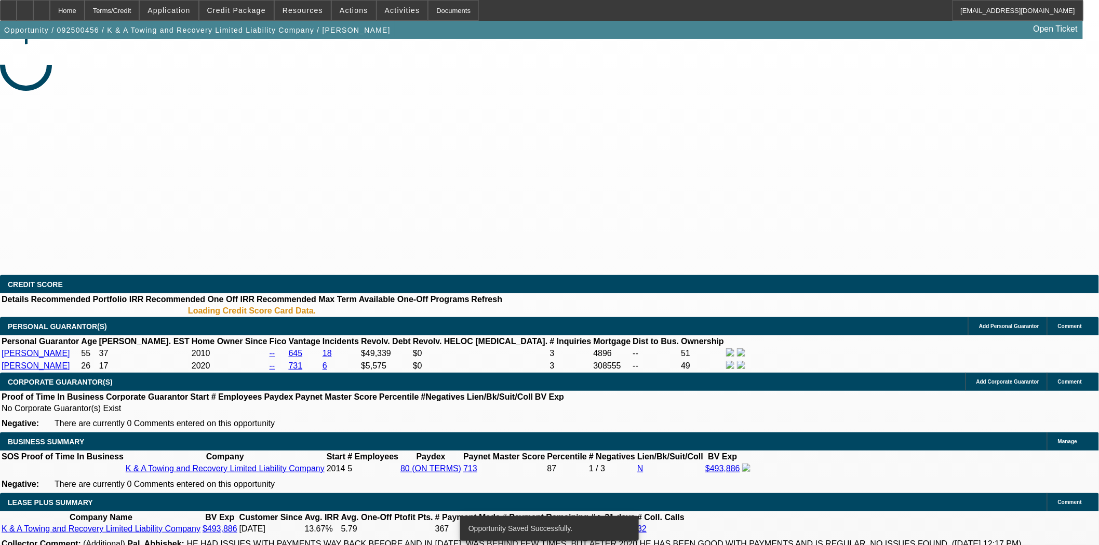
select select "0"
select select "2"
select select "0"
select select "6"
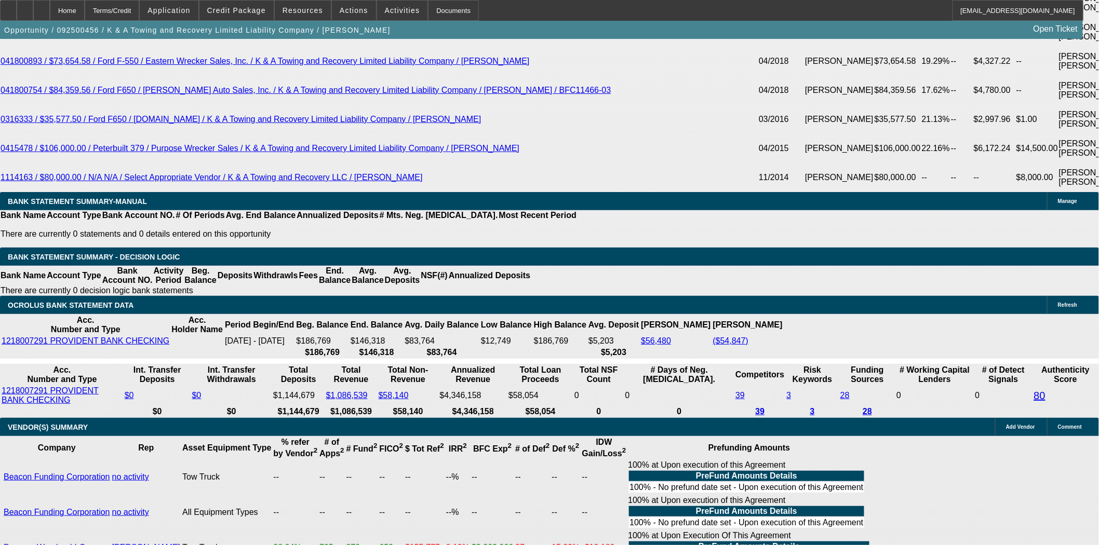
scroll to position [2288, 0]
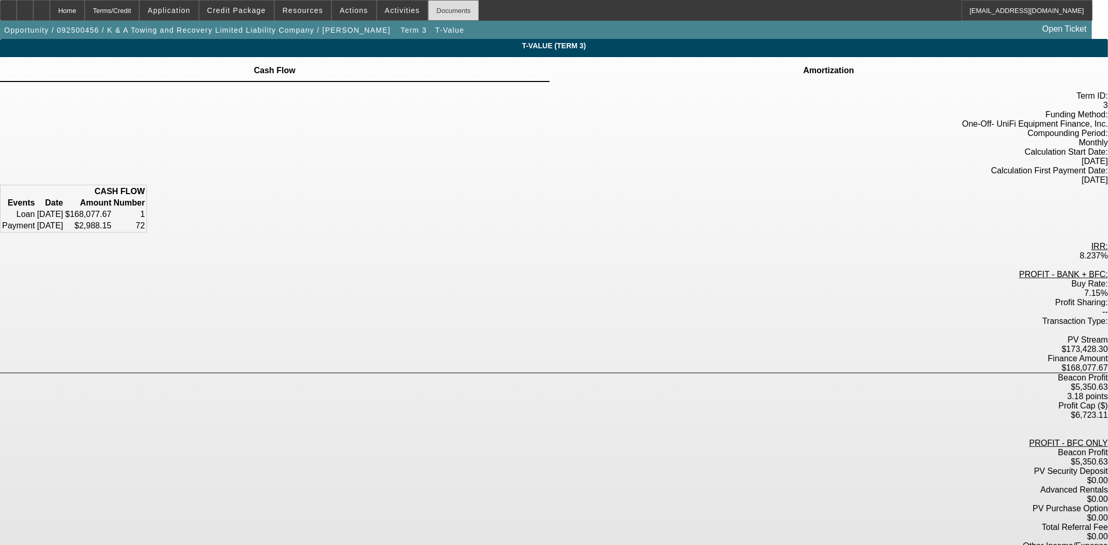
click at [432, 9] on div "Documents" at bounding box center [453, 10] width 51 height 21
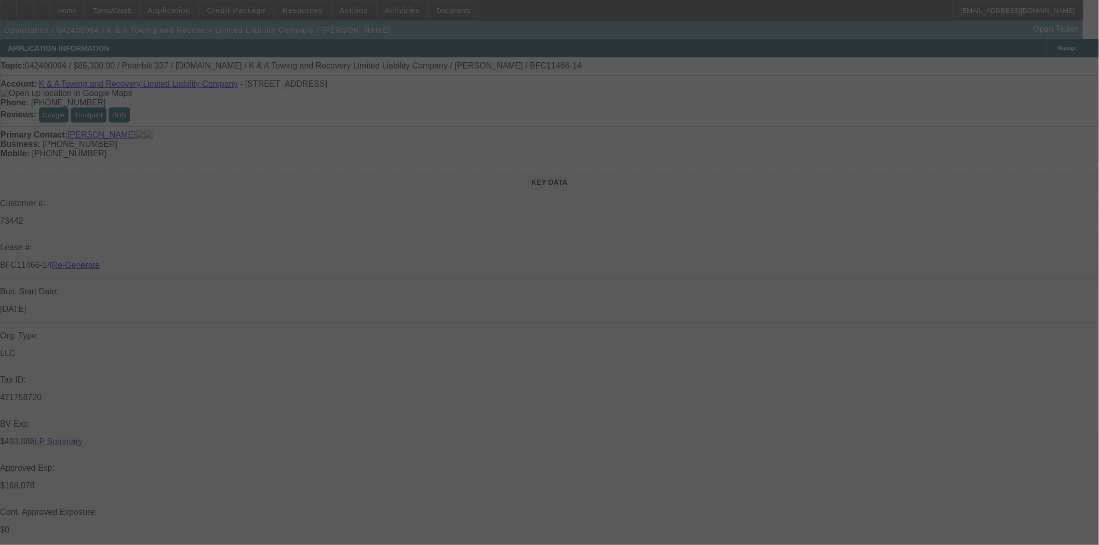
select select "4"
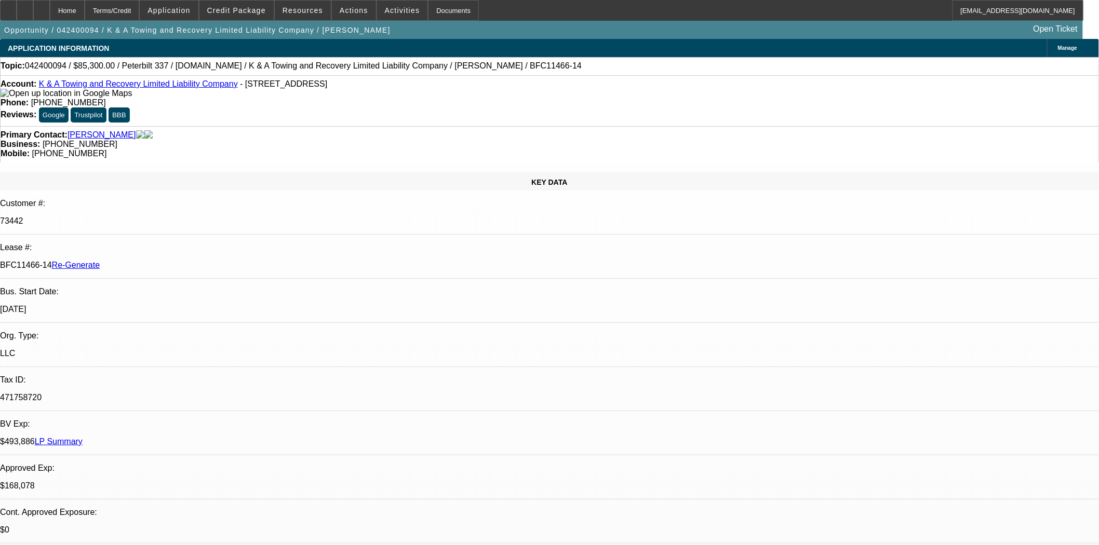
select select "0"
select select "2"
select select "0"
select select "6"
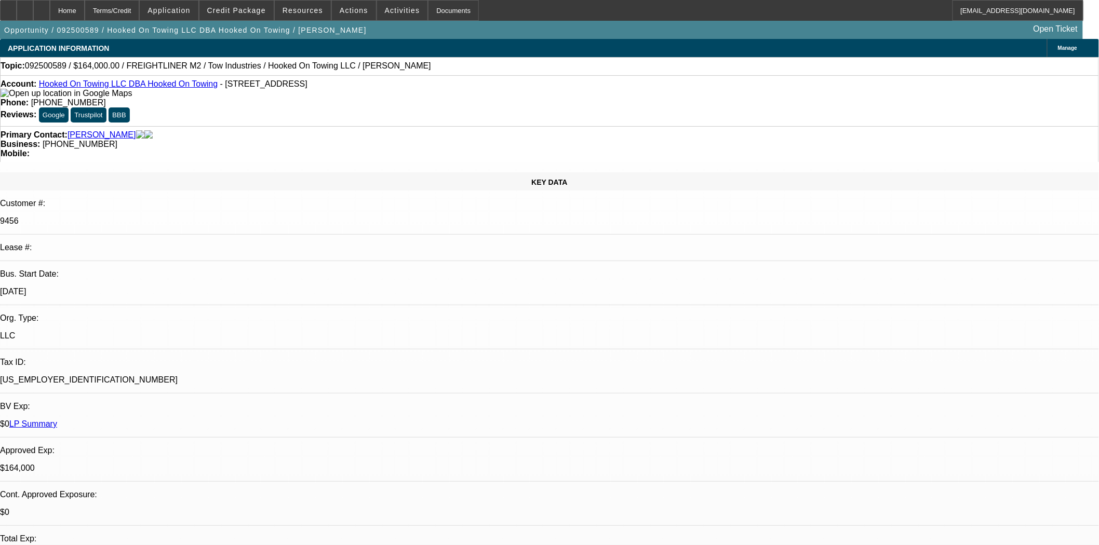
select select "0"
select select "2"
select select "0.1"
select select "4"
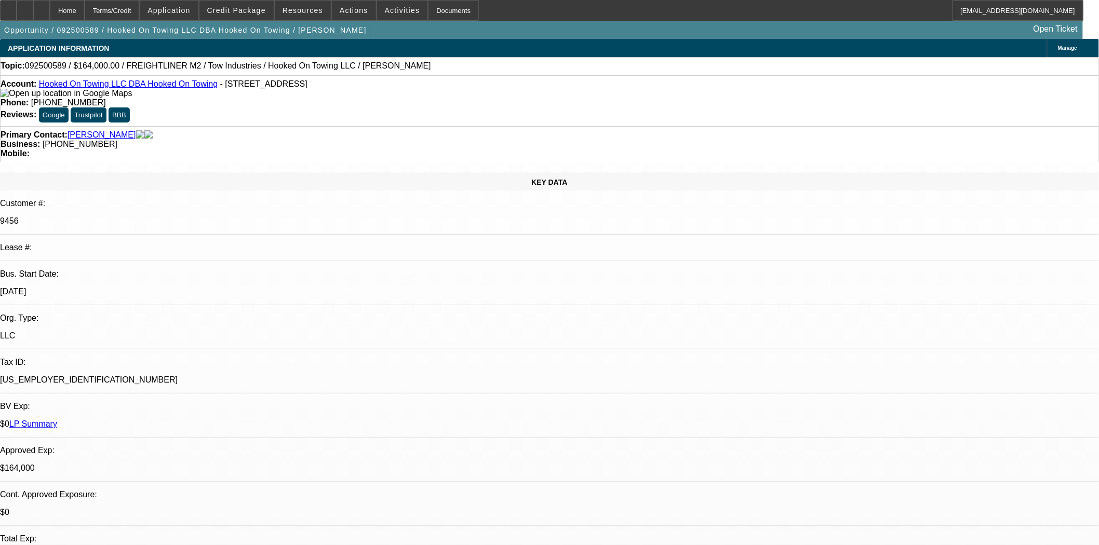
select select "0"
select select "0.1"
select select "4"
select select "0"
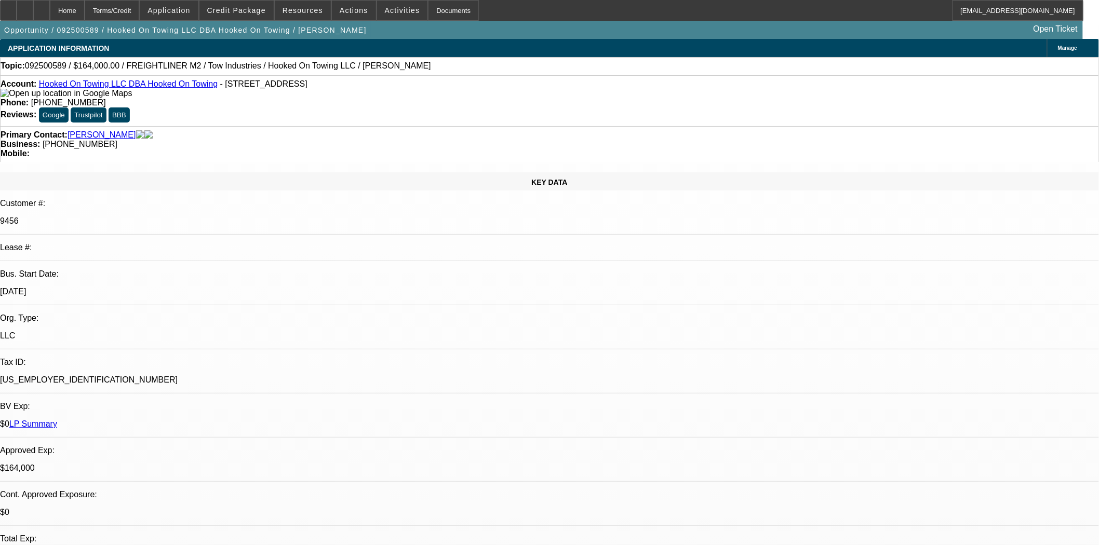
select select "0"
select select "6"
select select "0"
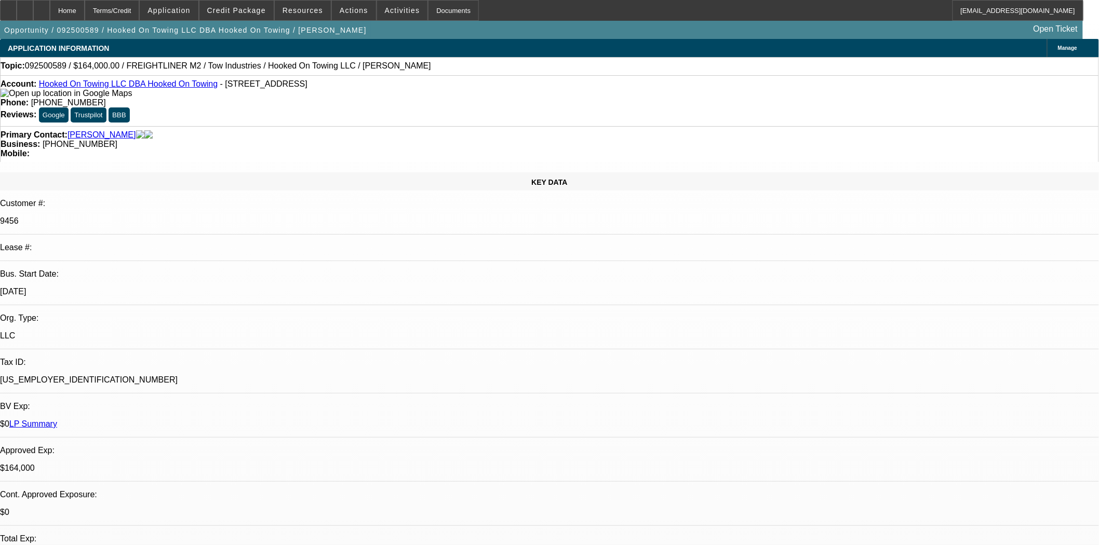
select select "0.1"
select select "4"
drag, startPoint x: 247, startPoint y: 85, endPoint x: 199, endPoint y: 87, distance: 47.3
click at [220, 87] on span "- [STREET_ADDRESS]" at bounding box center [263, 83] width 87 height 9
copy span "[STREET_ADDRESS]"
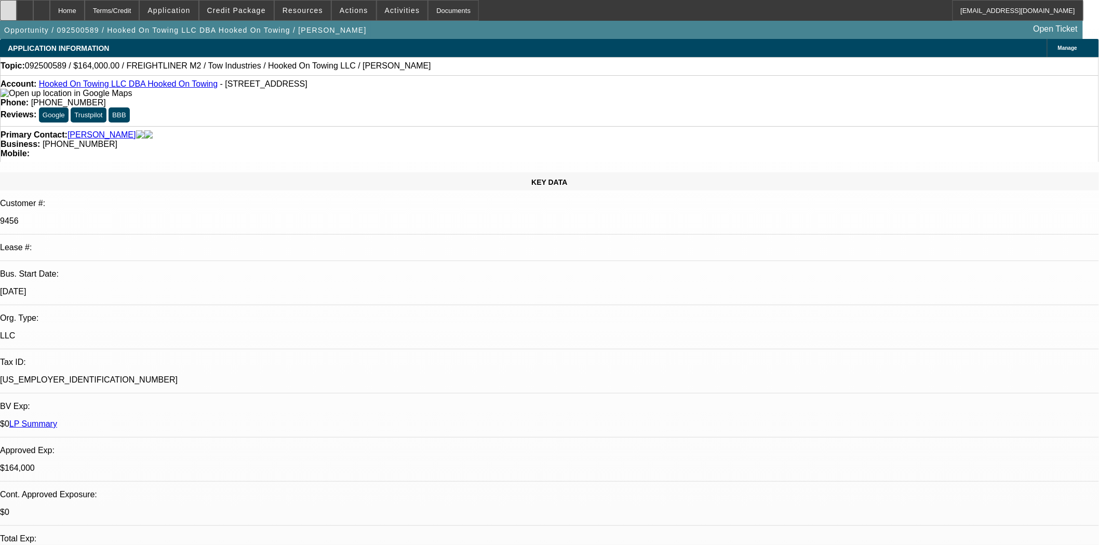
click at [8, 7] on icon at bounding box center [8, 7] width 0 height 0
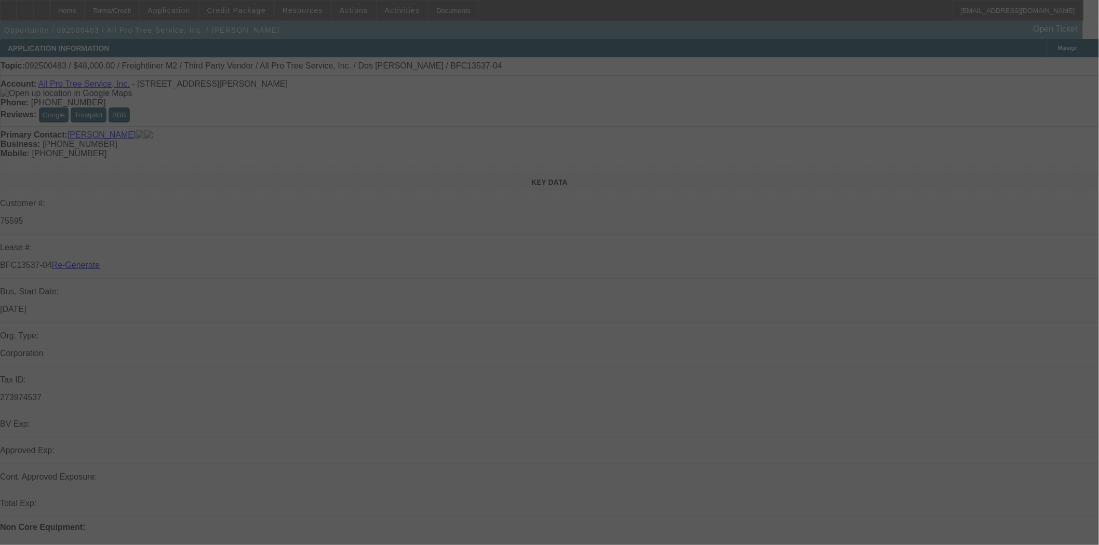
select select "3"
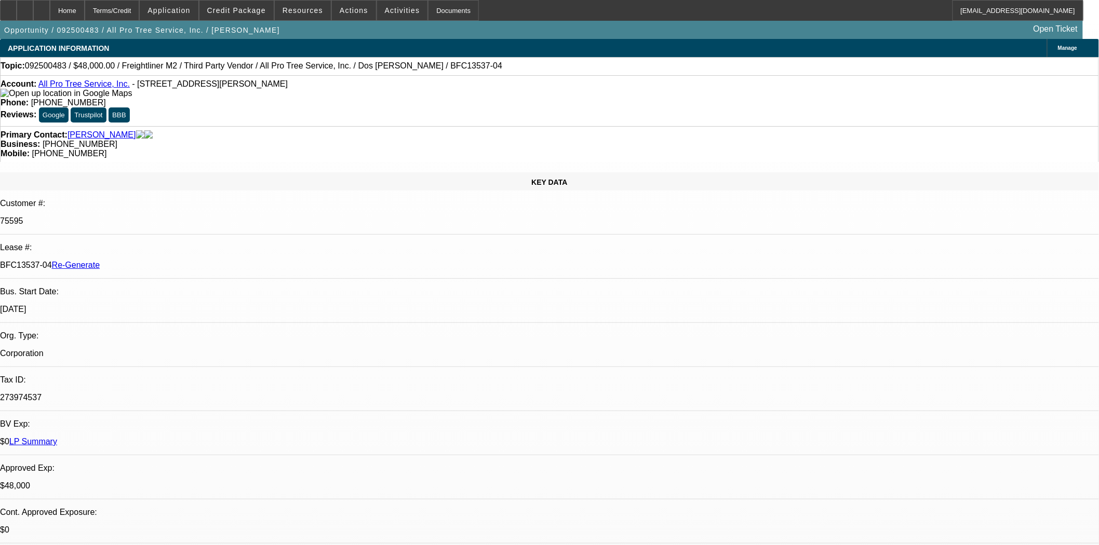
select select "0"
select select "6"
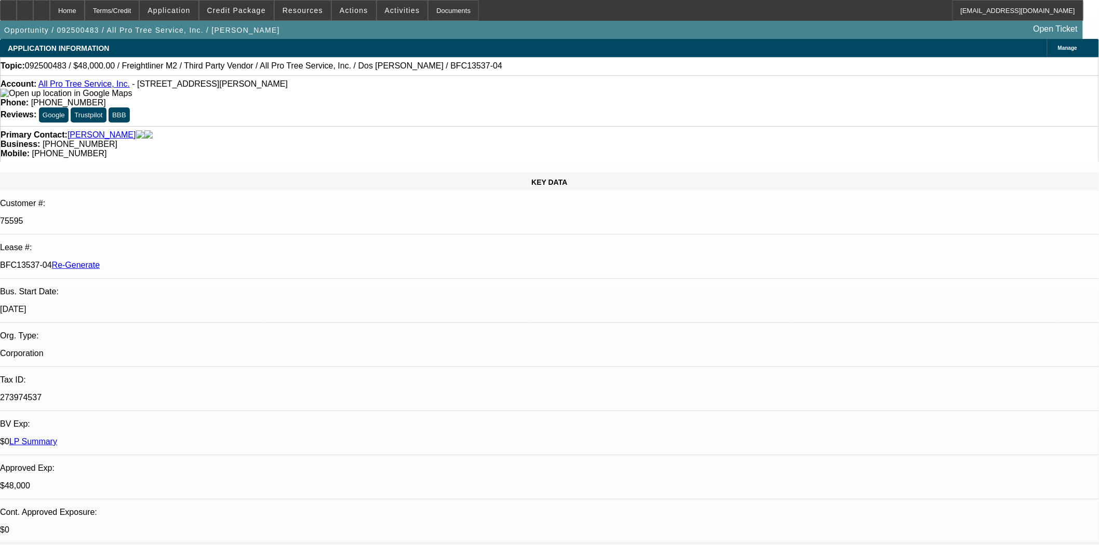
scroll to position [115, 0]
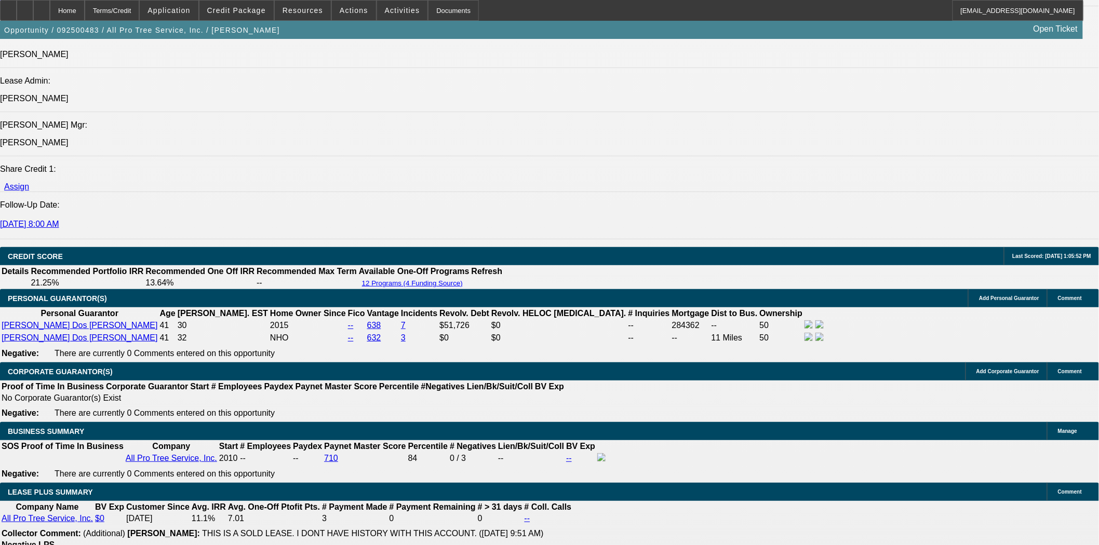
scroll to position [1558, 0]
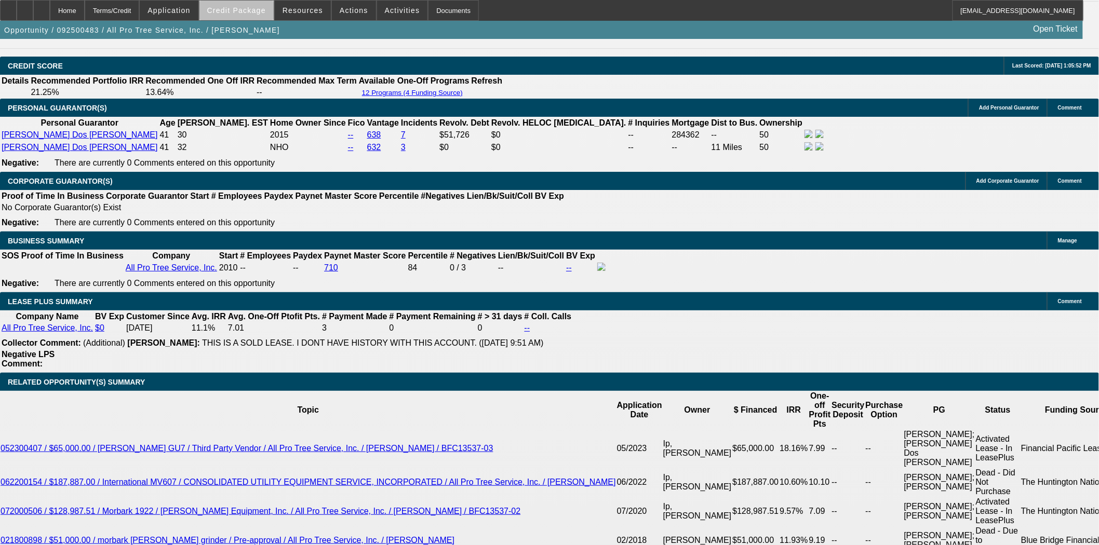
click at [257, 15] on span at bounding box center [236, 10] width 74 height 25
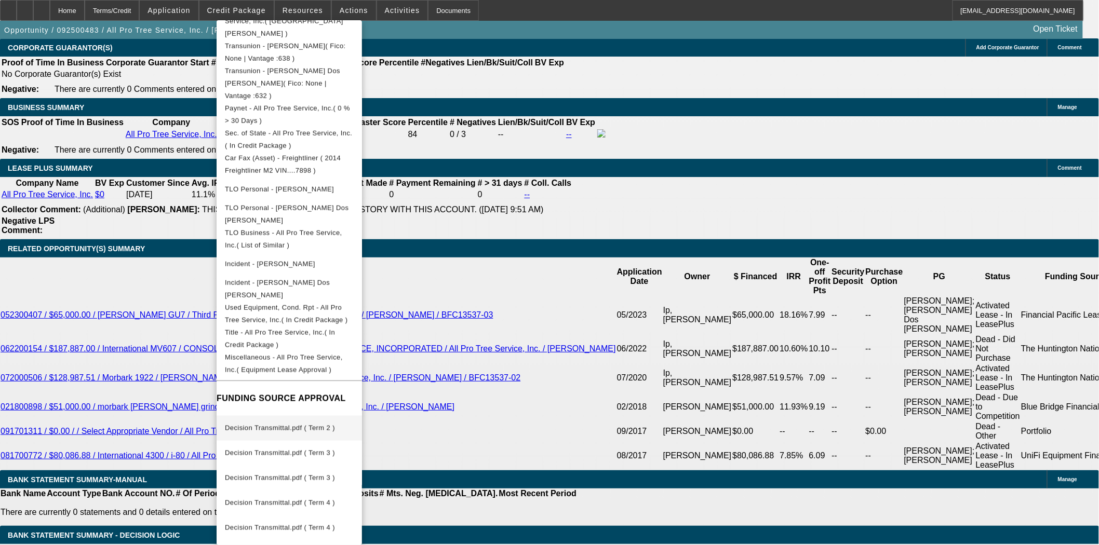
scroll to position [1846, 0]
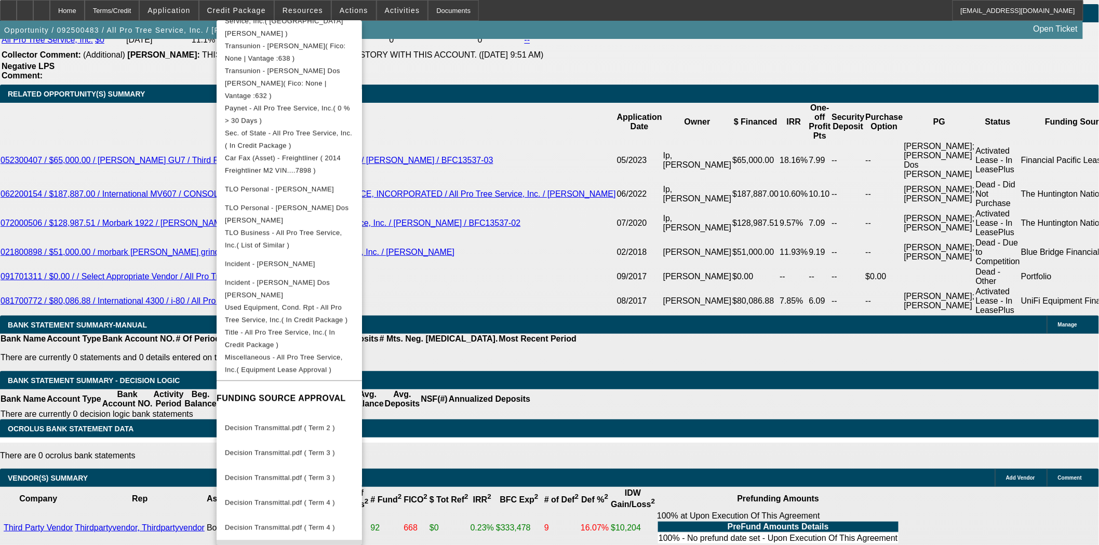
click at [276, 545] on span "44 Months.pdf ( Term 4 )" at bounding box center [264, 553] width 78 height 8
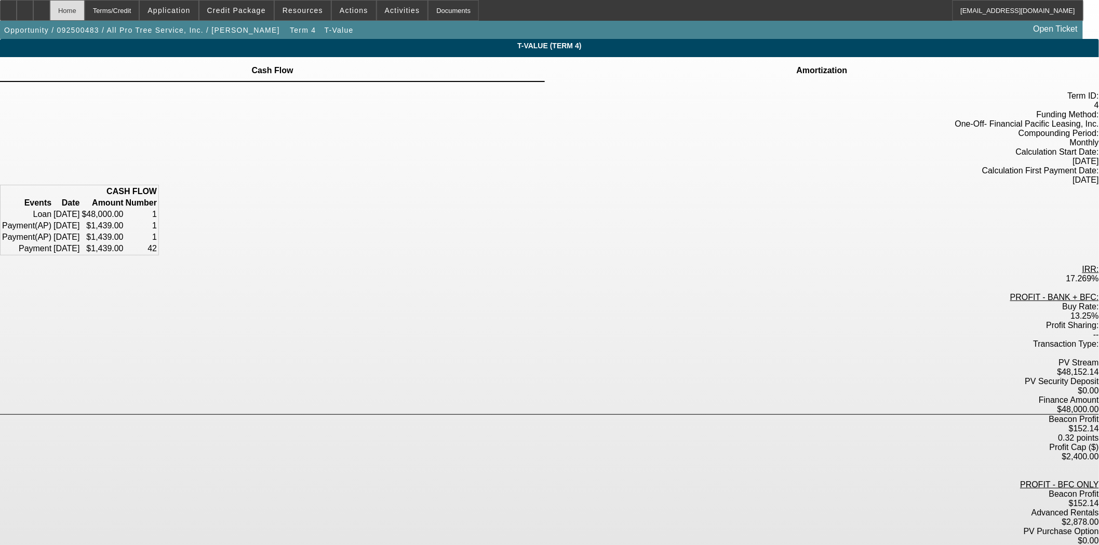
click at [85, 14] on div "Home" at bounding box center [67, 10] width 35 height 21
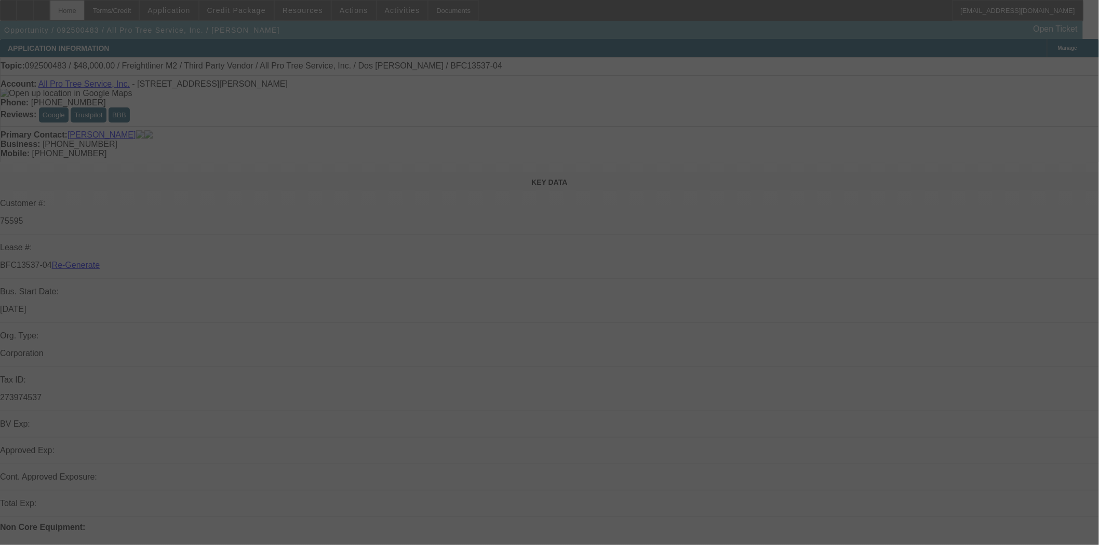
select select "3"
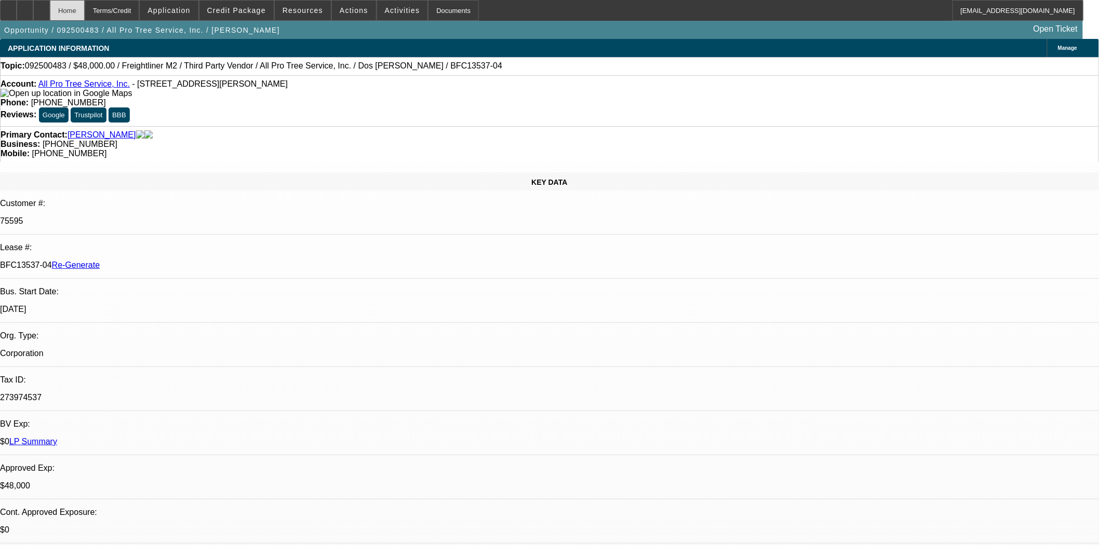
select select "0"
select select "6"
click at [428, 12] on div "Documents" at bounding box center [453, 10] width 51 height 21
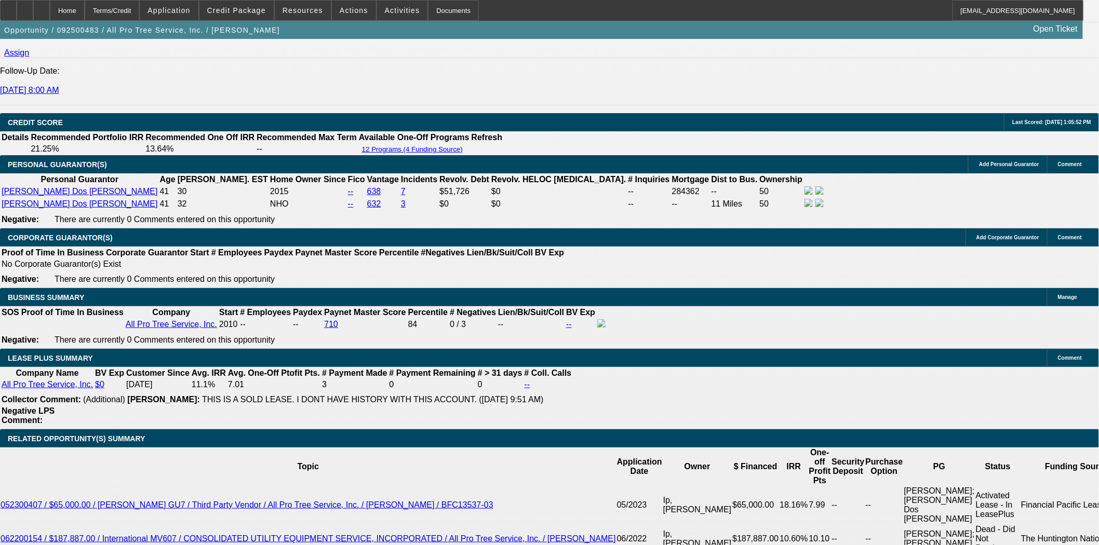
scroll to position [1615, 0]
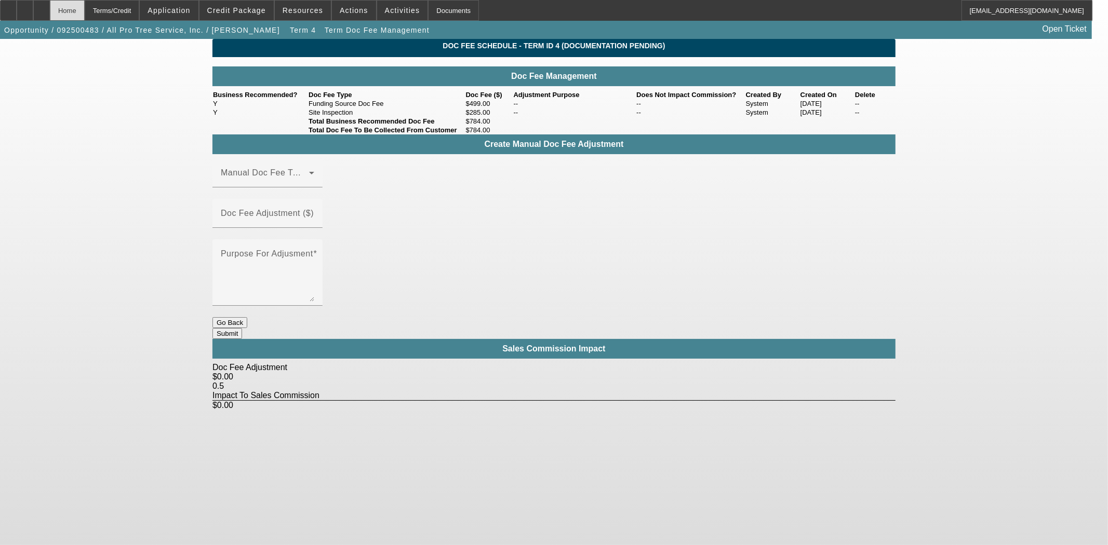
click at [81, 8] on div "Home" at bounding box center [67, 10] width 35 height 21
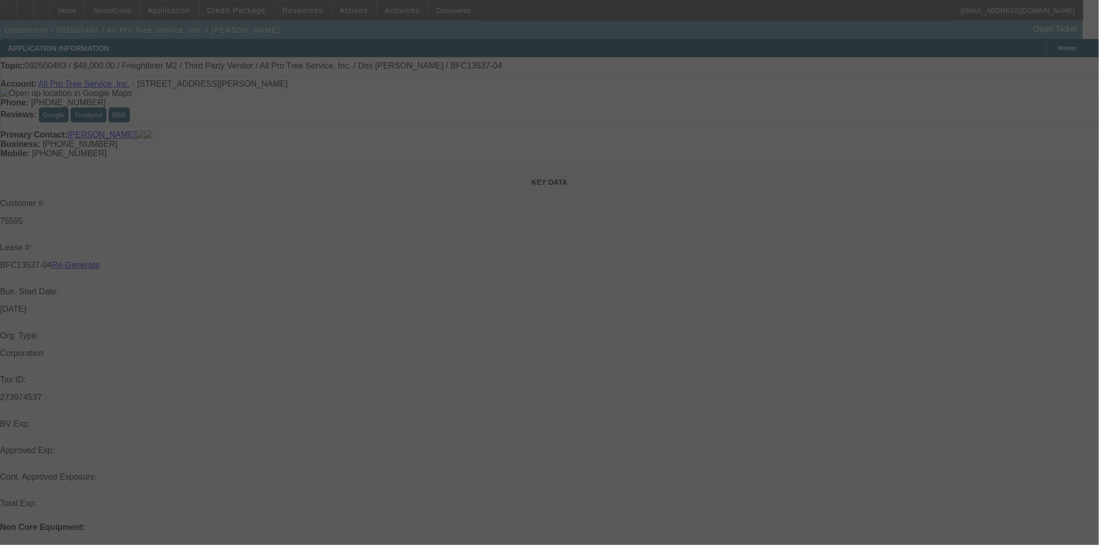
select select "3"
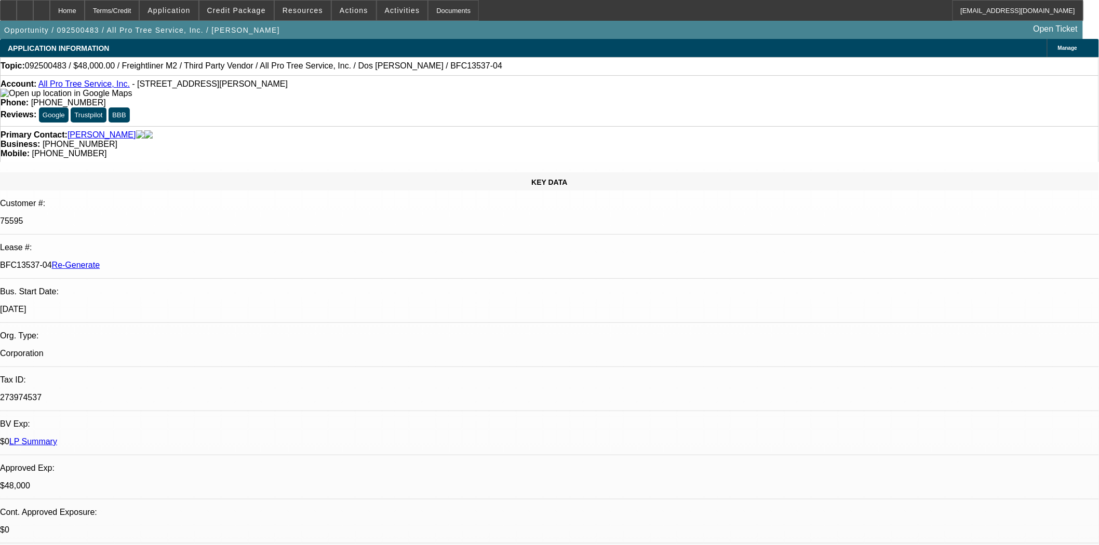
select select "0"
select select "6"
